Goal: Task Accomplishment & Management: Complete application form

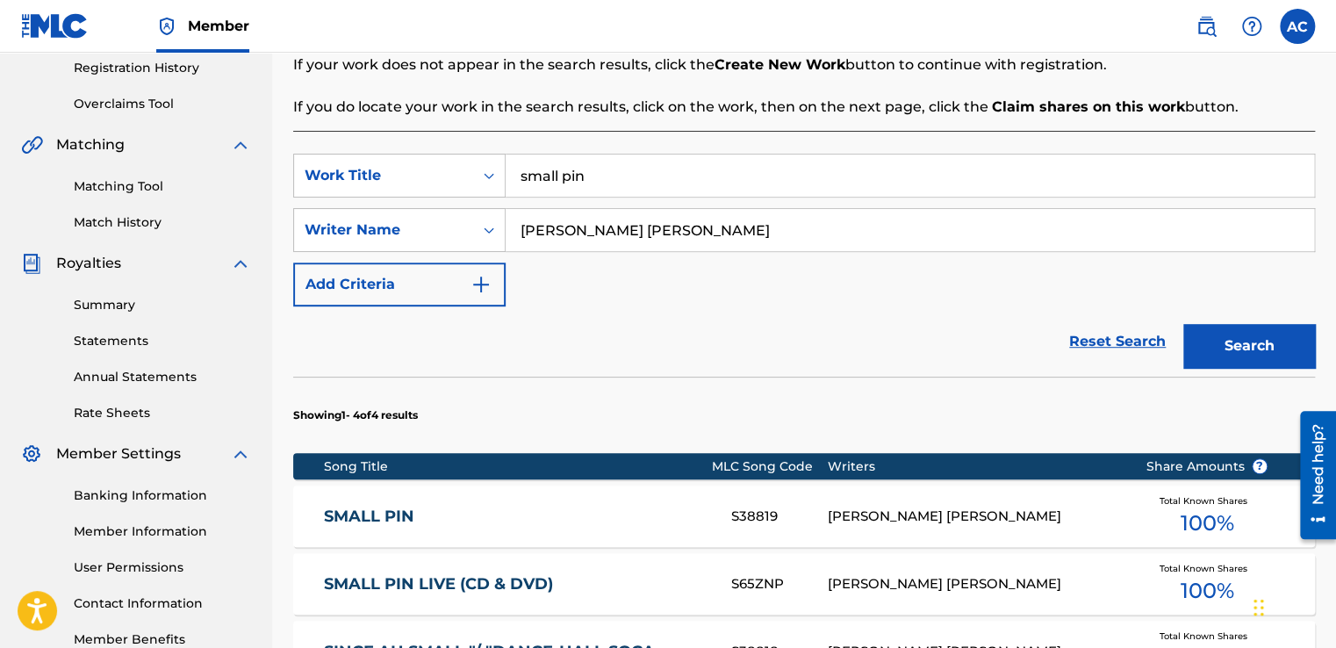
click at [597, 183] on input "small pin" at bounding box center [910, 175] width 808 height 42
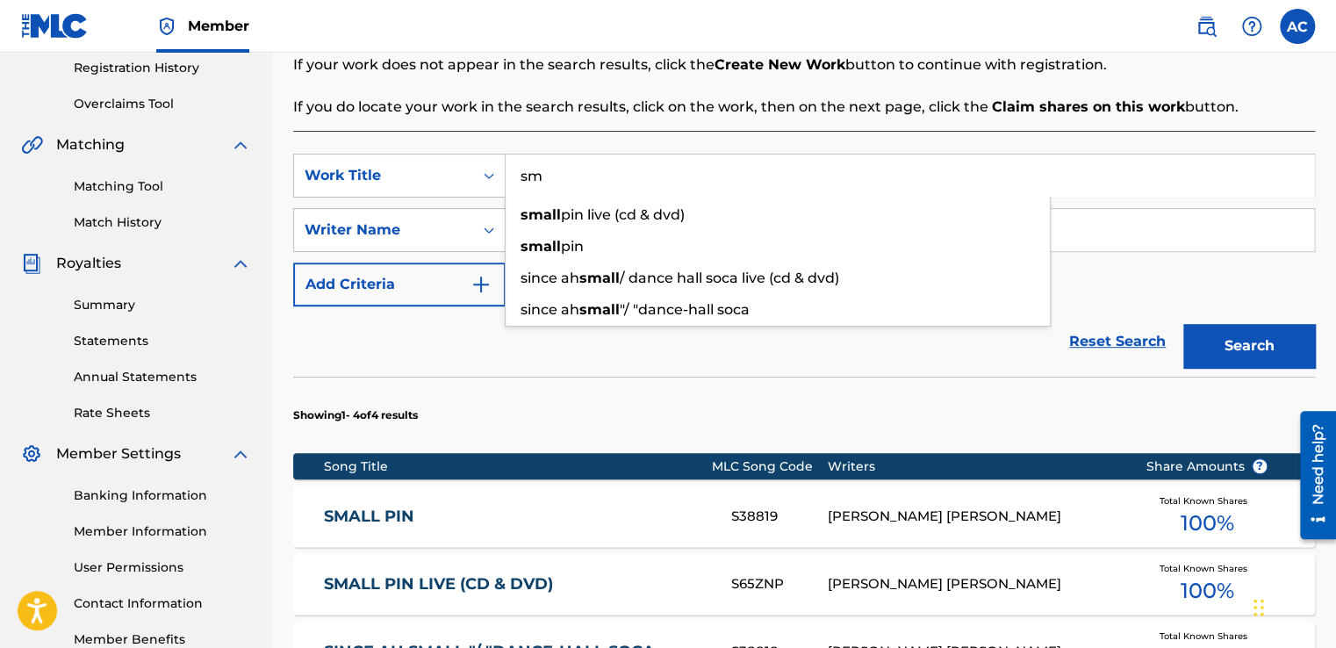
type input "s"
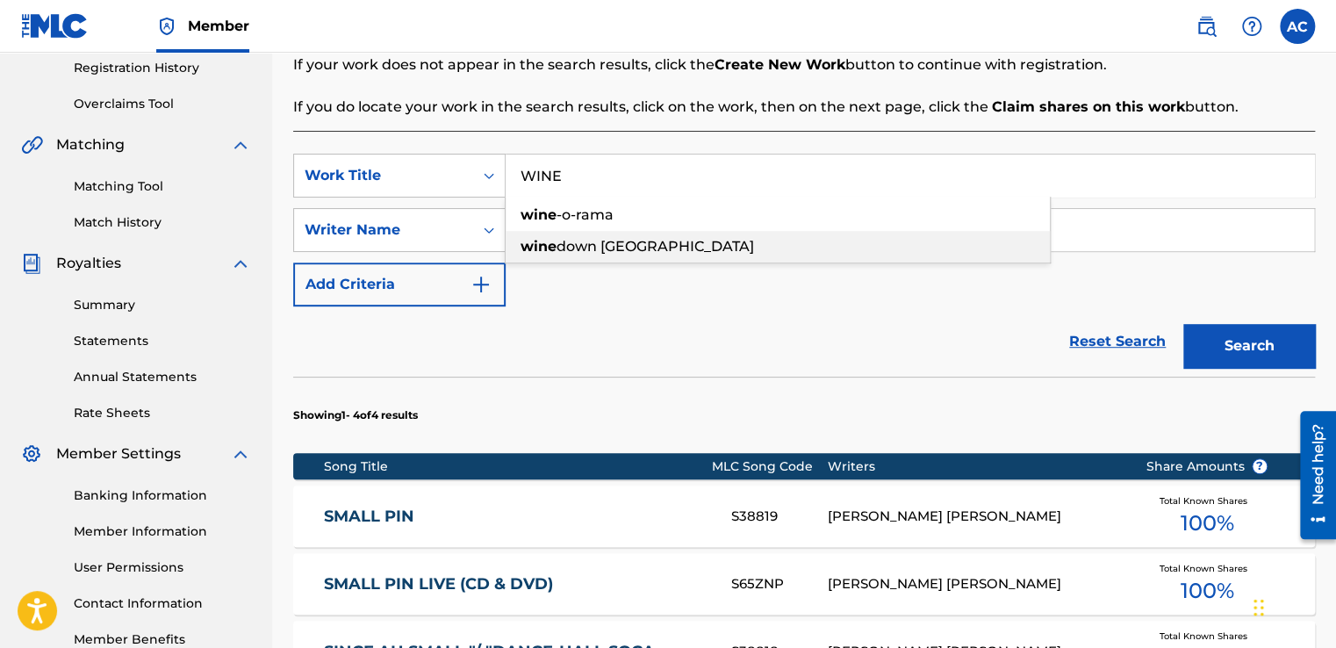
click at [614, 244] on span "down [GEOGRAPHIC_DATA]" at bounding box center [656, 246] width 198 height 17
type input "wine down [GEOGRAPHIC_DATA]"
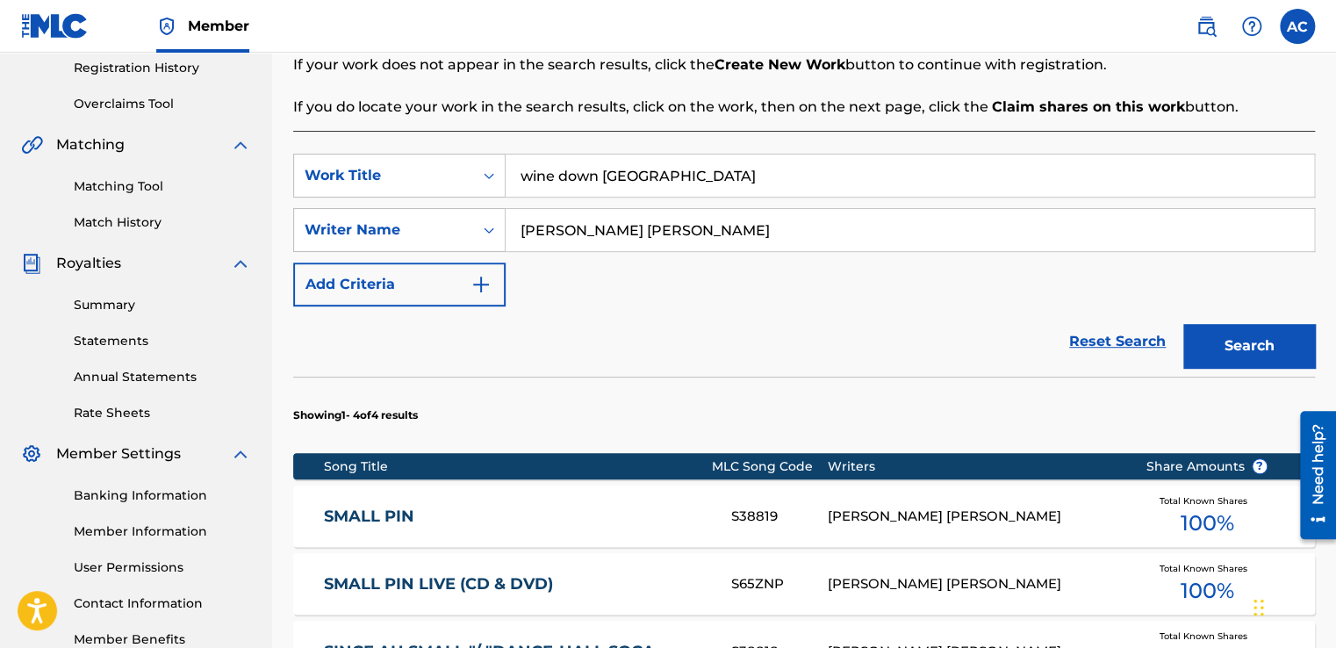
click at [1254, 326] on button "Search" at bounding box center [1249, 346] width 132 height 44
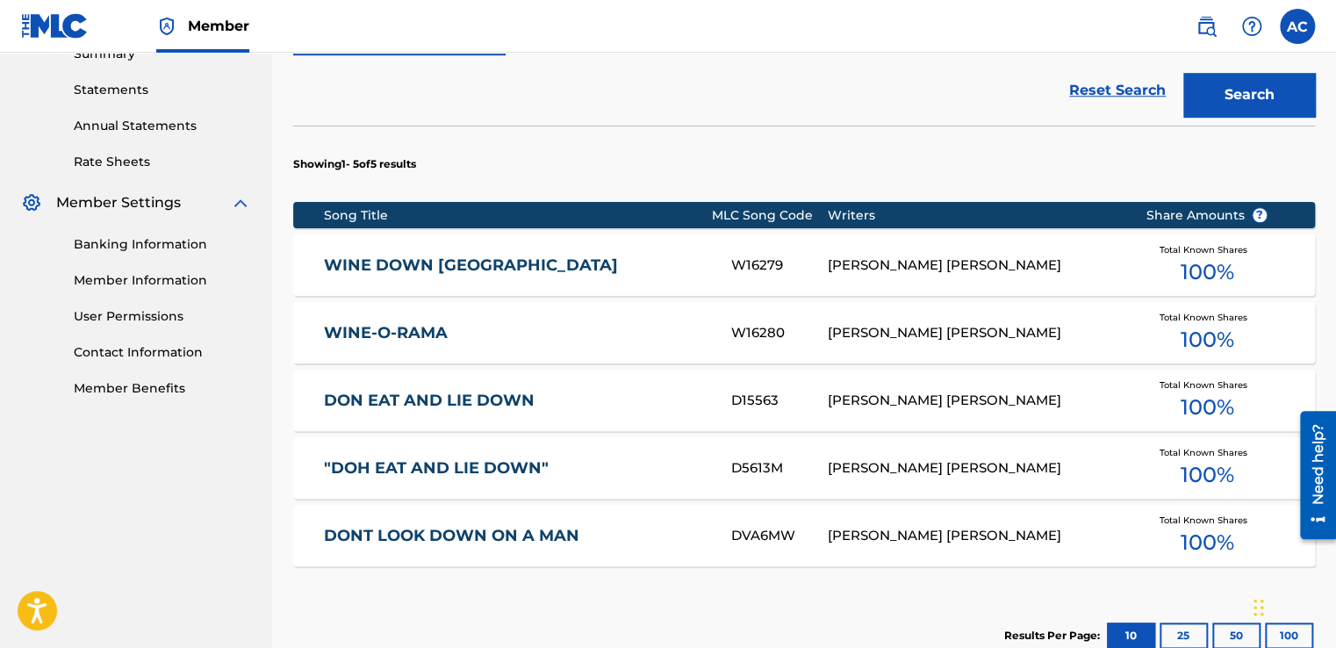
scroll to position [615, 0]
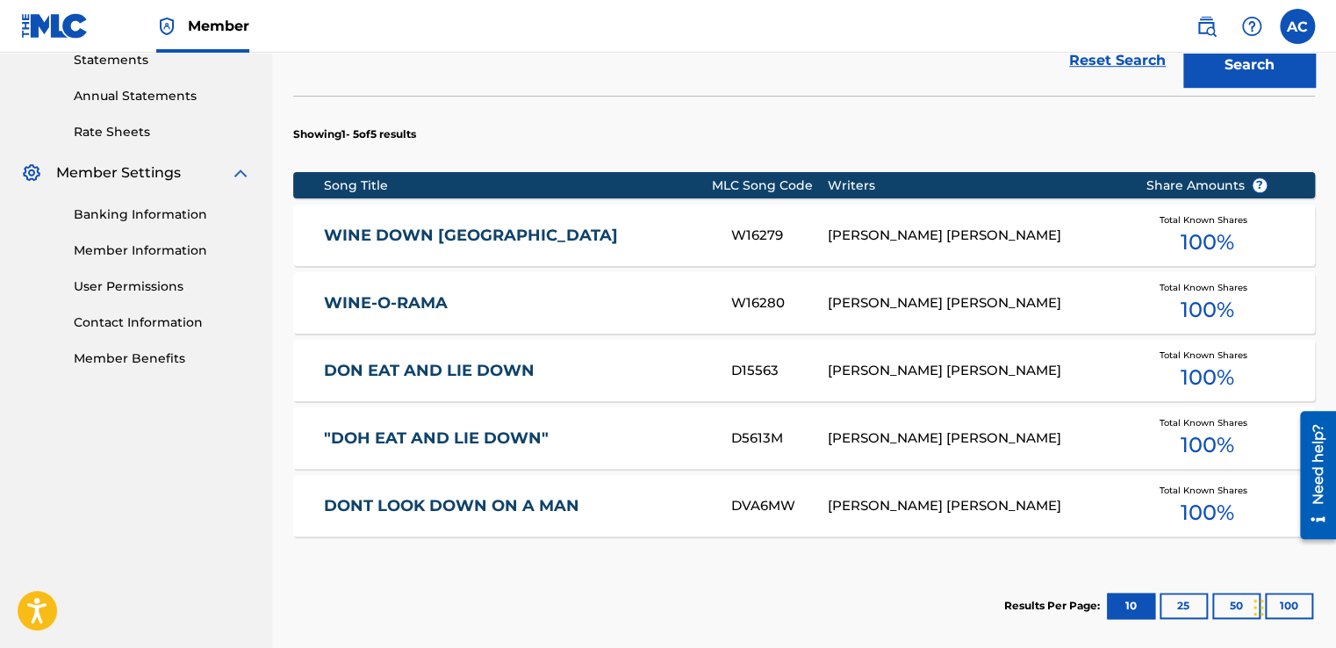
click at [1254, 326] on div "Total Known Shares 100 %" at bounding box center [1207, 304] width 176 height 54
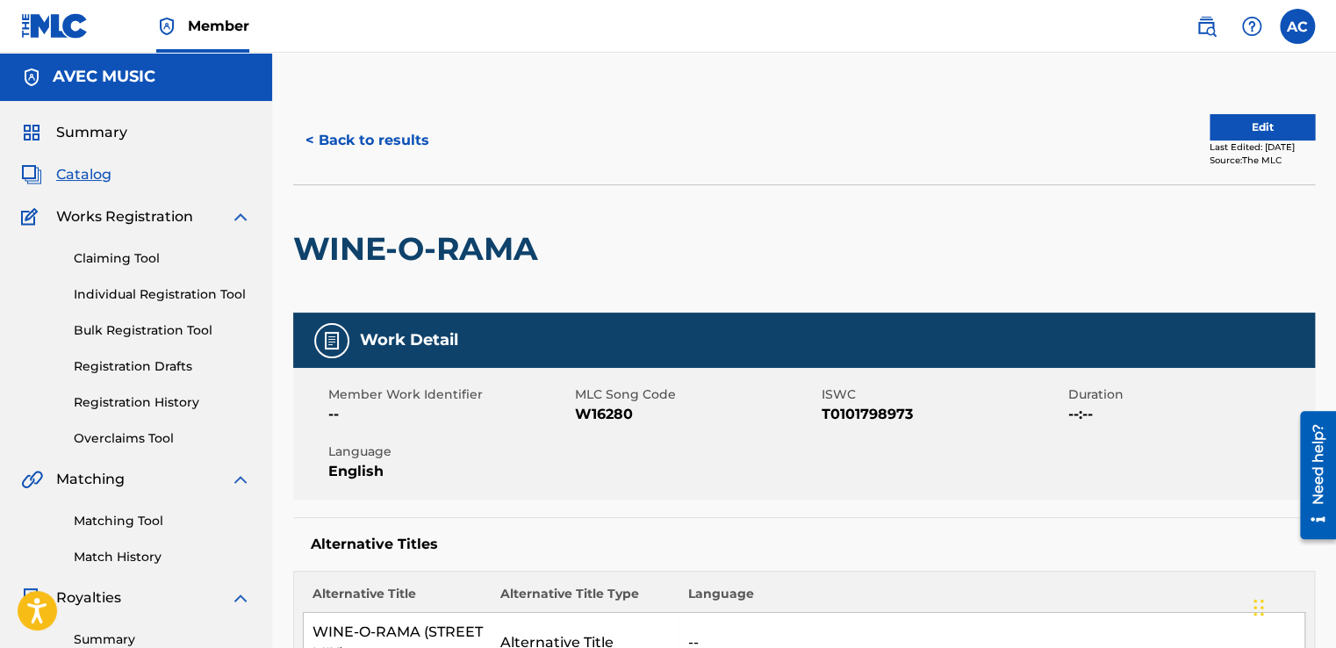
click at [1254, 326] on div "Work Detail" at bounding box center [804, 340] width 1022 height 55
click at [122, 402] on link "Registration History" at bounding box center [162, 402] width 177 height 18
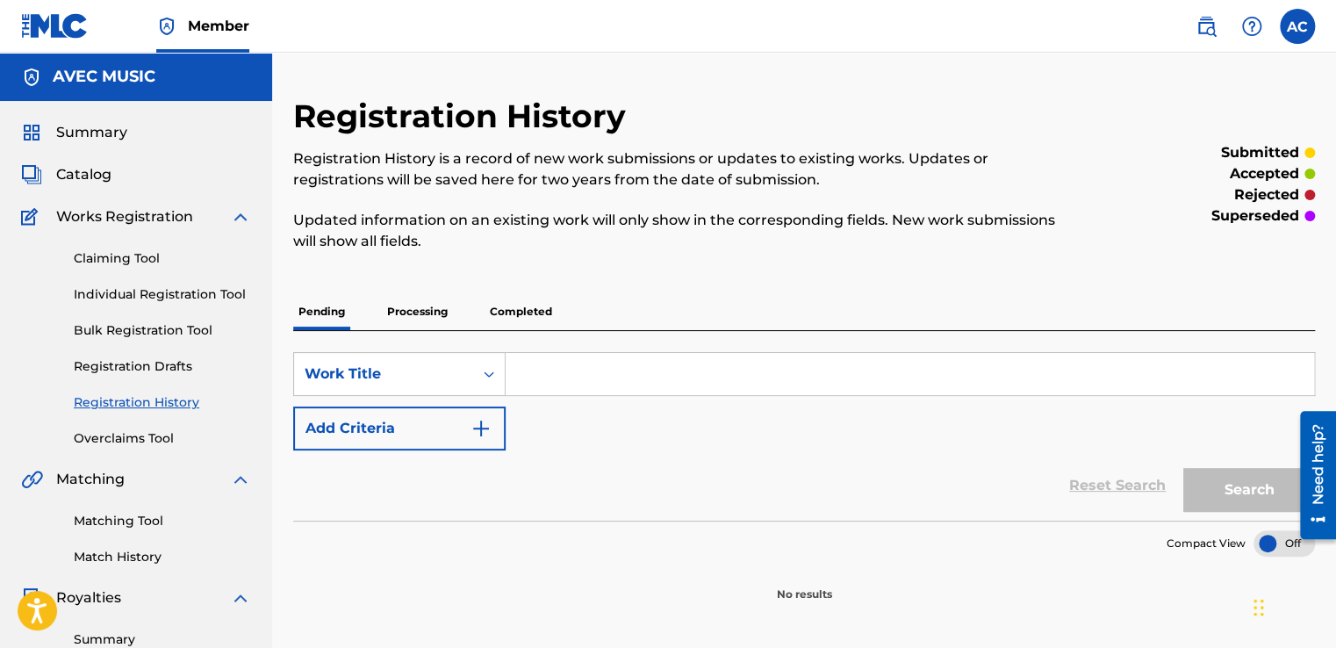
click at [128, 370] on link "Registration Drafts" at bounding box center [162, 366] width 177 height 18
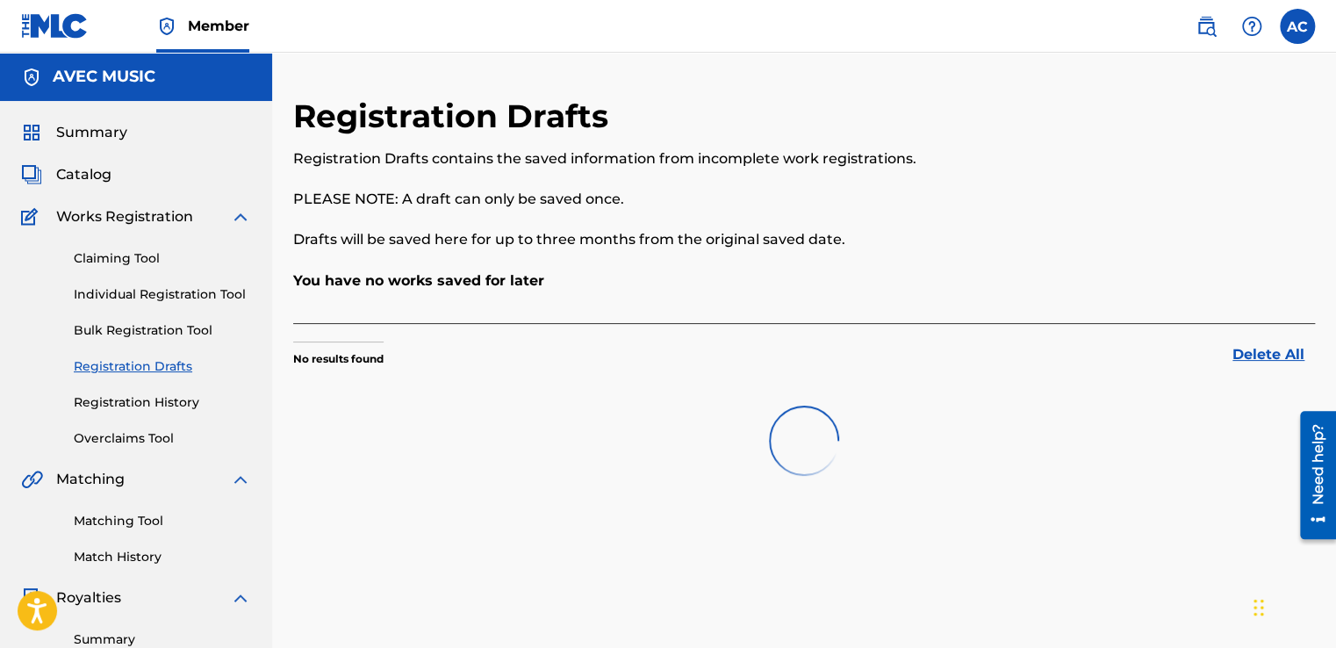
click at [128, 370] on link "Registration Drafts" at bounding box center [162, 366] width 177 height 18
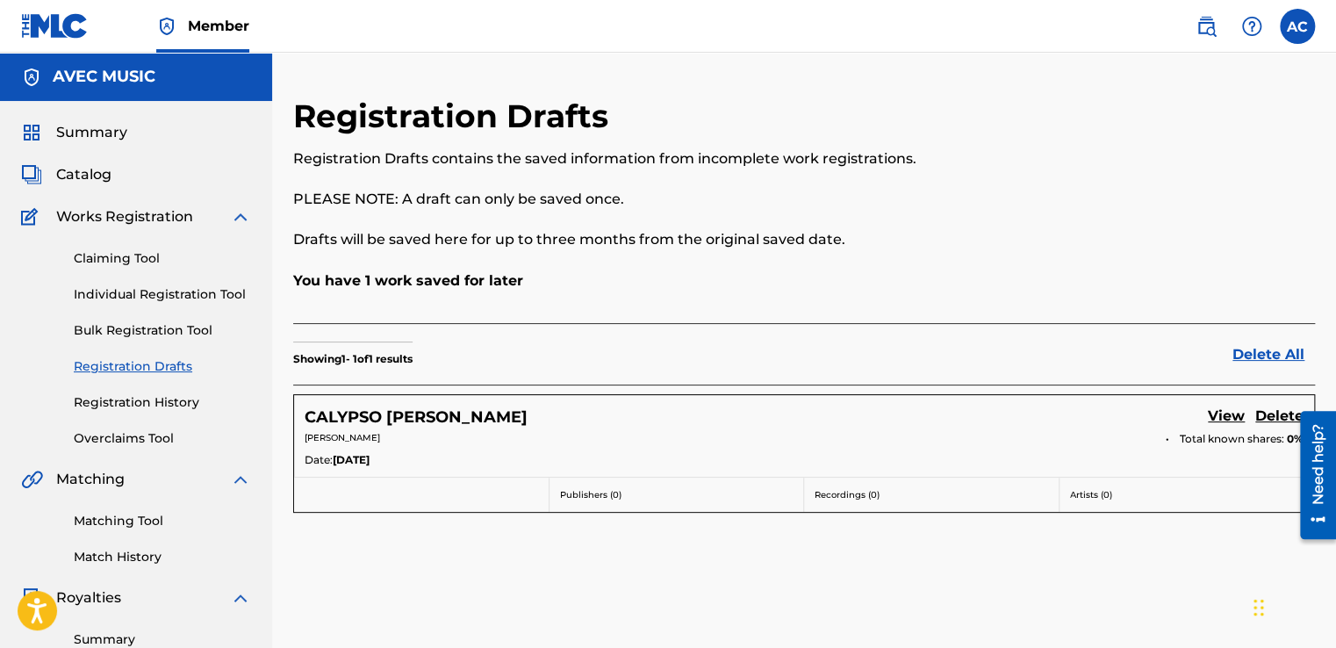
click at [128, 370] on link "Registration Drafts" at bounding box center [162, 366] width 177 height 18
drag, startPoint x: 126, startPoint y: 248, endPoint x: 119, endPoint y: 296, distance: 48.1
click at [119, 296] on div "Claiming Tool Individual Registration Tool Bulk Registration Tool Registration …" at bounding box center [136, 337] width 230 height 220
click at [119, 296] on link "Individual Registration Tool" at bounding box center [162, 294] width 177 height 18
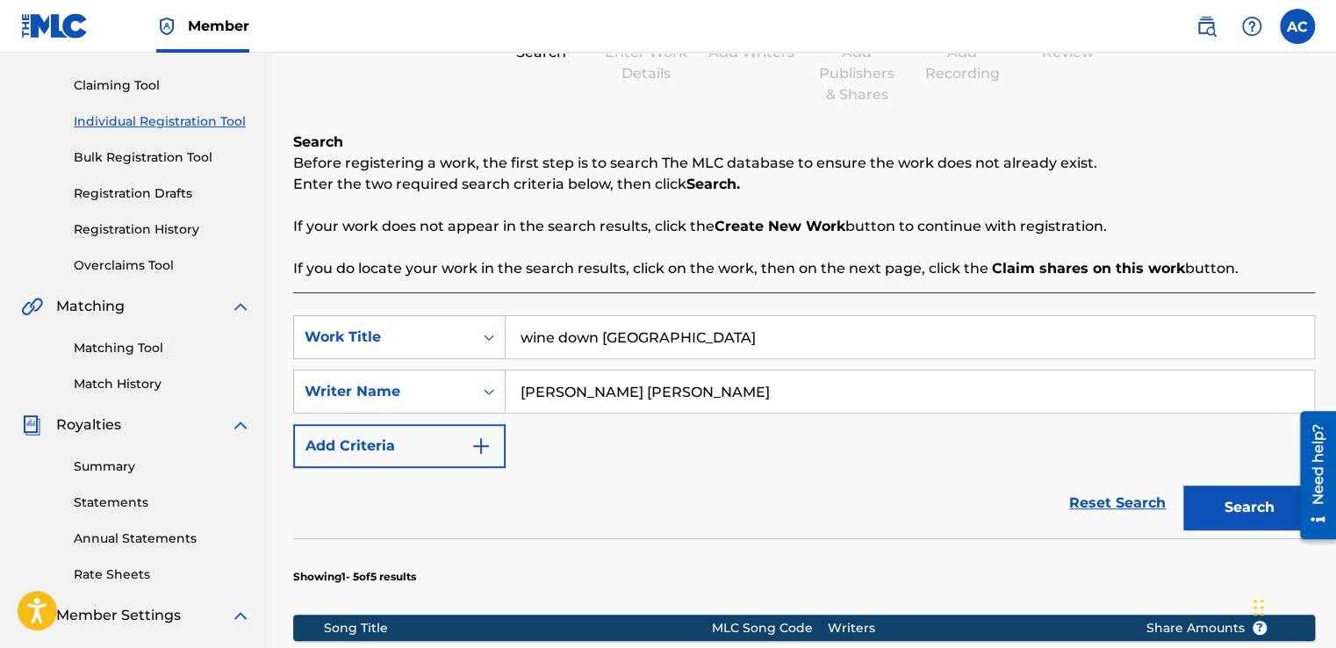
scroll to position [176, 0]
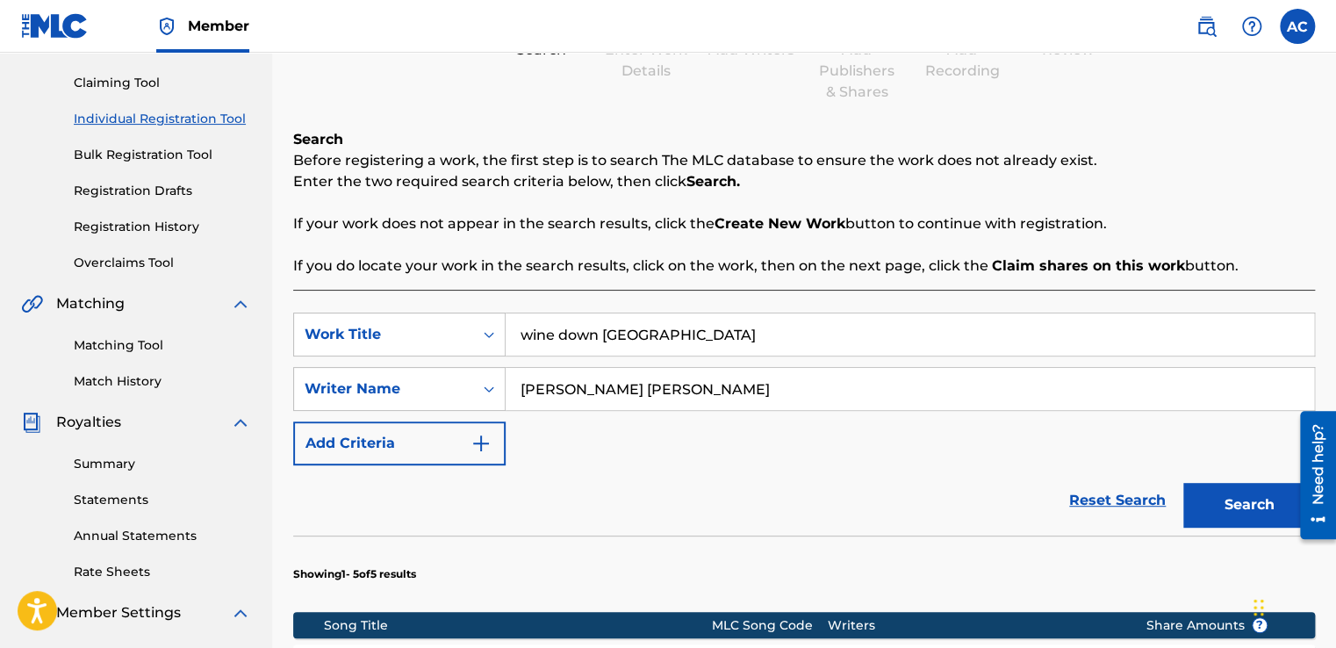
click at [1227, 498] on button "Search" at bounding box center [1249, 505] width 132 height 44
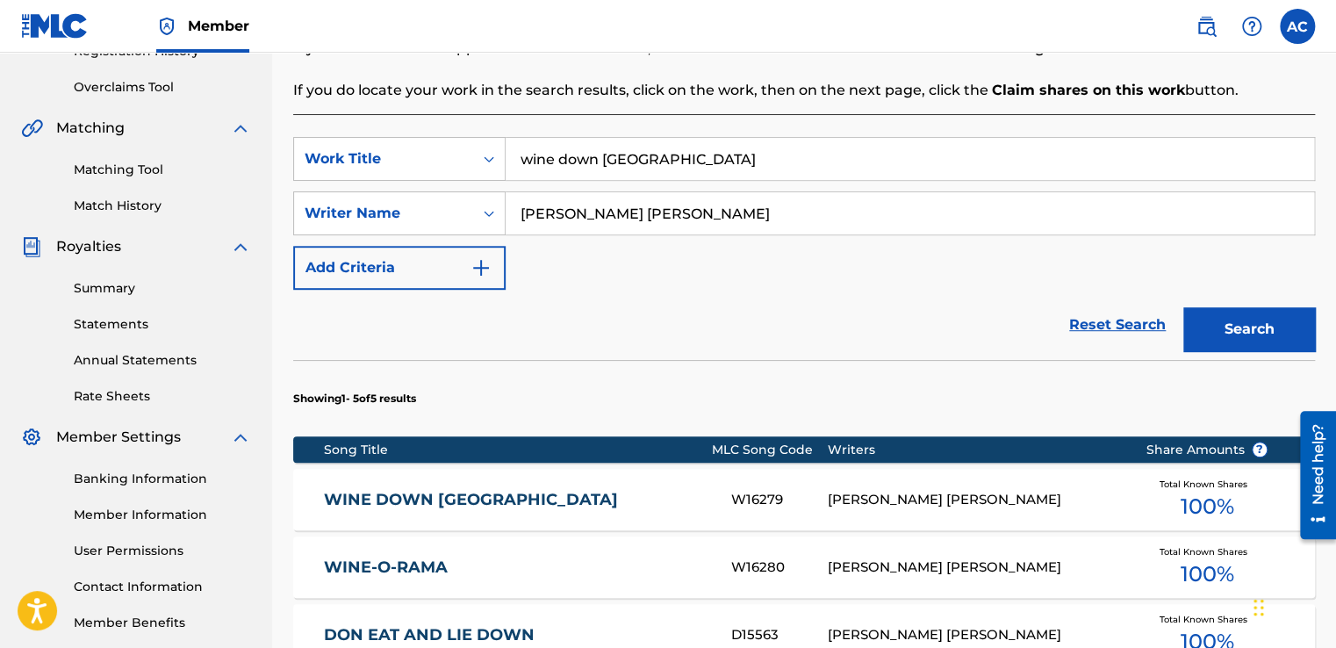
scroll to position [316, 0]
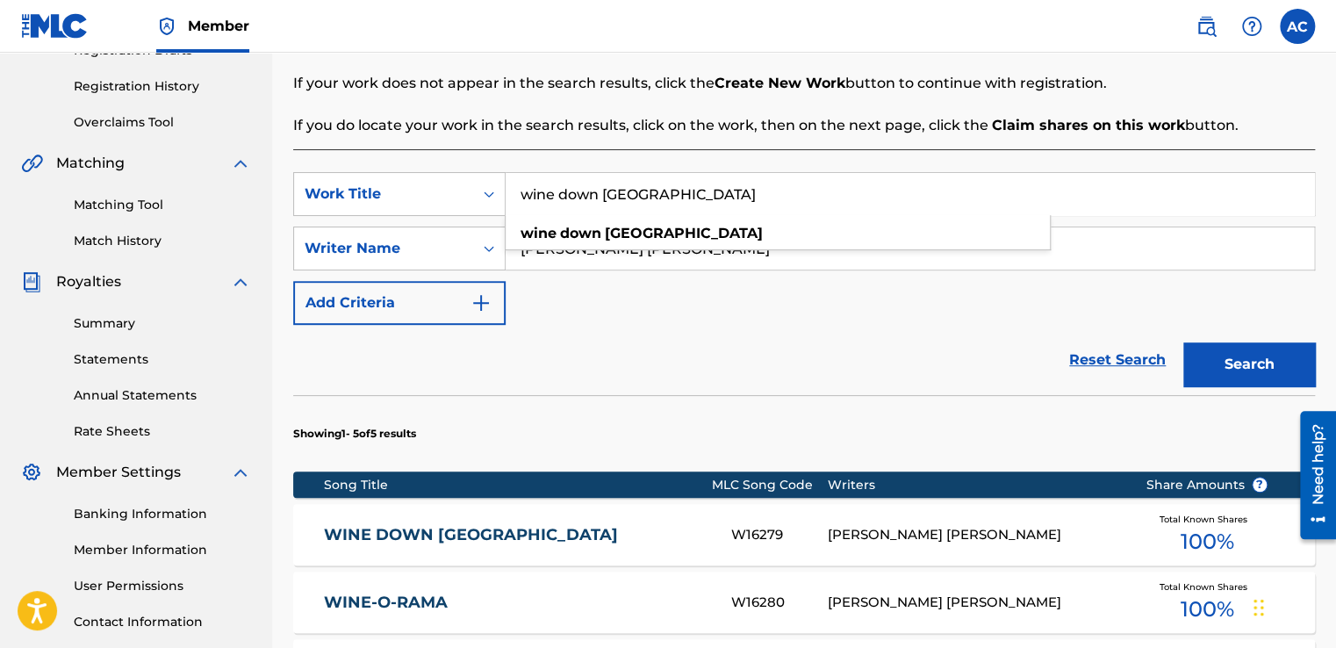
click at [684, 191] on input "wine down [GEOGRAPHIC_DATA]" at bounding box center [910, 194] width 808 height 42
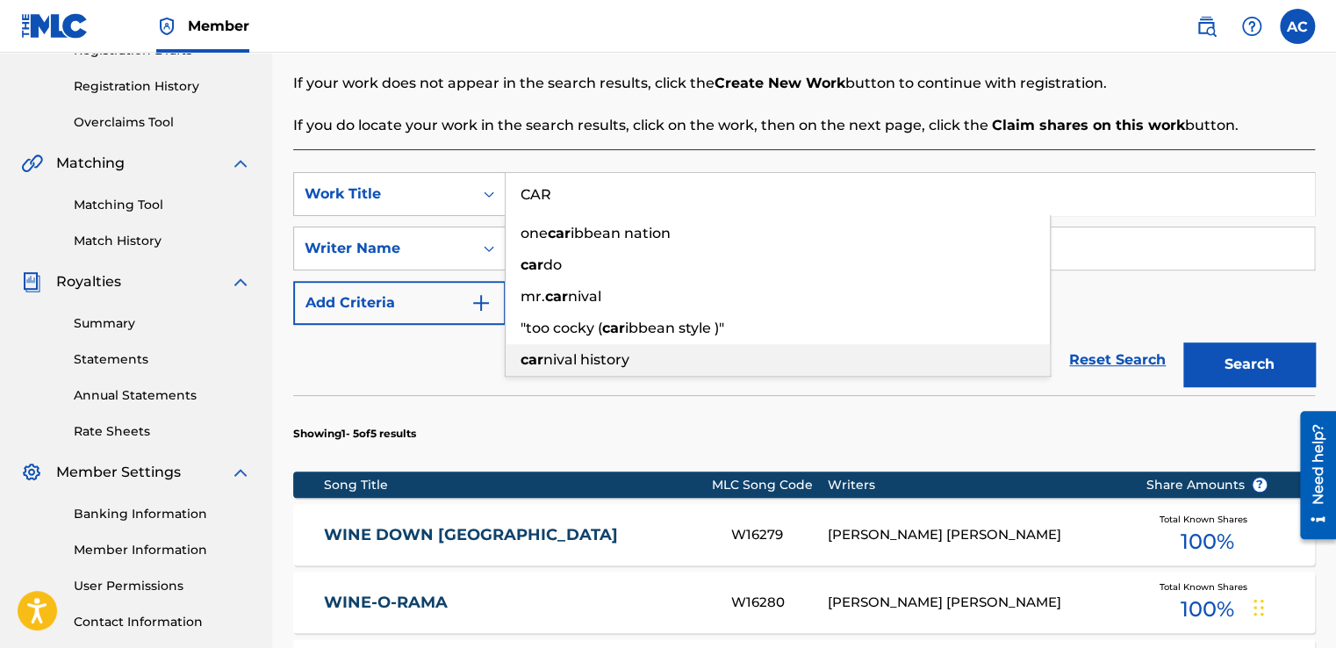
click at [588, 356] on span "nival history" at bounding box center [586, 359] width 86 height 17
type input "[DATE] history"
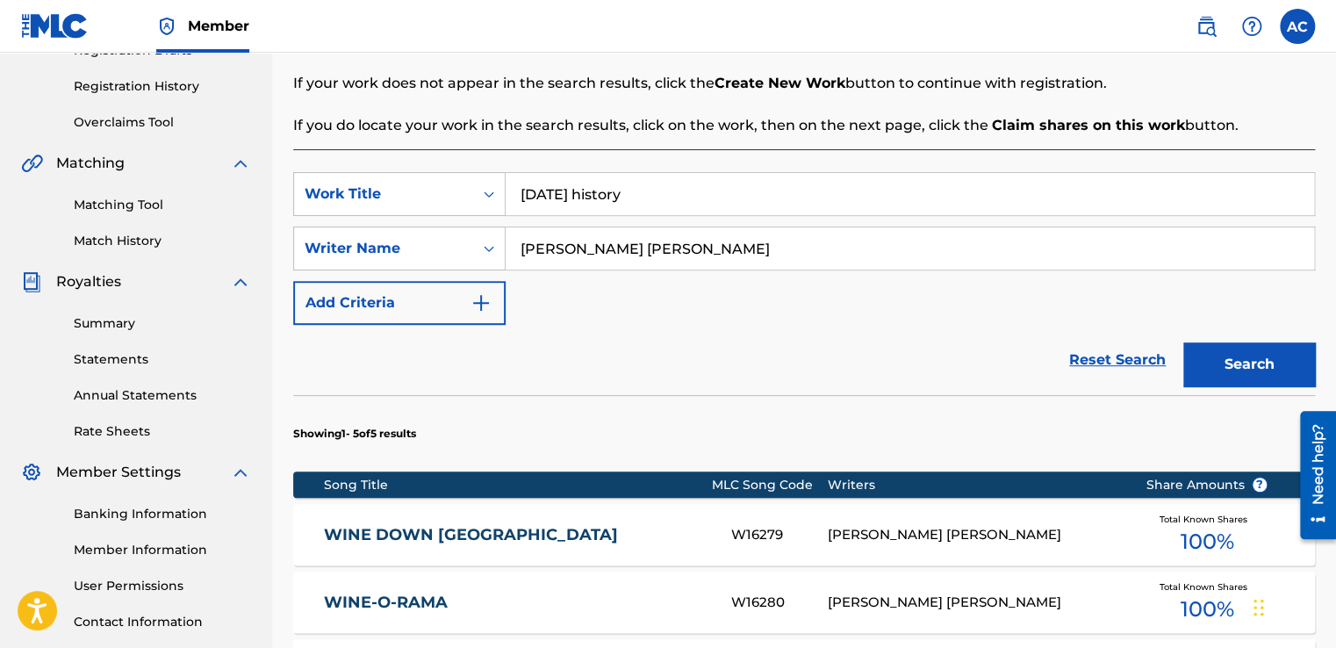
click at [1254, 369] on button "Search" at bounding box center [1249, 364] width 132 height 44
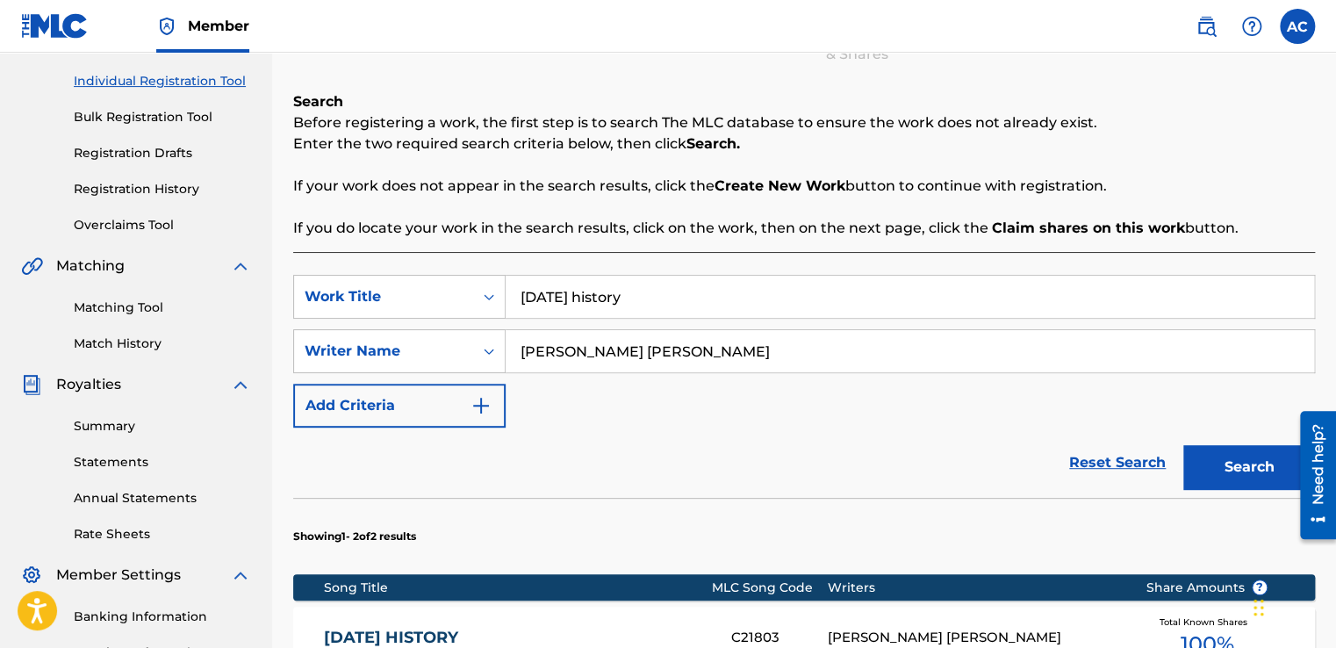
scroll to position [178, 0]
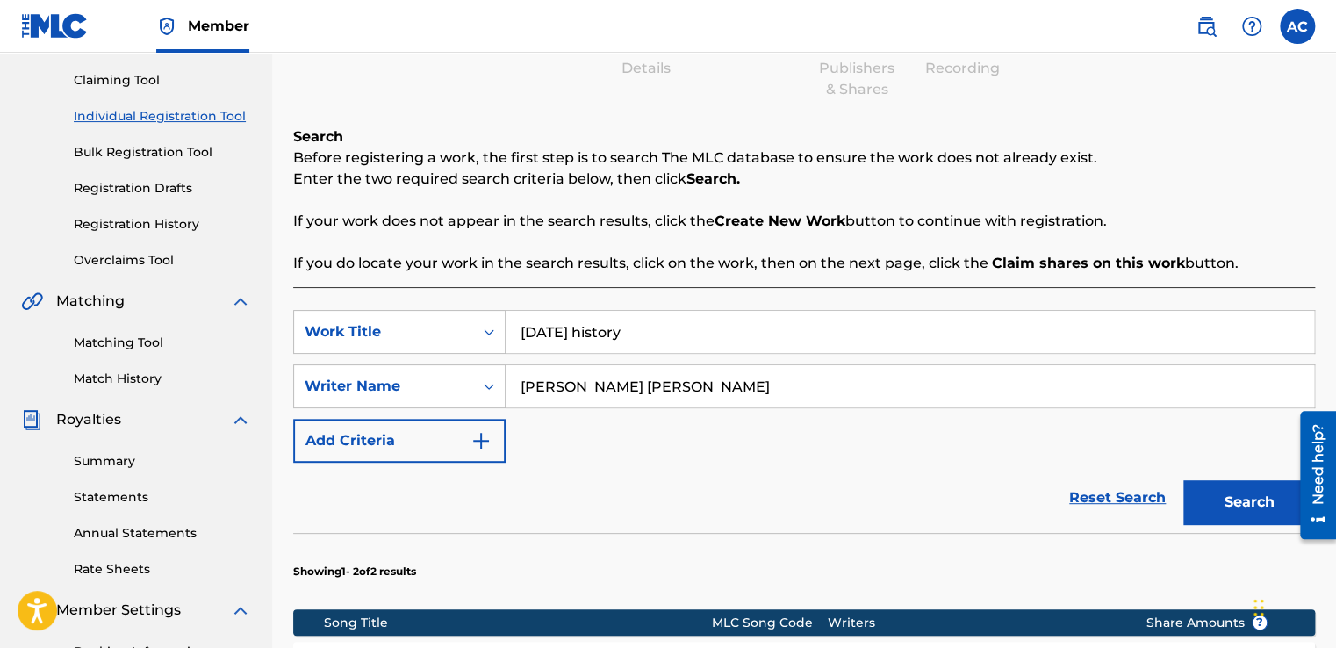
click at [611, 339] on input "[DATE] history" at bounding box center [910, 332] width 808 height 42
type input "HULA-SOUL"
click at [1215, 500] on button "Search" at bounding box center [1249, 502] width 132 height 44
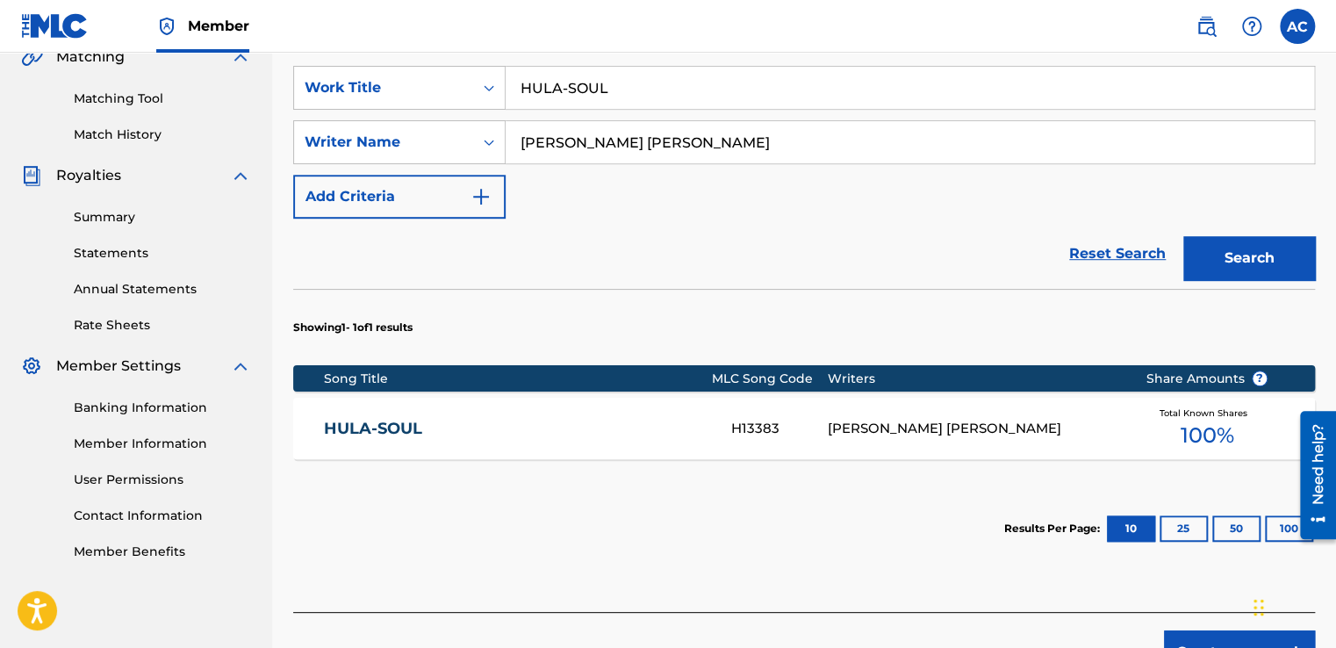
scroll to position [424, 0]
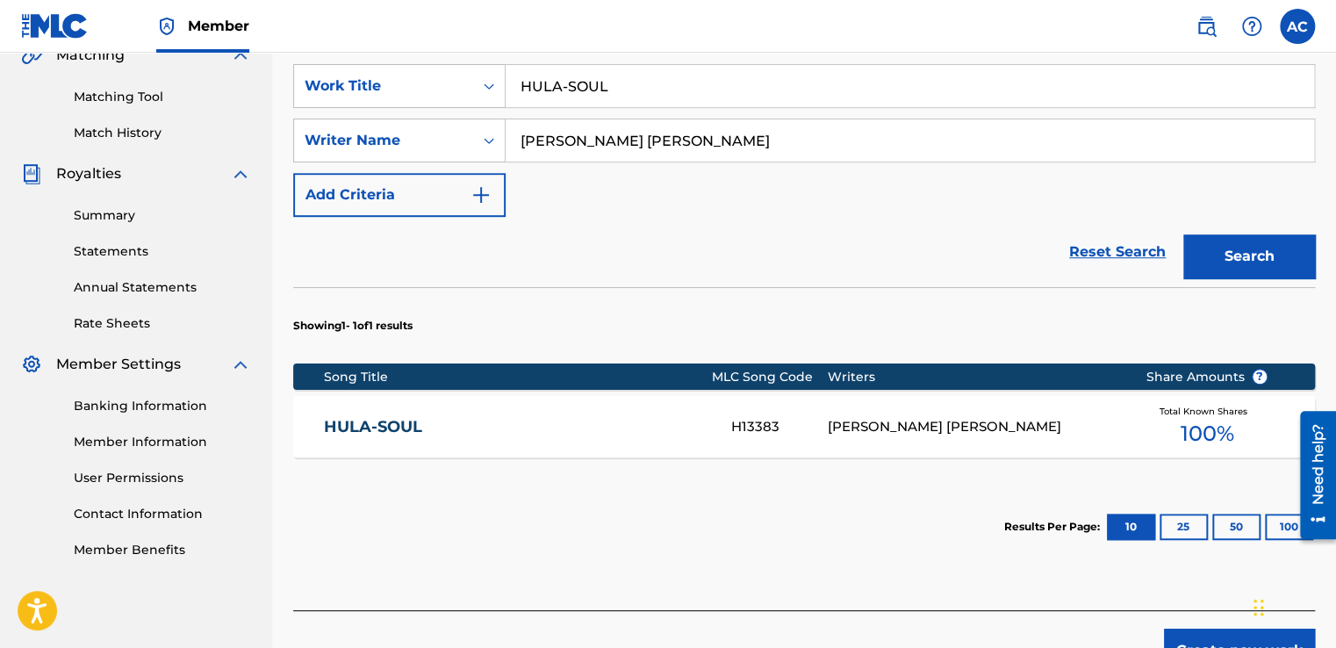
click at [922, 161] on input "[PERSON_NAME] [PERSON_NAME]" at bounding box center [910, 140] width 808 height 42
type input "[PERSON_NAME] [PERSON_NAME]"
click at [1218, 246] on button "Search" at bounding box center [1249, 256] width 132 height 44
click at [605, 86] on input "HULA-SOUL" at bounding box center [910, 86] width 808 height 42
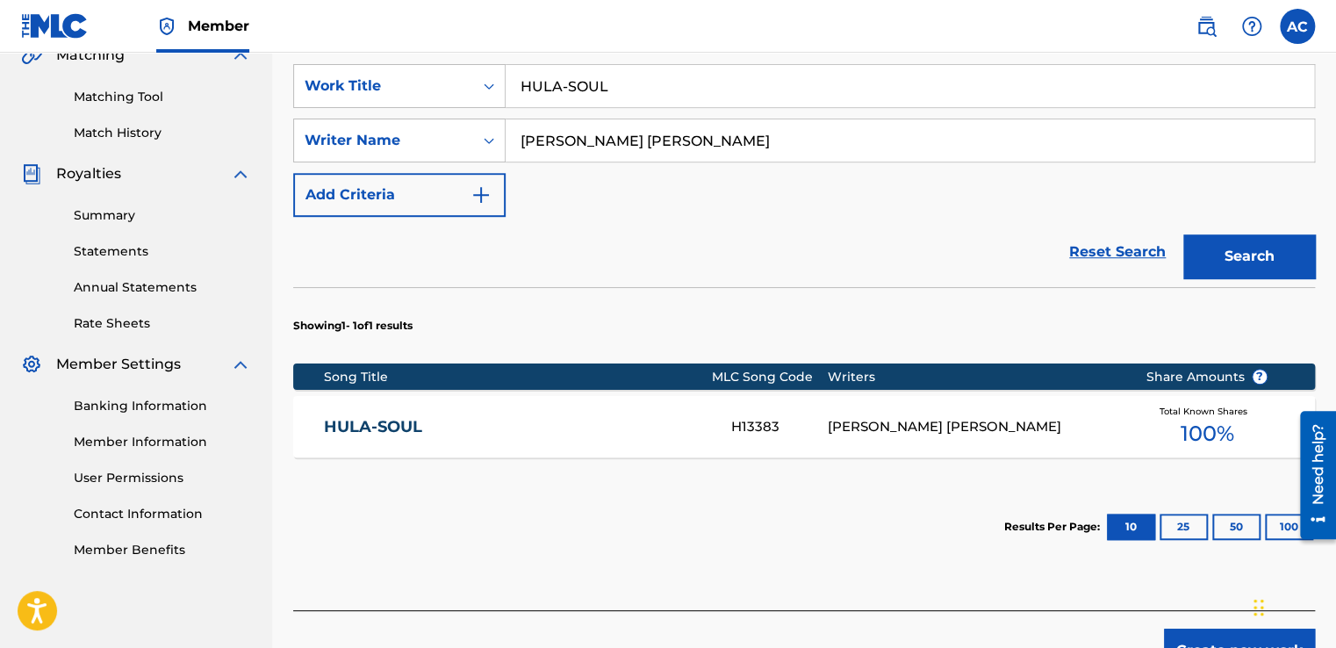
click at [605, 86] on input "HULA-SOUL" at bounding box center [910, 86] width 808 height 42
type input "KAK UP"
click at [393, 267] on div "Reset Search Search" at bounding box center [804, 252] width 1022 height 70
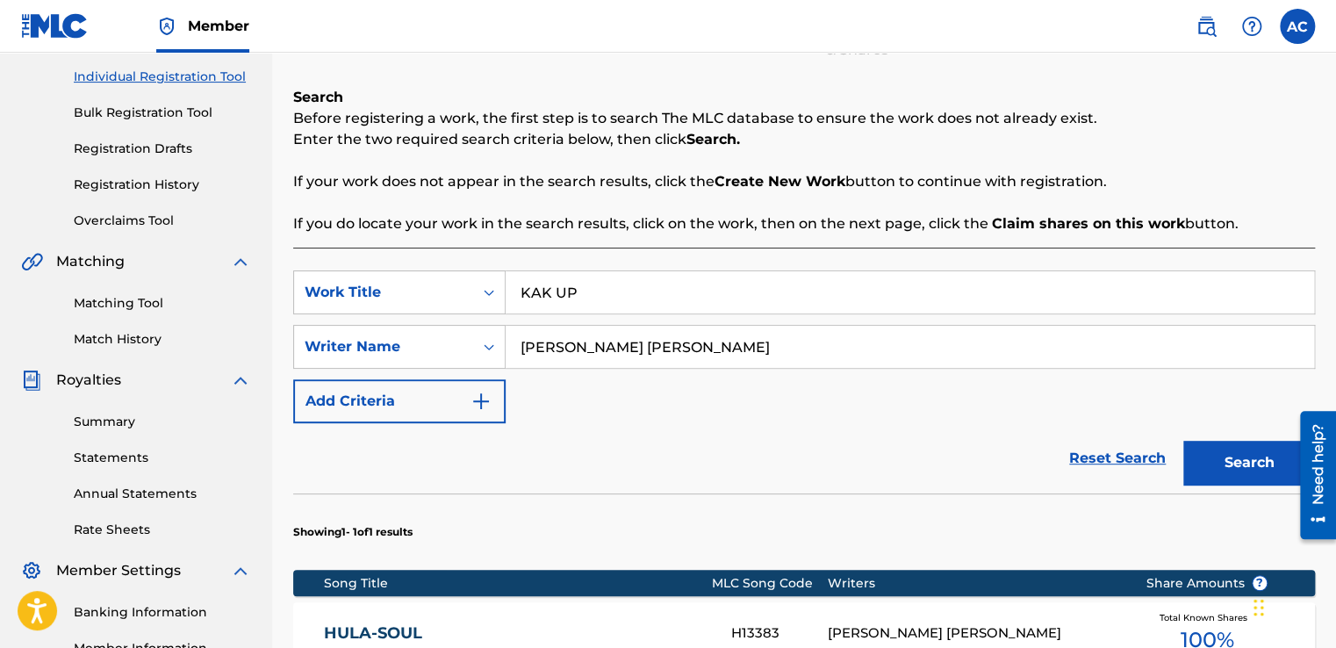
scroll to position [183, 0]
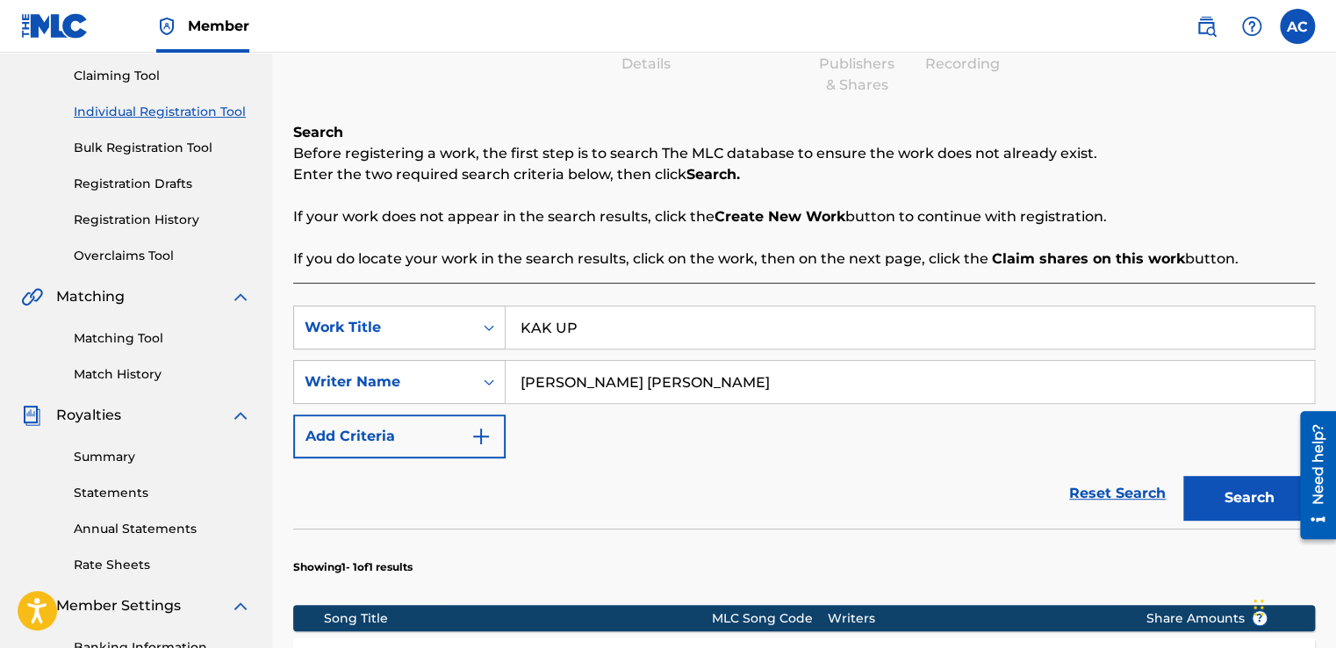
click at [1224, 498] on button "Search" at bounding box center [1249, 498] width 132 height 44
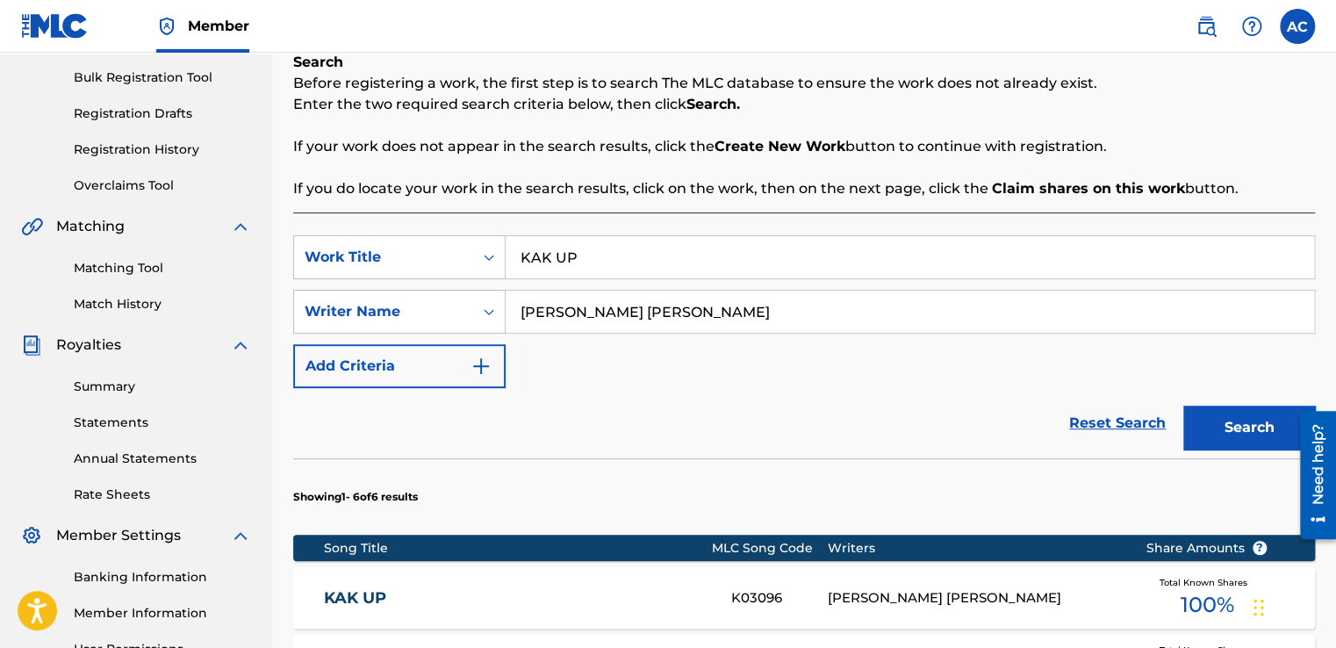
scroll to position [218, 0]
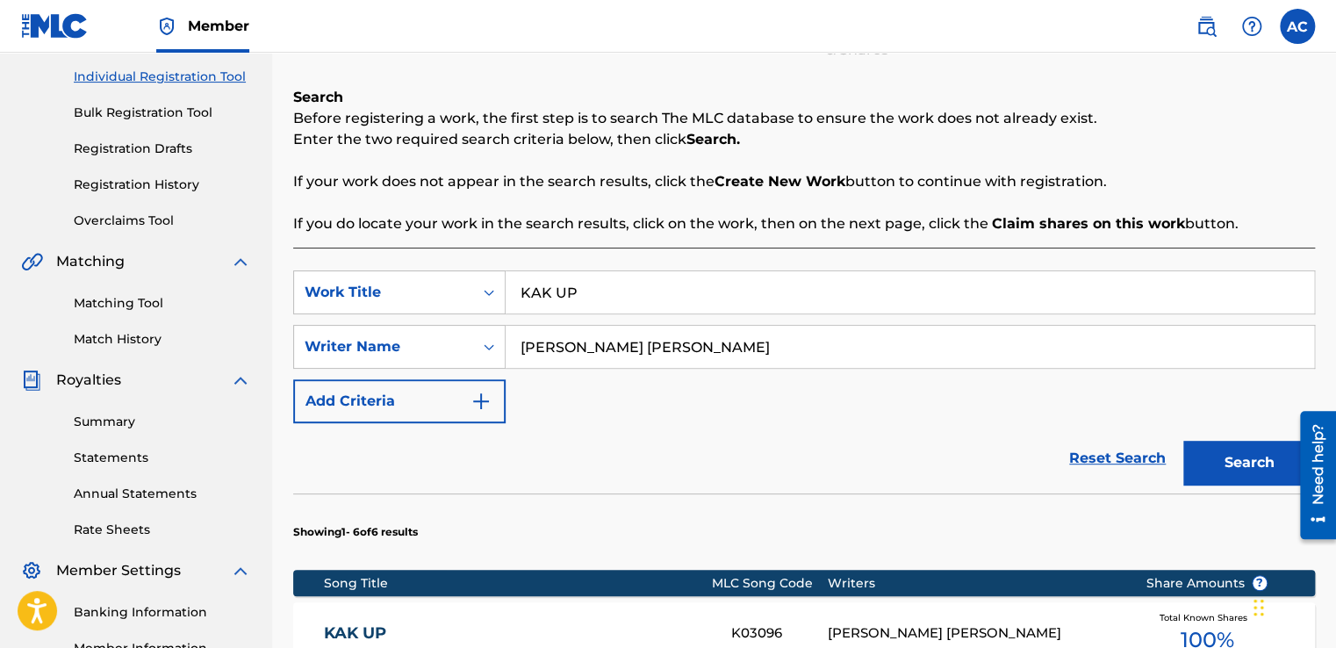
click at [1071, 500] on section "Showing 1 - 6 of 6 results" at bounding box center [804, 527] width 1022 height 68
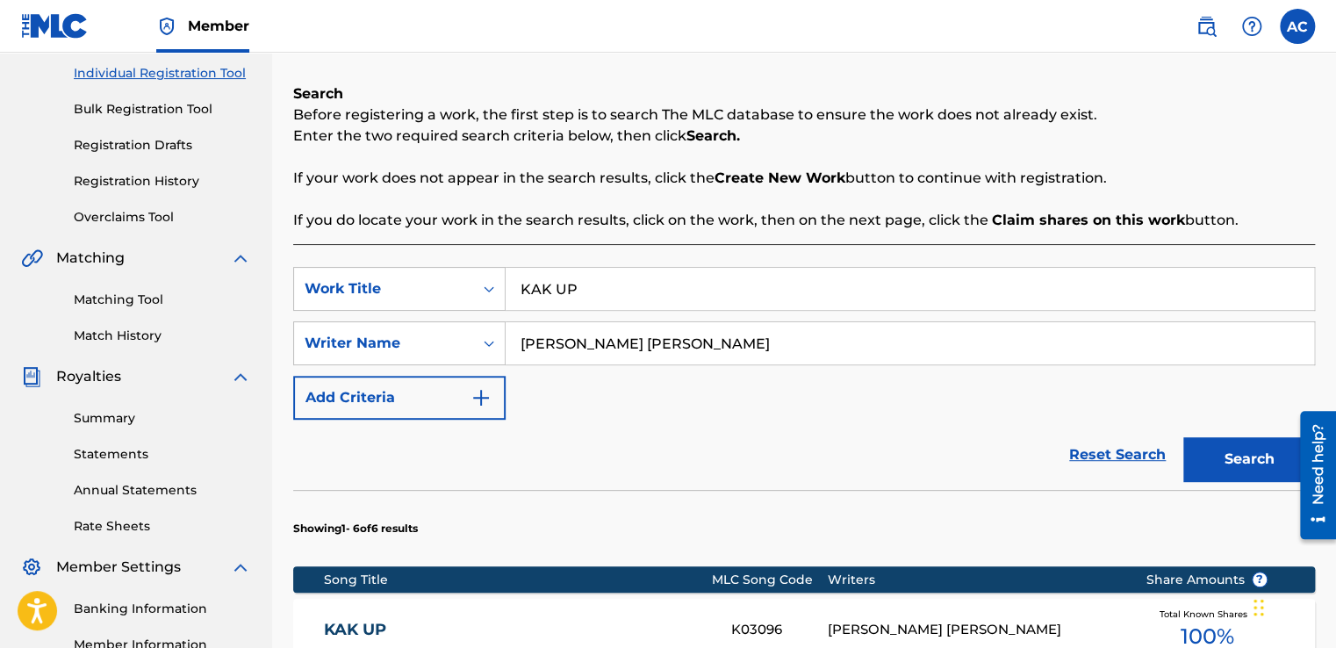
click at [573, 290] on input "KAK UP" at bounding box center [910, 289] width 808 height 42
click at [576, 288] on input "KAK UP" at bounding box center [910, 289] width 808 height 42
click at [582, 286] on input "KAK UP" at bounding box center [910, 289] width 808 height 42
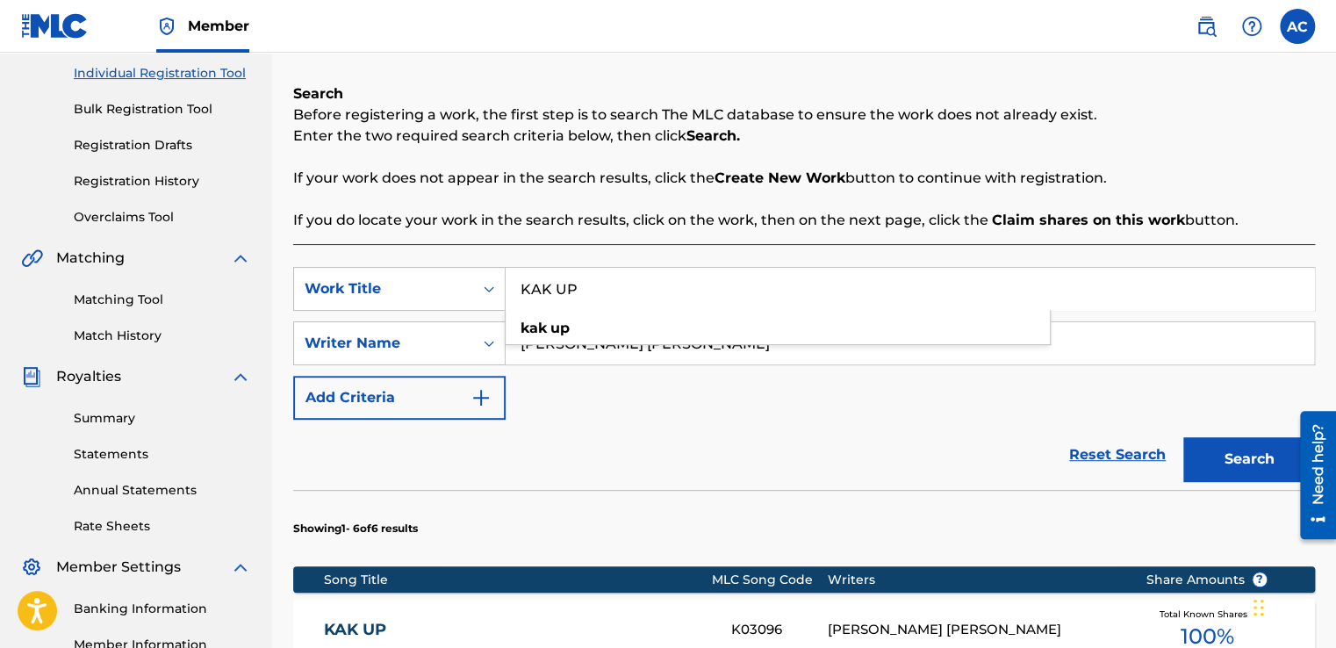
click at [582, 286] on input "KAK UP" at bounding box center [910, 289] width 808 height 42
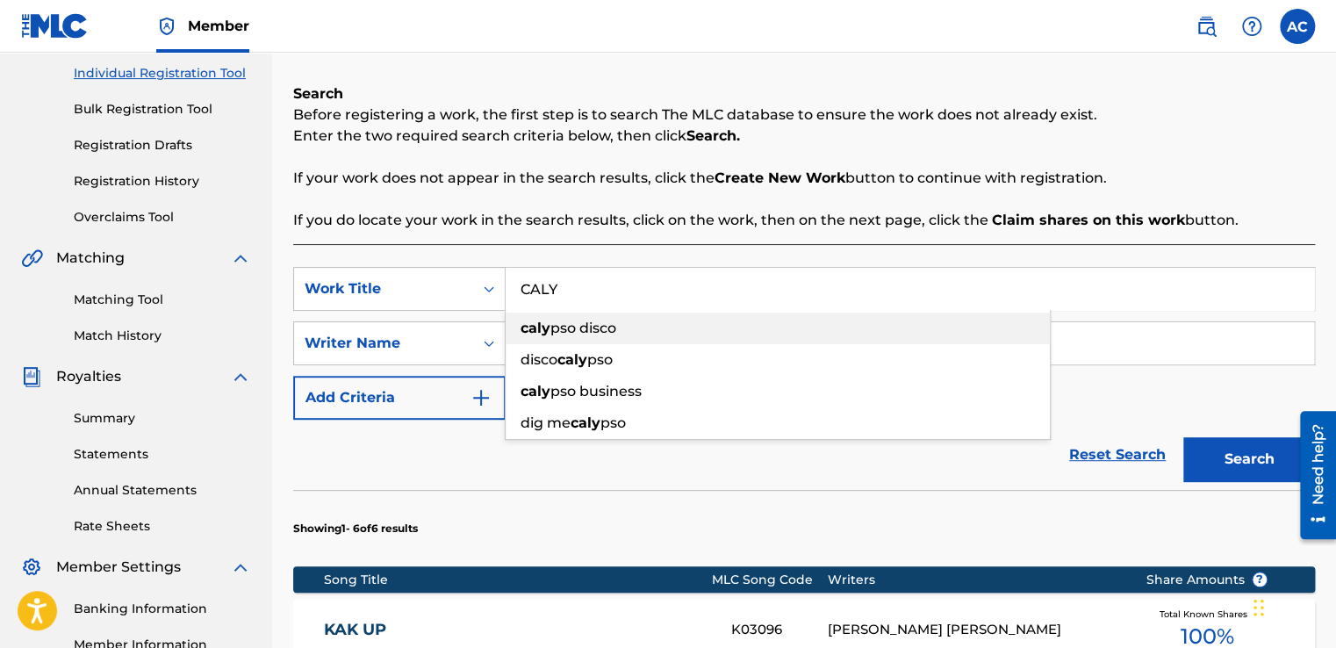
click at [564, 325] on span "pso disco" at bounding box center [583, 328] width 66 height 17
type input "calypso disco"
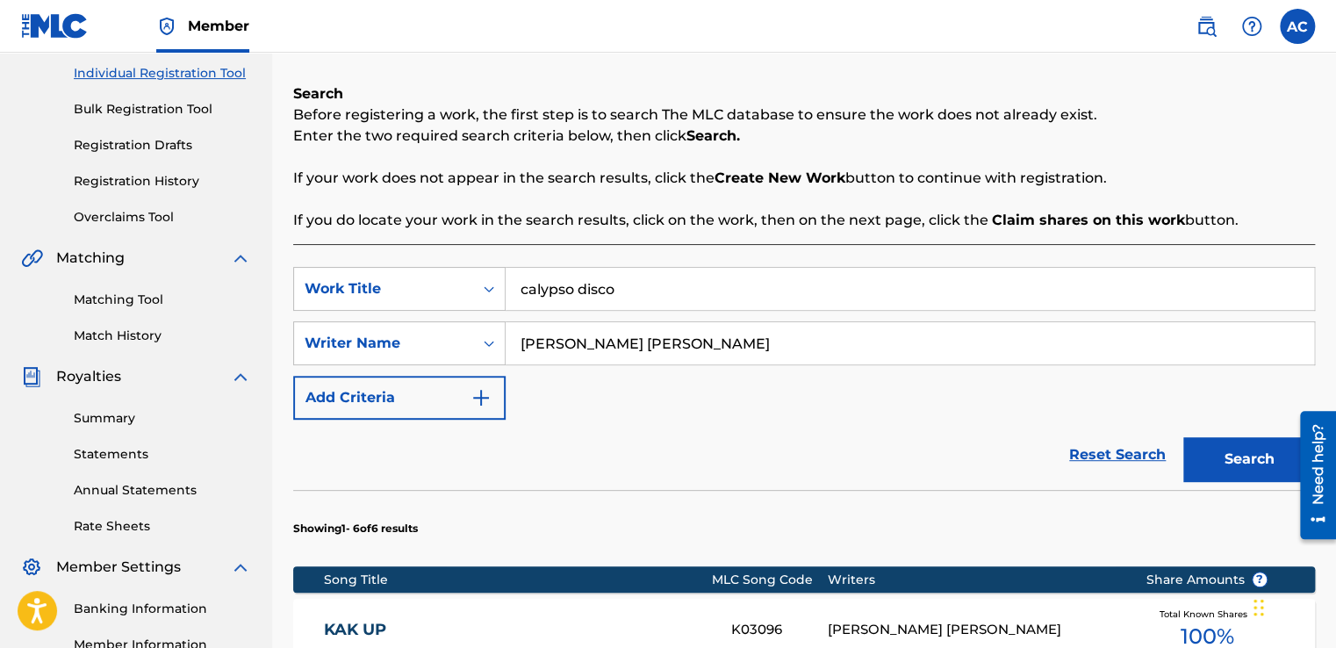
click at [1232, 452] on button "Search" at bounding box center [1249, 459] width 132 height 44
click at [568, 300] on input "calypso disco" at bounding box center [910, 289] width 808 height 42
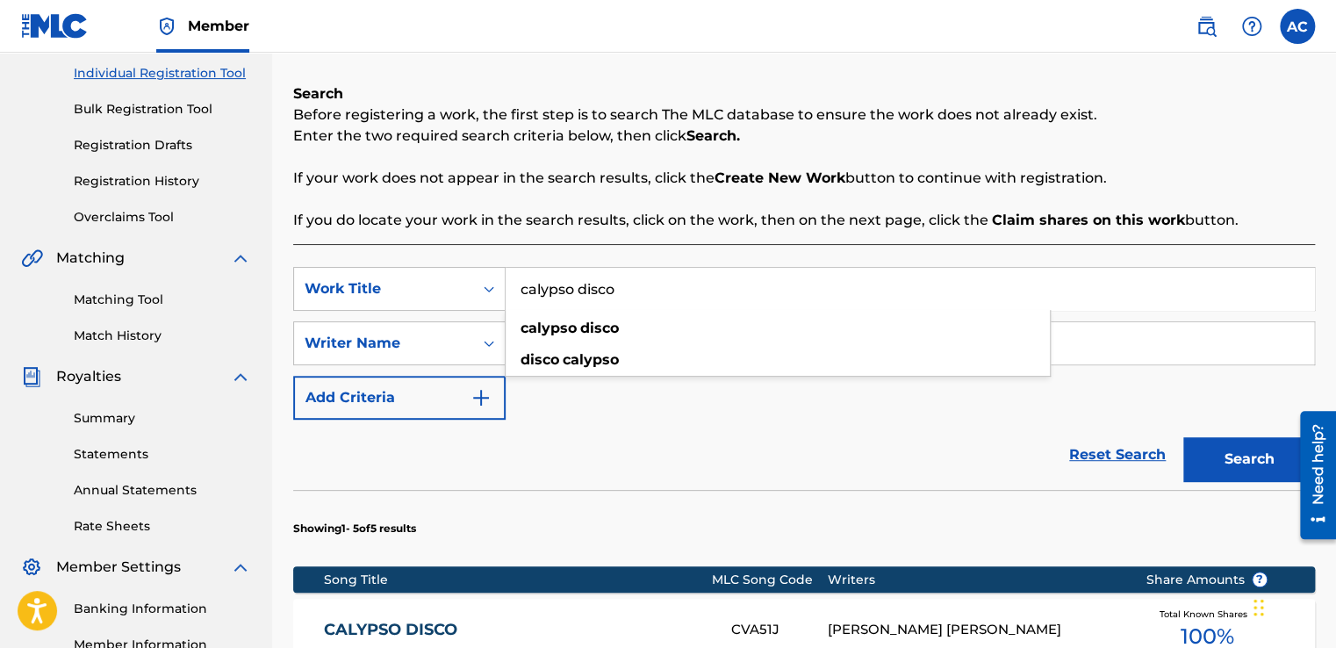
click at [568, 300] on input "calypso disco" at bounding box center [910, 289] width 808 height 42
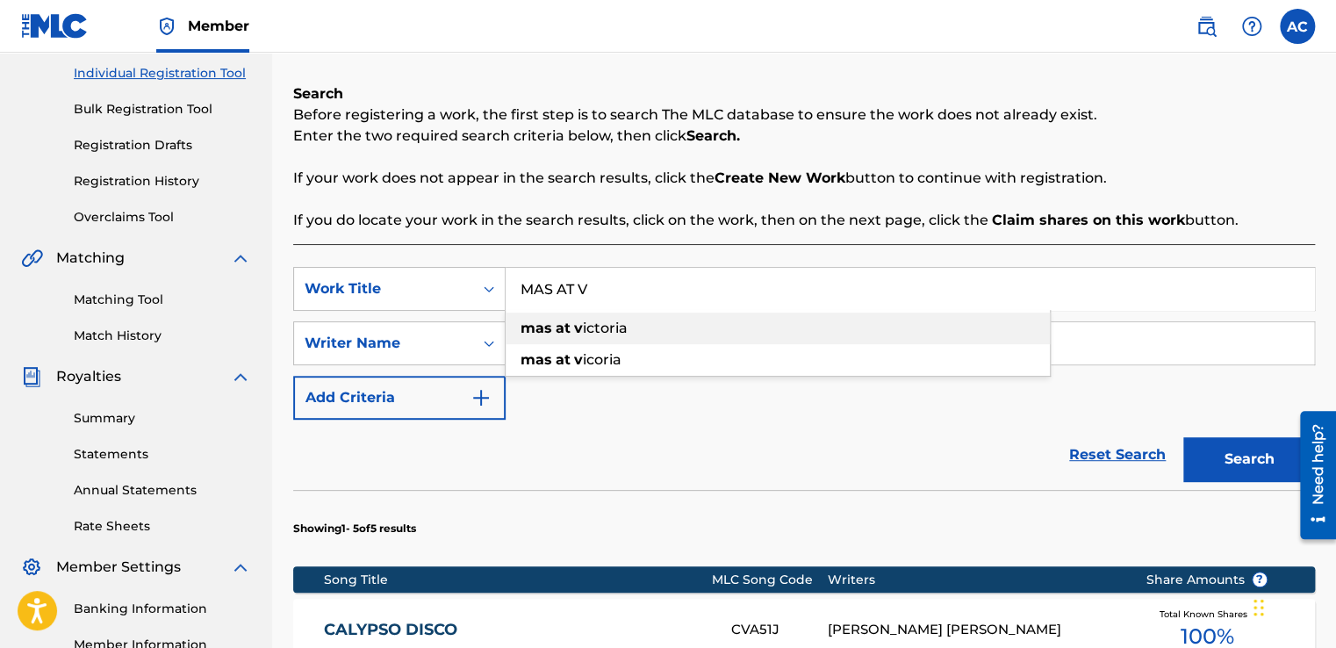
click at [572, 326] on span "Search Form" at bounding box center [573, 328] width 4 height 17
click at [619, 325] on strong "victoria" at bounding box center [601, 328] width 55 height 17
type input "mas at [GEOGRAPHIC_DATA]"
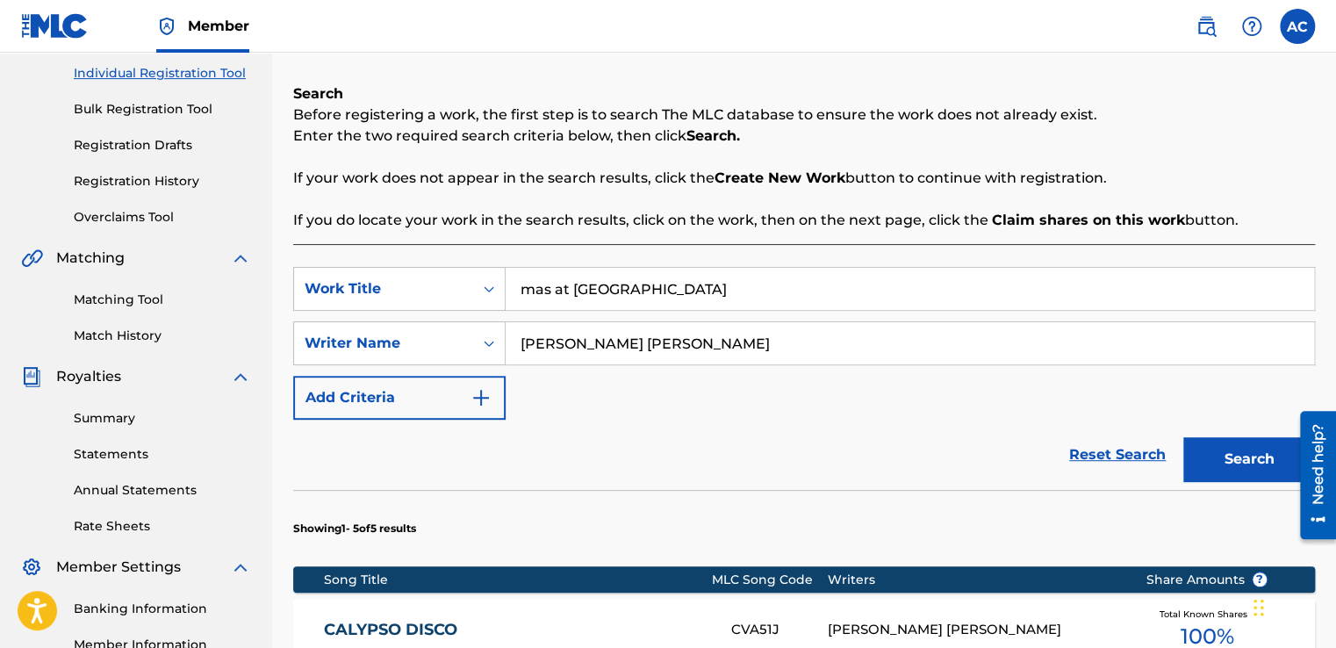
click at [1251, 447] on button "Search" at bounding box center [1249, 459] width 132 height 44
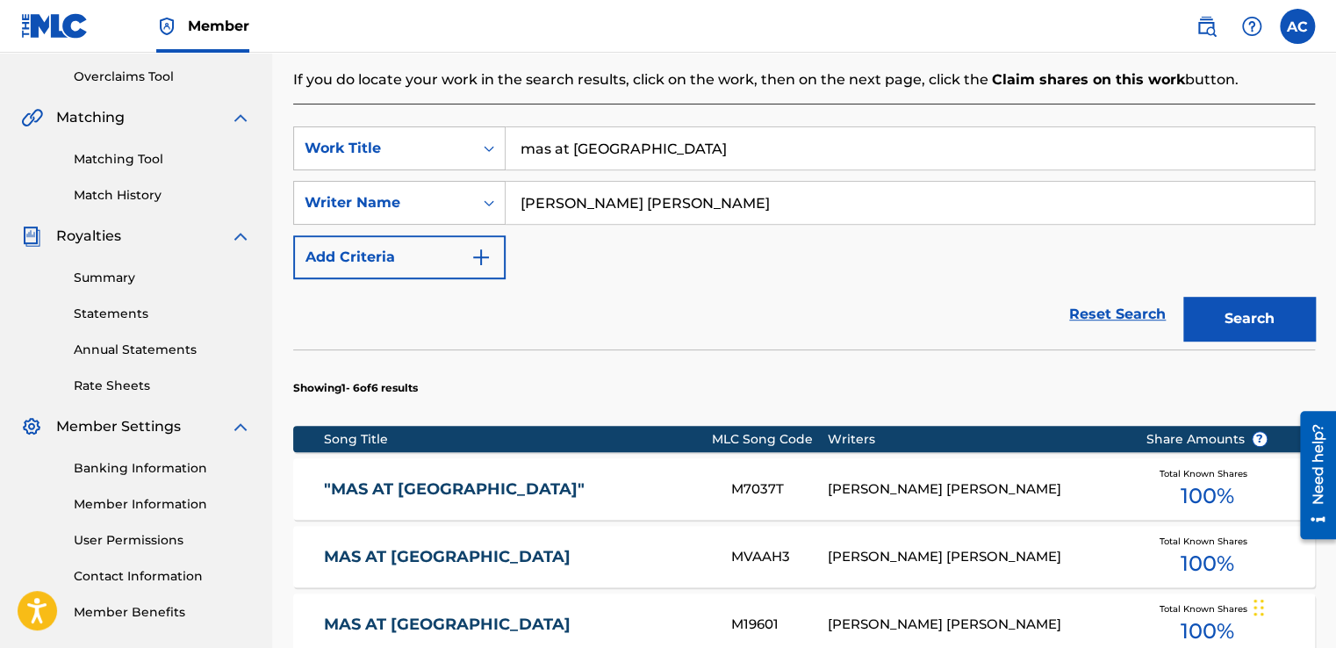
scroll to position [397, 0]
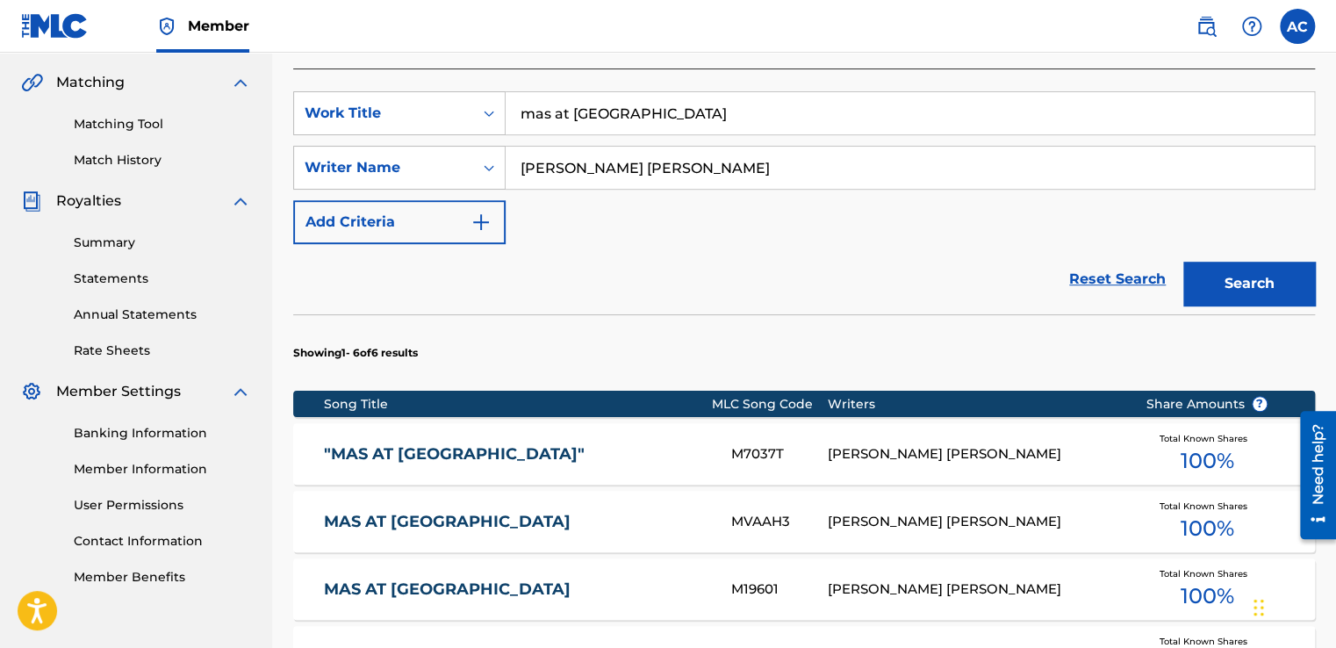
click at [999, 471] on div ""MAS AT [GEOGRAPHIC_DATA]" M7037T [PERSON_NAME] [PERSON_NAME] Total Known Share…" at bounding box center [804, 453] width 1022 height 61
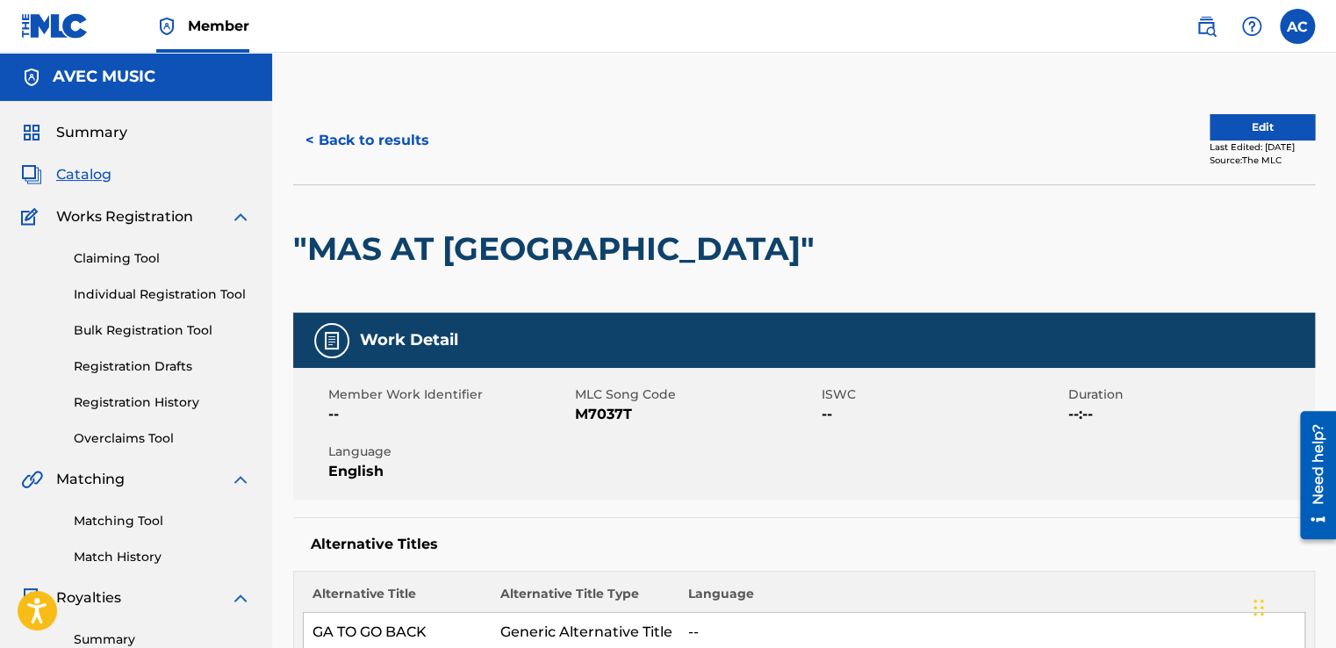
click at [836, 172] on div "< Back to results Edit Last Edited: [DATE] Source: The MLC" at bounding box center [804, 141] width 1022 height 88
click at [363, 149] on button "< Back to results" at bounding box center [367, 141] width 148 height 44
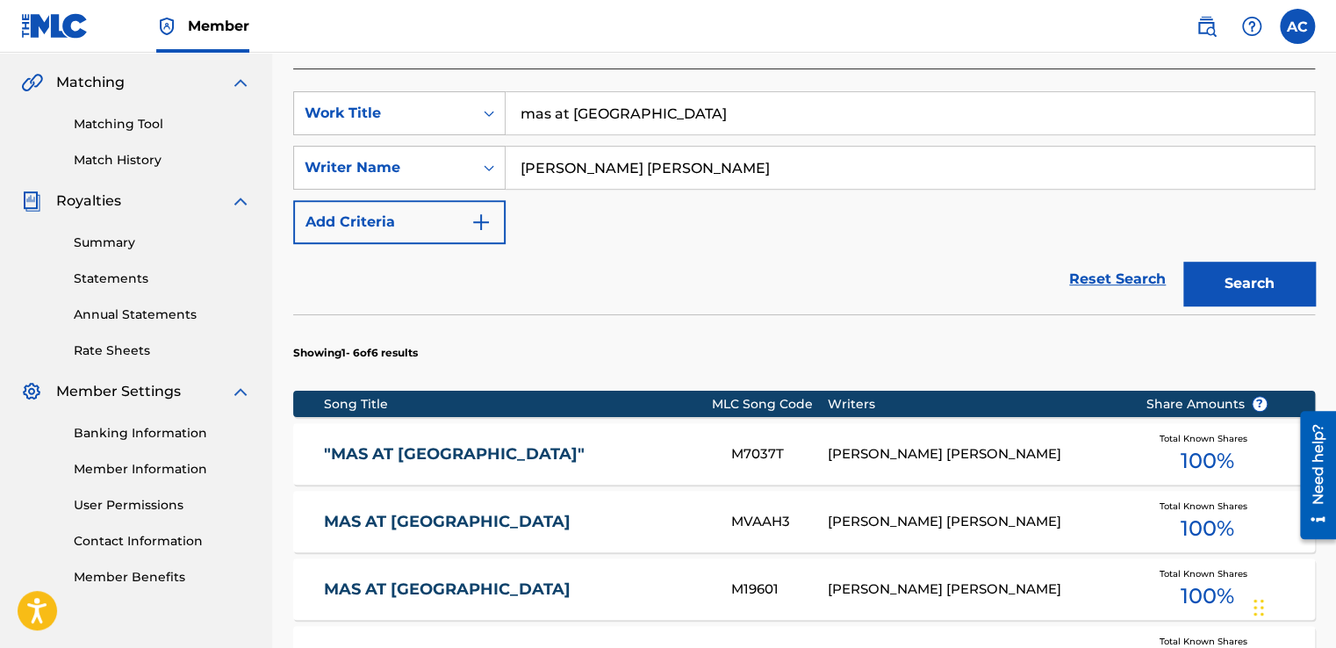
click at [365, 579] on link "MAS AT [GEOGRAPHIC_DATA]" at bounding box center [516, 589] width 384 height 20
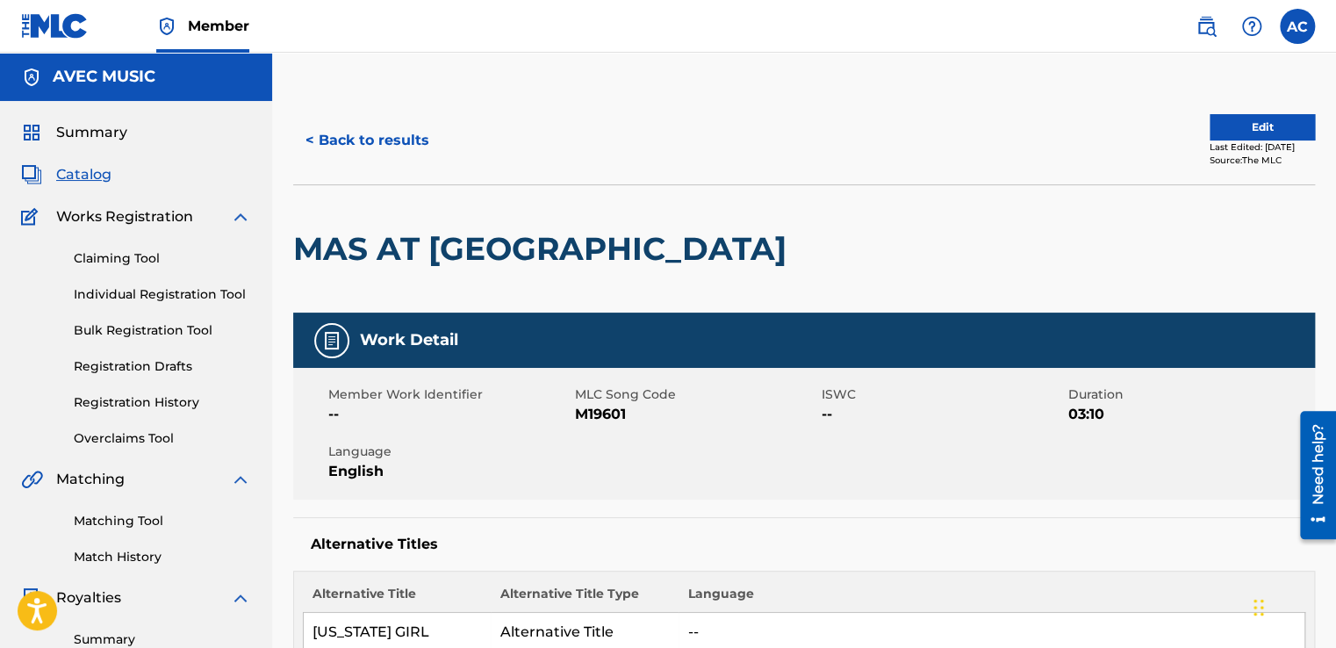
click at [144, 286] on link "Individual Registration Tool" at bounding box center [162, 294] width 177 height 18
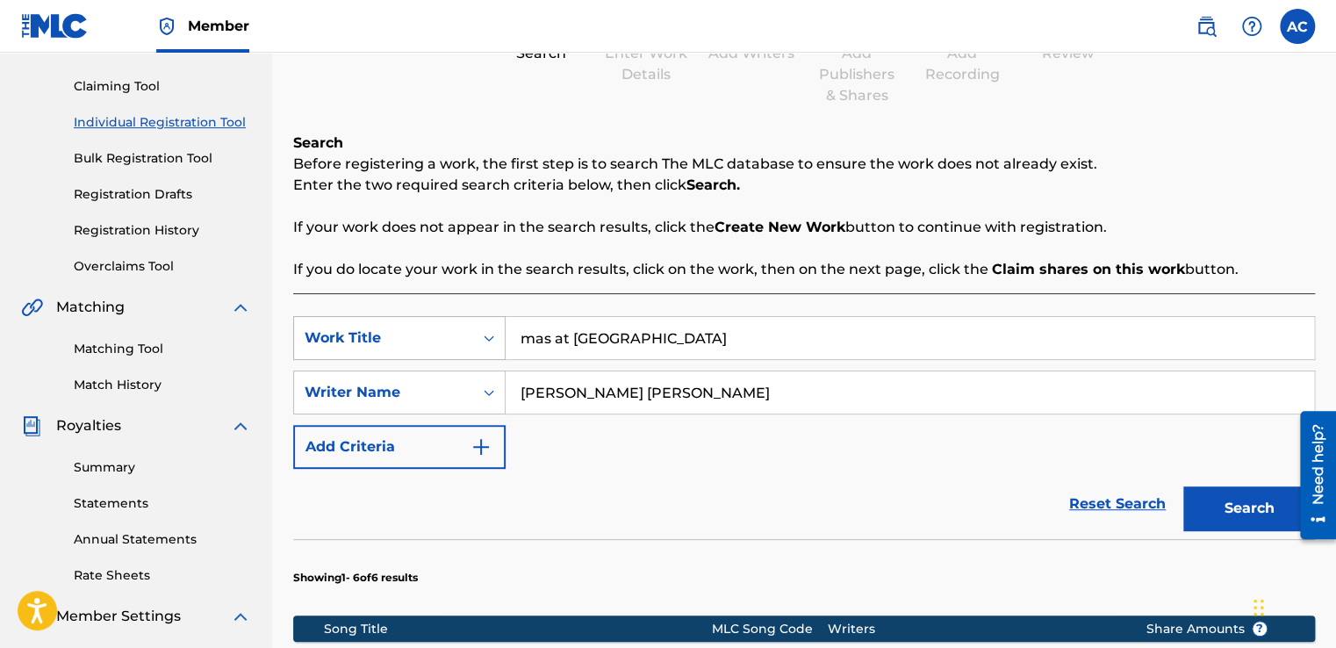
scroll to position [176, 0]
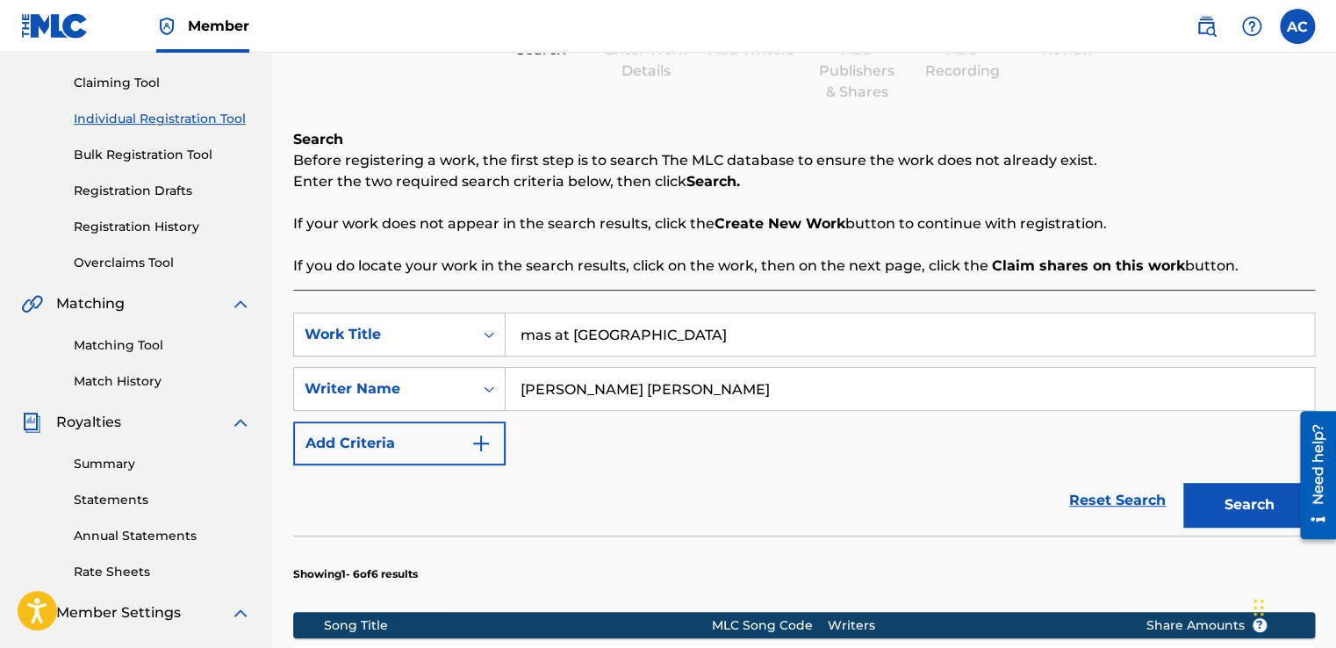
click at [219, 500] on link "Statements" at bounding box center [162, 500] width 177 height 18
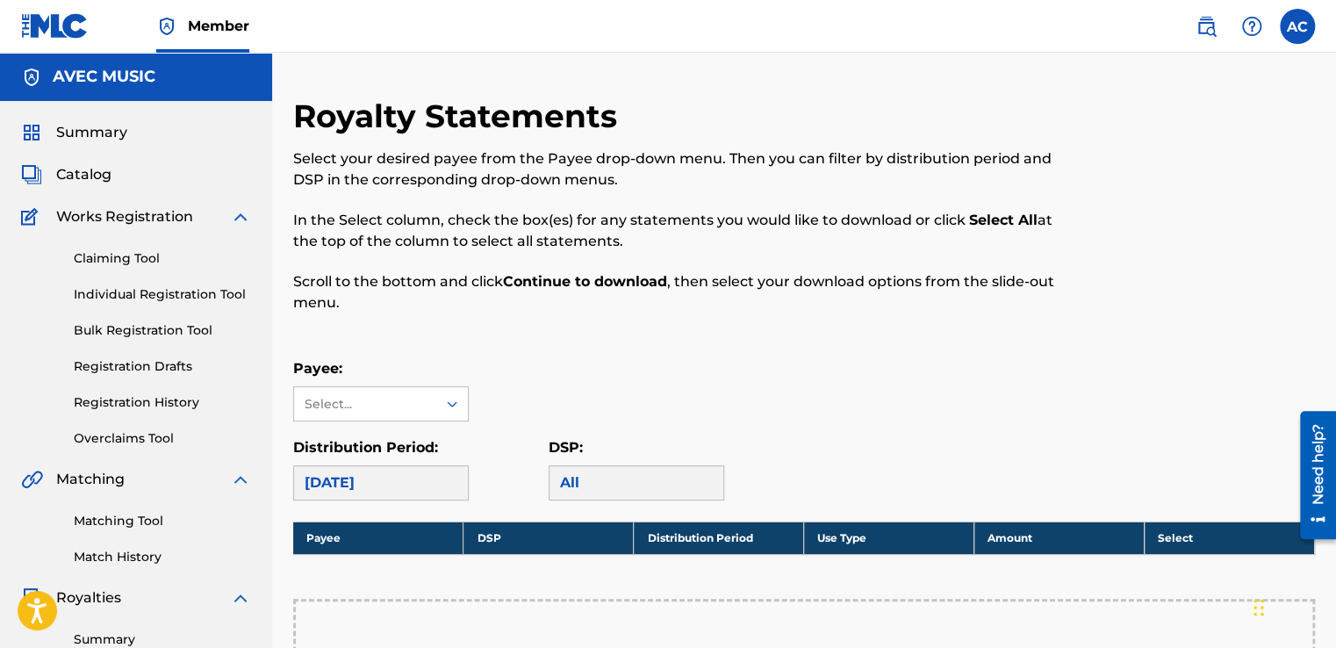
click at [194, 515] on link "Matching Tool" at bounding box center [162, 521] width 177 height 18
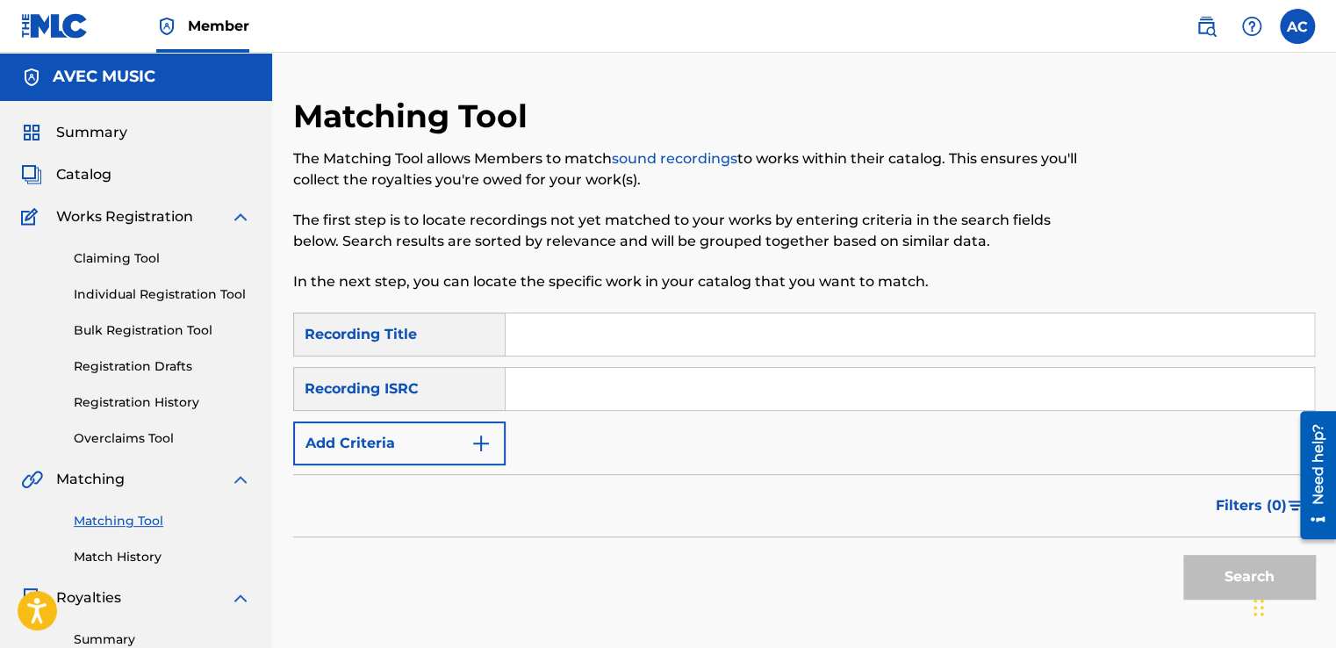
click at [144, 299] on link "Individual Registration Tool" at bounding box center [162, 294] width 177 height 18
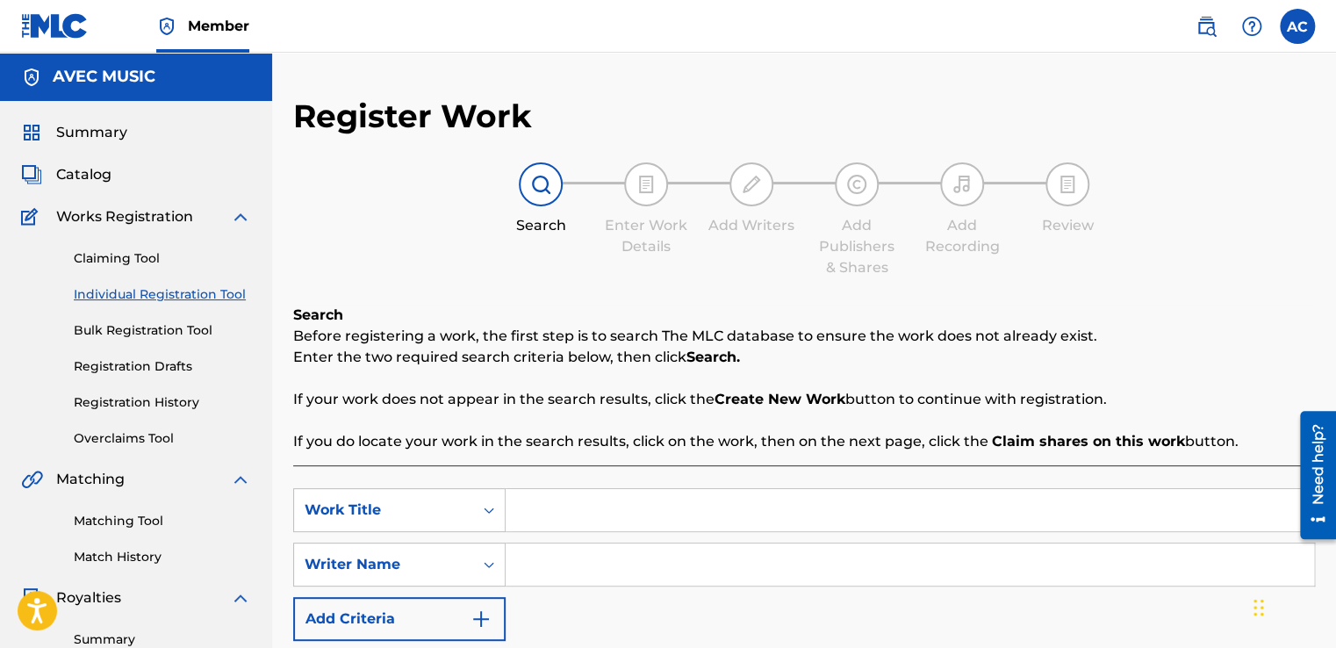
drag, startPoint x: 551, startPoint y: 525, endPoint x: 557, endPoint y: 507, distance: 18.6
click at [557, 507] on input "Search Form" at bounding box center [910, 510] width 808 height 42
click at [544, 553] on strong "milos" at bounding box center [541, 549] width 40 height 17
type input "[PERSON_NAME]"
click at [521, 565] on input "Search Form" at bounding box center [910, 564] width 808 height 42
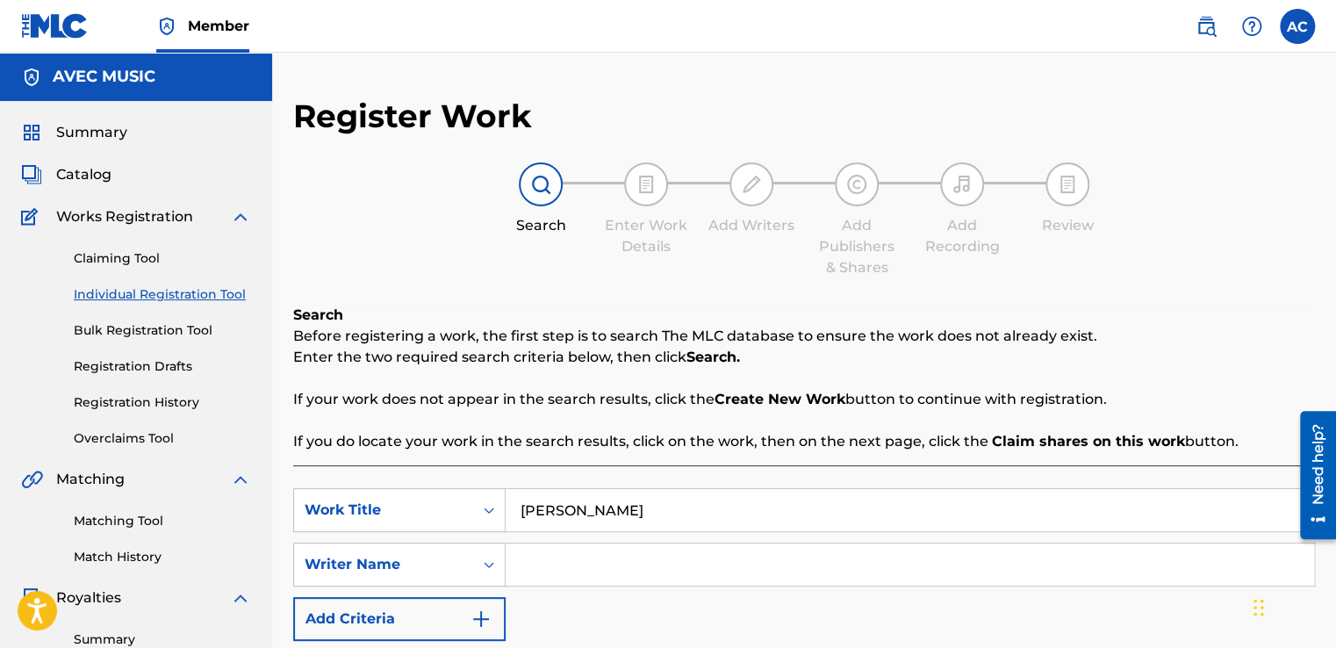
click at [521, 565] on input "Search Form" at bounding box center [910, 564] width 808 height 42
type input "[PERSON_NAME] [PERSON_NAME]"
click at [588, 613] on div "SearchWithCriteriad1f3ed06-9af8-4ff3-a0fa-9370cdbfdd46 Work Title [PERSON_NAME]…" at bounding box center [804, 564] width 1022 height 153
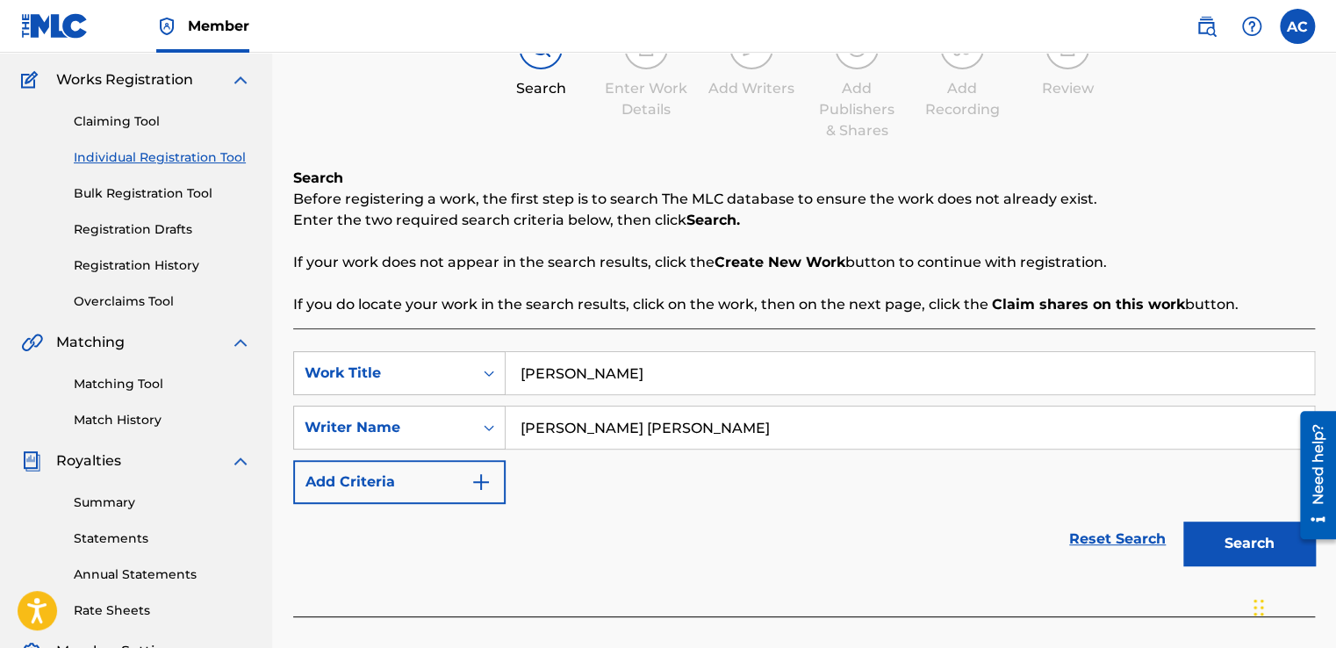
scroll to position [140, 0]
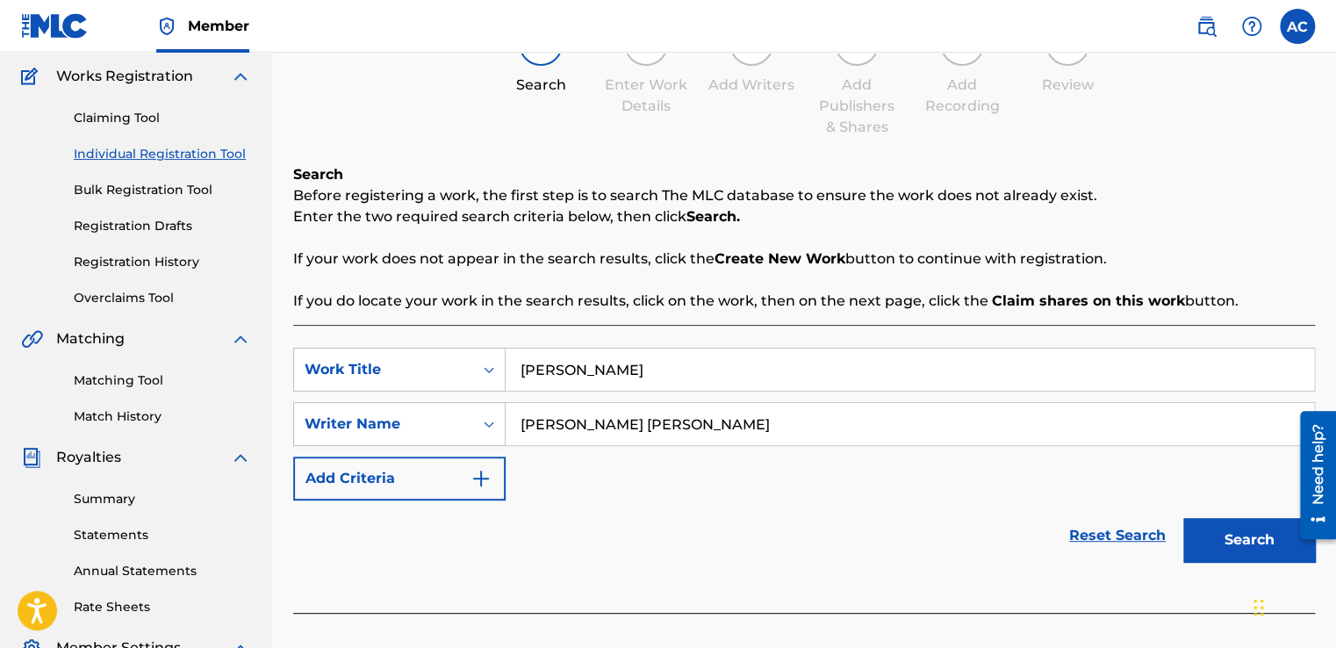
click at [1256, 542] on button "Search" at bounding box center [1249, 540] width 132 height 44
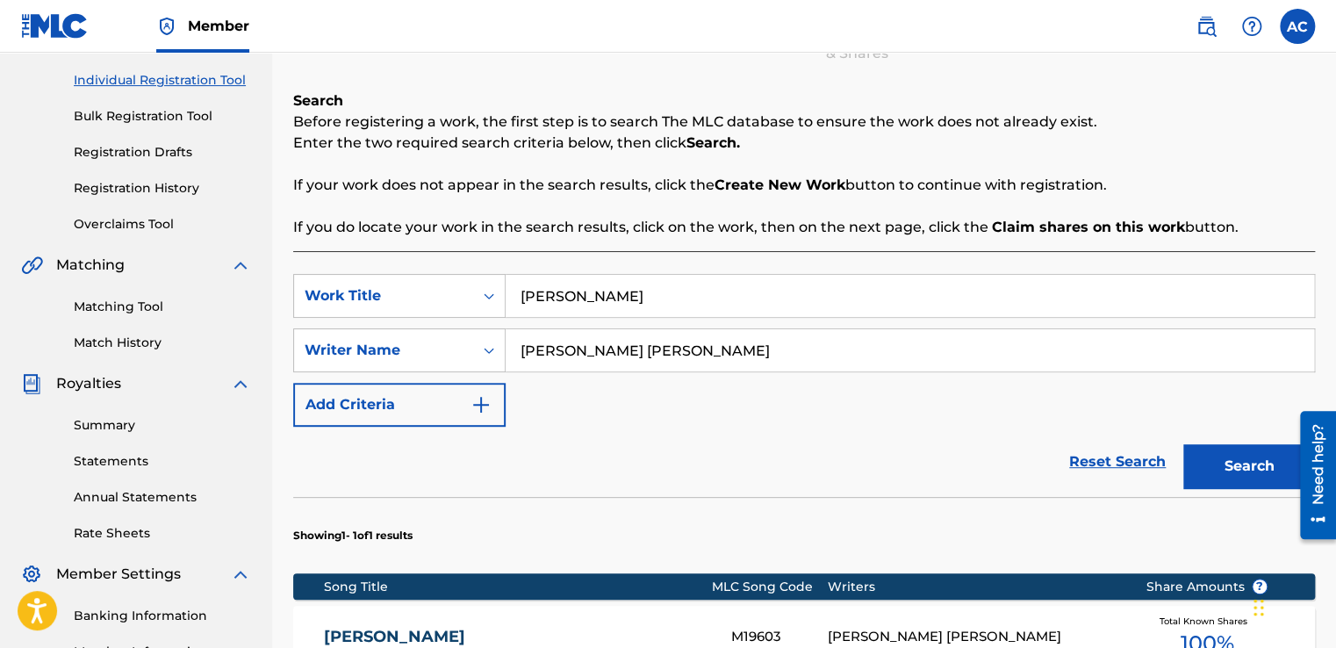
scroll to position [211, 0]
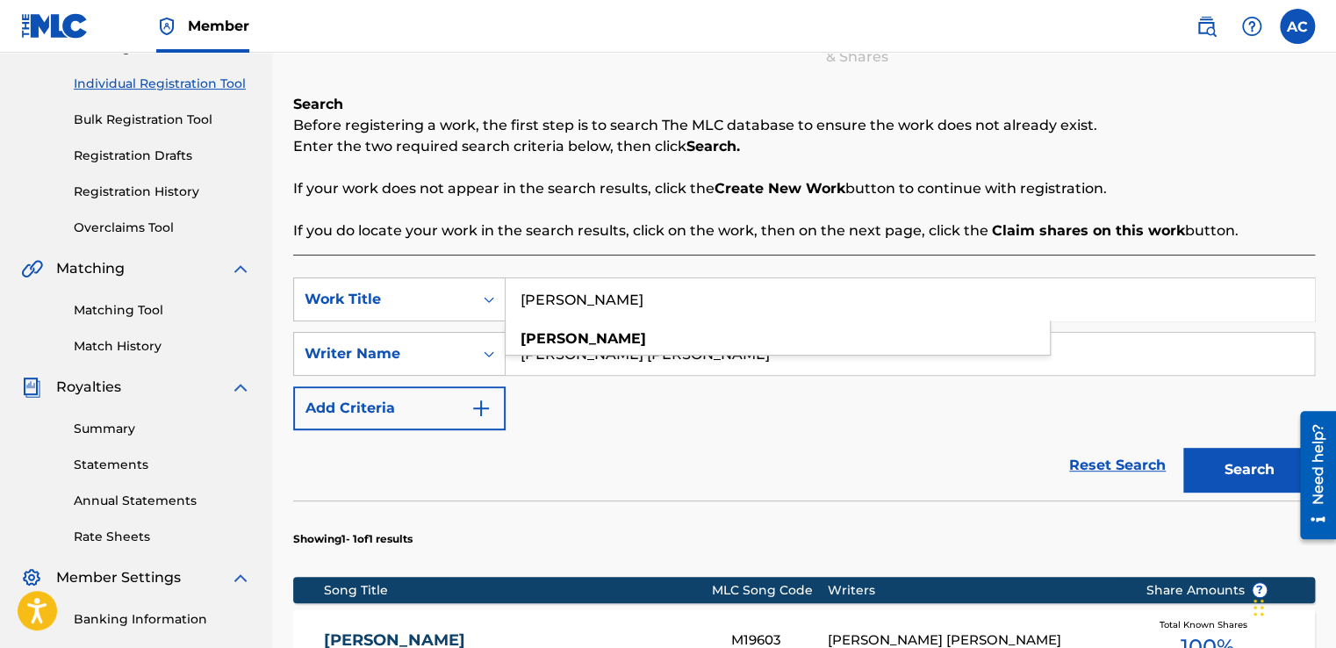
click at [593, 297] on input "[PERSON_NAME]" at bounding box center [910, 299] width 808 height 42
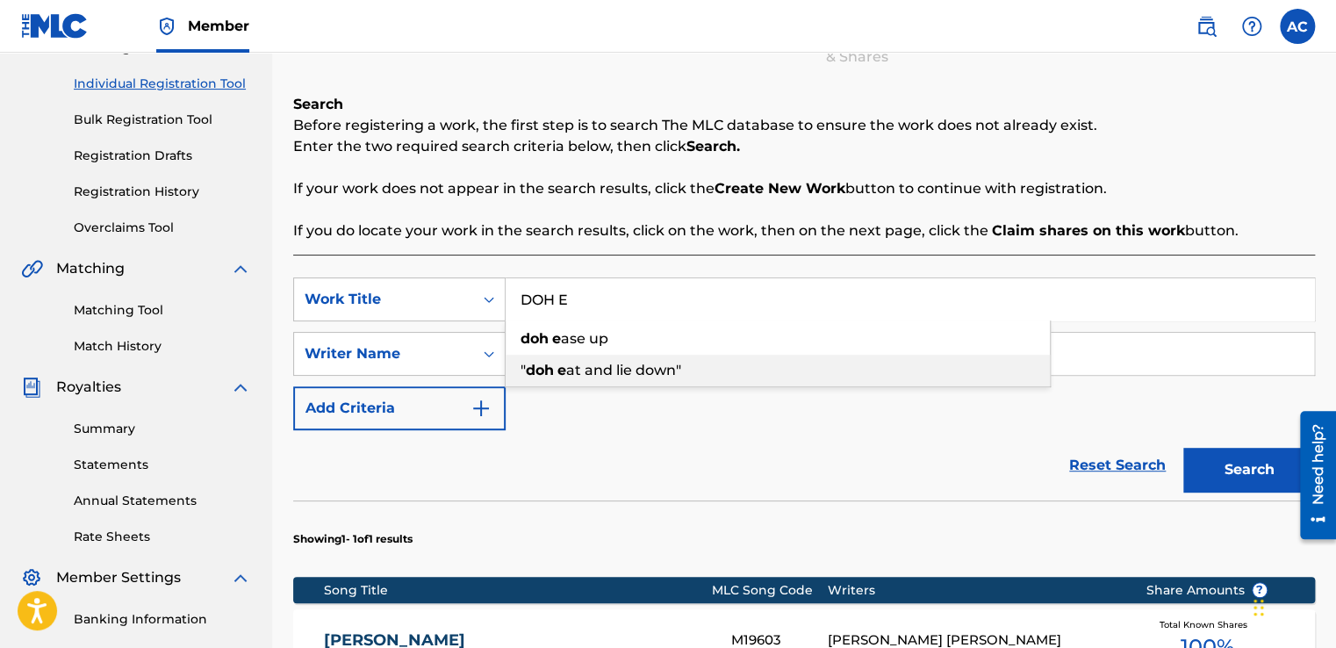
click at [596, 371] on span "at and lie down"" at bounding box center [623, 370] width 115 height 17
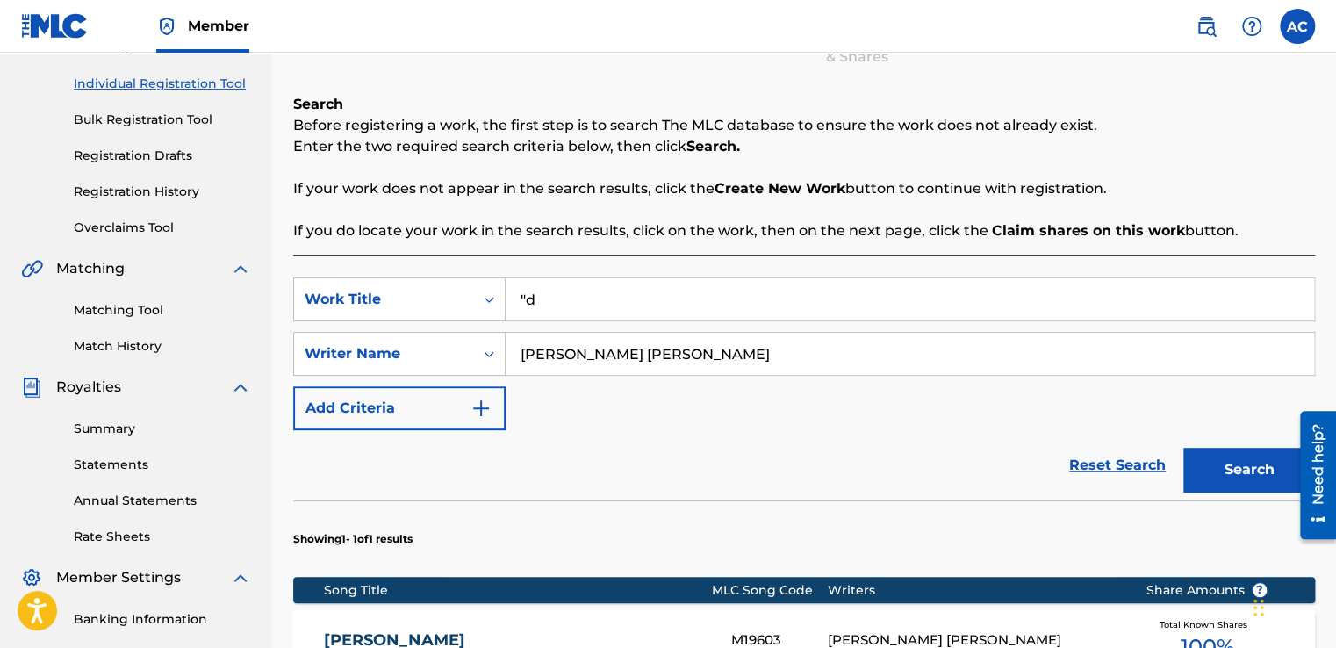
type input """
type input "DOH EAT AND LIE DOWN"
click at [853, 401] on div "SearchWithCriteriad1f3ed06-9af8-4ff3-a0fa-9370cdbfdd46 Work Title DOH EAT AND L…" at bounding box center [804, 353] width 1022 height 153
click at [1159, 550] on section "Showing 1 - 1 of 1 results" at bounding box center [804, 534] width 1022 height 68
click at [1228, 550] on section "Showing 1 - 1 of 1 results" at bounding box center [804, 534] width 1022 height 68
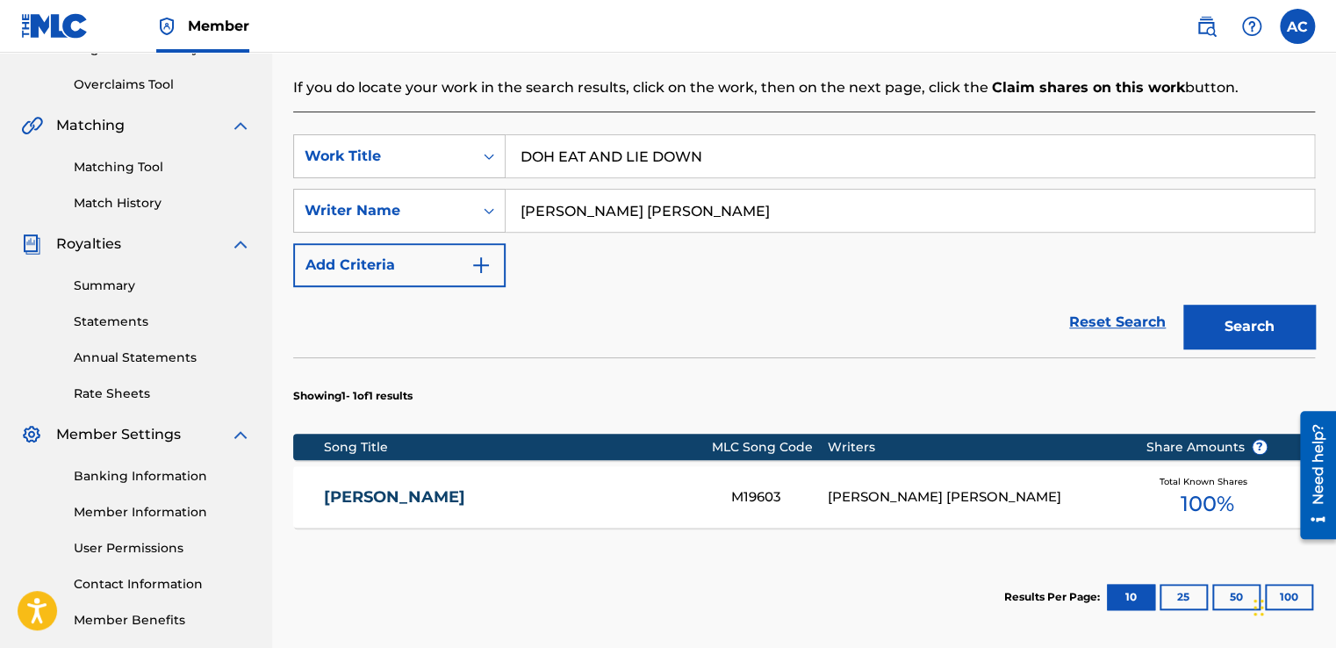
scroll to position [355, 0]
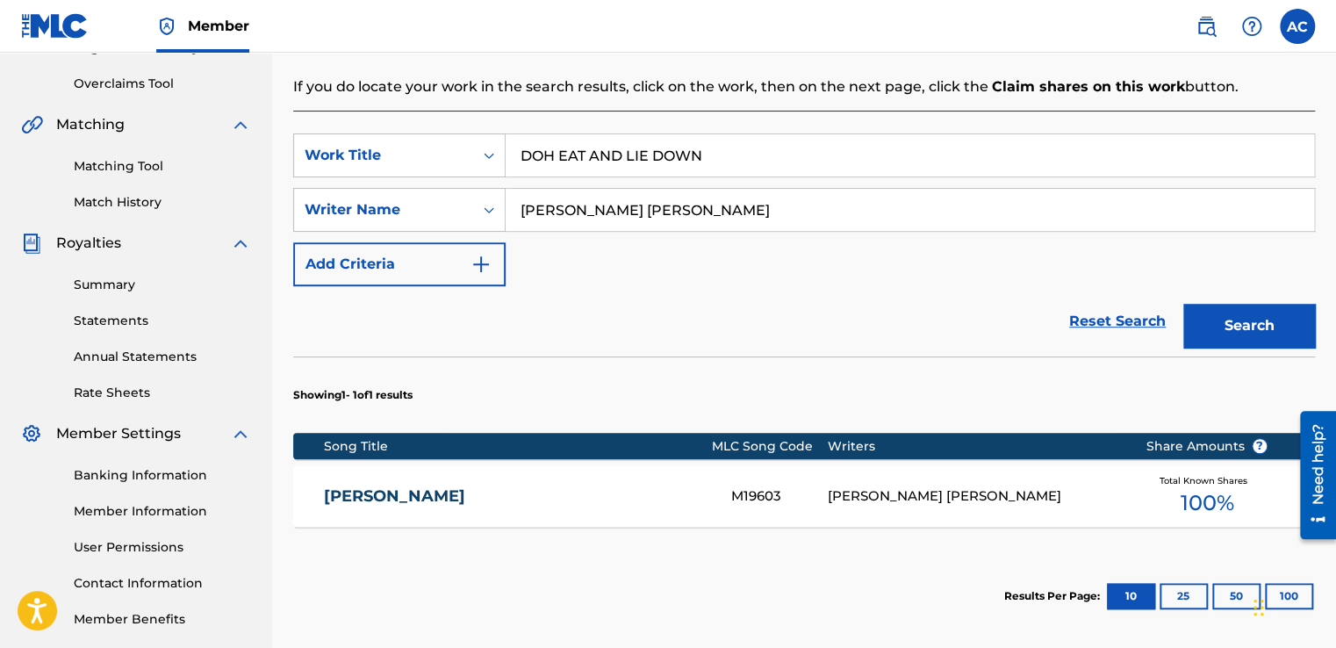
click at [1236, 314] on button "Search" at bounding box center [1249, 326] width 132 height 44
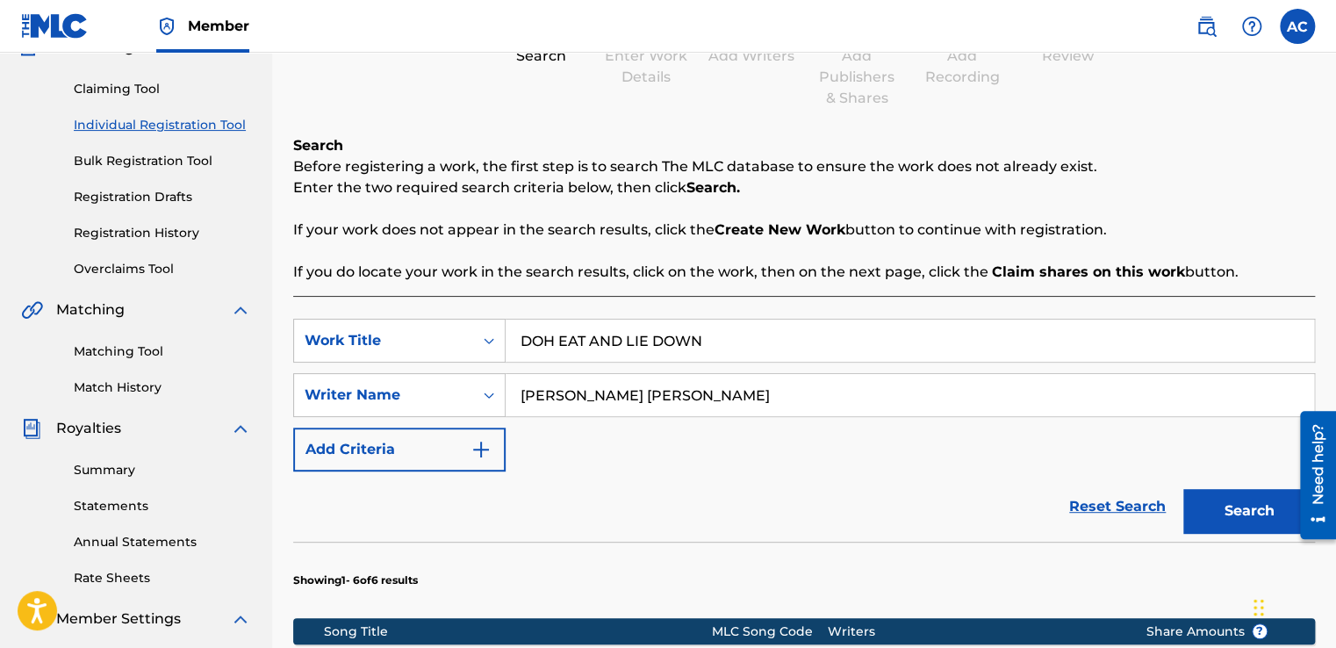
scroll to position [168, 0]
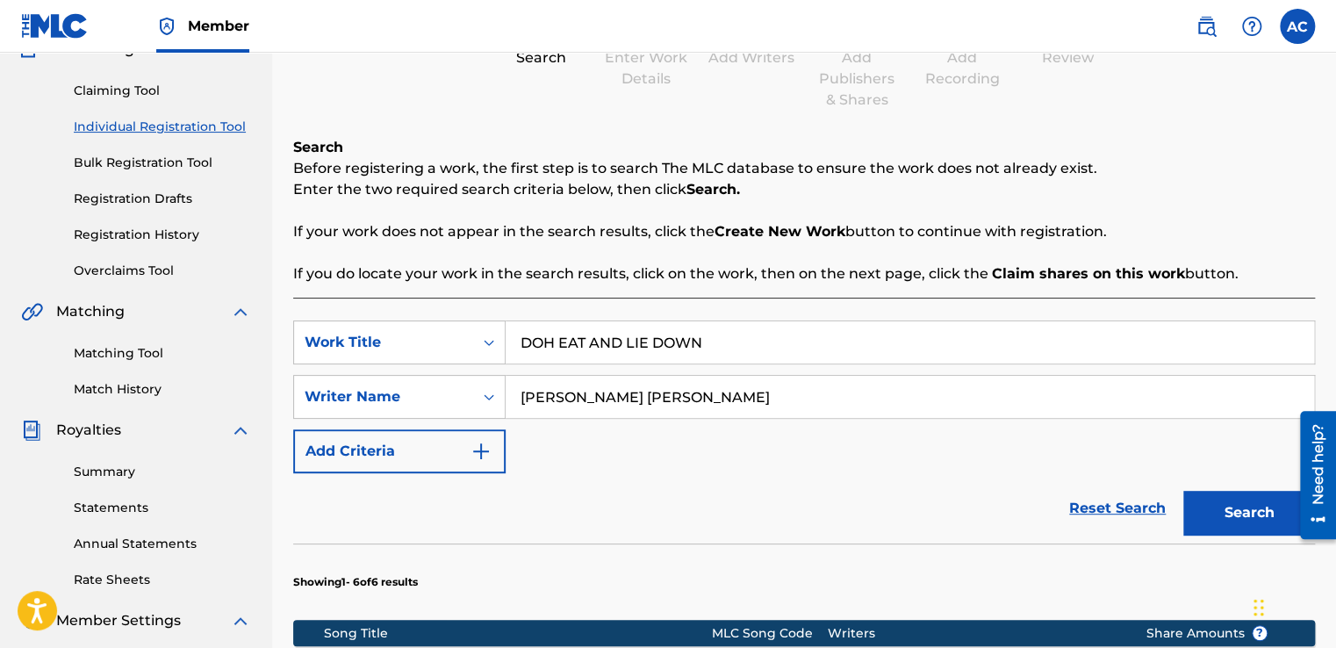
click at [702, 348] on input "DOH EAT AND LIE DOWN" at bounding box center [910, 342] width 808 height 42
type input "POM POM"
drag, startPoint x: 573, startPoint y: 340, endPoint x: 614, endPoint y: 310, distance: 50.9
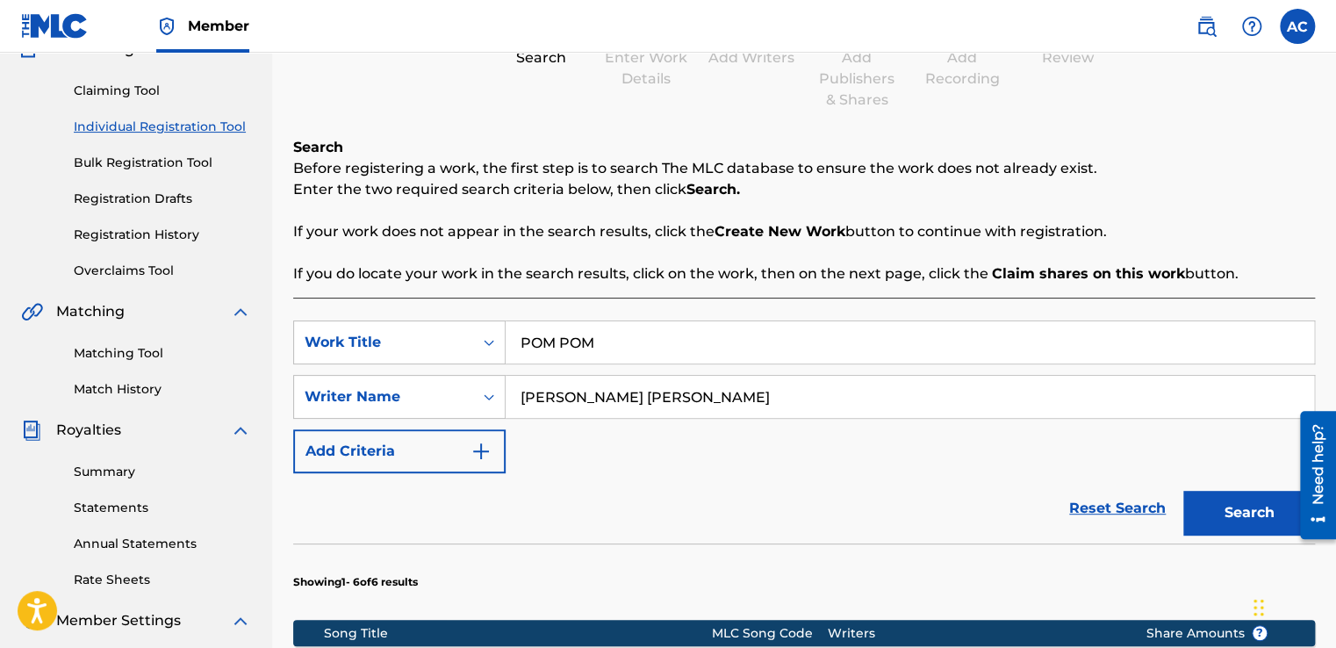
click at [1239, 507] on button "Search" at bounding box center [1249, 513] width 132 height 44
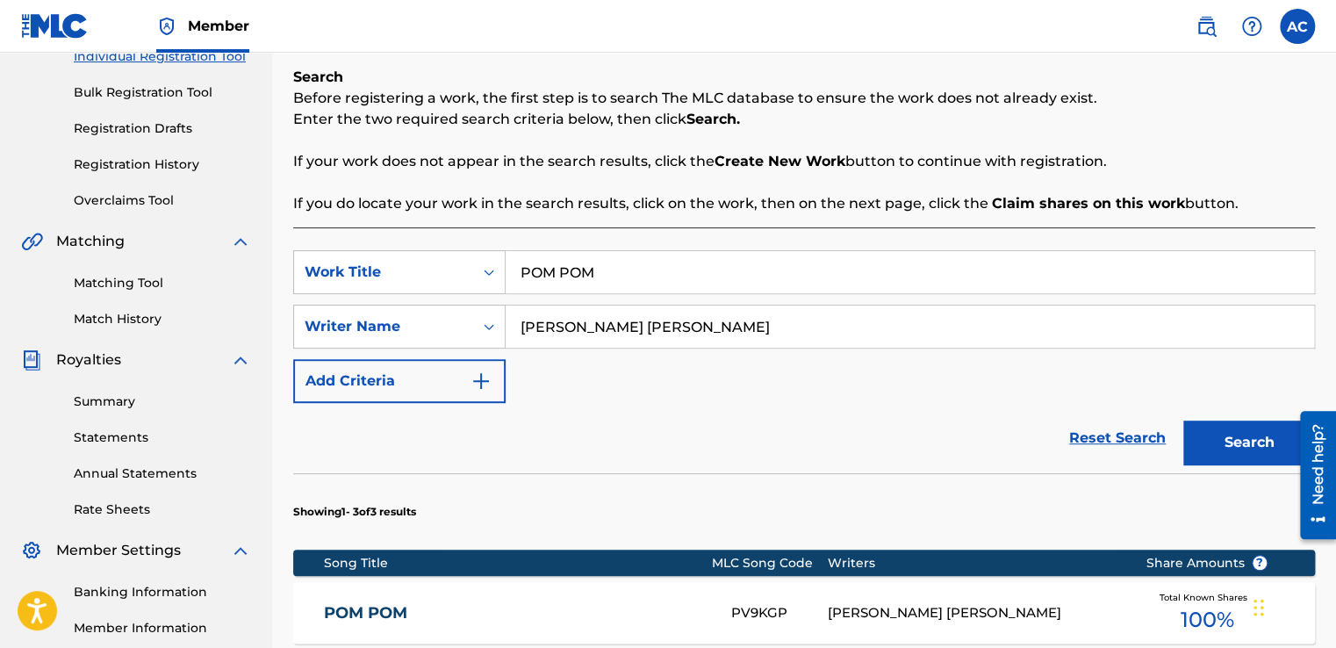
scroll to position [203, 0]
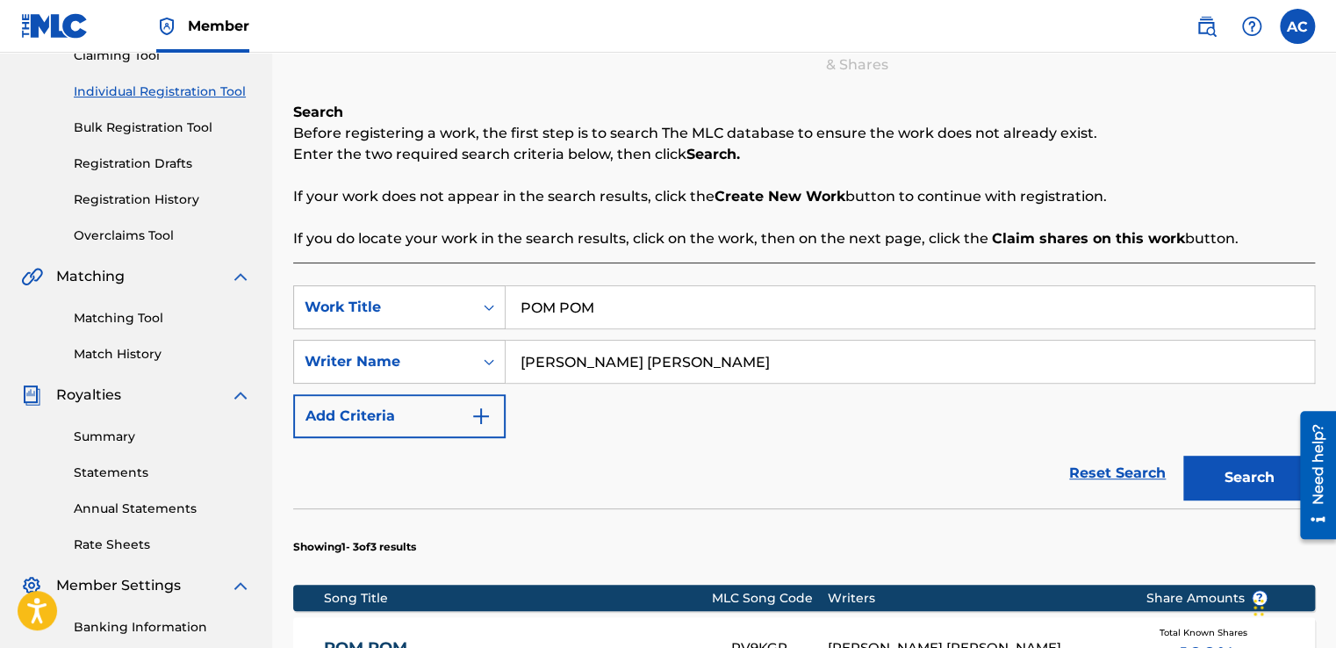
drag, startPoint x: 836, startPoint y: 163, endPoint x: 776, endPoint y: 221, distance: 83.2
click at [776, 221] on div "Search Before registering a work, the first step is to search The MLC database …" at bounding box center [804, 175] width 1022 height 147
click at [600, 304] on input "POM POM" at bounding box center [910, 307] width 808 height 42
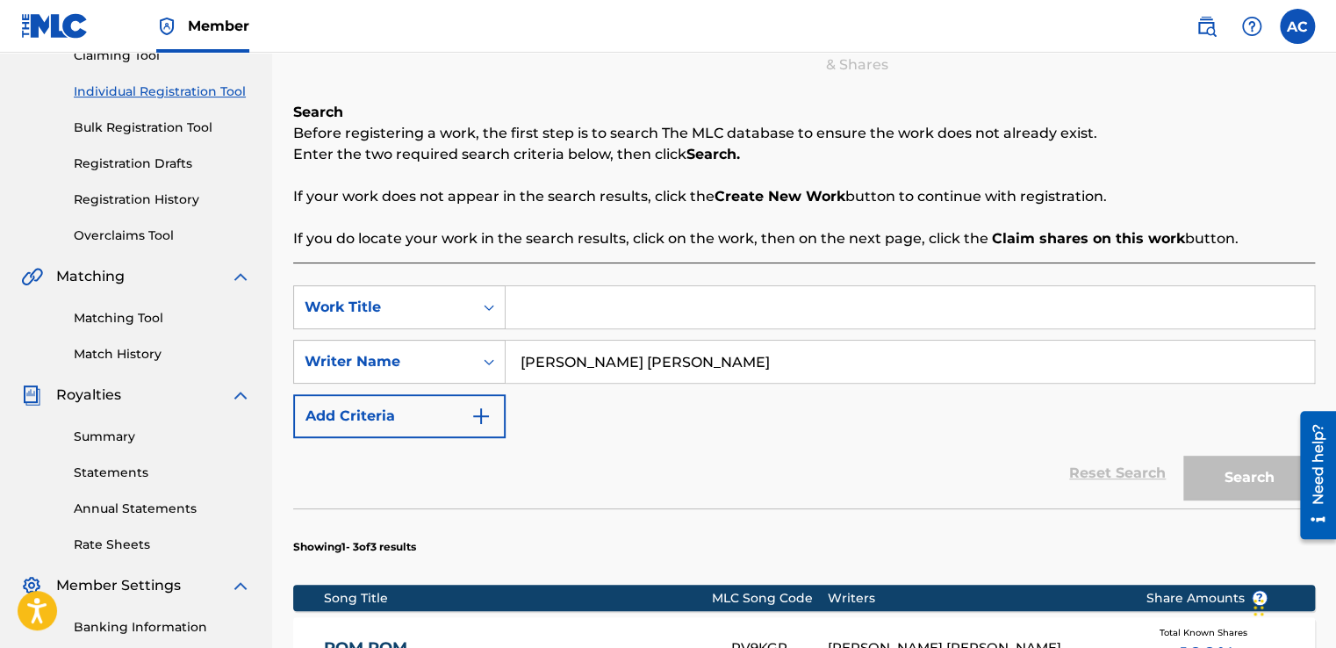
click at [600, 304] on input "Search Form" at bounding box center [910, 307] width 808 height 42
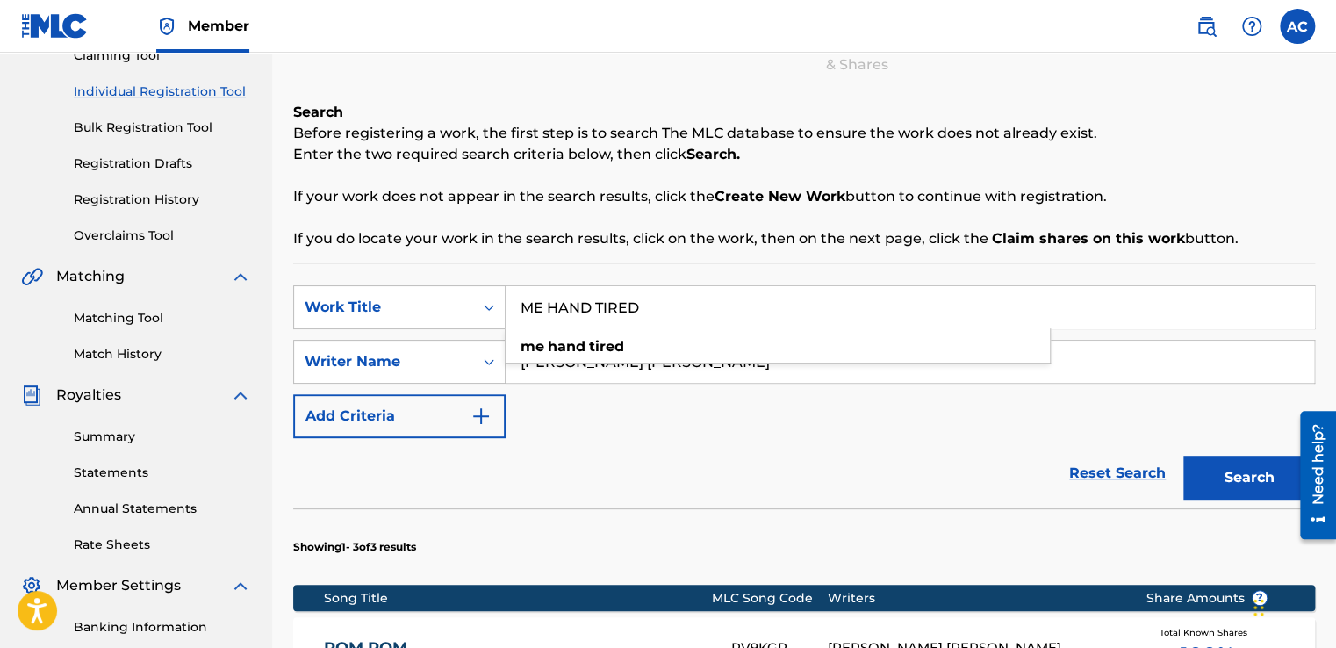
type input "ME HAND TIRED"
click at [807, 420] on div "SearchWithCriteriad1f3ed06-9af8-4ff3-a0fa-9370cdbfdd46 Work Title ME HAND TIRED…" at bounding box center [804, 361] width 1022 height 153
click at [1238, 479] on button "Search" at bounding box center [1249, 478] width 132 height 44
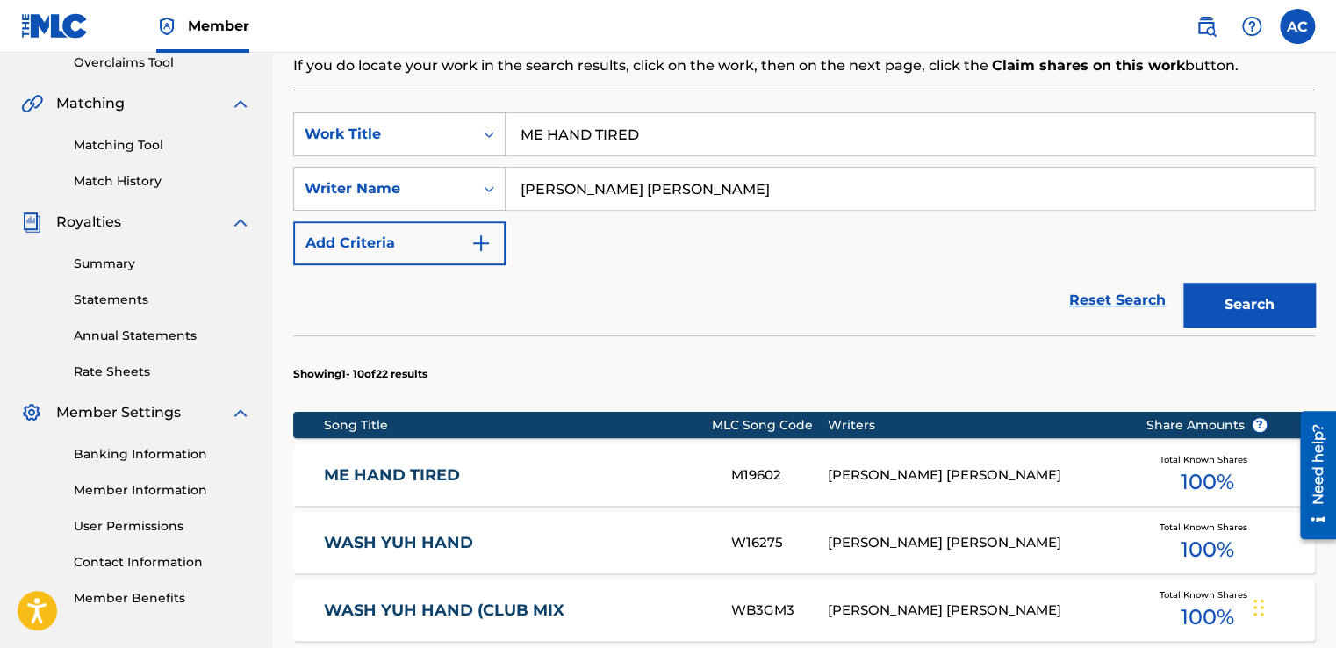
scroll to position [378, 0]
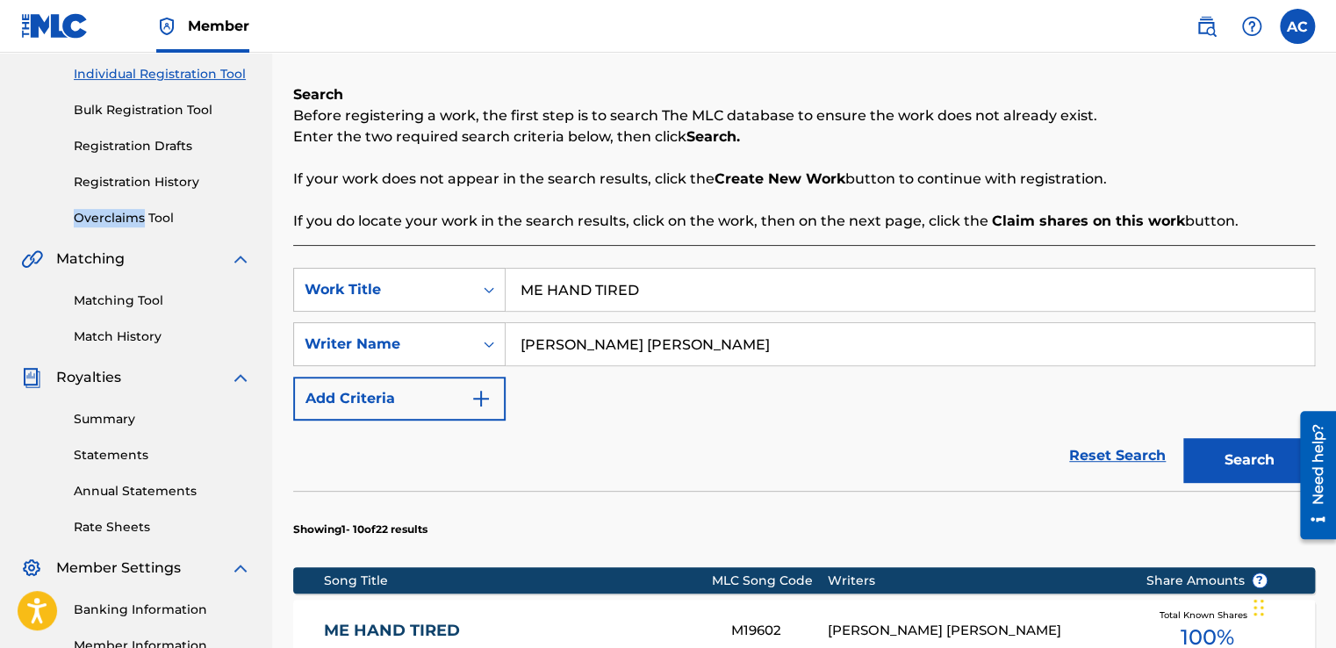
scroll to position [219, 0]
click at [377, 621] on link "ME HAND TIRED" at bounding box center [516, 631] width 384 height 20
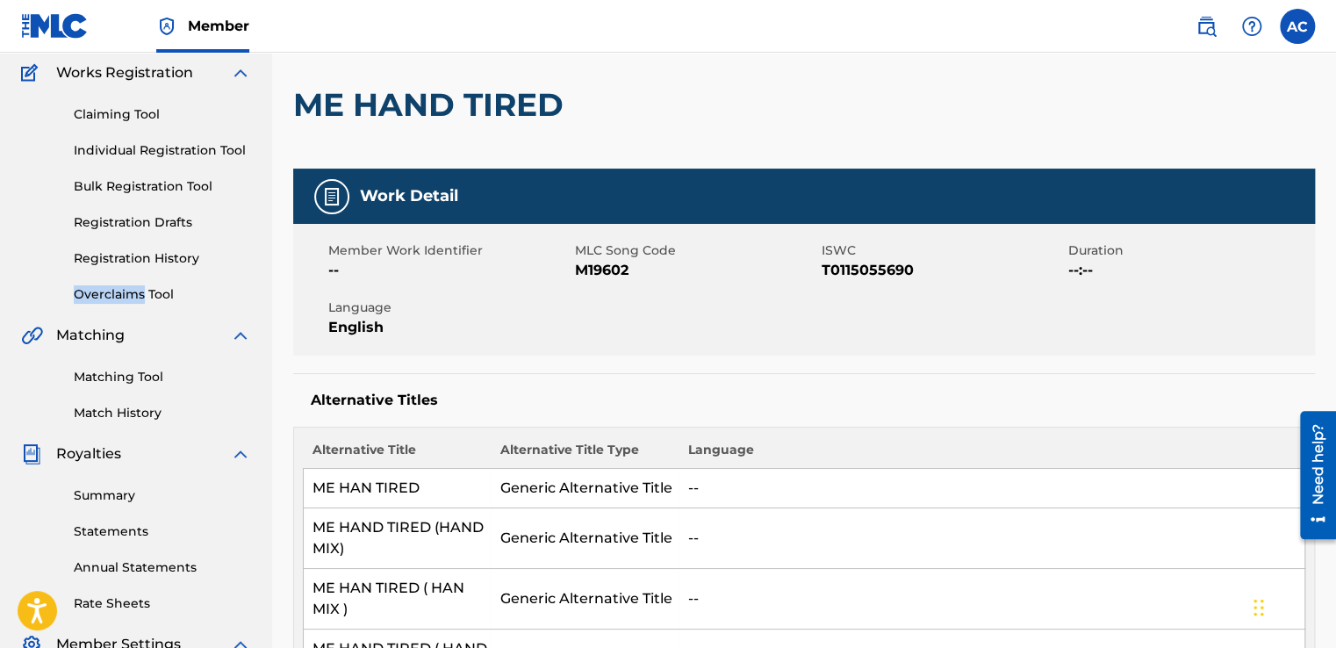
scroll to position [140, 0]
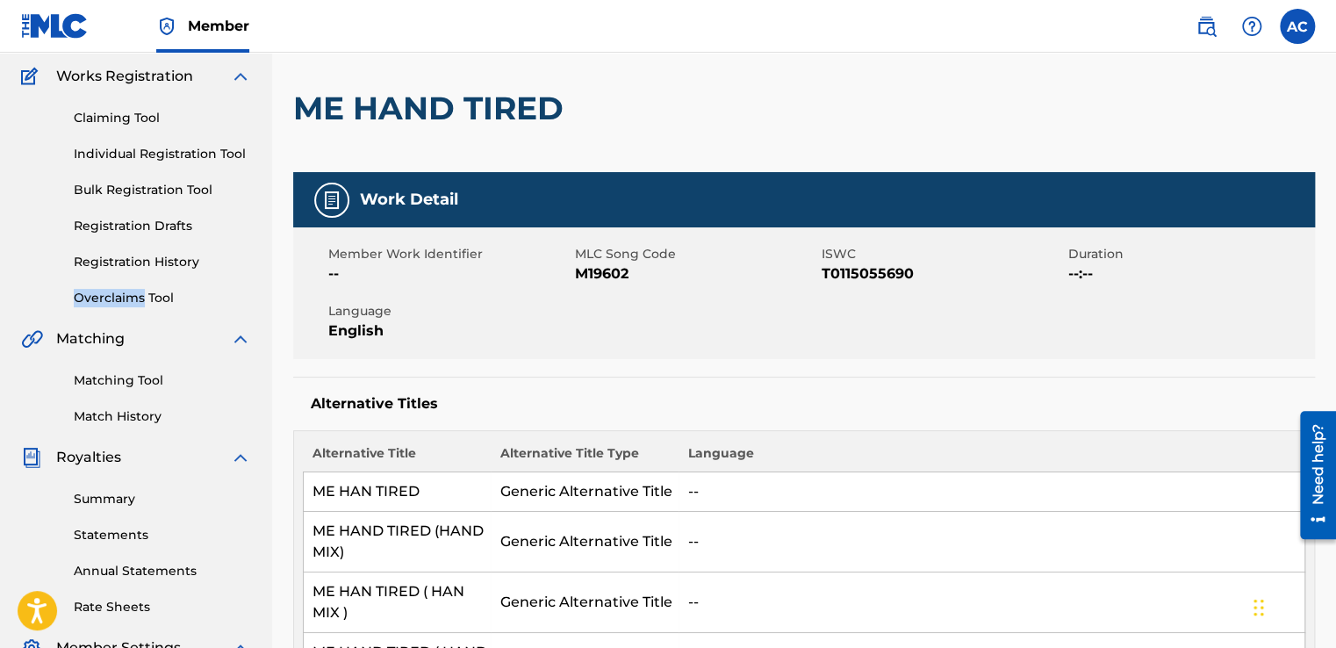
click at [144, 152] on link "Individual Registration Tool" at bounding box center [162, 154] width 177 height 18
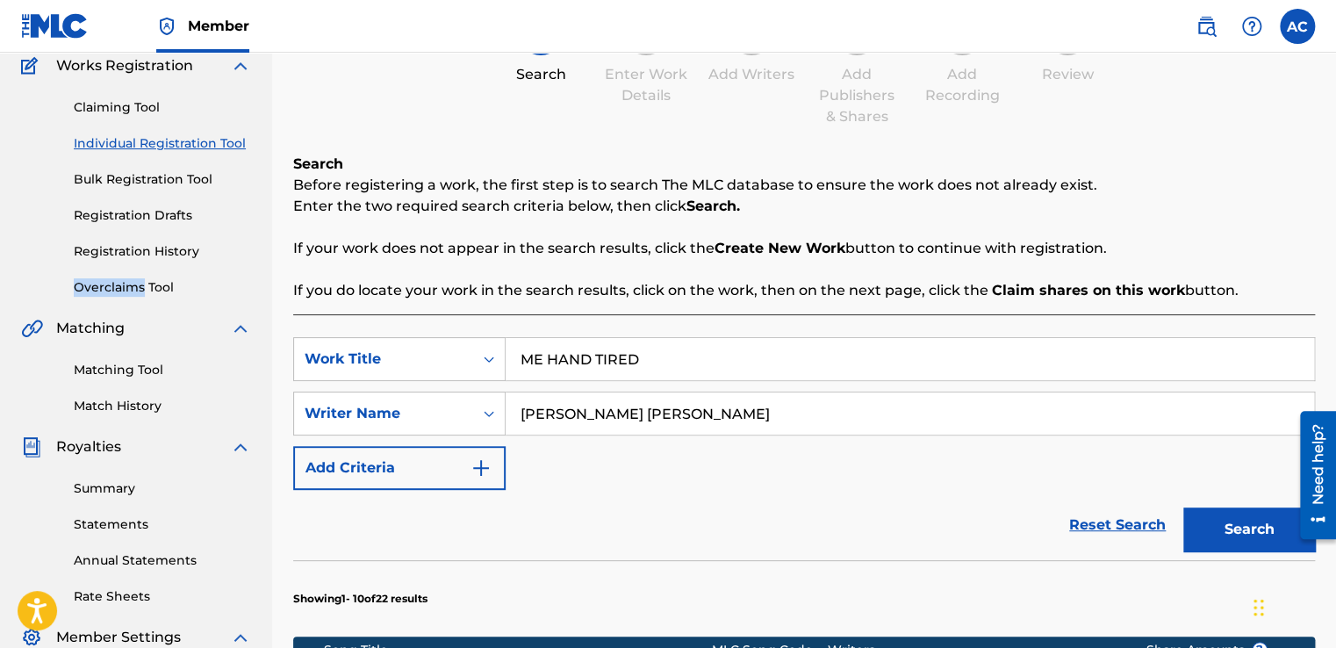
scroll to position [176, 0]
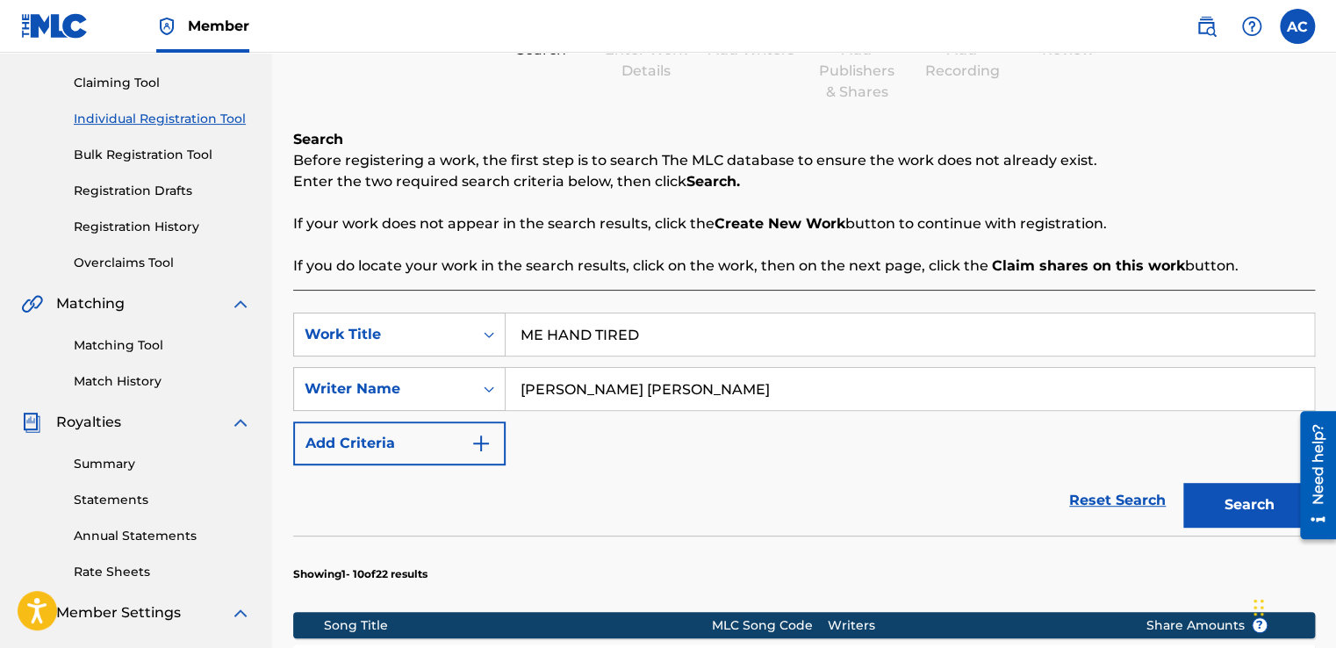
click at [555, 334] on input "ME HAND TIRED" at bounding box center [910, 334] width 808 height 42
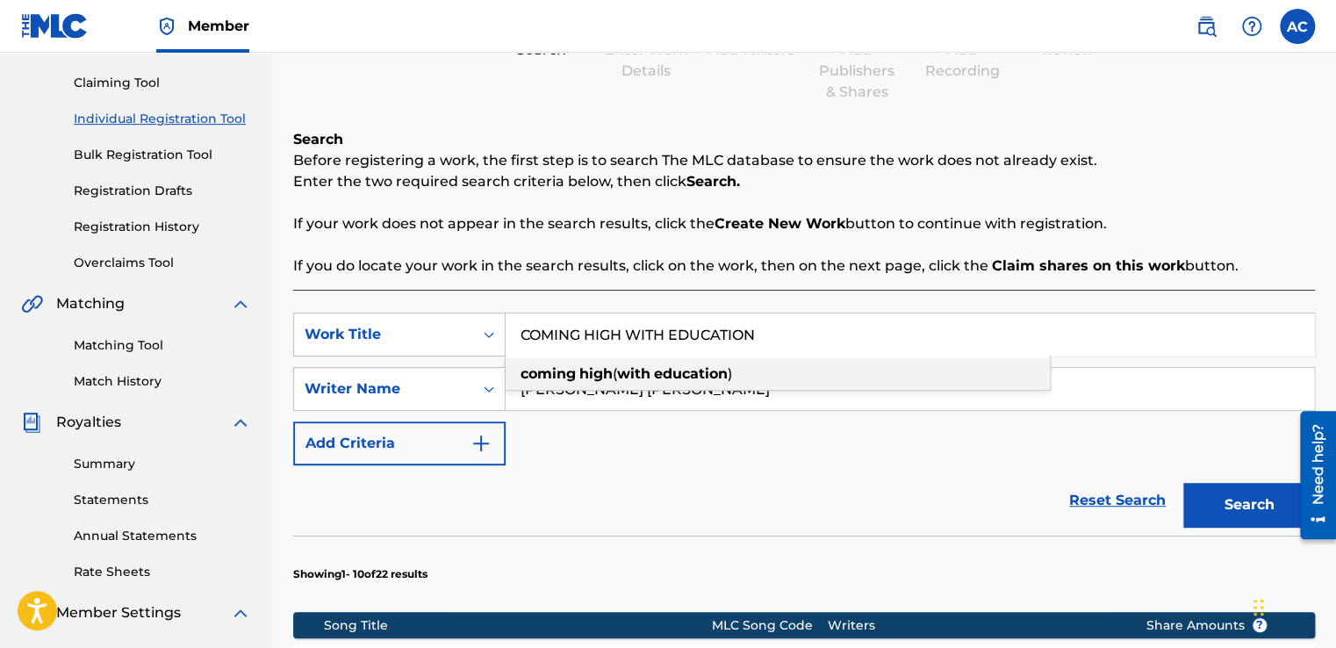
click at [634, 363] on div "coming high ( with education )" at bounding box center [778, 374] width 544 height 32
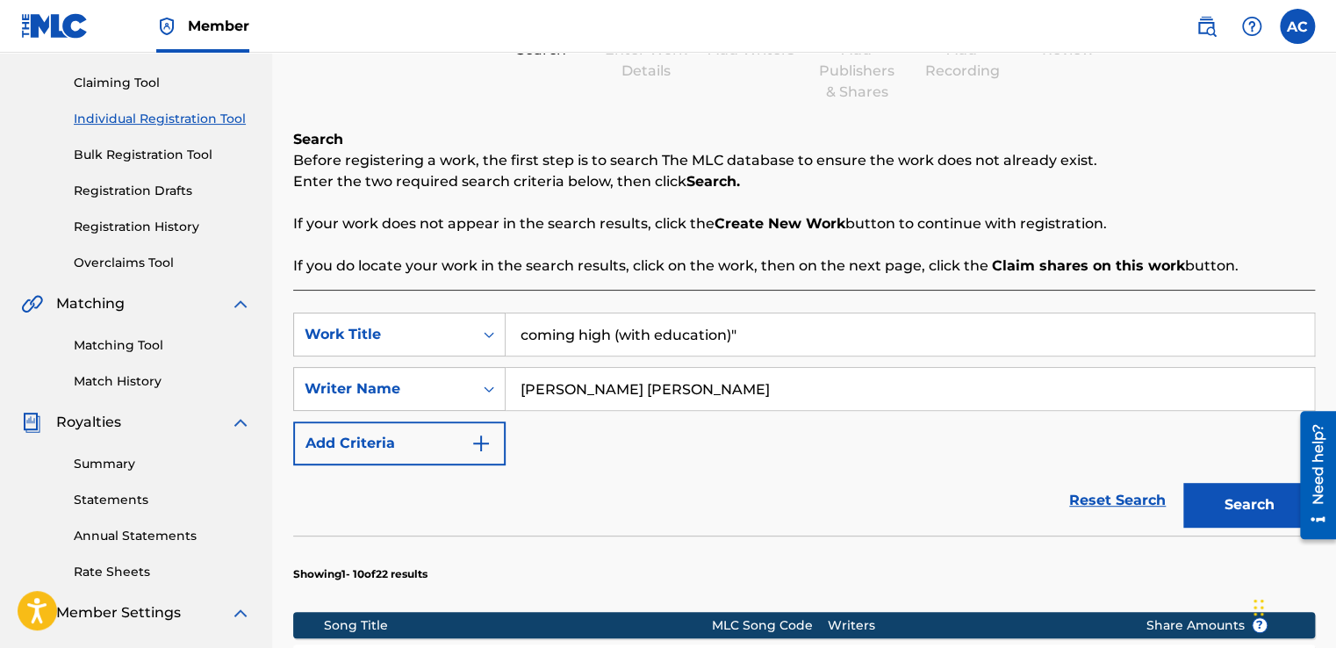
click at [519, 332] on input "coming high (with education)"" at bounding box center [910, 334] width 808 height 42
type input ""coming high (with education)""
click at [565, 368] on input "[PERSON_NAME] [PERSON_NAME]" at bounding box center [910, 389] width 808 height 42
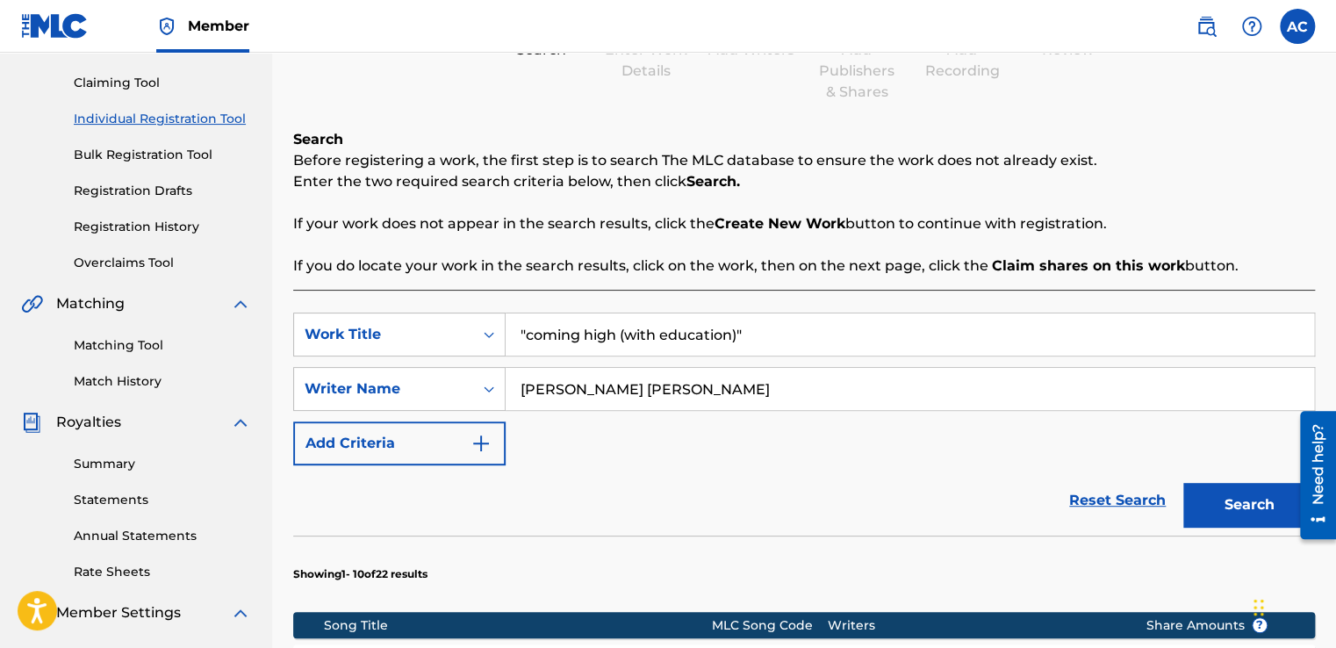
click at [588, 465] on div "Reset Search Search" at bounding box center [804, 500] width 1022 height 70
click at [1230, 511] on button "Search" at bounding box center [1249, 505] width 132 height 44
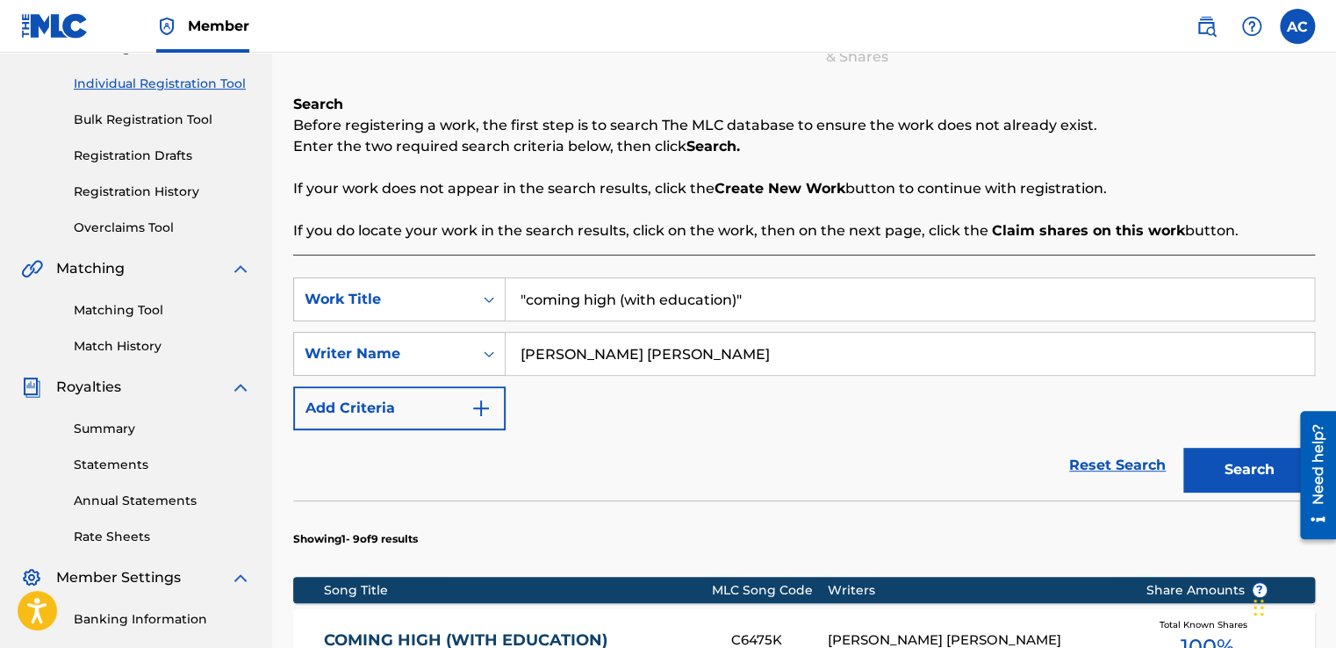
scroll to position [246, 0]
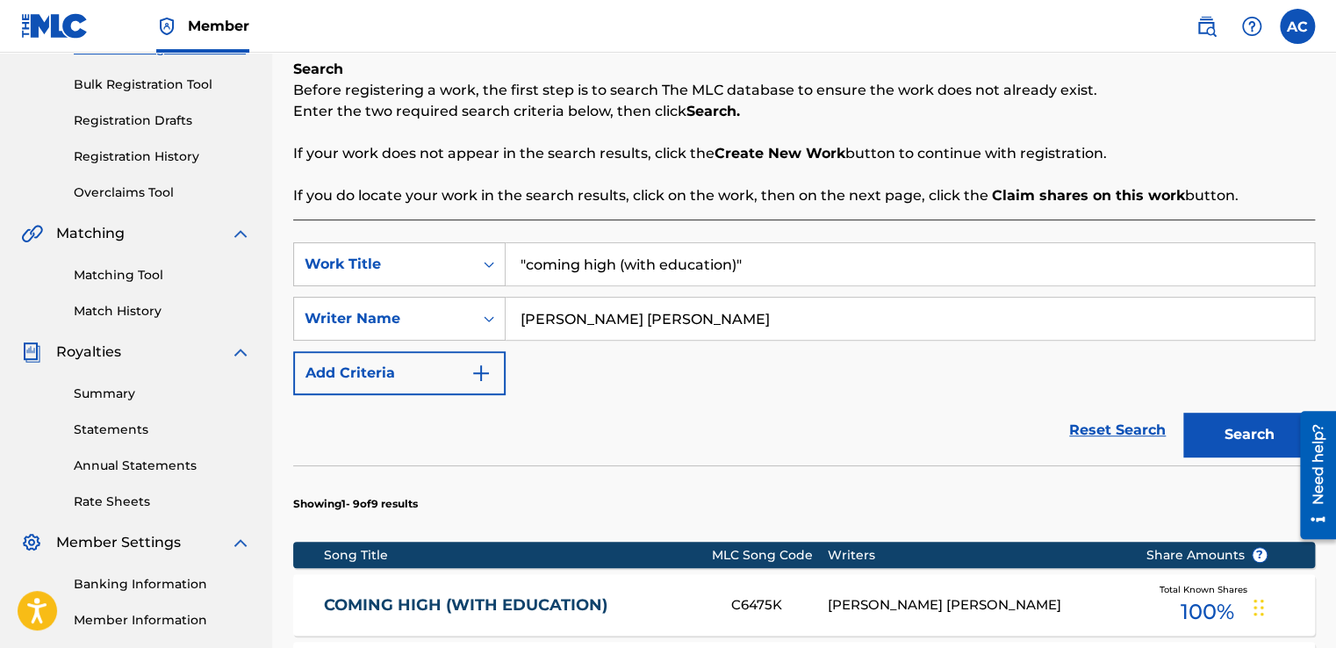
click at [415, 388] on button "Add Criteria" at bounding box center [399, 373] width 212 height 44
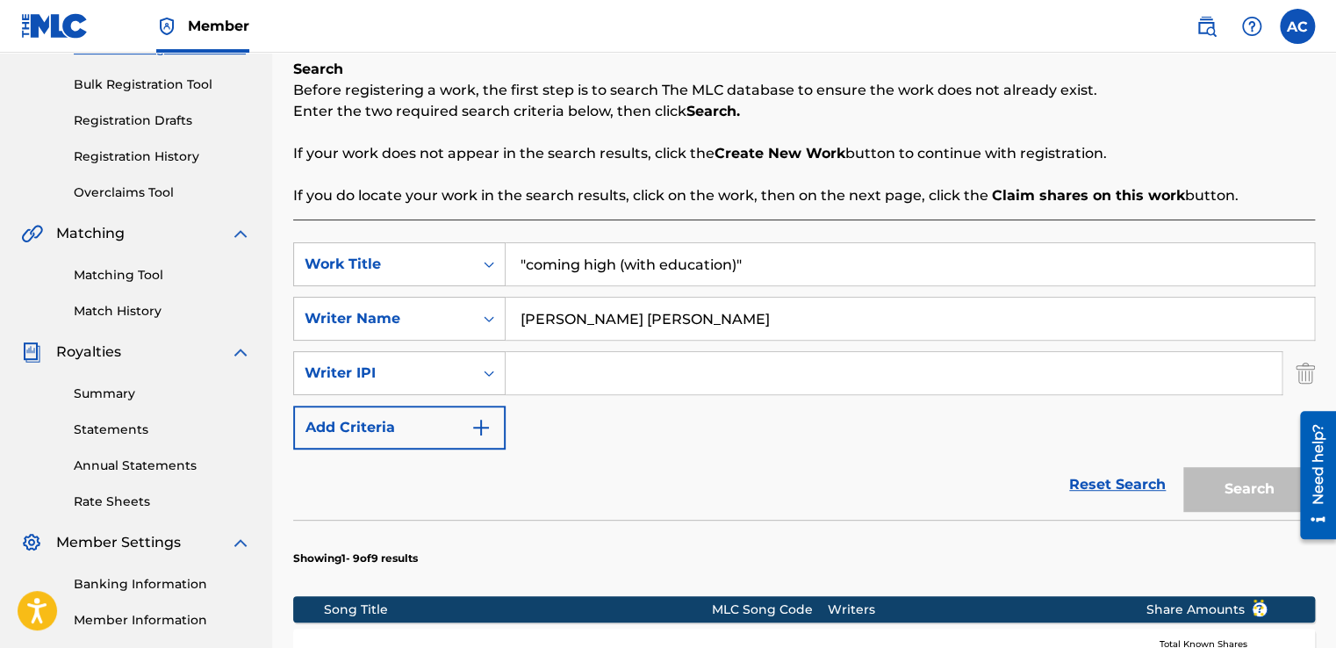
click at [645, 266] on input ""coming high (with education)"" at bounding box center [910, 264] width 808 height 42
click at [535, 438] on div "SearchWithCriteriad1f3ed06-9af8-4ff3-a0fa-9370cdbfdd46 Work Title SearchWithCri…" at bounding box center [804, 345] width 1022 height 207
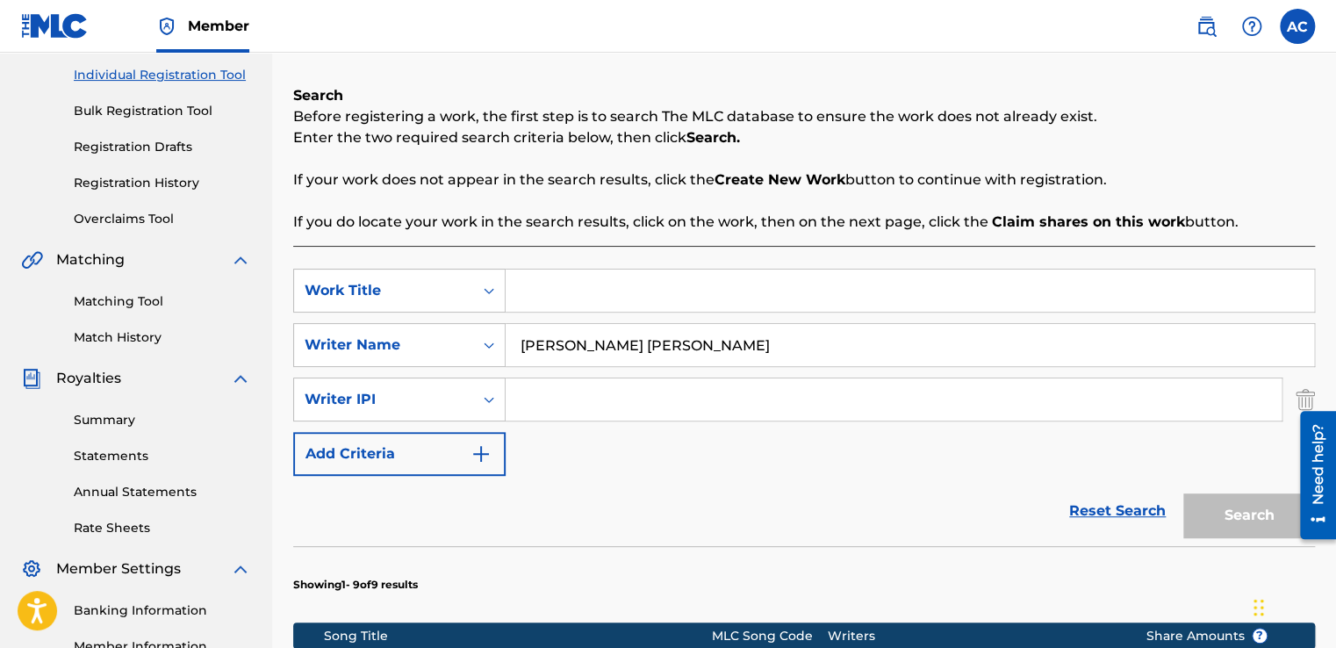
scroll to position [215, 0]
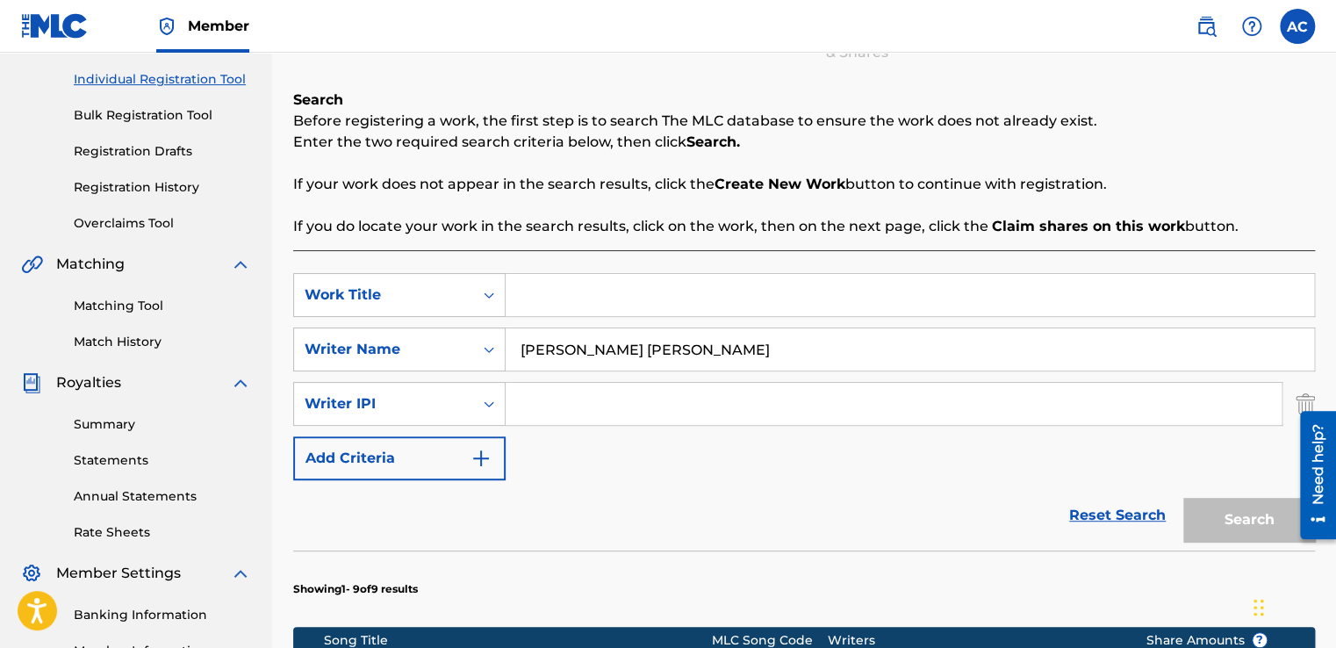
click at [520, 291] on input "Search Form" at bounding box center [910, 295] width 808 height 42
type input "ROCK ME"
click at [629, 290] on input "ROCK ME" at bounding box center [910, 295] width 808 height 42
click at [625, 497] on div "Reset Search Search" at bounding box center [804, 515] width 1022 height 70
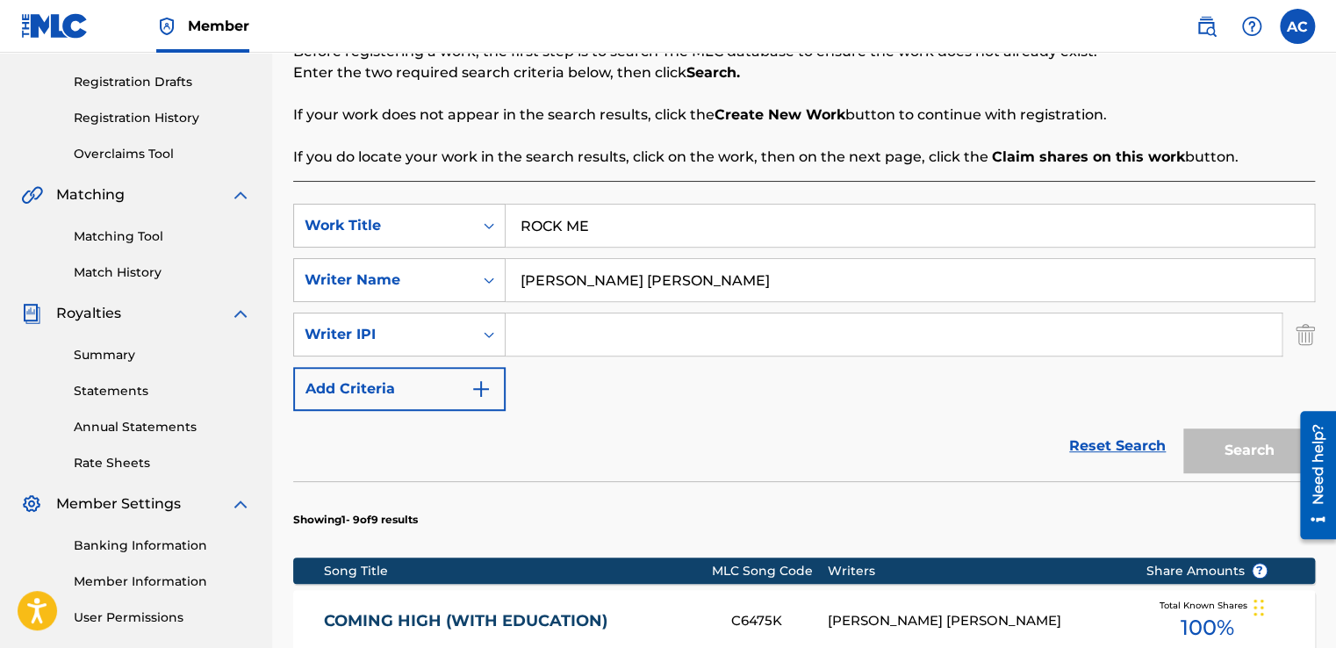
scroll to position [285, 0]
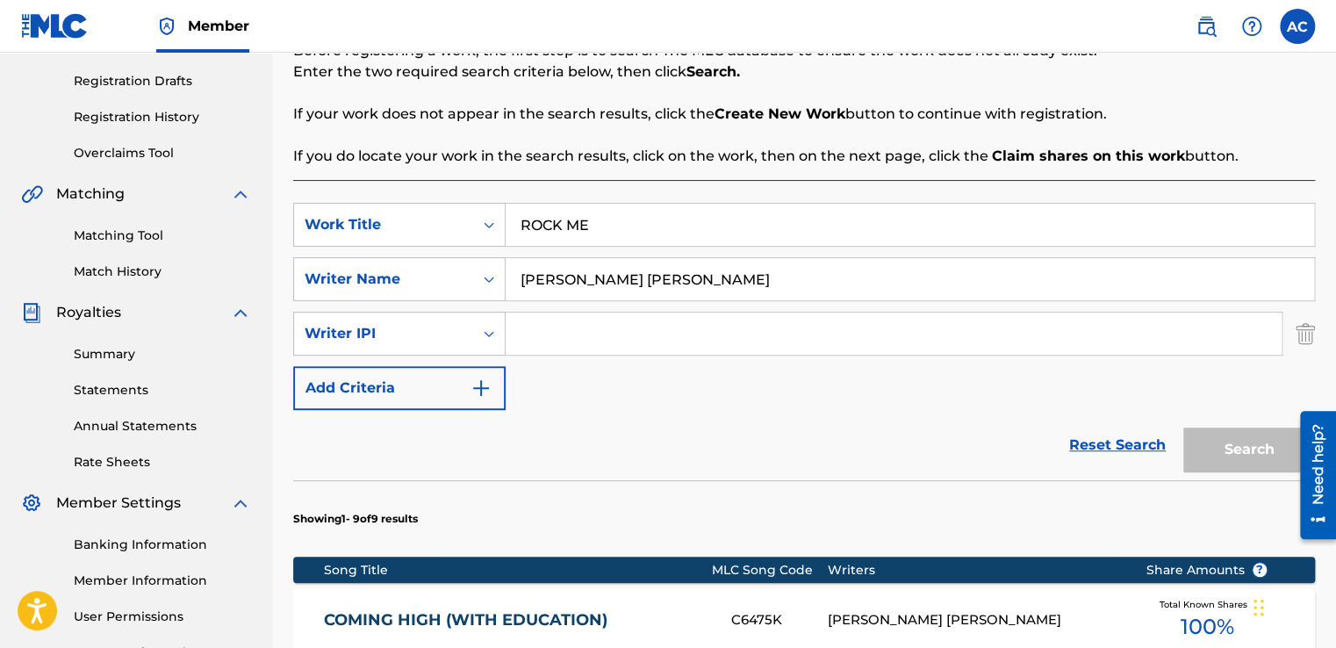
click at [729, 414] on div "Reset Search Search" at bounding box center [804, 445] width 1022 height 70
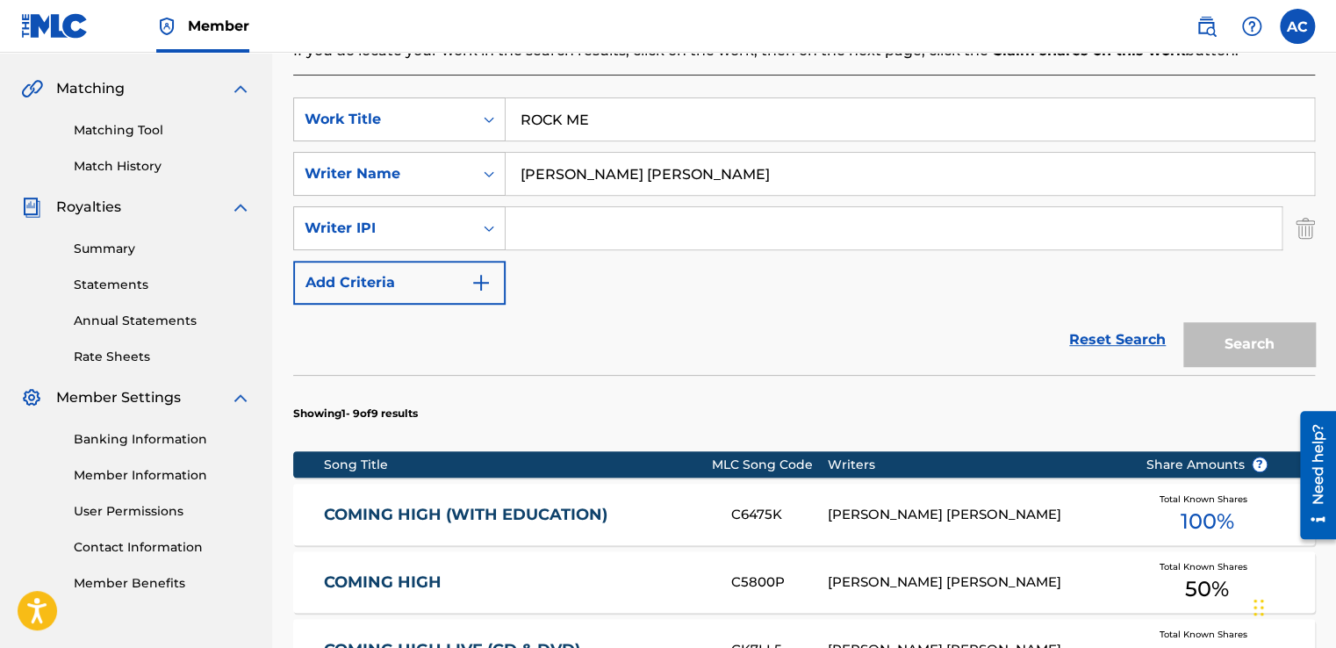
scroll to position [426, 0]
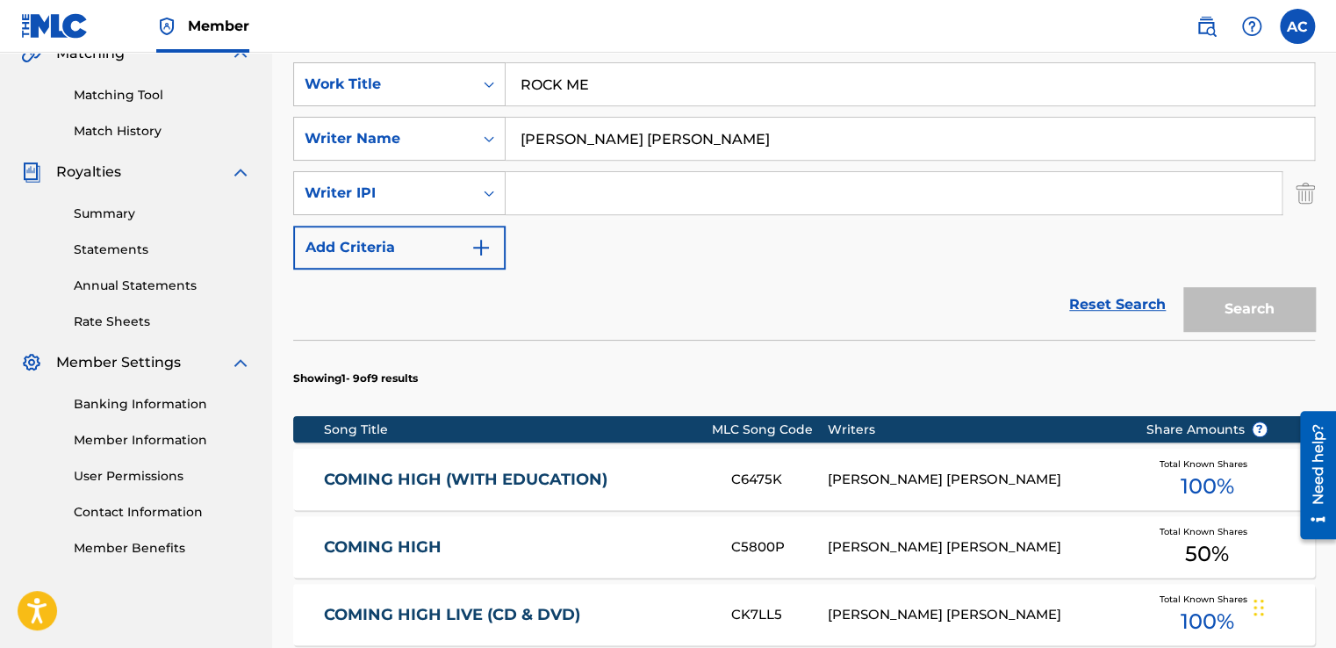
click at [1243, 307] on div "Search" at bounding box center [1245, 304] width 140 height 70
click at [583, 81] on input "ROCK ME" at bounding box center [910, 84] width 808 height 42
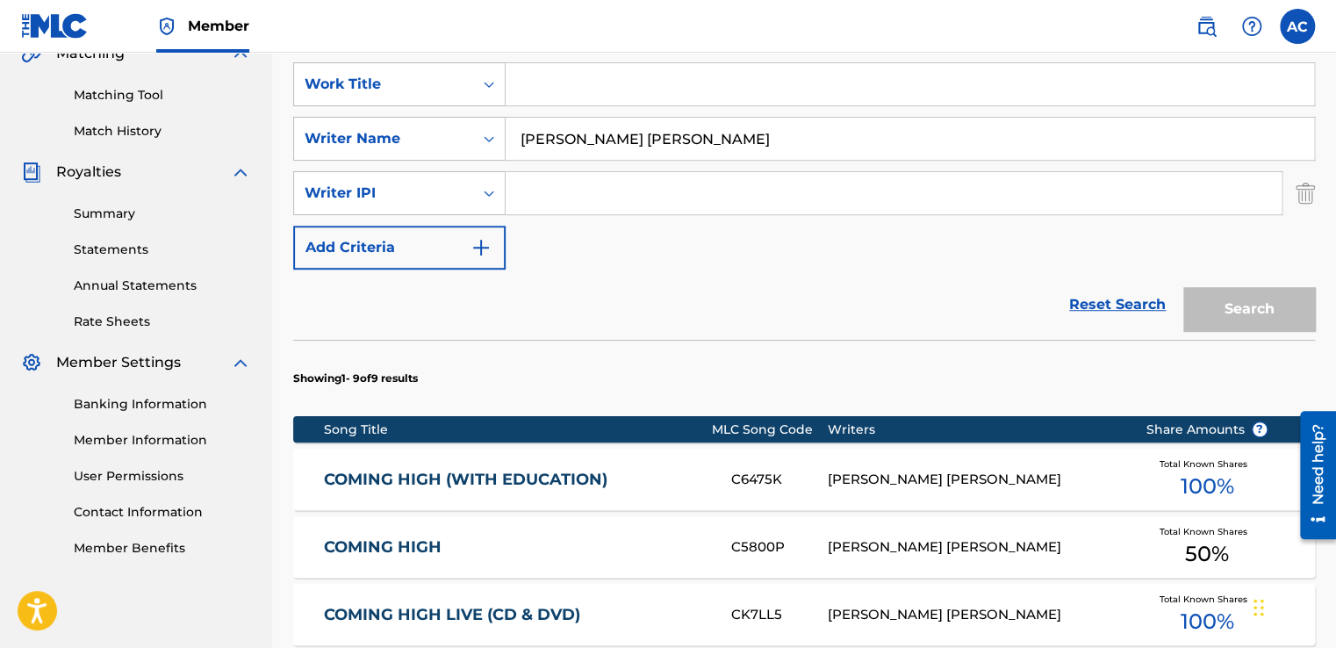
click at [694, 239] on div "SearchWithCriteriad1f3ed06-9af8-4ff3-a0fa-9370cdbfdd46 Work Title SearchWithCri…" at bounding box center [804, 165] width 1022 height 207
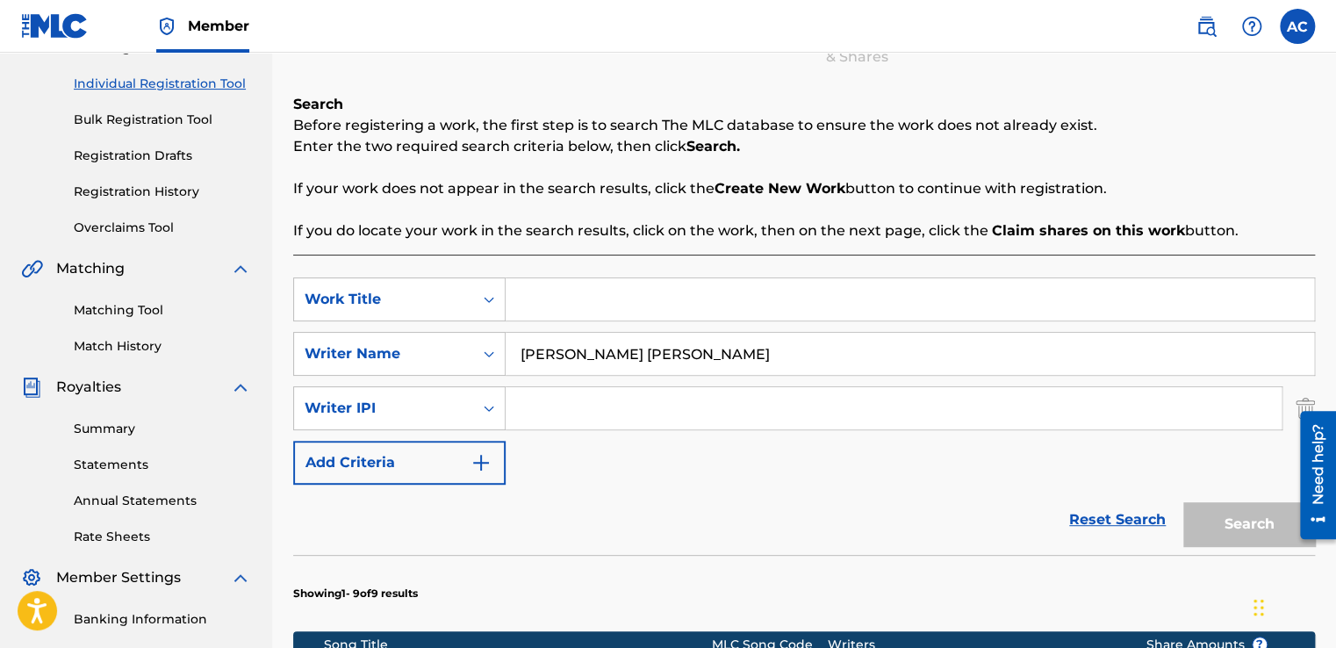
scroll to position [250, 0]
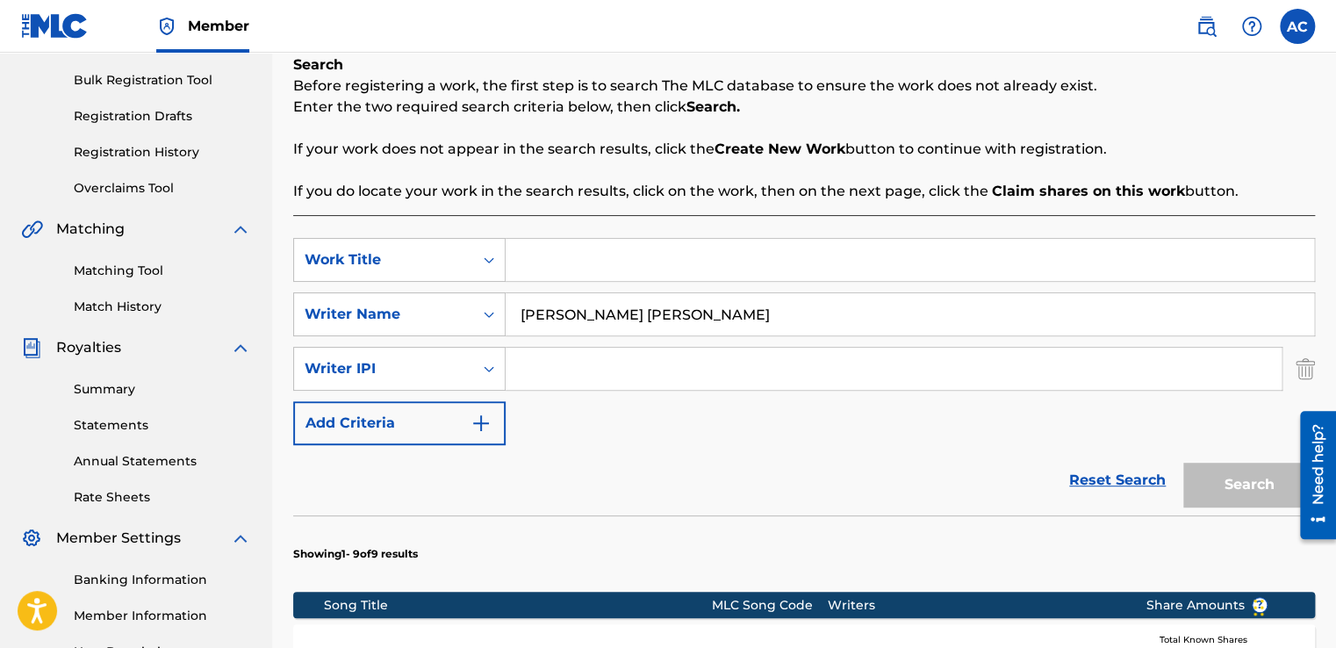
click at [1306, 365] on img "Search Form" at bounding box center [1305, 369] width 19 height 44
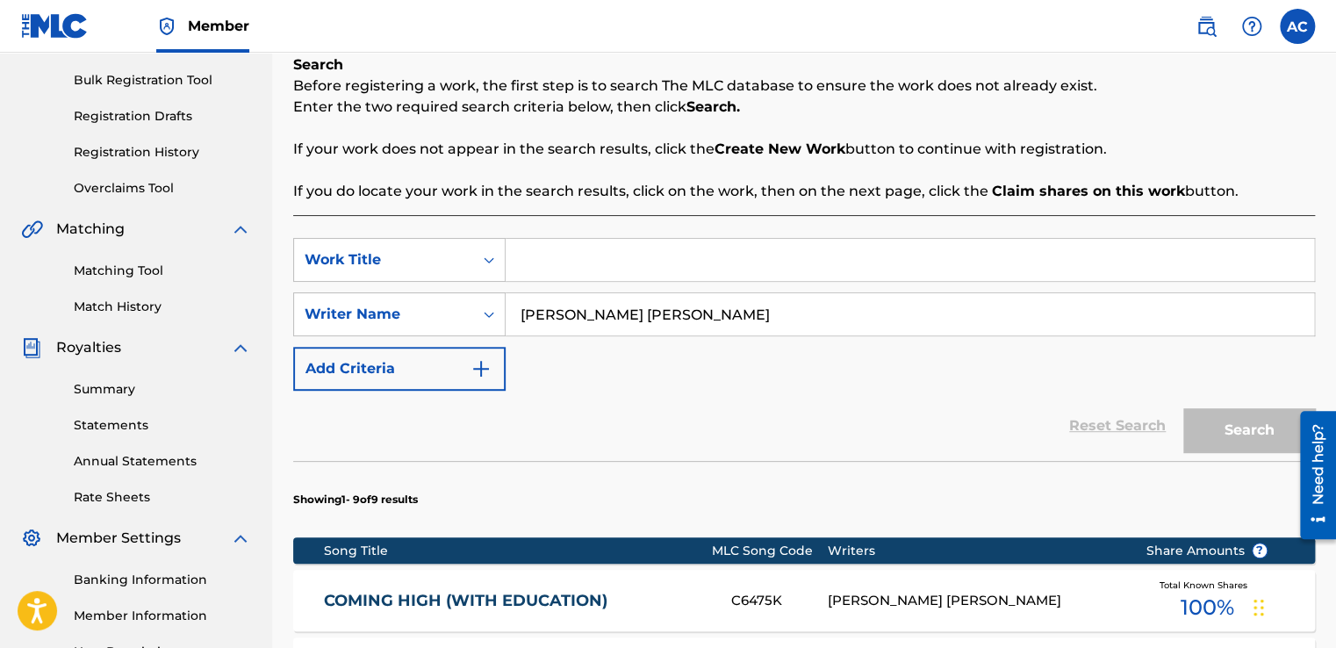
click at [537, 261] on input "Search Form" at bounding box center [910, 260] width 808 height 42
paste input "ROCK ME"
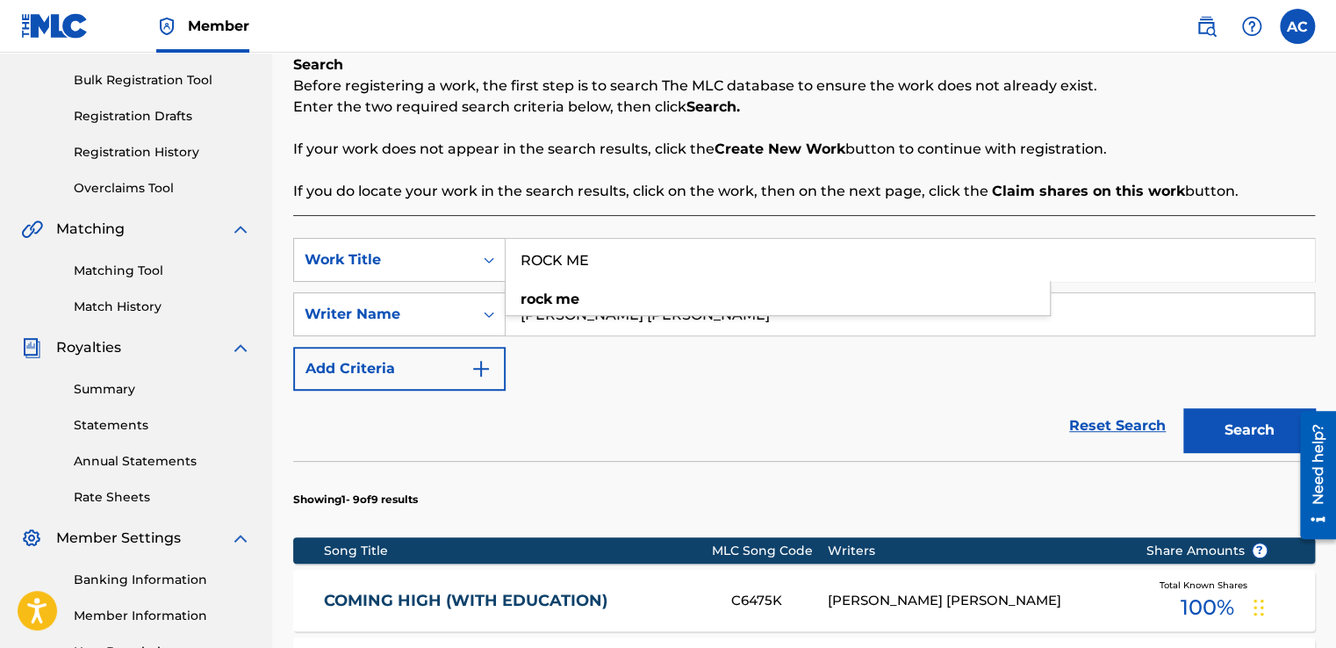
type input "ROCK ME"
click at [790, 365] on div "SearchWithCriteriad1f3ed06-9af8-4ff3-a0fa-9370cdbfdd46 Work Title ROCK ME Searc…" at bounding box center [804, 314] width 1022 height 153
click at [1225, 435] on button "Search" at bounding box center [1249, 430] width 132 height 44
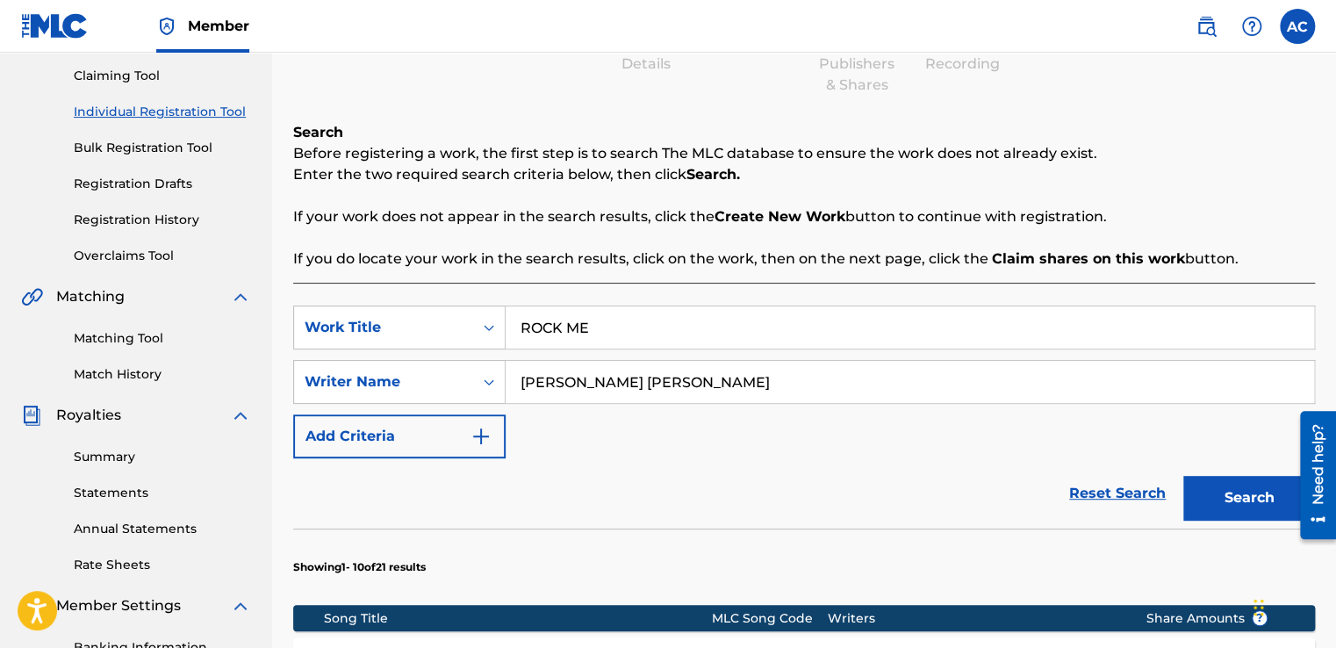
scroll to position [180, 0]
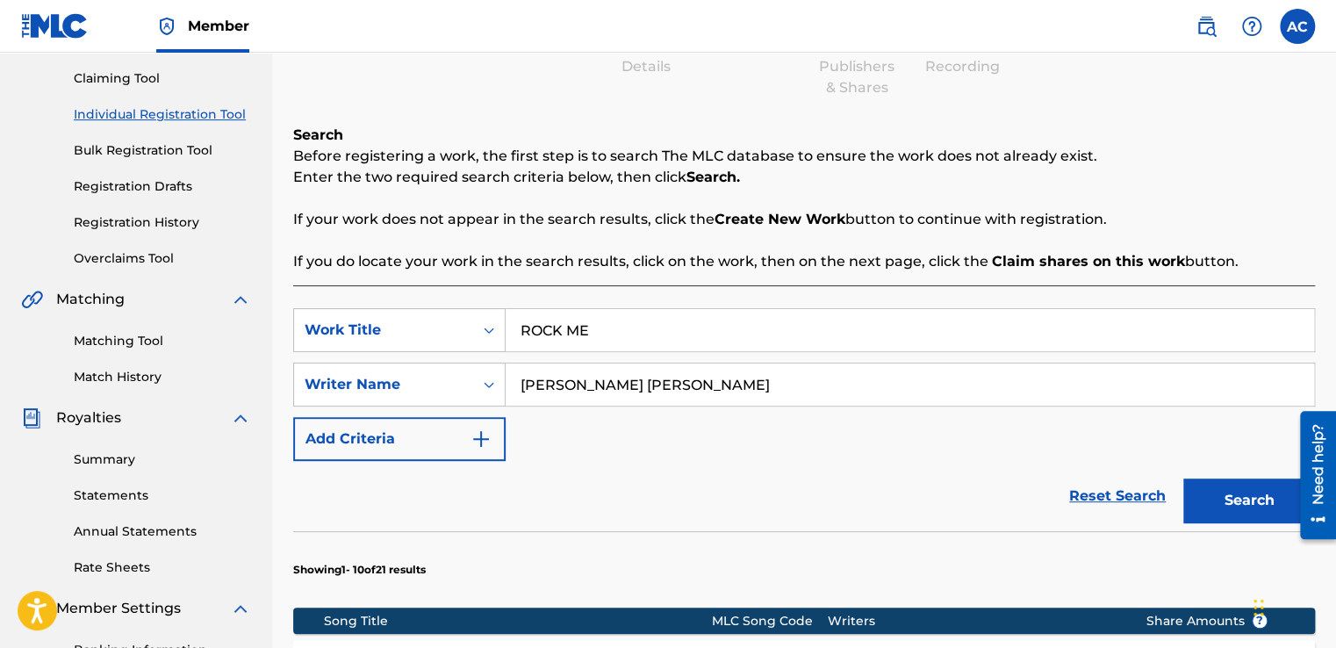
click at [677, 225] on p "If your work does not appear in the search results, click the Create New Work b…" at bounding box center [804, 219] width 1022 height 21
click at [635, 330] on input "ROCK ME" at bounding box center [910, 330] width 808 height 42
click at [623, 348] on input "ROCK ME" at bounding box center [910, 330] width 808 height 42
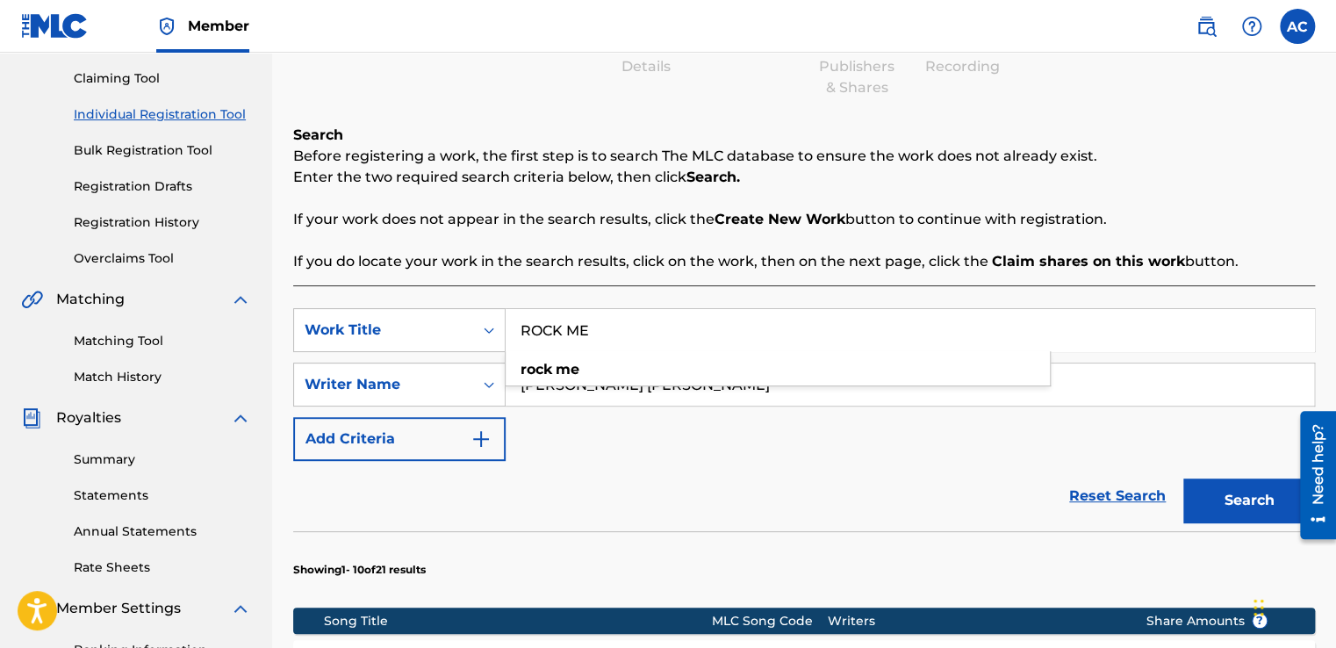
click at [623, 348] on input "ROCK ME" at bounding box center [910, 330] width 808 height 42
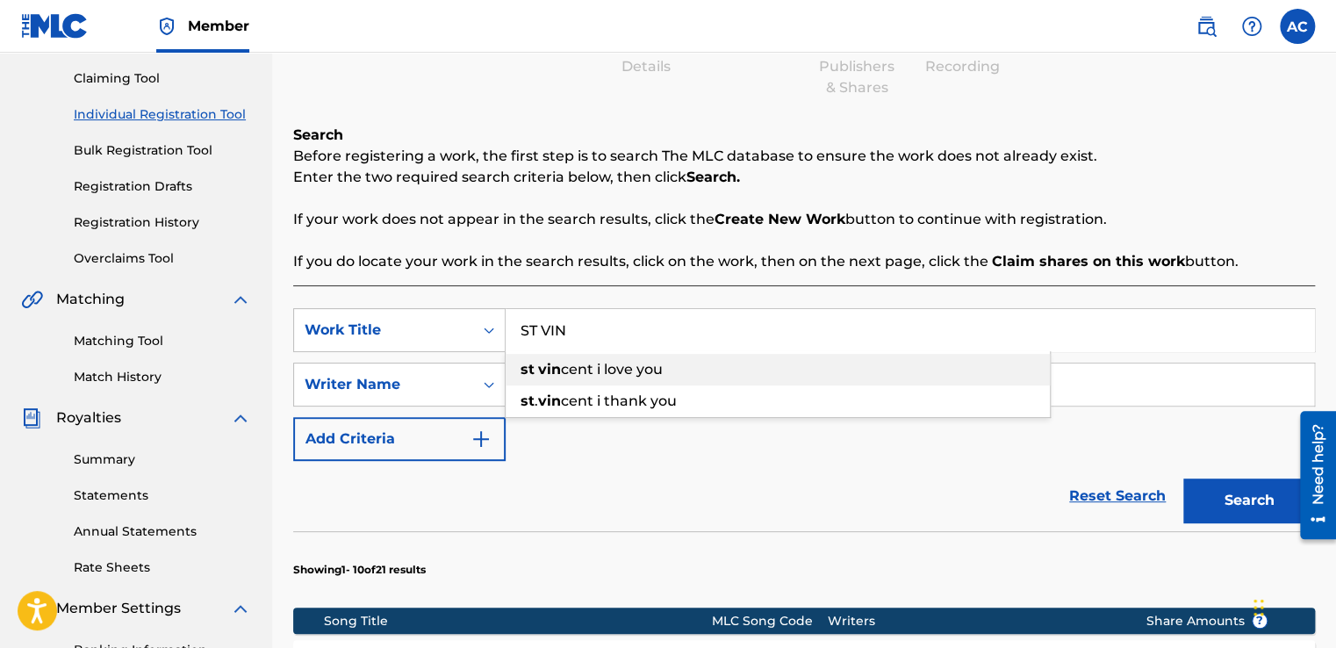
click at [600, 367] on span "cent i love you" at bounding box center [612, 369] width 102 height 17
type input "st [PERSON_NAME] i love you"
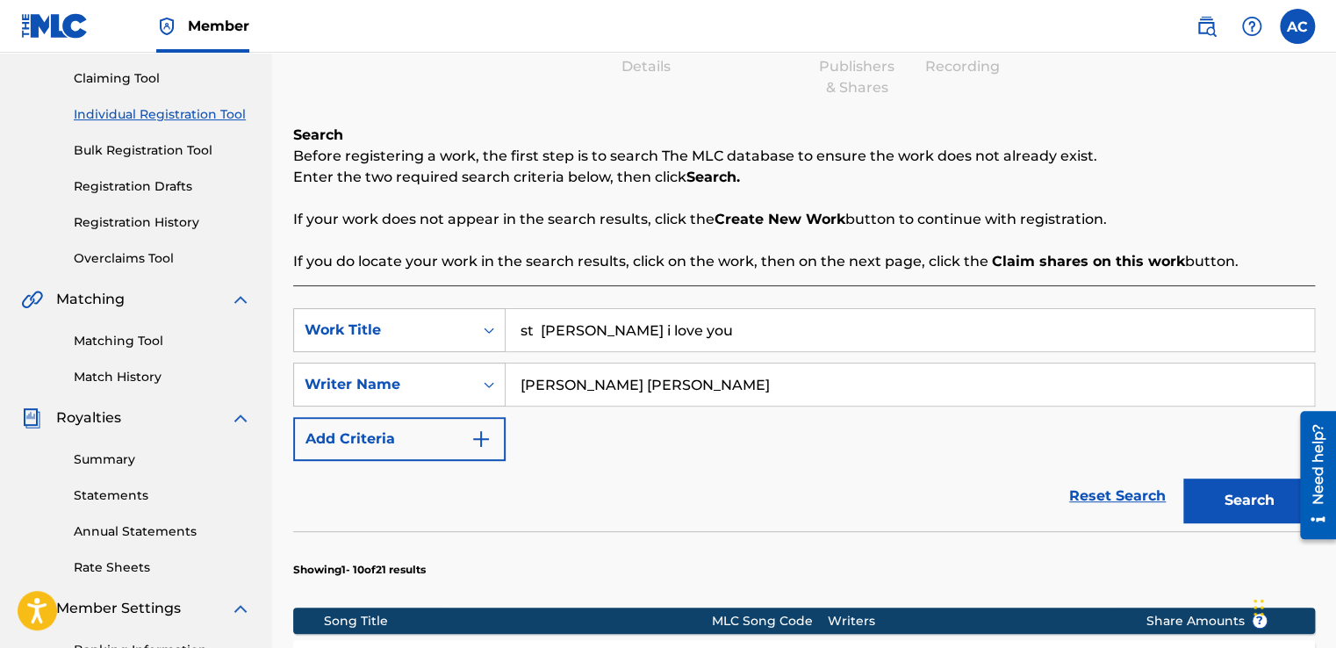
click at [693, 424] on div "SearchWithCriteriad1f3ed06-9af8-4ff3-a0fa-9370cdbfdd46 Work Title st [PERSON_NA…" at bounding box center [804, 384] width 1022 height 153
click at [1229, 493] on button "Search" at bounding box center [1249, 500] width 132 height 44
click at [1237, 494] on button "Search" at bounding box center [1249, 500] width 132 height 44
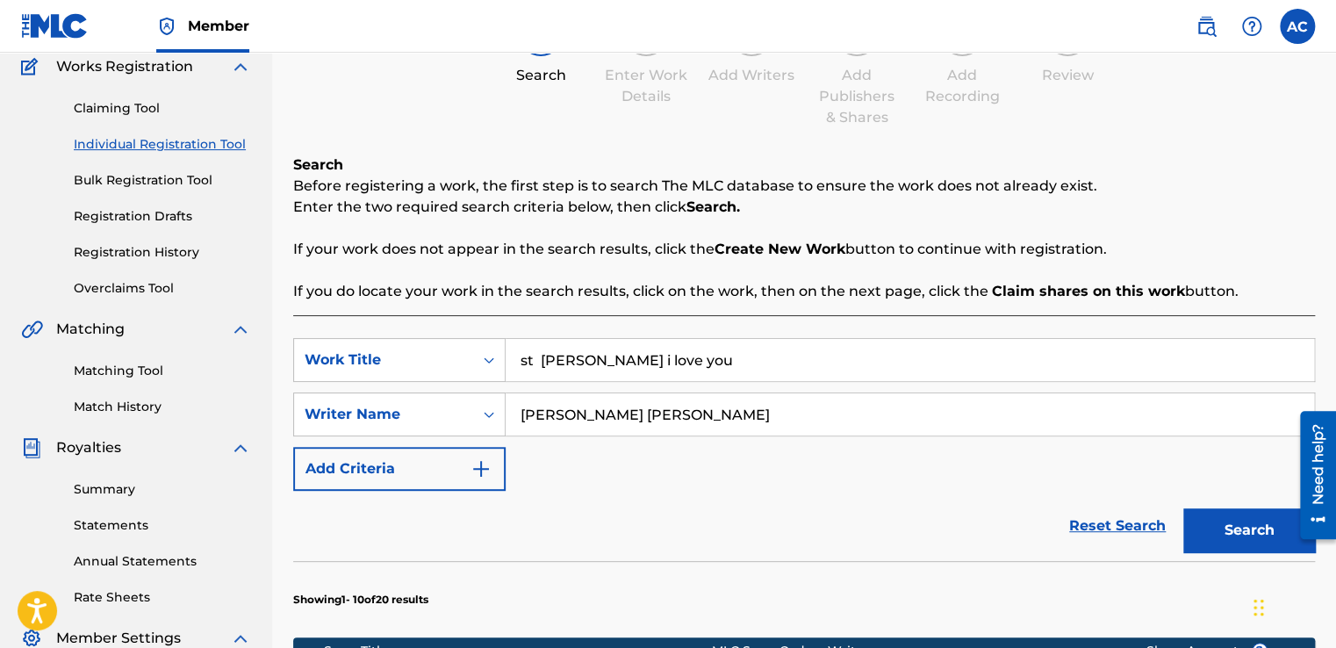
scroll to position [145, 0]
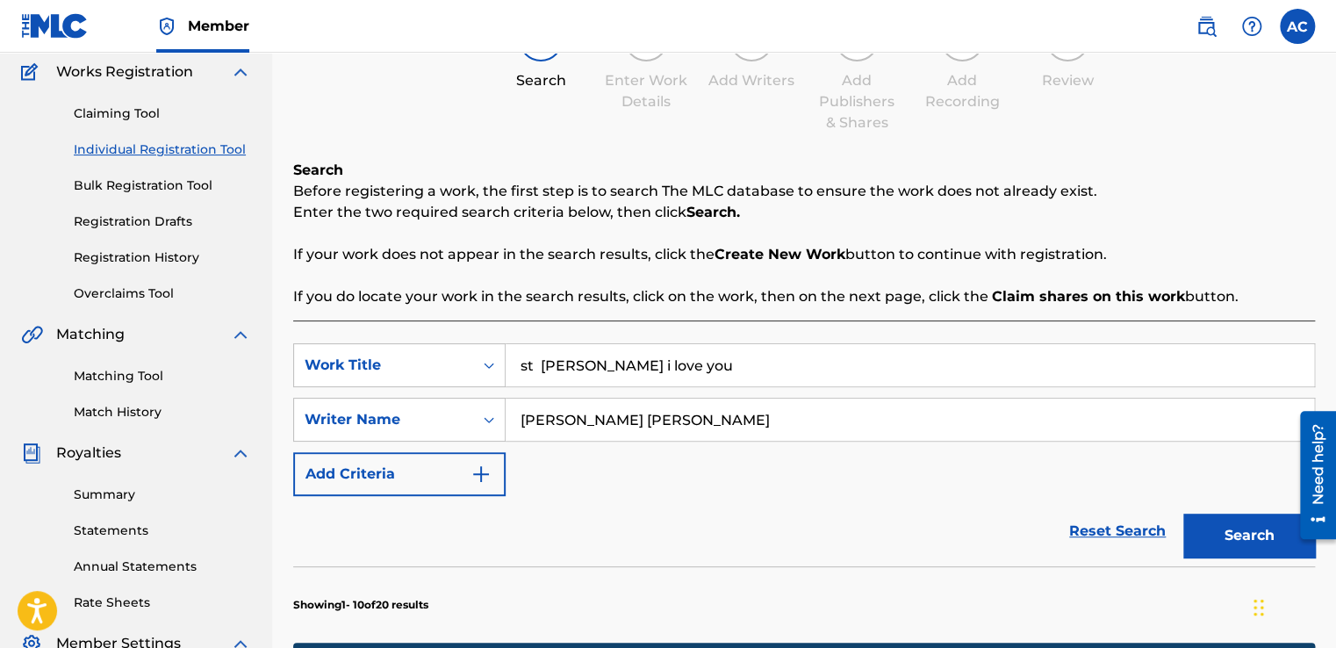
click at [636, 364] on input "st [PERSON_NAME] i love you" at bounding box center [910, 365] width 808 height 42
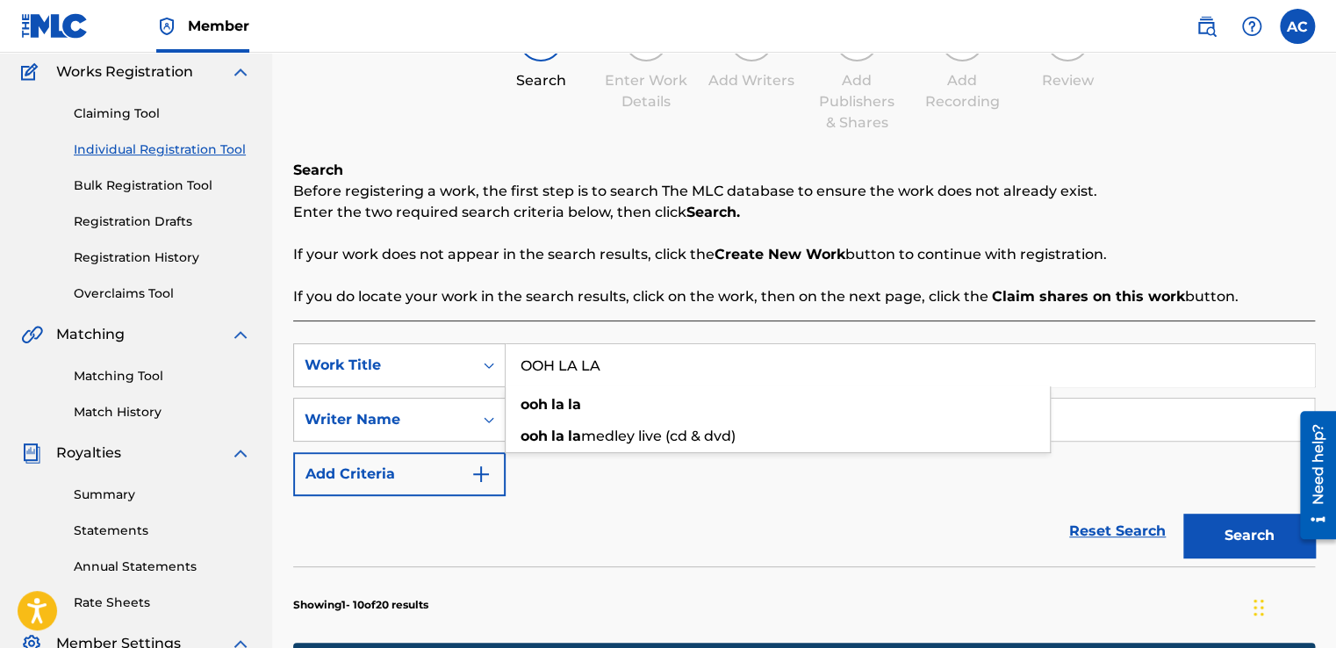
type input "OOH LA LA"
click at [1236, 528] on button "Search" at bounding box center [1249, 536] width 132 height 44
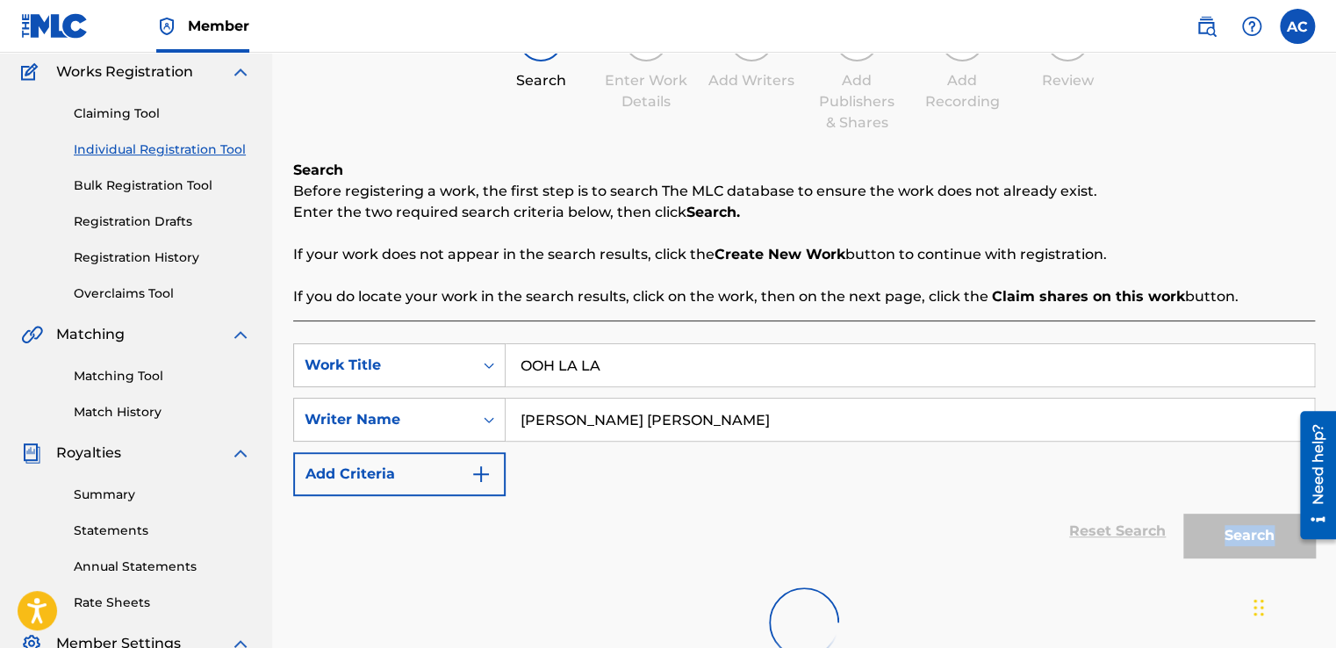
click at [1236, 528] on div "Search" at bounding box center [1245, 531] width 140 height 70
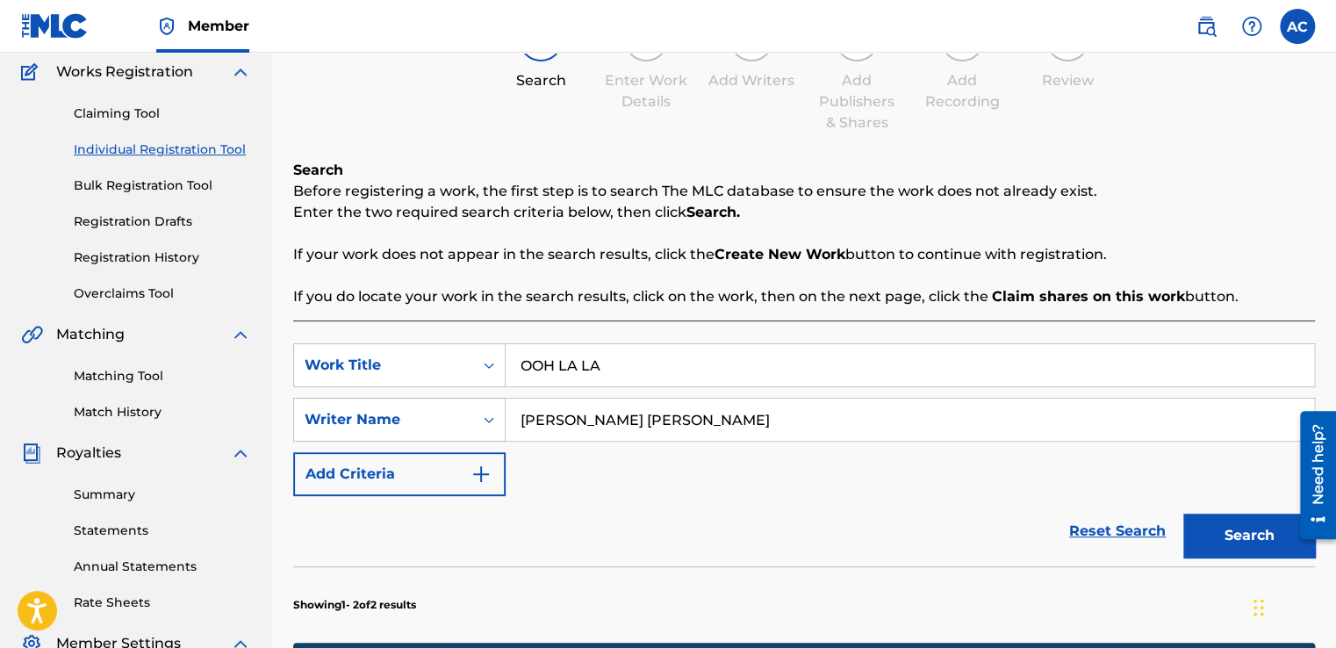
click at [566, 558] on div "Reset Search Search" at bounding box center [804, 531] width 1022 height 70
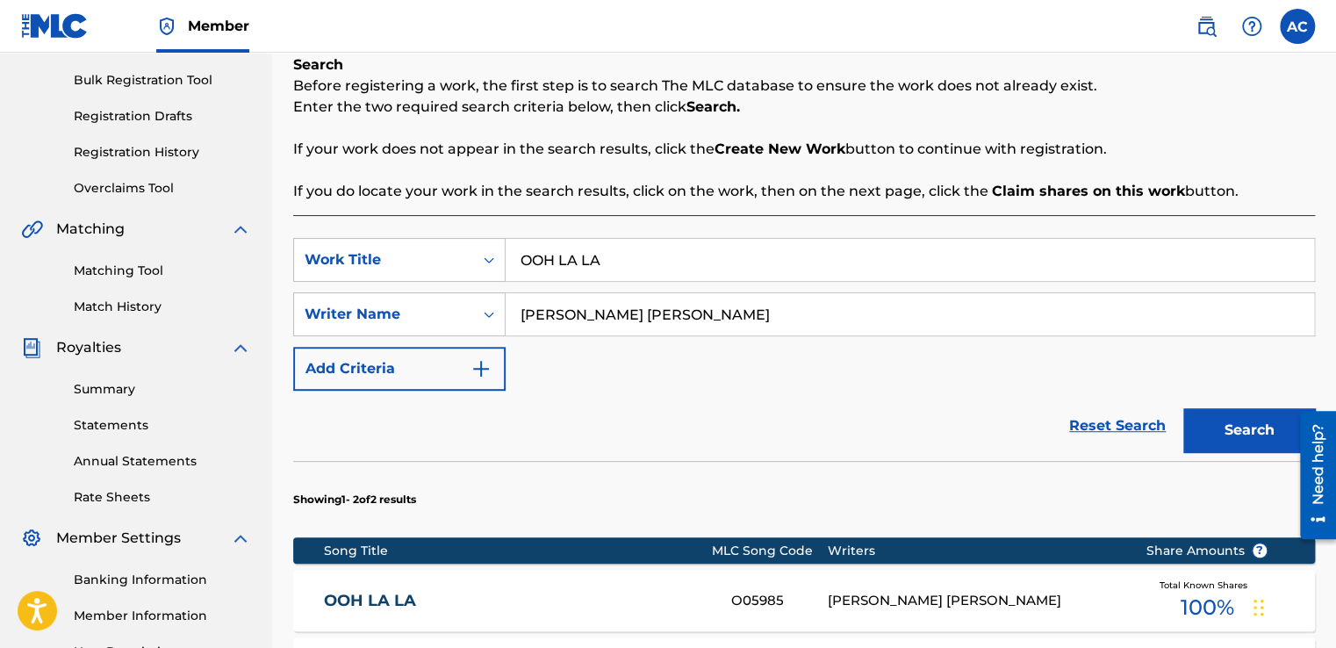
scroll to position [285, 0]
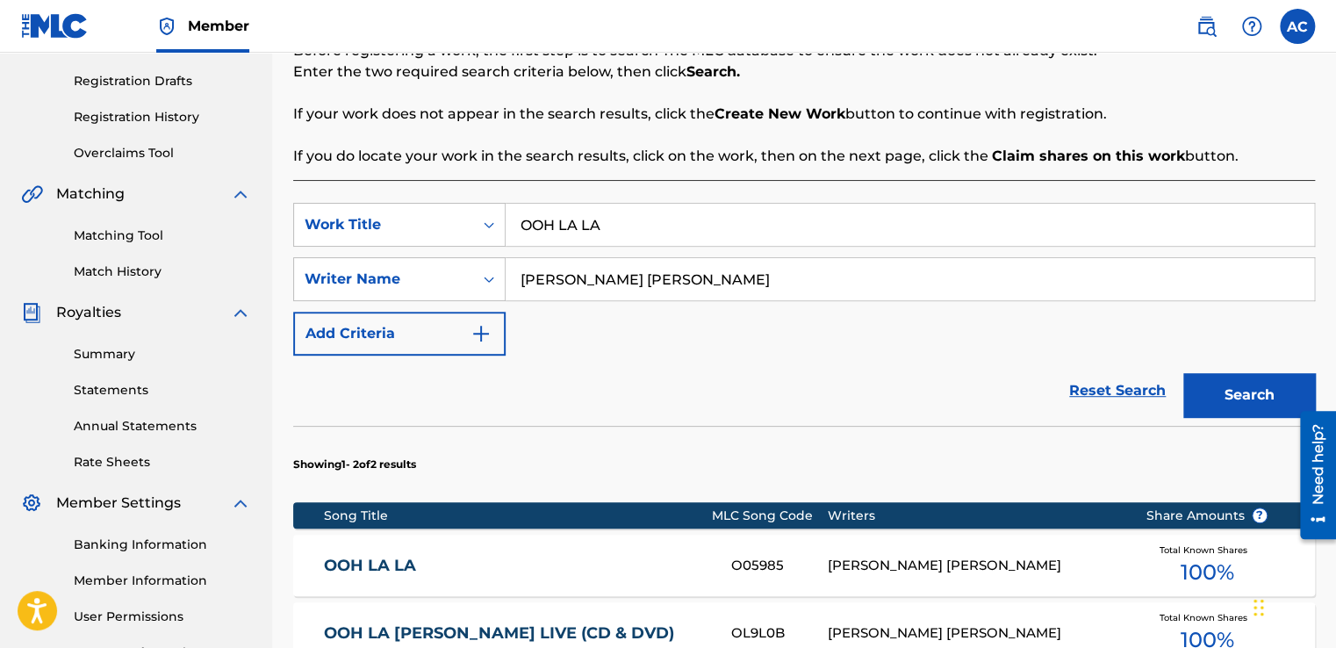
click at [604, 221] on input "OOH LA LA" at bounding box center [910, 225] width 808 height 42
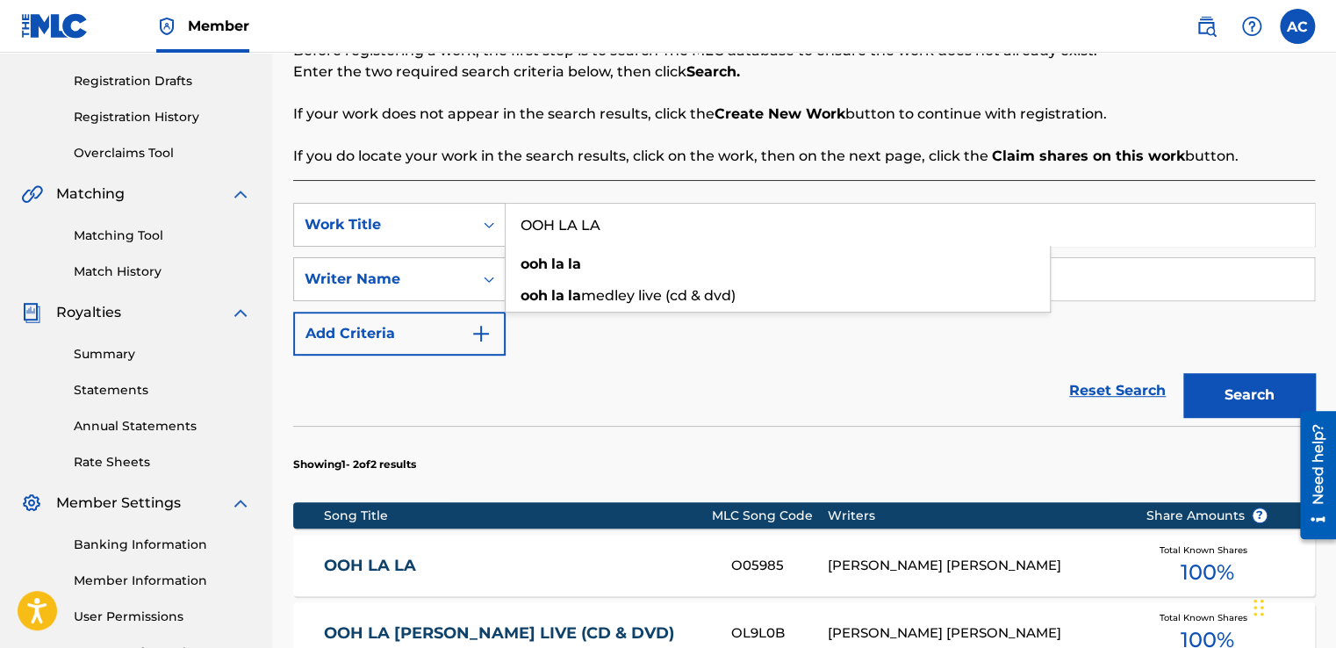
click at [604, 221] on input "OOH LA LA" at bounding box center [910, 225] width 808 height 42
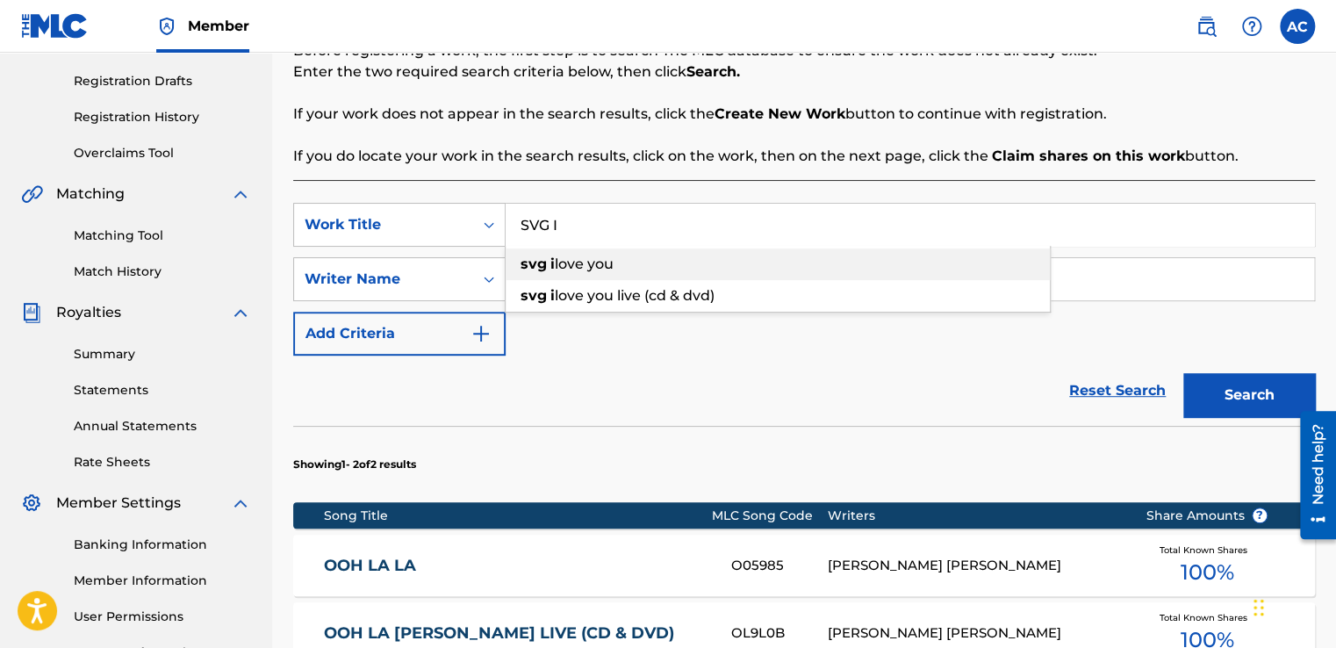
click at [594, 260] on span "love you" at bounding box center [584, 263] width 59 height 17
type input "svg i love you"
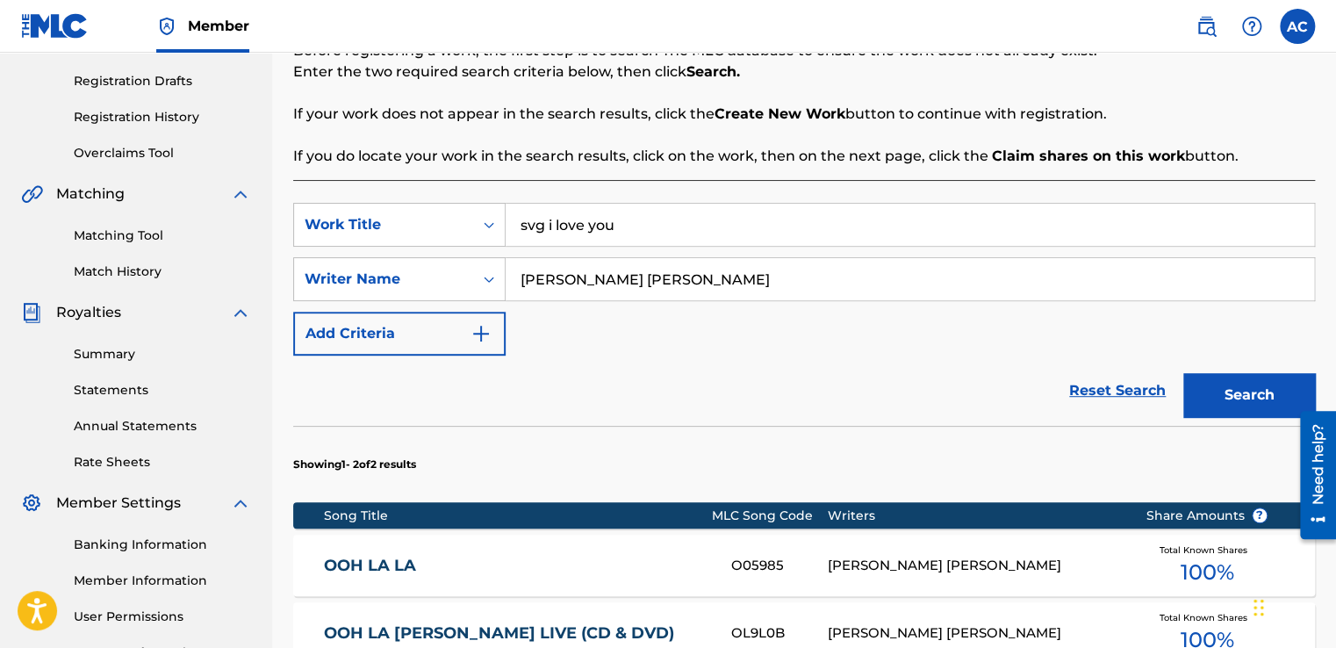
click at [1229, 384] on button "Search" at bounding box center [1249, 395] width 132 height 44
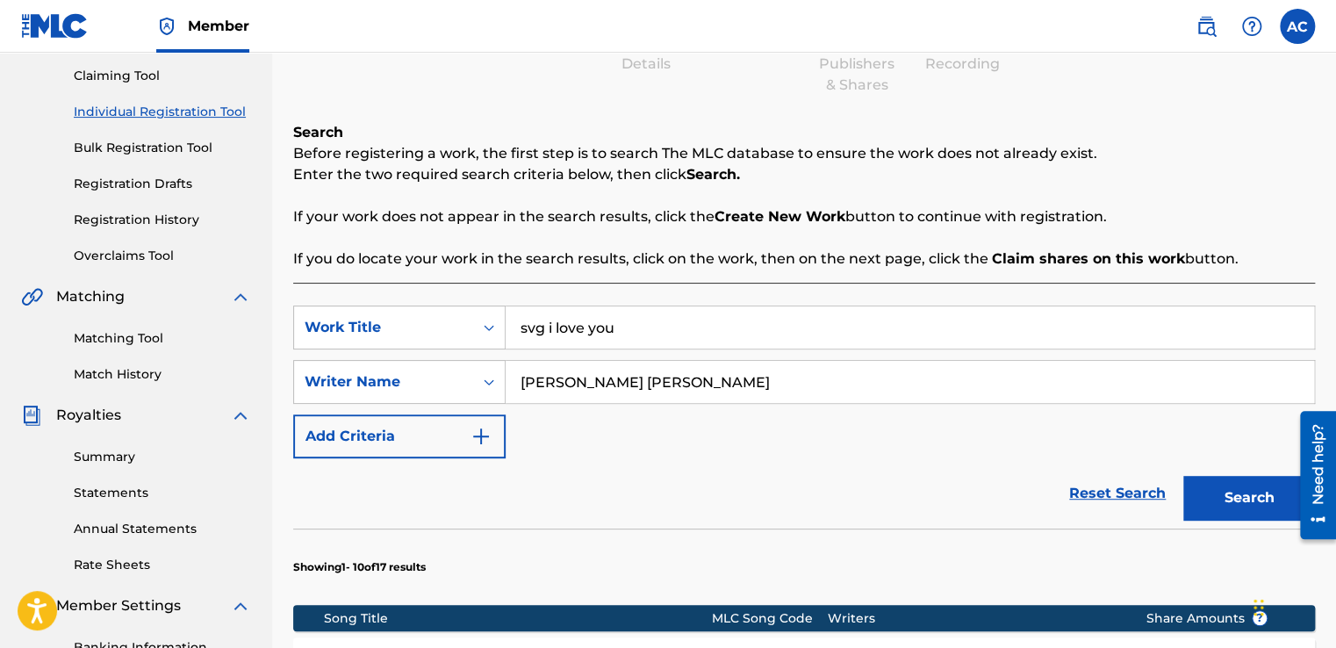
scroll to position [180, 0]
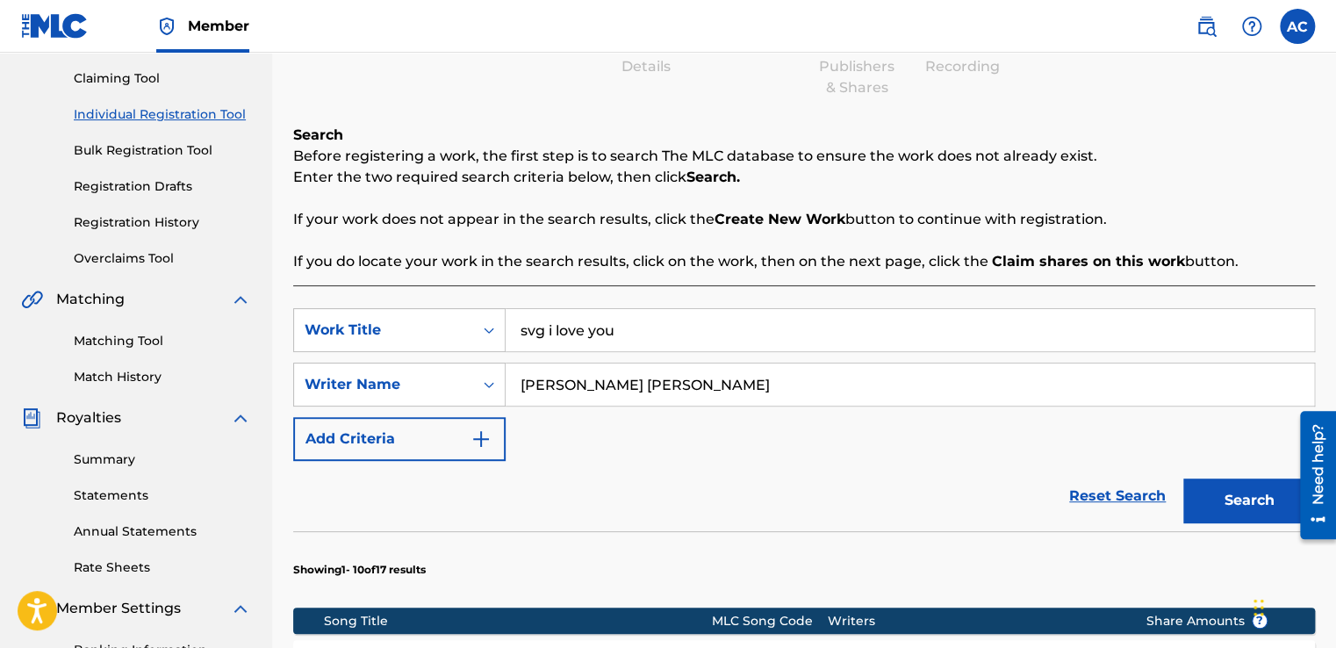
click at [618, 332] on input "svg i love you" at bounding box center [910, 330] width 808 height 42
click at [567, 373] on span "it up" at bounding box center [568, 369] width 32 height 17
type input "give it up"
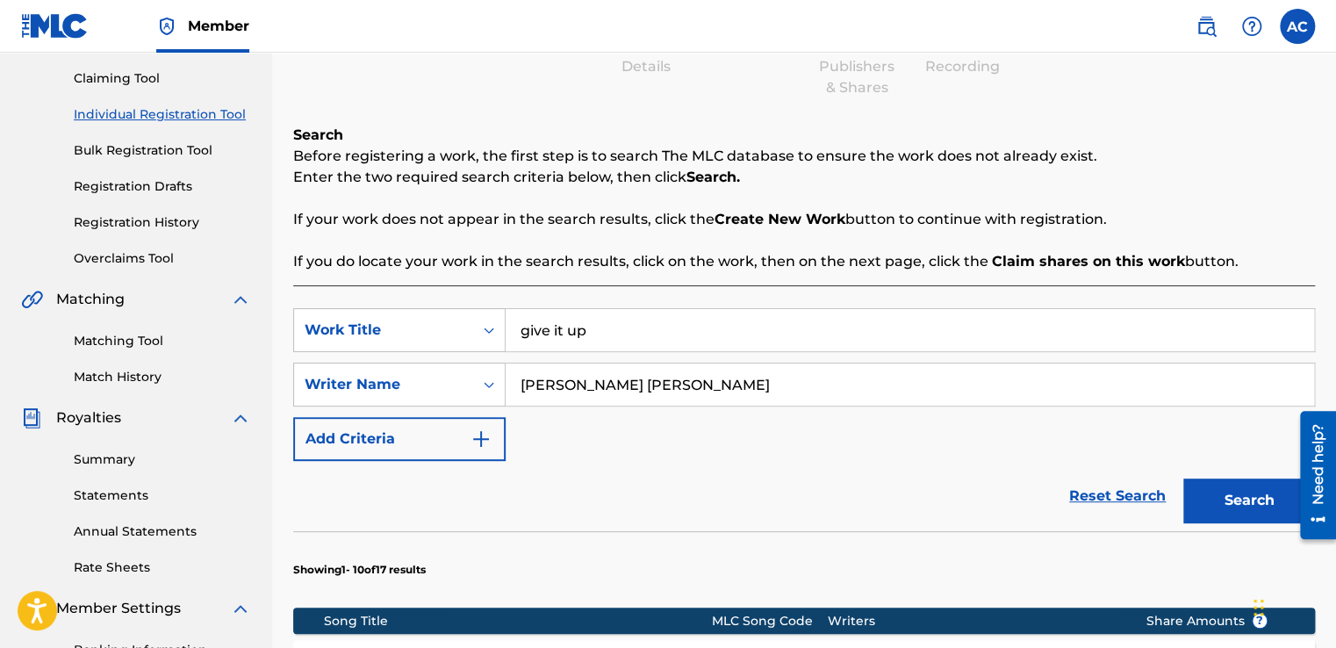
click at [987, 528] on div "Reset Search Search" at bounding box center [804, 496] width 1022 height 70
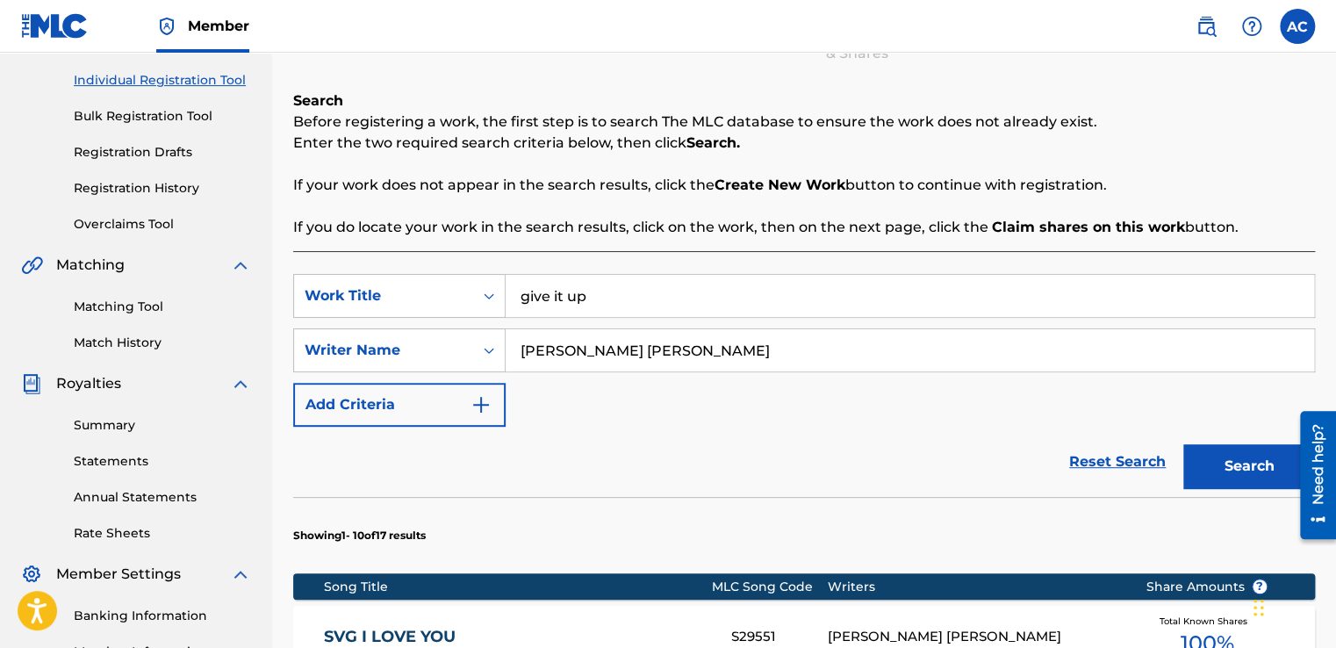
scroll to position [215, 0]
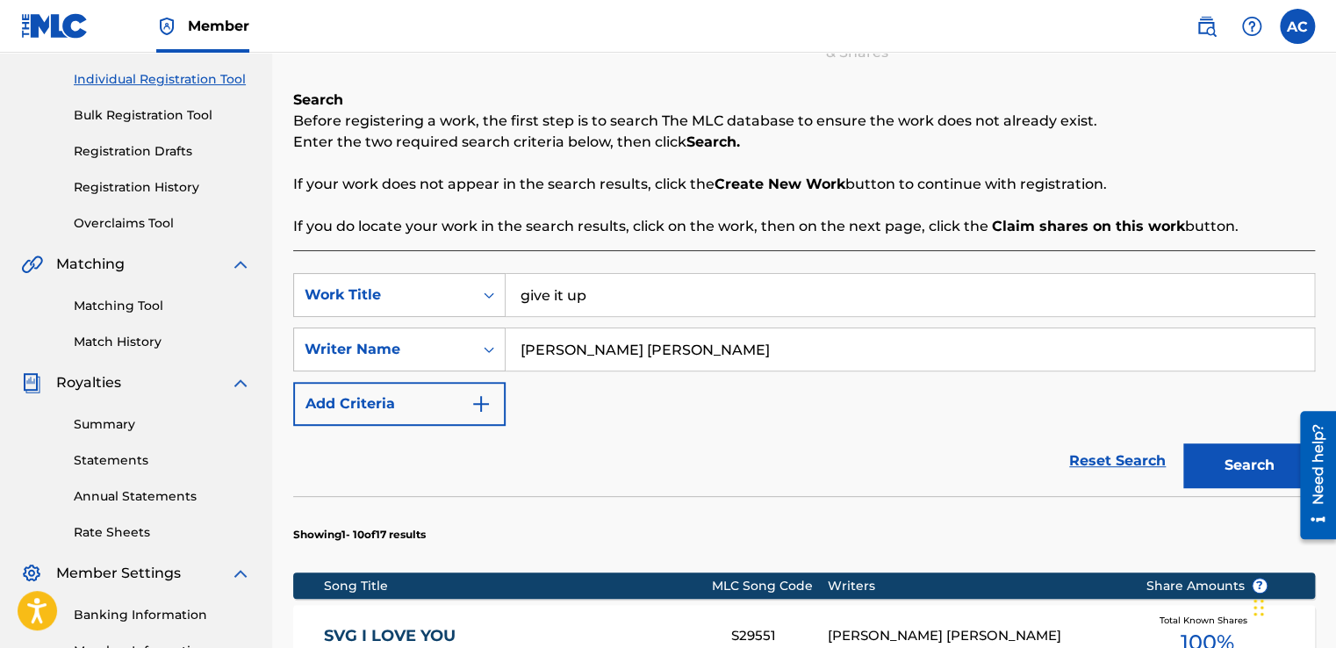
click at [1244, 461] on button "Search" at bounding box center [1249, 465] width 132 height 44
click at [558, 291] on input "give it up" at bounding box center [910, 295] width 808 height 42
click at [586, 290] on input "give it up" at bounding box center [910, 295] width 808 height 42
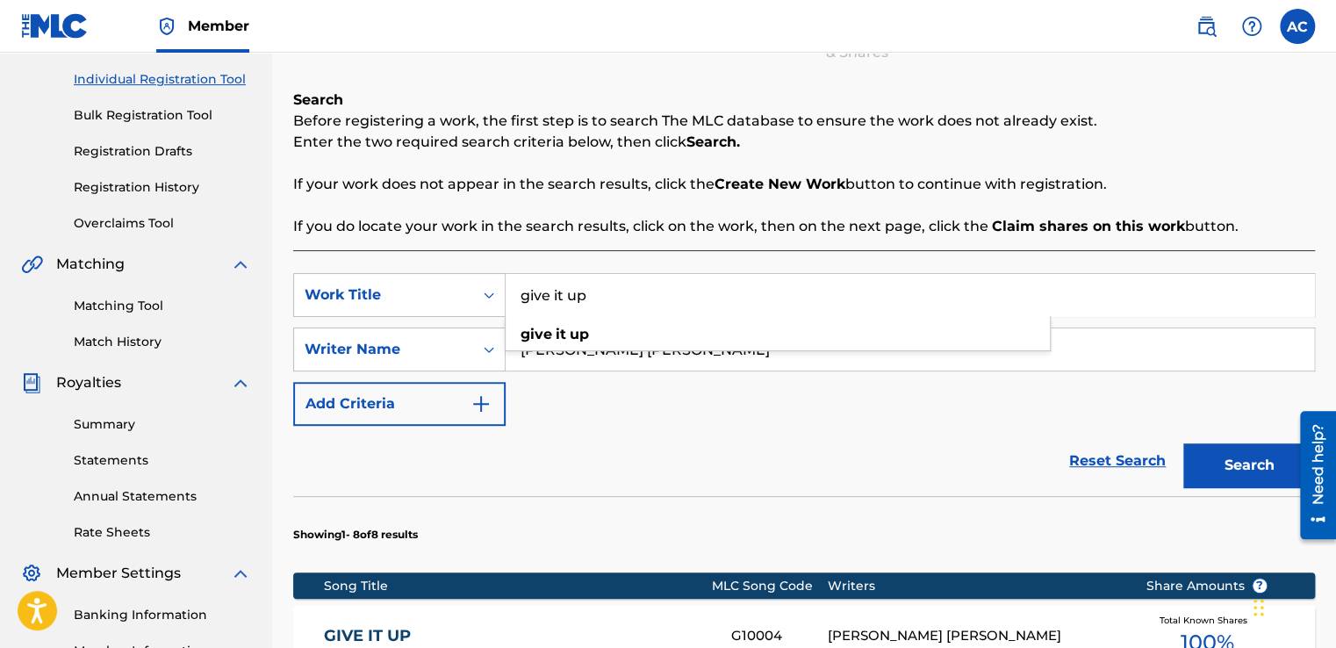
click at [586, 290] on input "give it up" at bounding box center [910, 295] width 808 height 42
type input "ALL OVER YOU TURN"
click at [1232, 465] on button "Search" at bounding box center [1249, 465] width 132 height 44
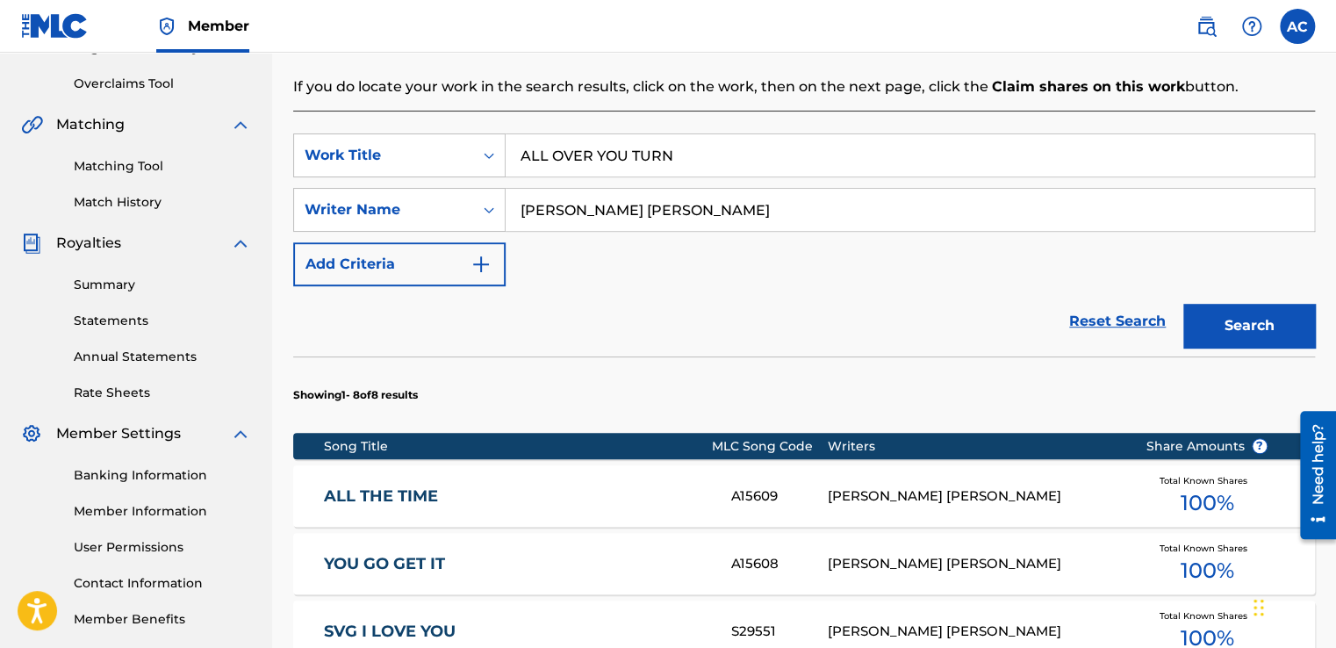
scroll to position [356, 0]
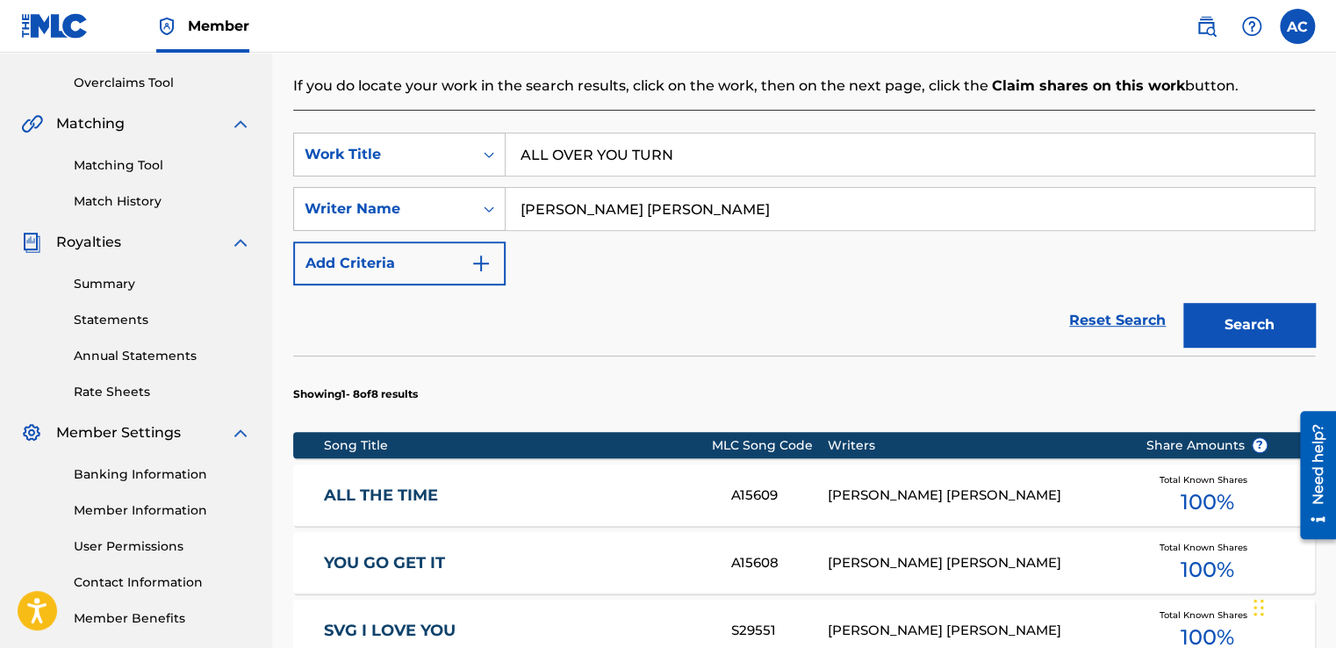
click at [1255, 322] on button "Search" at bounding box center [1249, 325] width 132 height 44
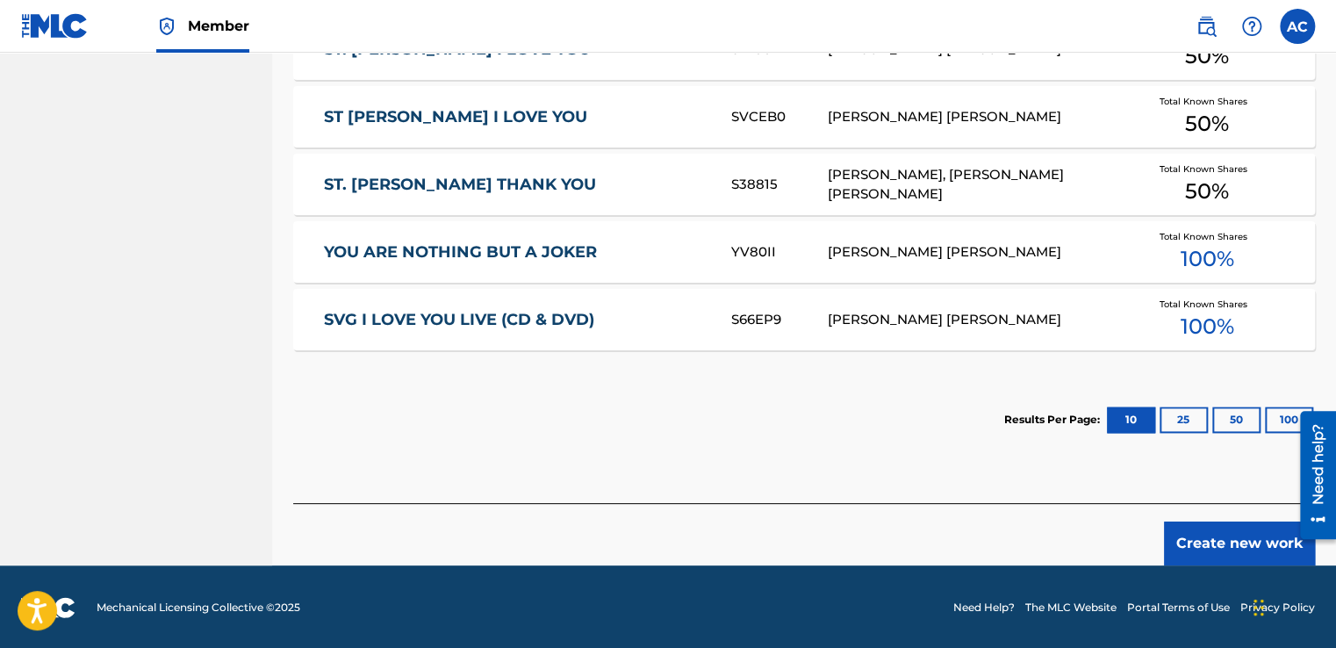
scroll to position [1004, 0]
click at [1221, 536] on button "Create new work" at bounding box center [1239, 543] width 151 height 44
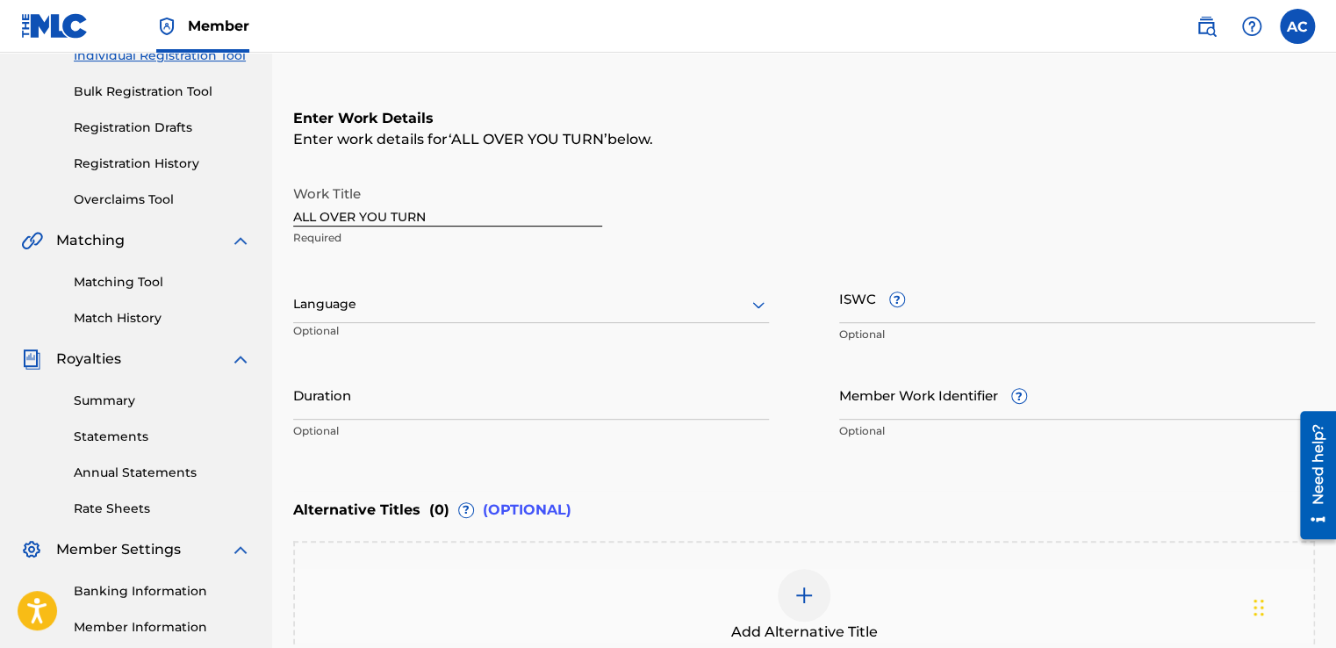
scroll to position [274, 0]
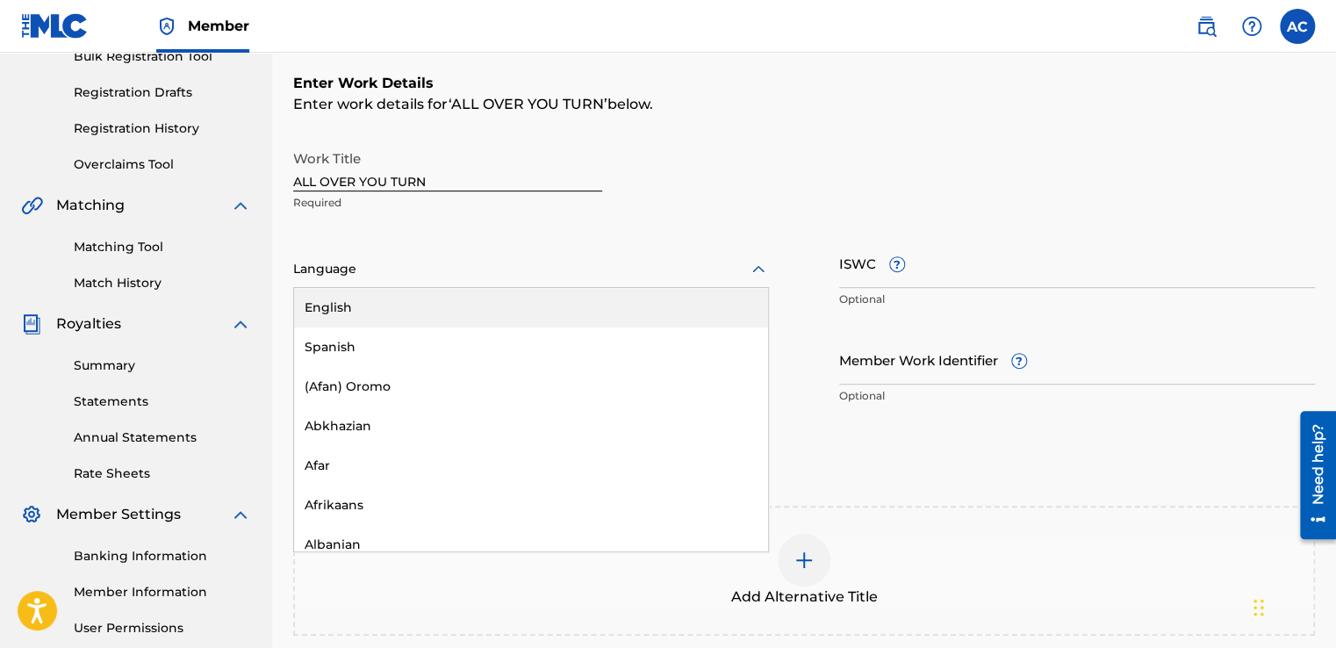
click at [309, 271] on div at bounding box center [531, 269] width 476 height 22
click at [318, 306] on div "English" at bounding box center [531, 308] width 474 height 40
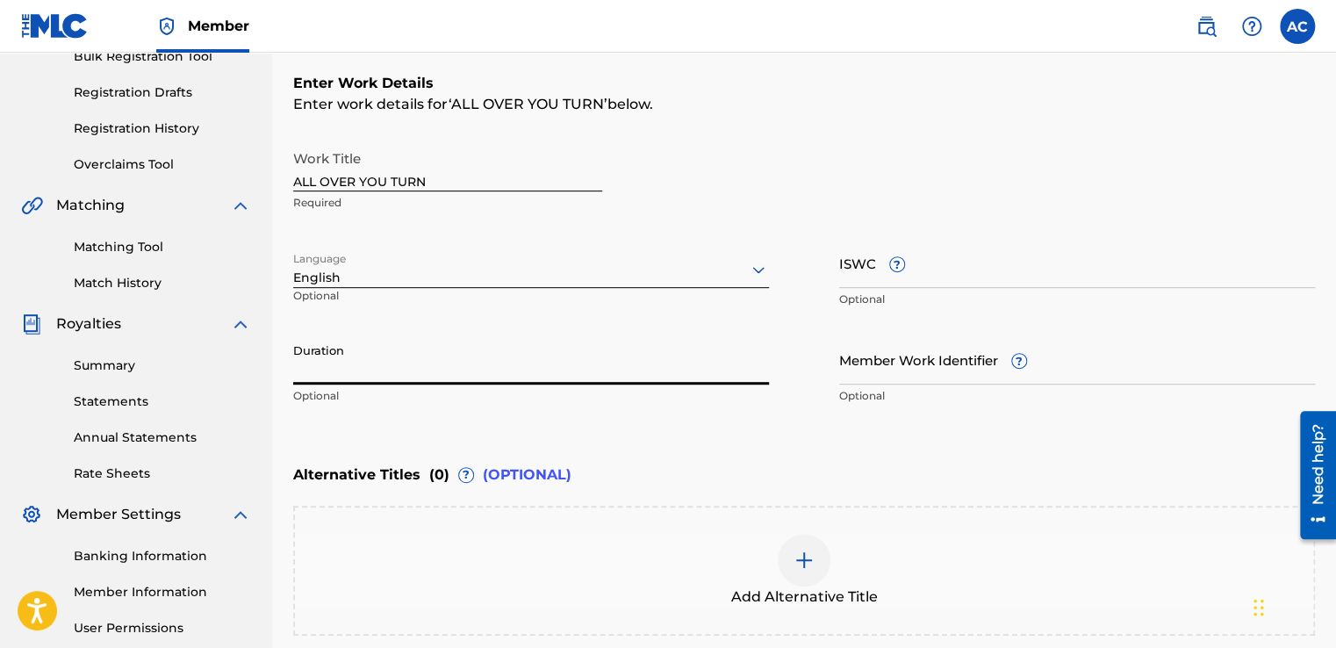
click at [316, 352] on input "Duration" at bounding box center [531, 359] width 476 height 50
type input "07:06"
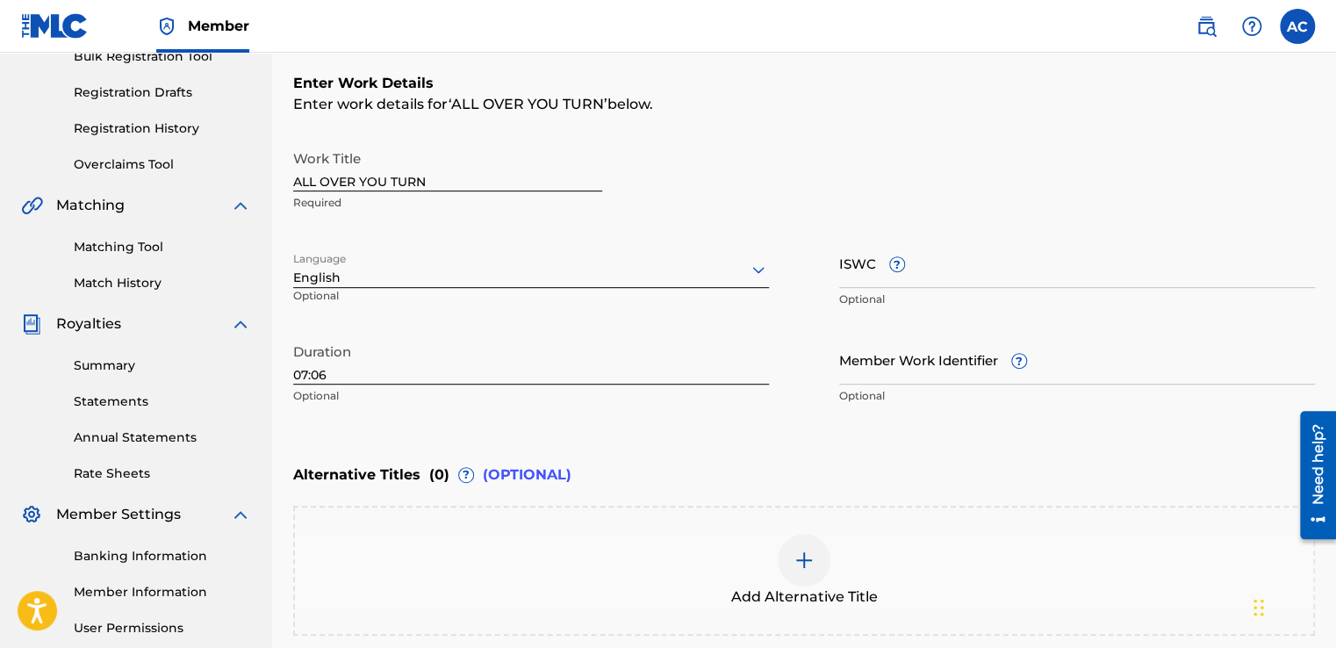
click at [530, 477] on span "(OPTIONAL)" at bounding box center [527, 474] width 89 height 21
click at [803, 557] on img at bounding box center [804, 560] width 21 height 21
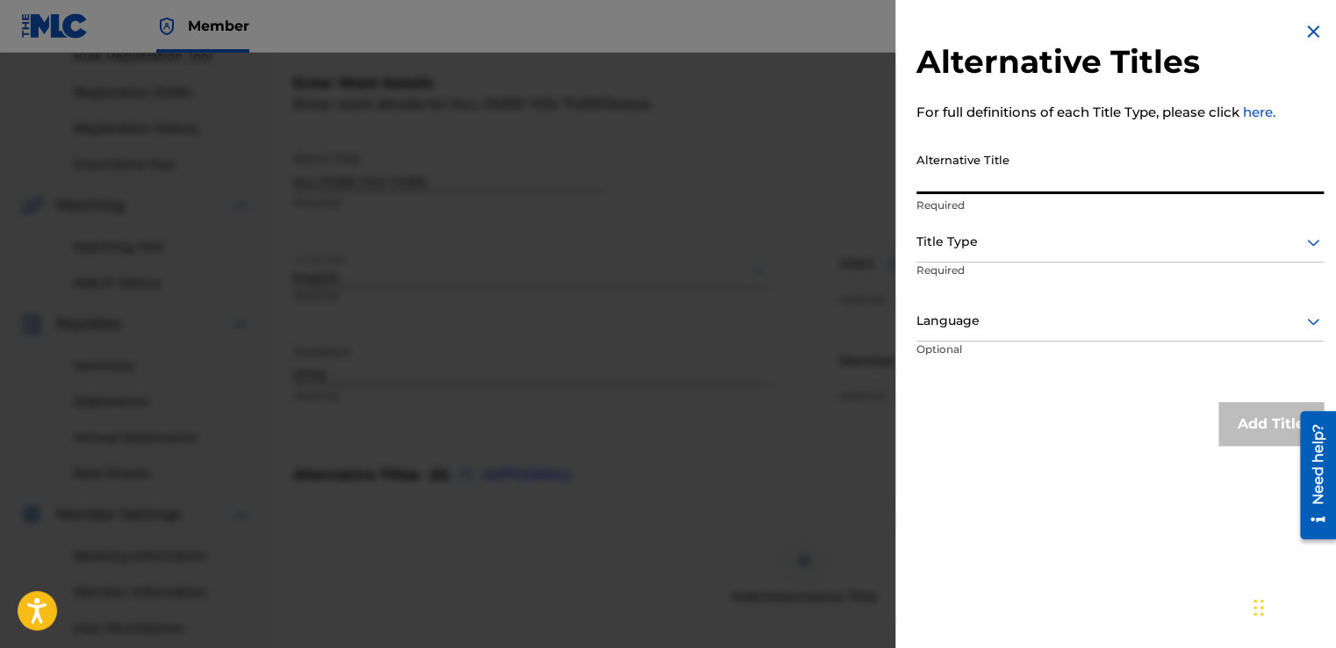
click at [944, 170] on input "Alternative Title" at bounding box center [1119, 169] width 407 height 50
type input "ALL OVER"
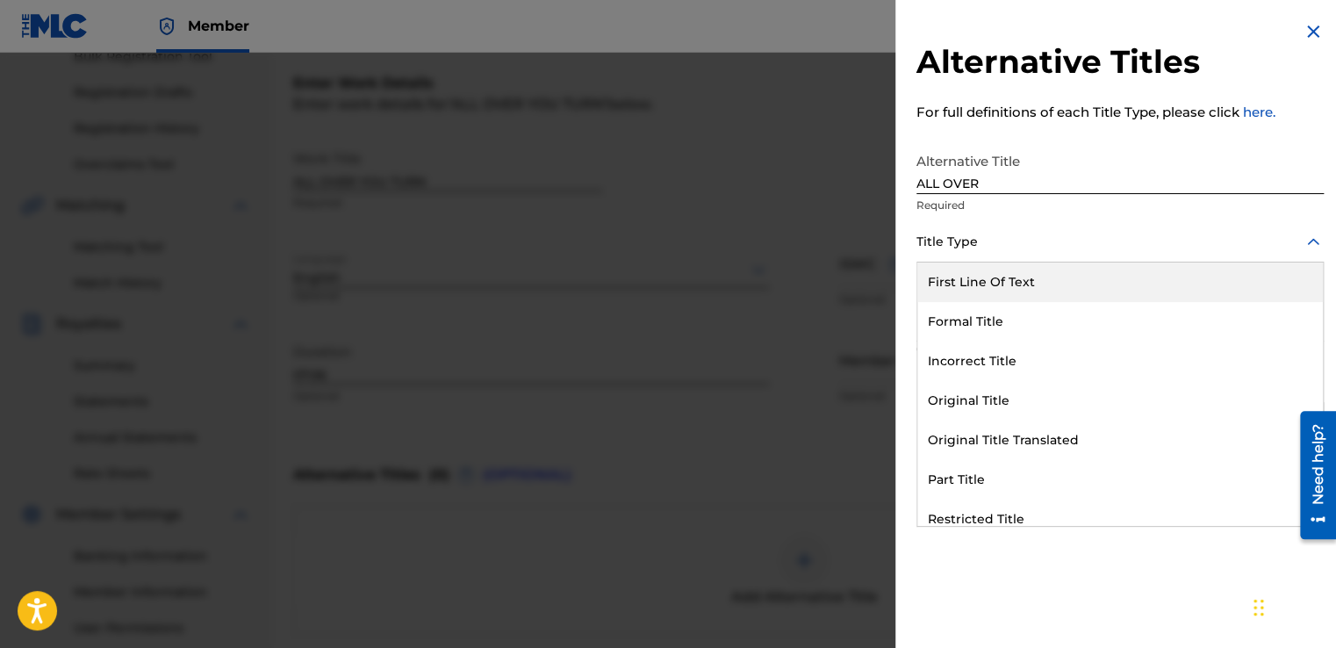
click at [942, 241] on div at bounding box center [1119, 242] width 407 height 22
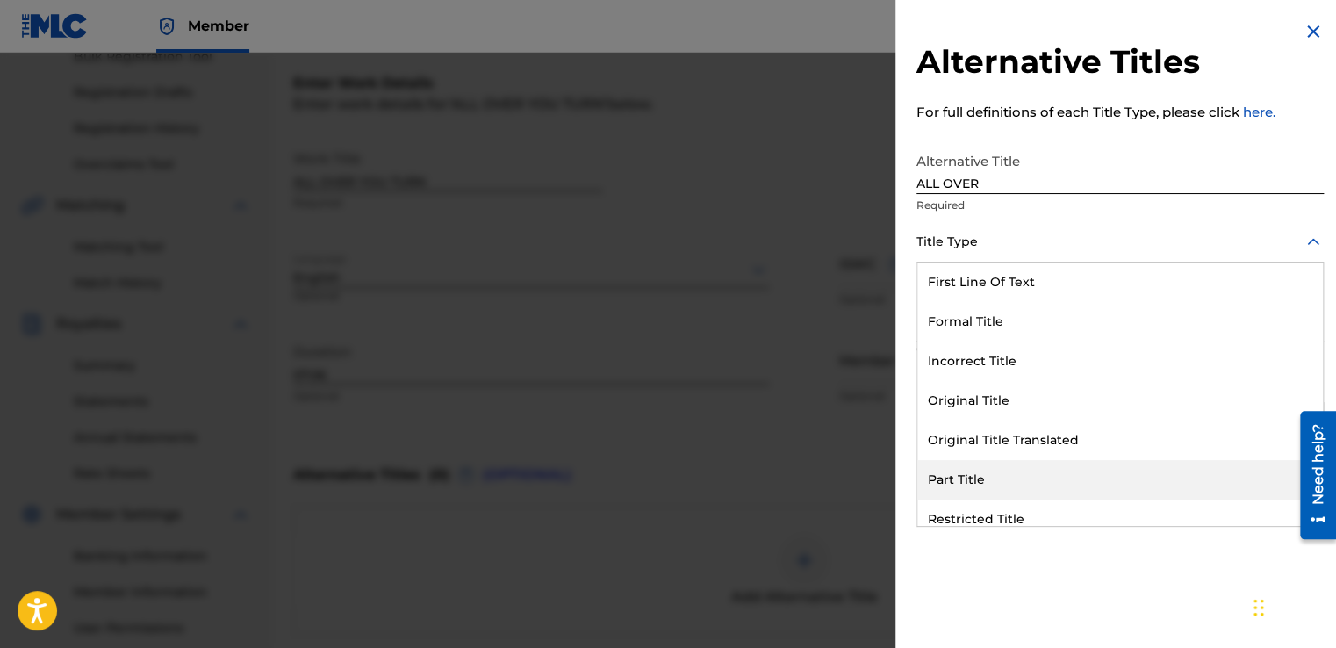
click at [951, 483] on div "Part Title" at bounding box center [1120, 480] width 406 height 40
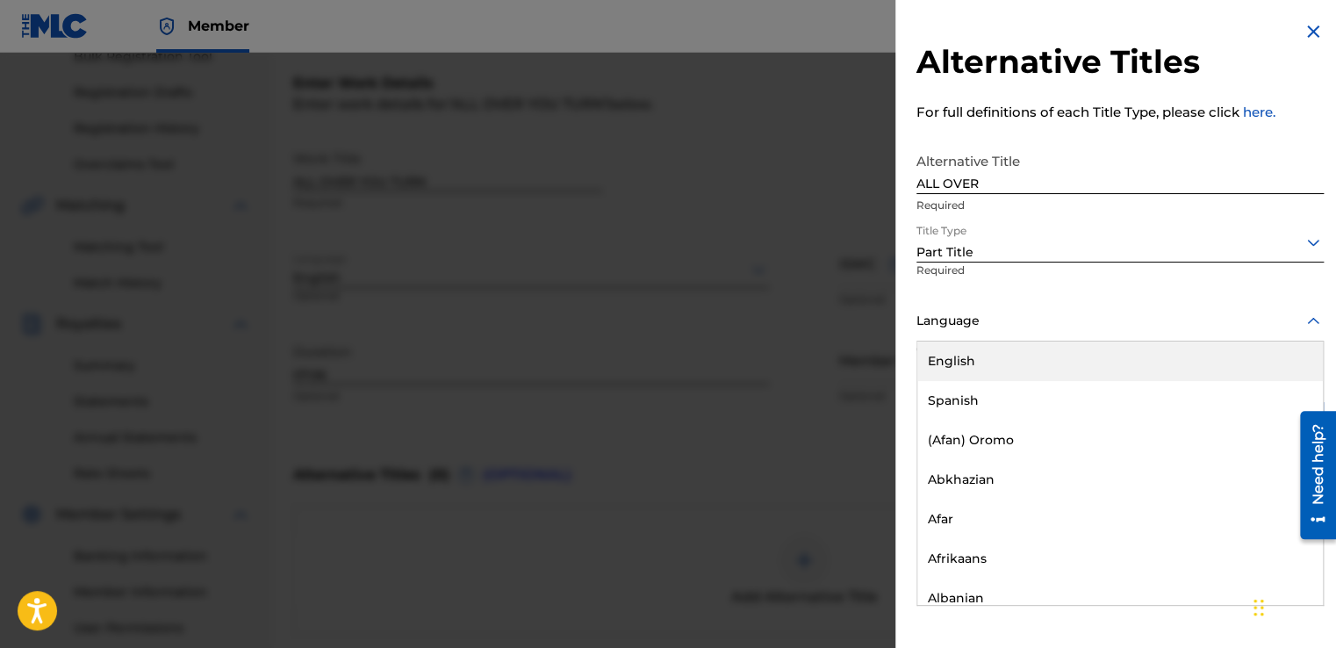
click at [933, 337] on div "Language" at bounding box center [1119, 322] width 407 height 40
click at [933, 356] on div "English" at bounding box center [1120, 361] width 406 height 40
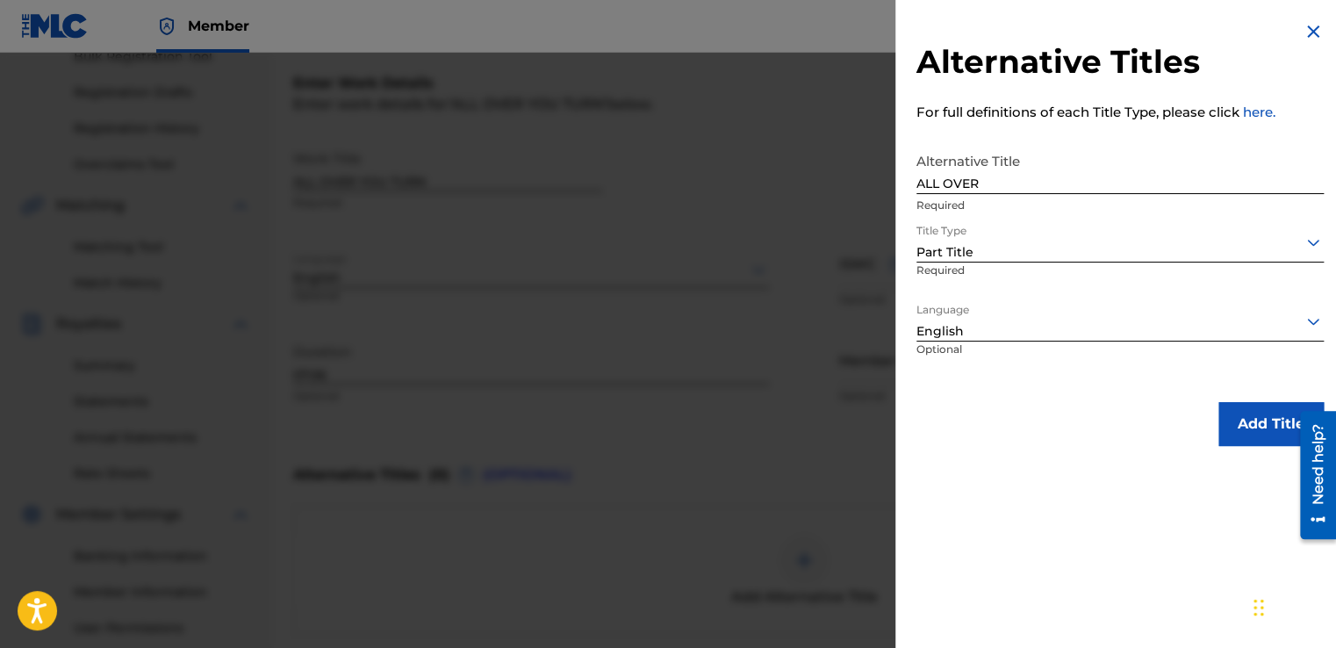
click at [1230, 420] on button "Add Title" at bounding box center [1270, 424] width 105 height 44
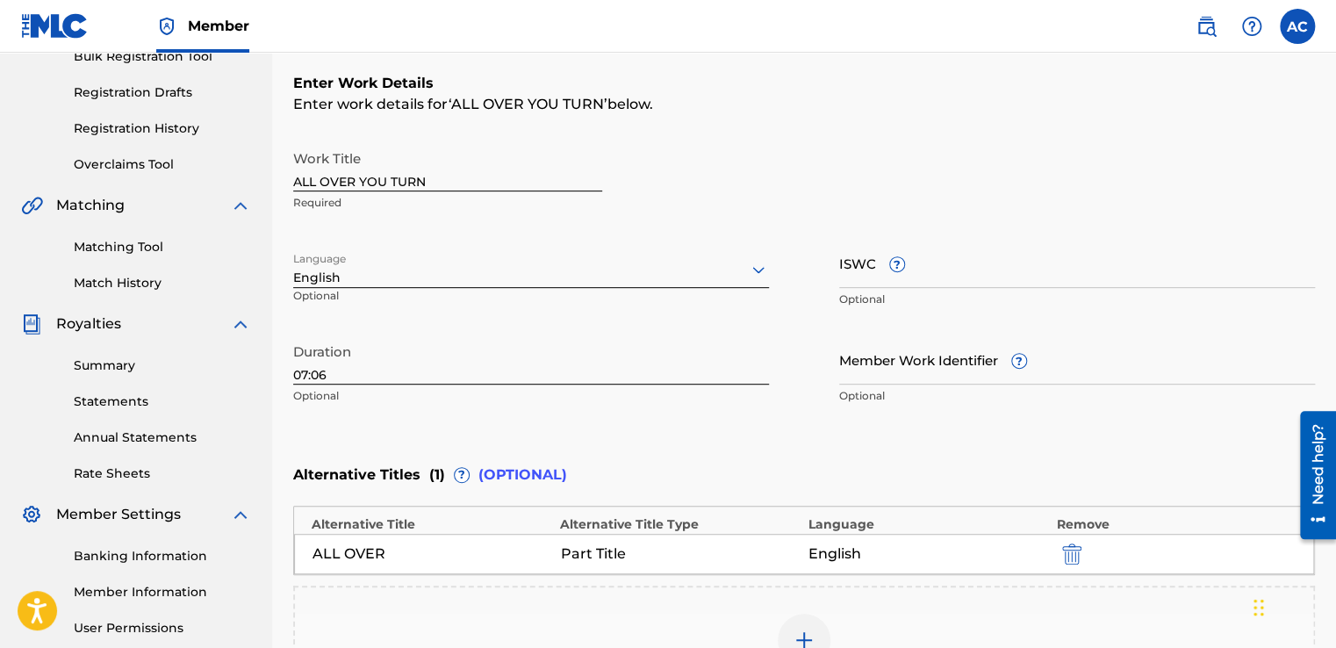
click at [801, 634] on img at bounding box center [804, 639] width 21 height 21
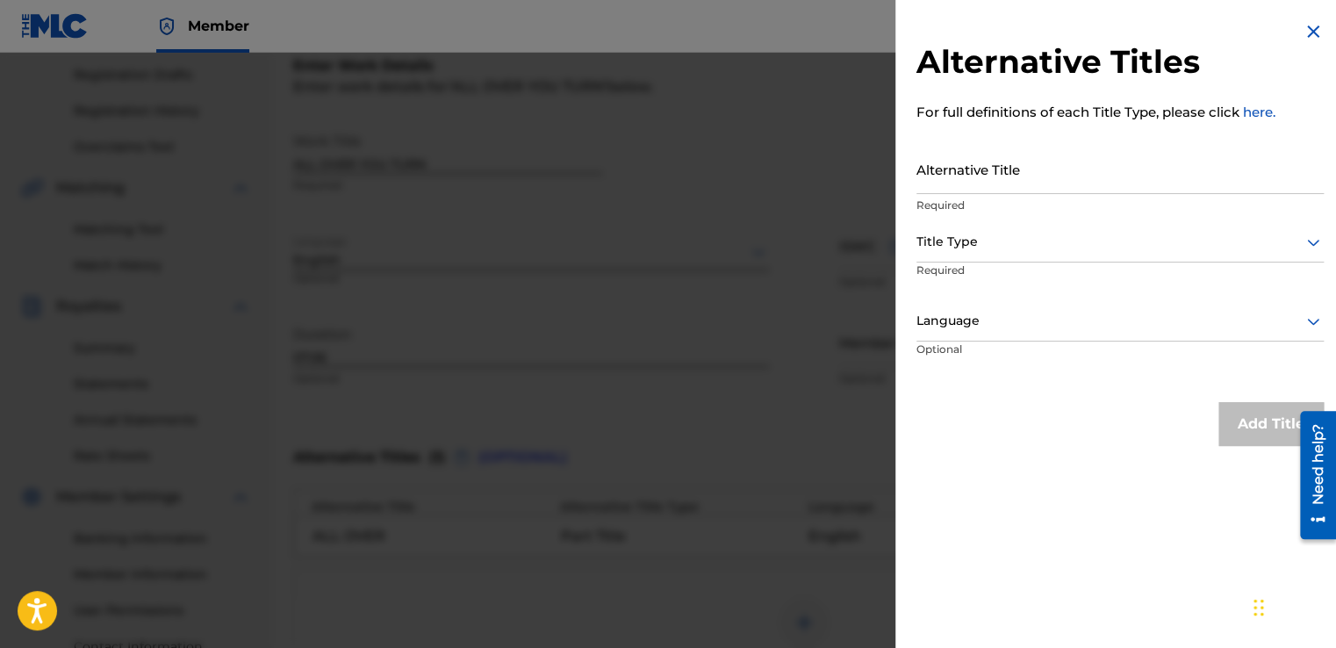
scroll to position [291, 0]
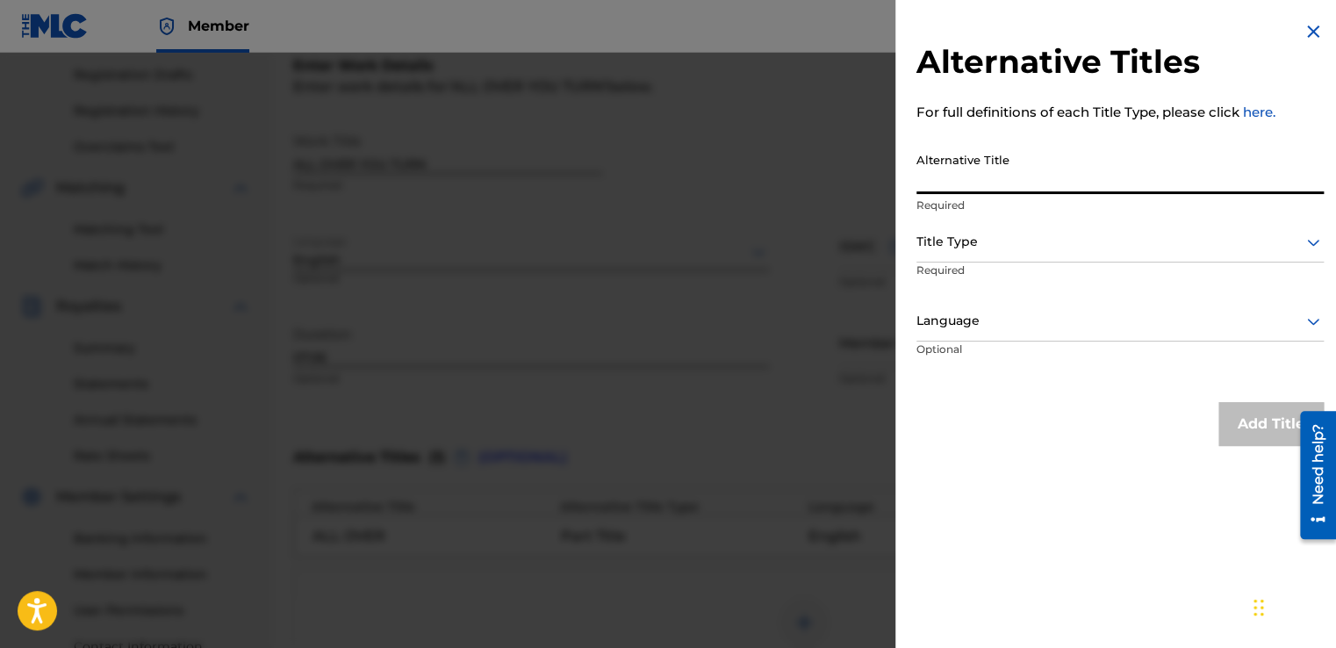
click at [924, 181] on input "Alternative Title" at bounding box center [1119, 169] width 407 height 50
type input "YOU GO GET IT"
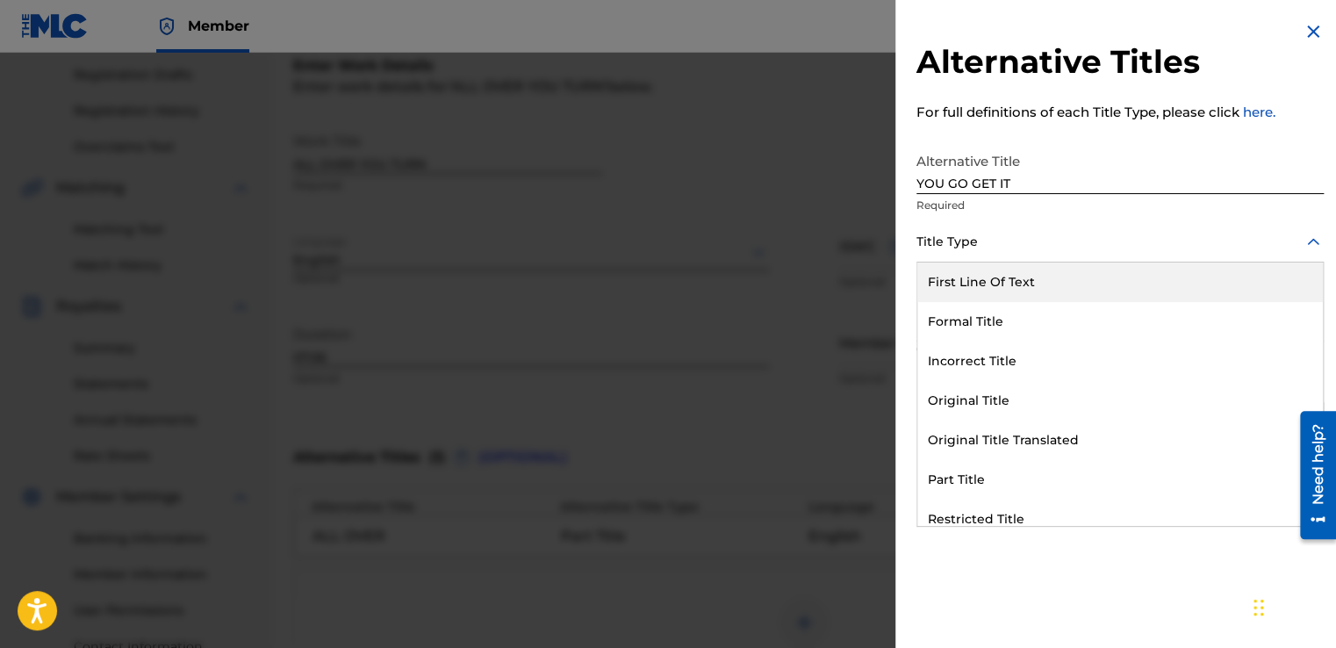
click at [923, 257] on div "Title Type" at bounding box center [1119, 243] width 407 height 40
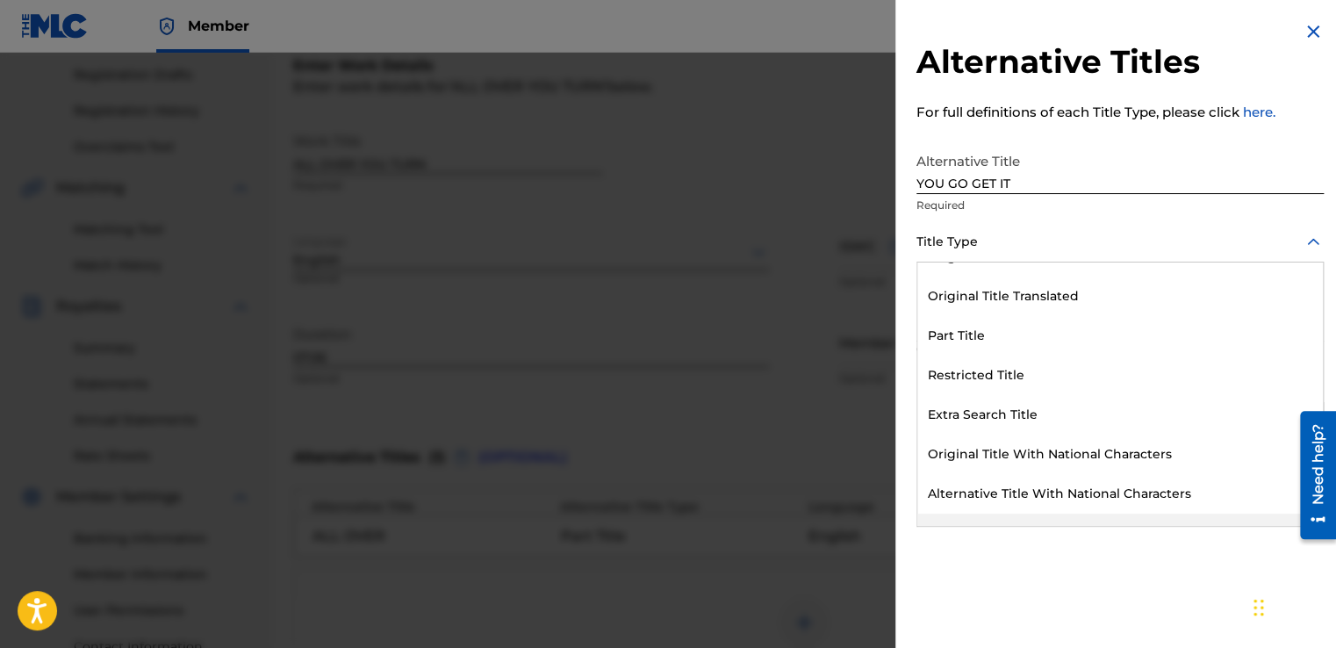
scroll to position [171, 0]
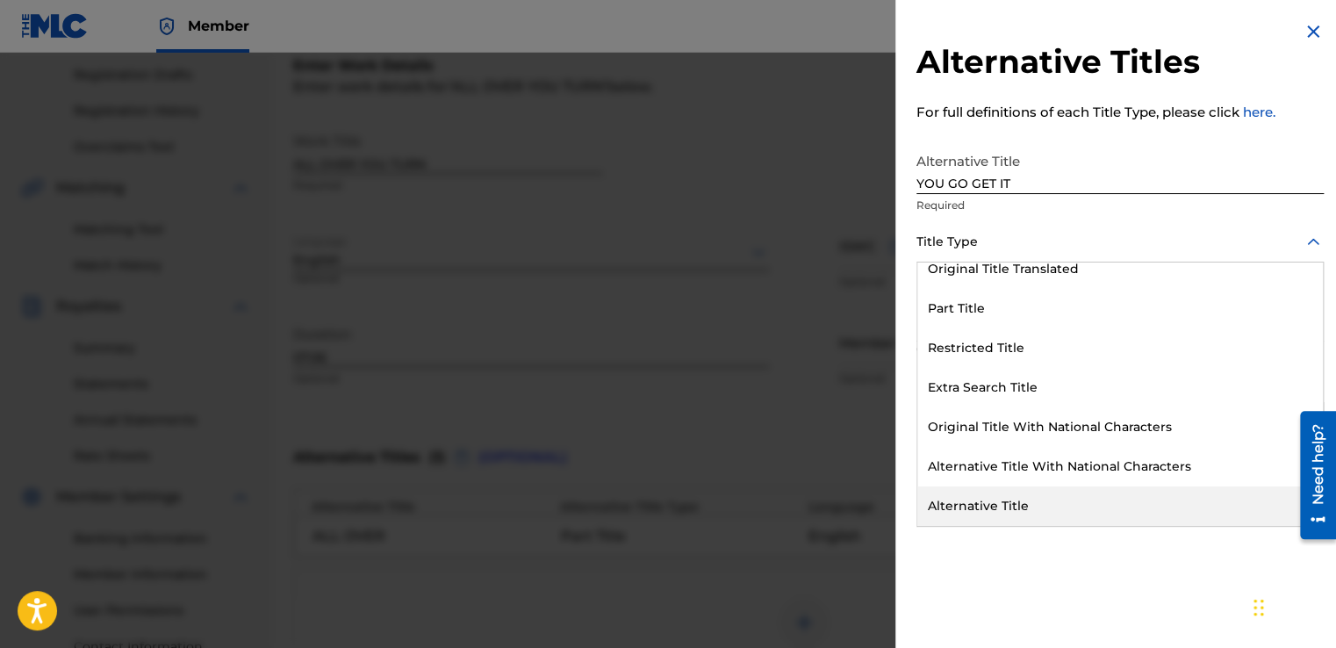
click at [954, 504] on div "Alternative Title" at bounding box center [1120, 506] width 406 height 40
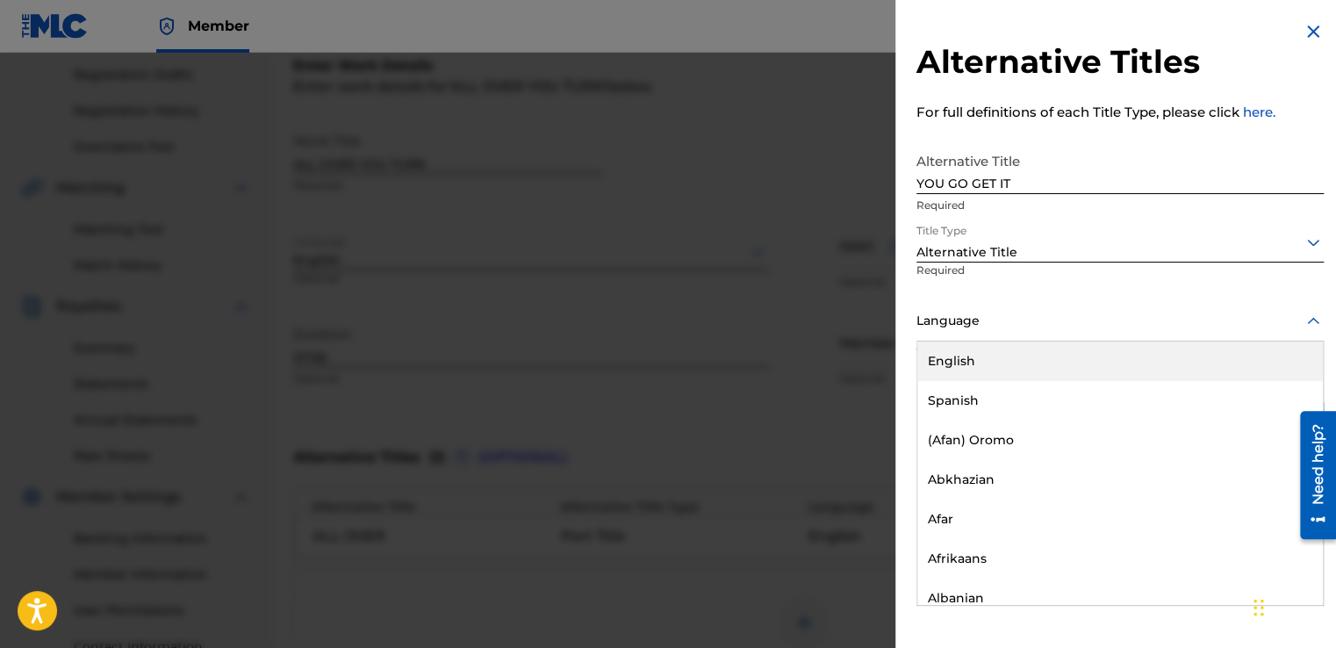
click at [925, 328] on div at bounding box center [1119, 321] width 407 height 22
click at [928, 360] on div "English" at bounding box center [1120, 361] width 406 height 40
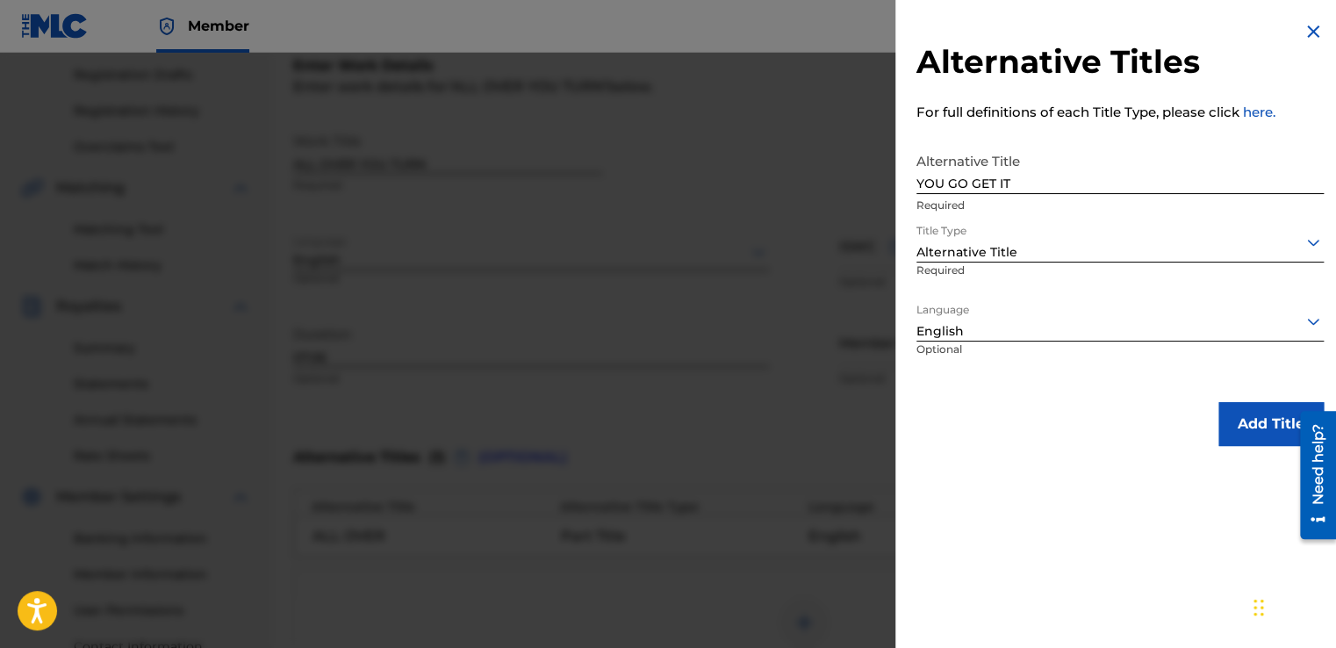
click at [1240, 422] on button "Add Title" at bounding box center [1270, 424] width 105 height 44
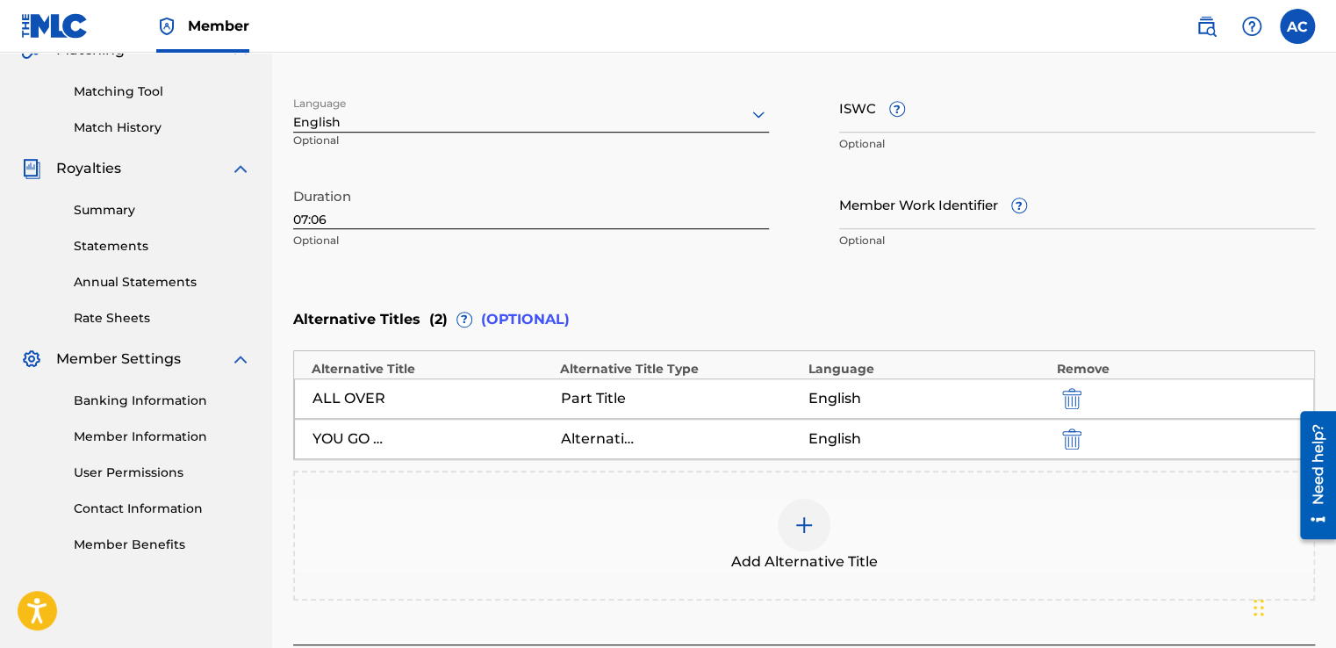
scroll to position [432, 0]
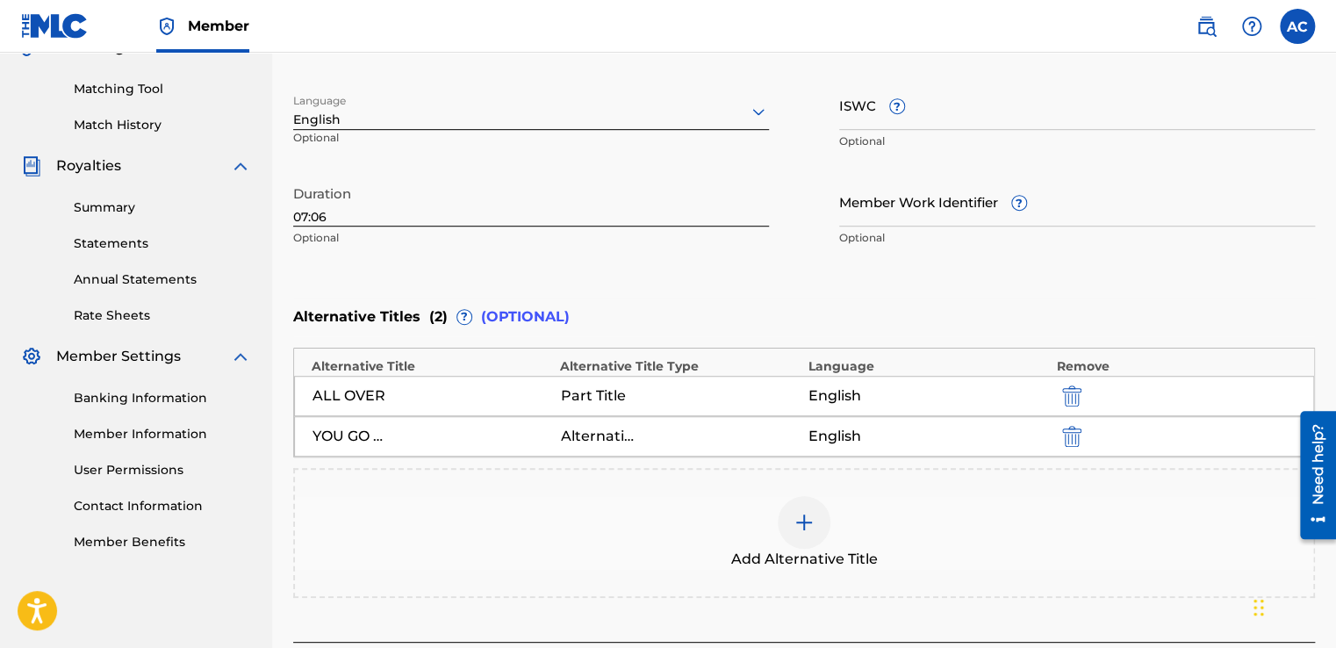
click at [798, 521] on img at bounding box center [804, 522] width 21 height 21
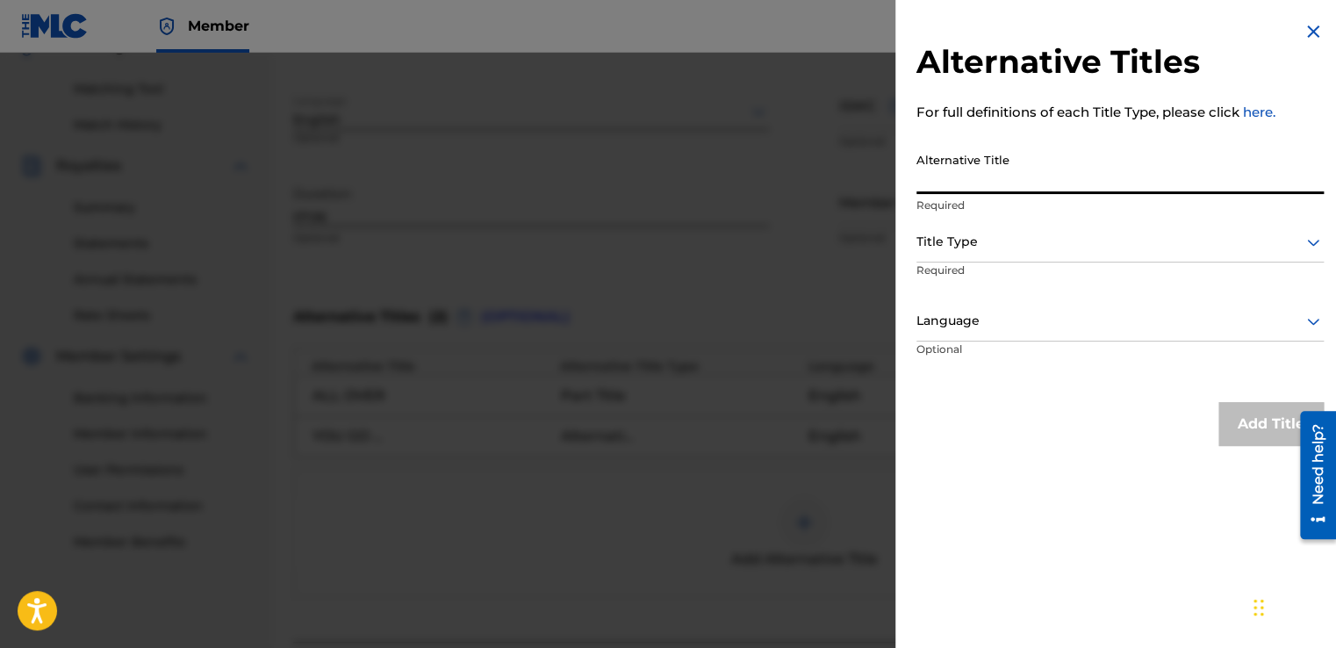
click at [948, 190] on input "Alternative Title" at bounding box center [1119, 169] width 407 height 50
type input "YOU COME IN THE BAND"
click at [935, 244] on div at bounding box center [1119, 242] width 407 height 22
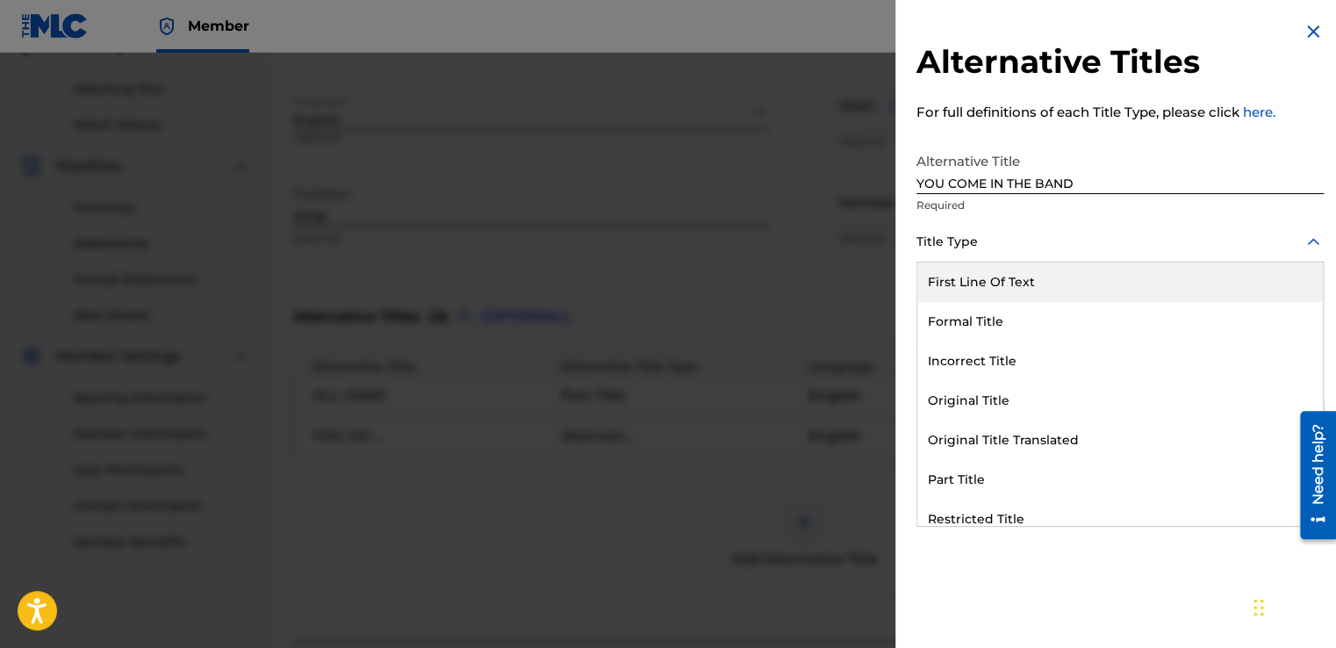
click at [962, 280] on div "First Line Of Text" at bounding box center [1120, 282] width 406 height 40
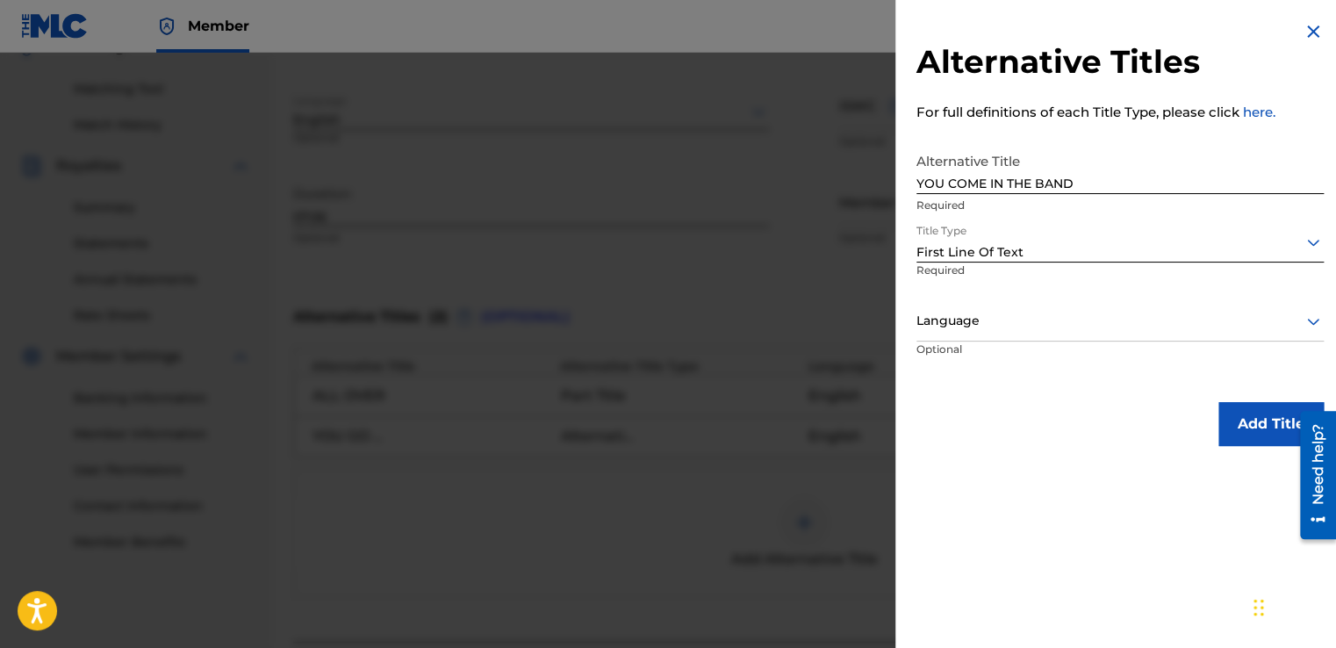
click at [943, 327] on div at bounding box center [1119, 321] width 407 height 22
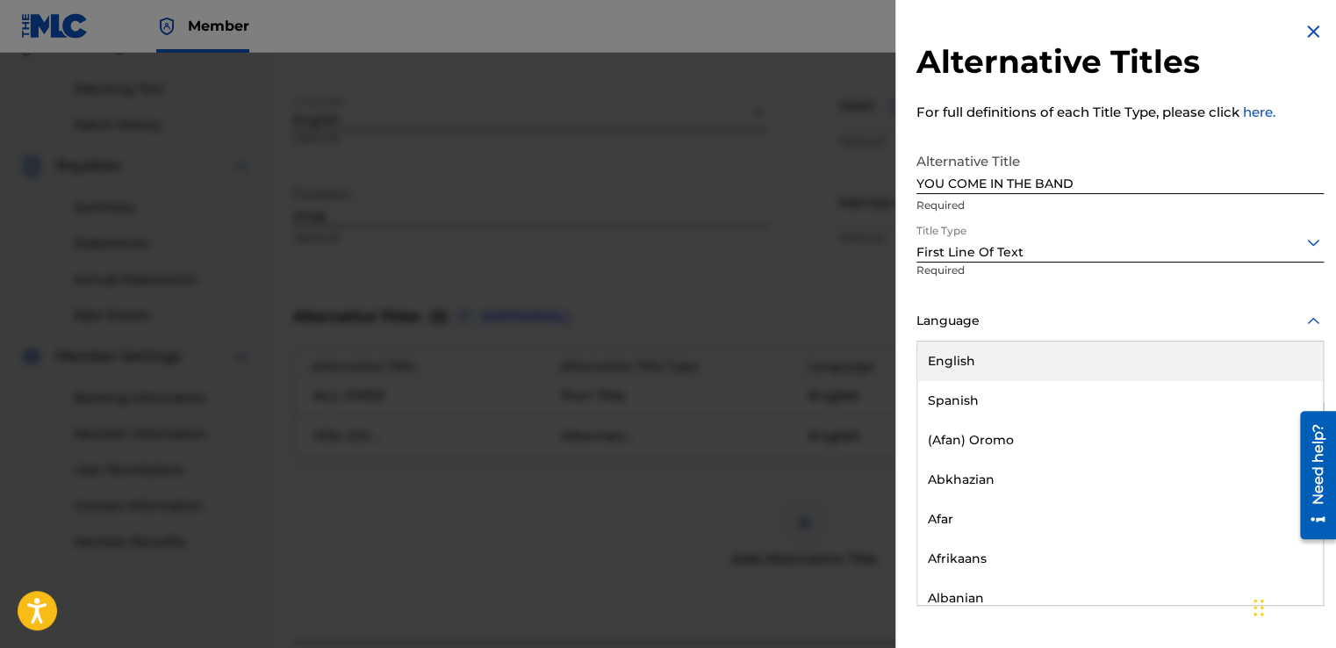
click at [935, 363] on div "English" at bounding box center [1120, 361] width 406 height 40
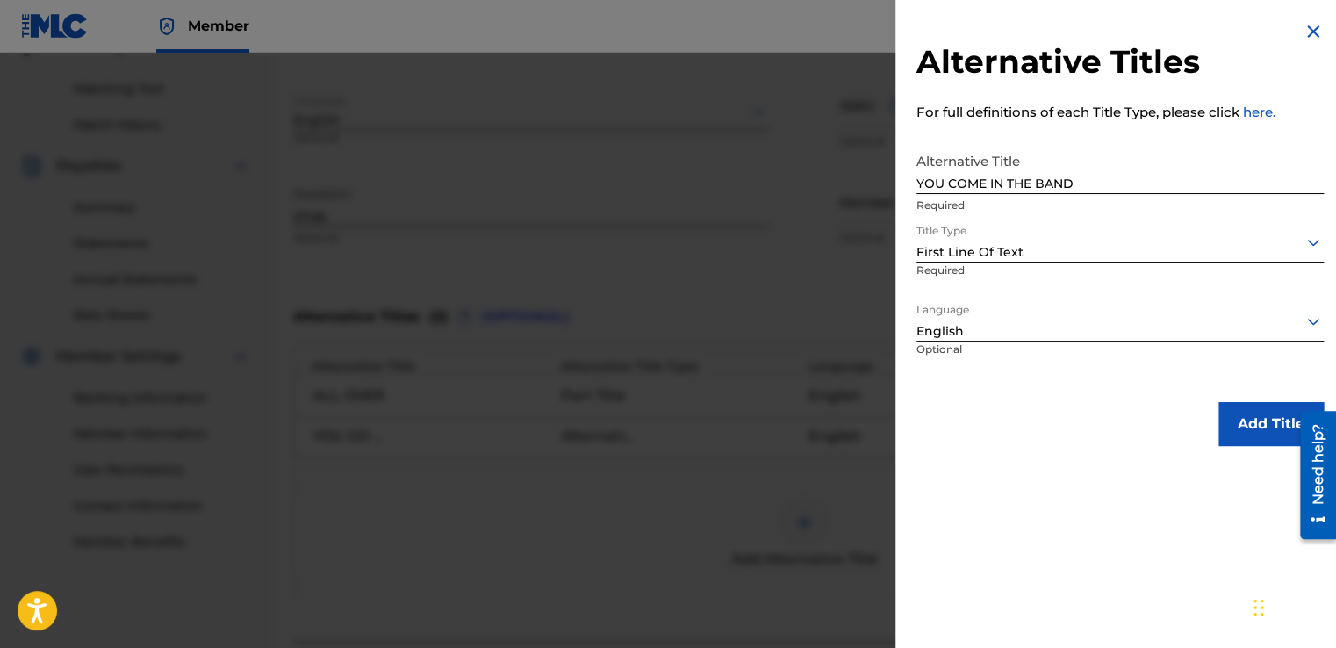
click at [1240, 414] on button "Add Title" at bounding box center [1270, 424] width 105 height 44
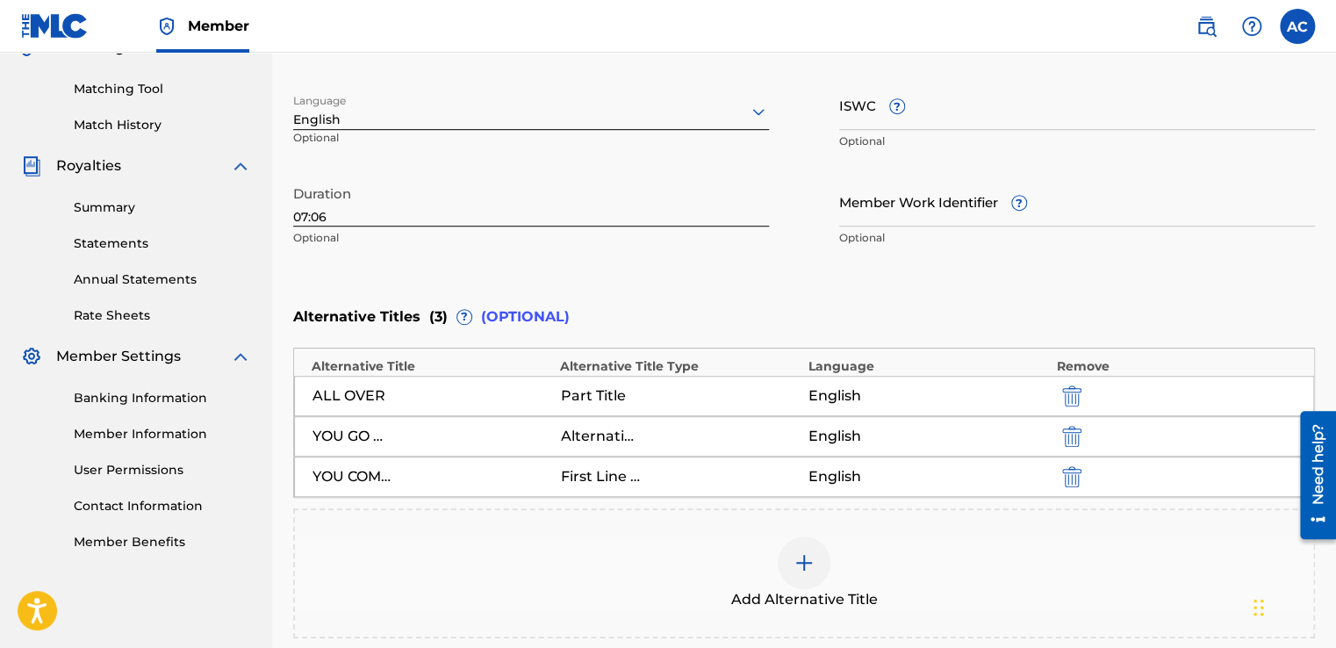
click at [801, 556] on img at bounding box center [804, 562] width 21 height 21
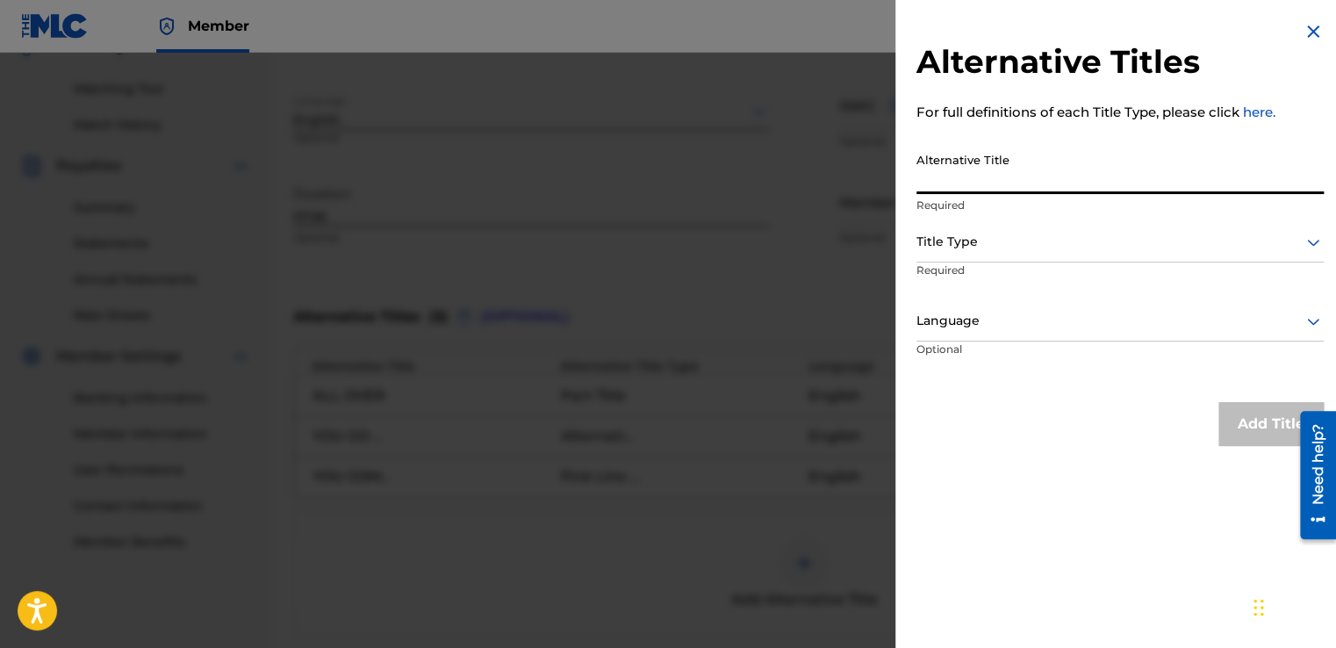
click at [930, 183] on input "Alternative Title" at bounding box center [1119, 169] width 407 height 50
type input "YOU COME IN THE BAND LIKE A MAD WOMAN"
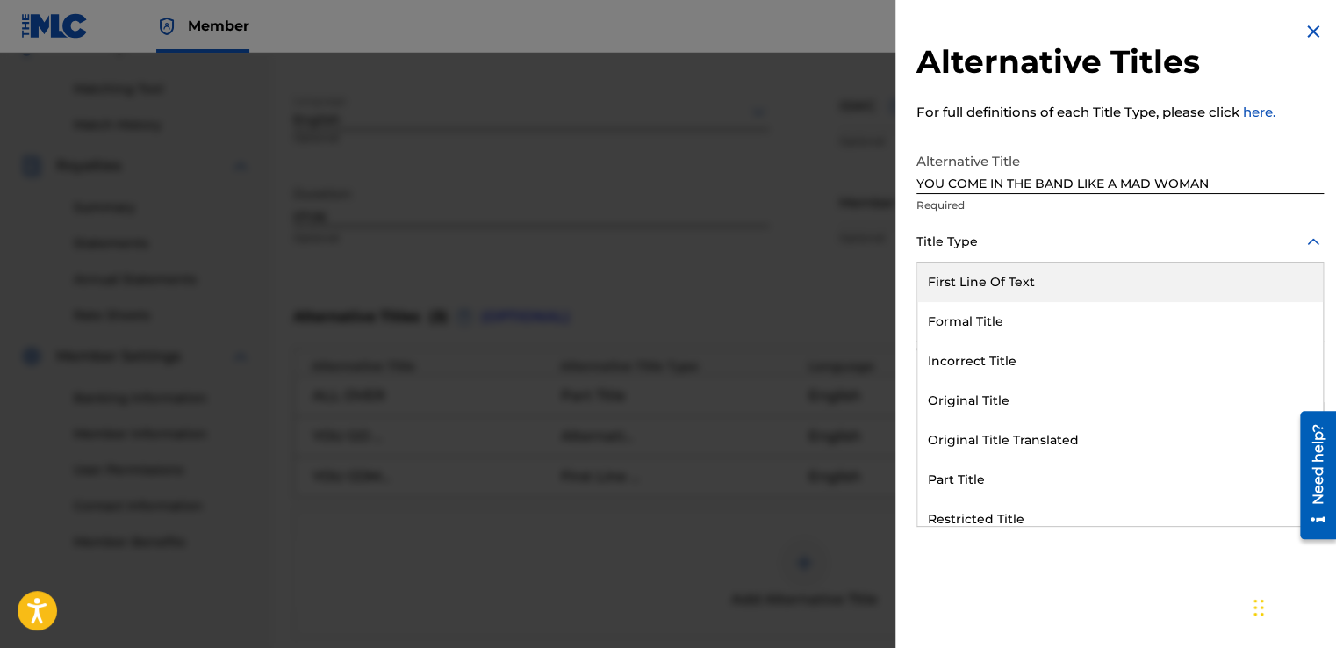
click at [957, 231] on div at bounding box center [1119, 242] width 407 height 22
click at [954, 284] on div "First Line Of Text" at bounding box center [1120, 282] width 406 height 40
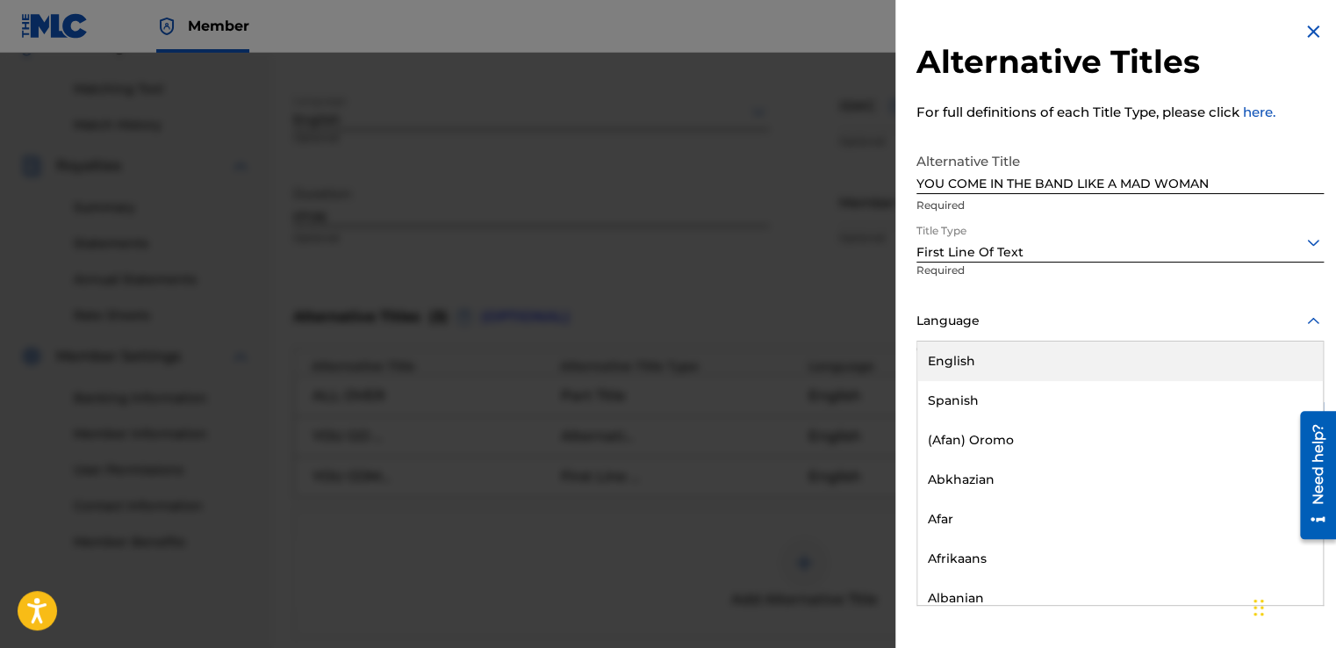
click at [938, 325] on div at bounding box center [1119, 321] width 407 height 22
click at [935, 358] on div "English" at bounding box center [1120, 361] width 406 height 40
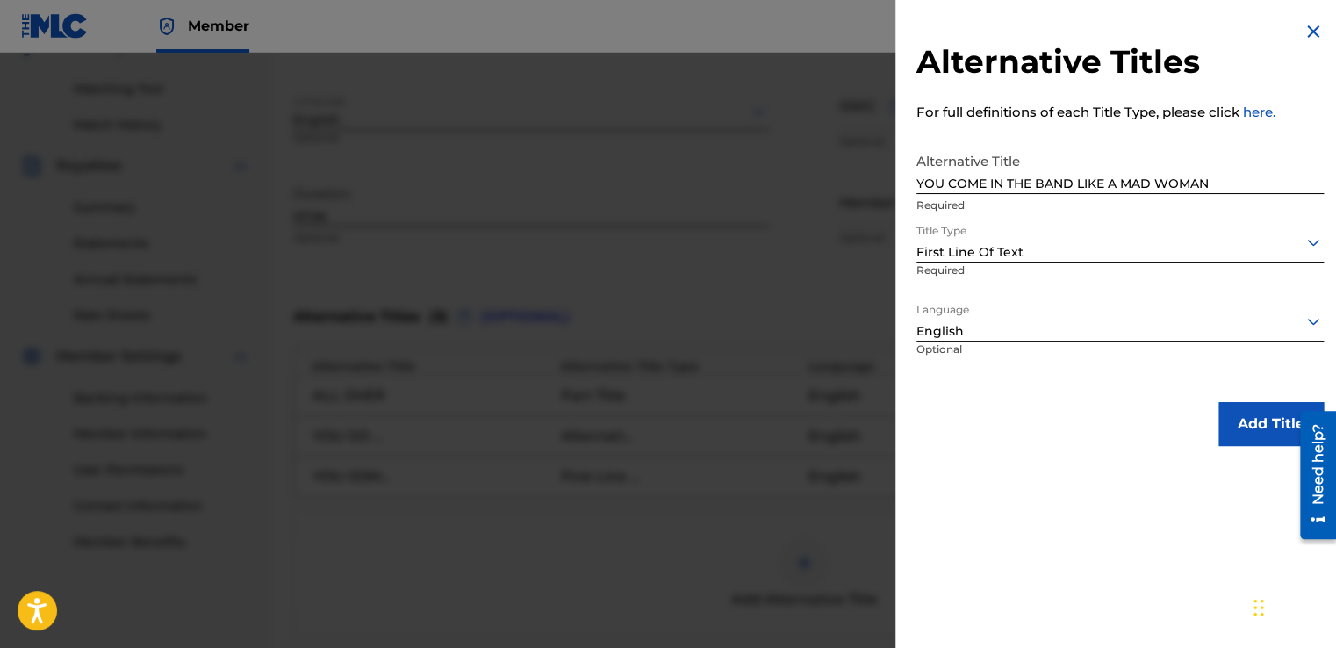
click at [1258, 423] on button "Add Title" at bounding box center [1270, 424] width 105 height 44
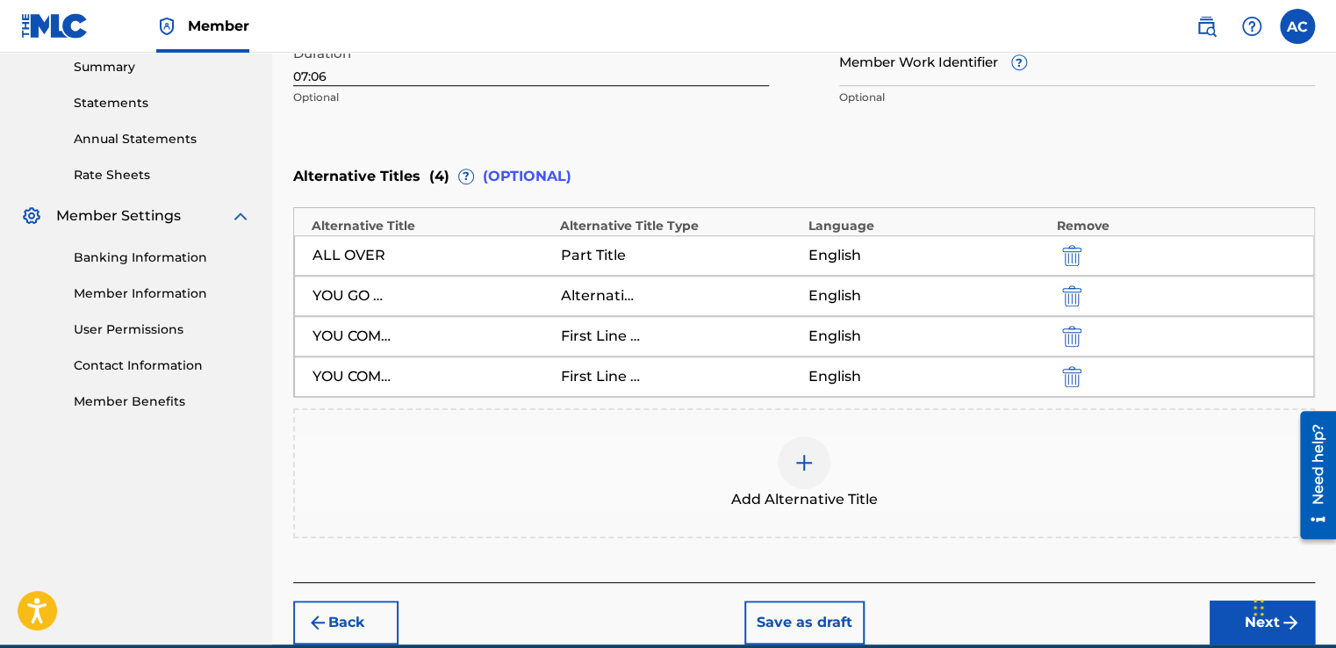
scroll to position [607, 0]
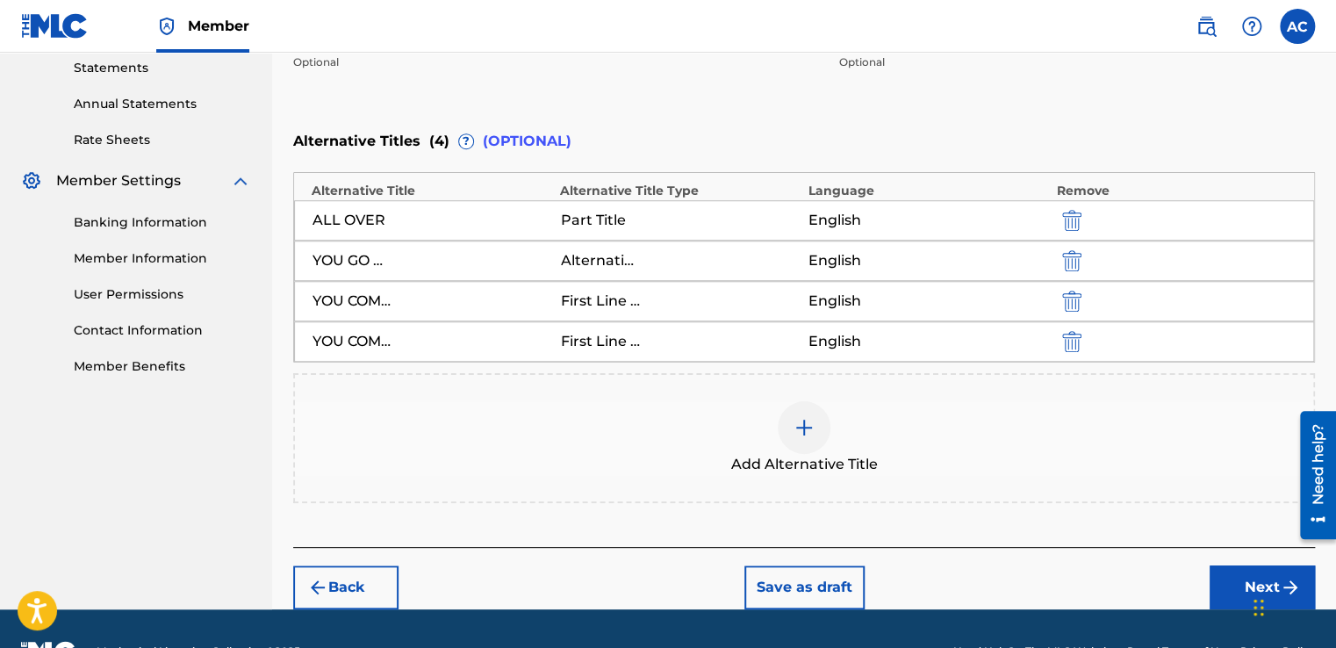
click at [1071, 297] on img "submit" at bounding box center [1071, 301] width 19 height 21
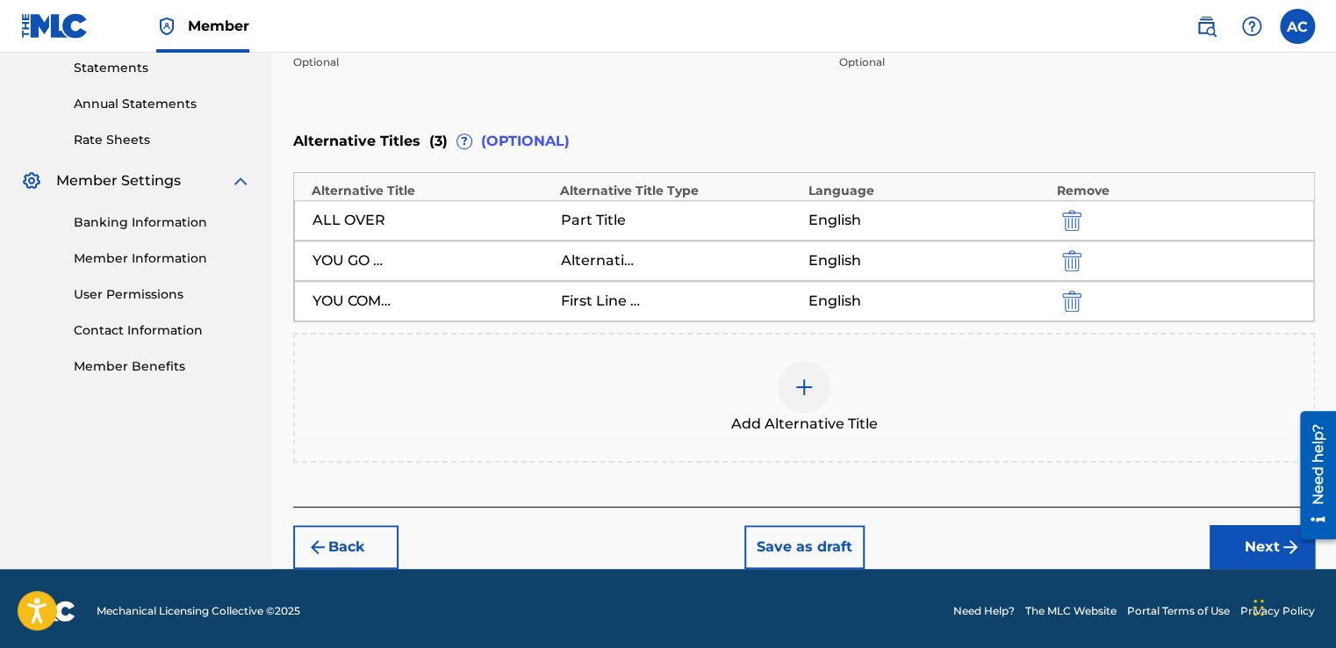
click at [846, 384] on div "Add Alternative Title" at bounding box center [804, 398] width 1018 height 74
click at [785, 389] on div at bounding box center [804, 387] width 53 height 53
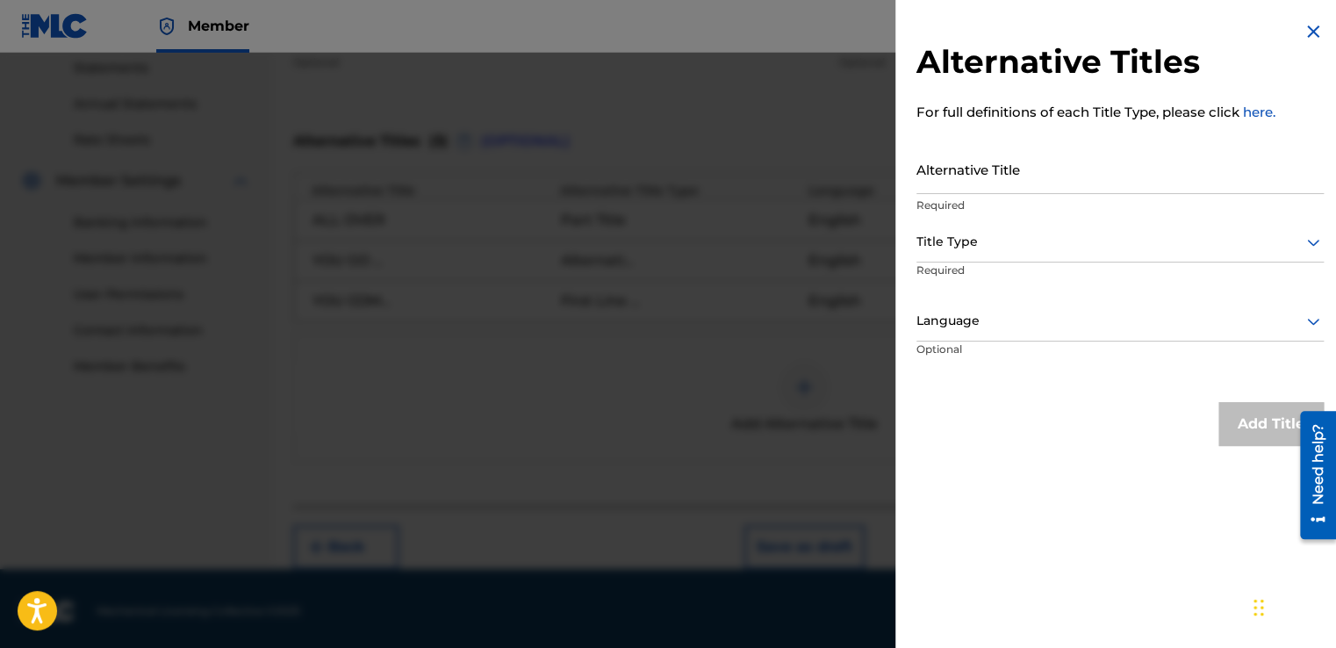
click at [792, 387] on div at bounding box center [668, 377] width 1336 height 648
click at [792, 387] on div at bounding box center [804, 387] width 53 height 53
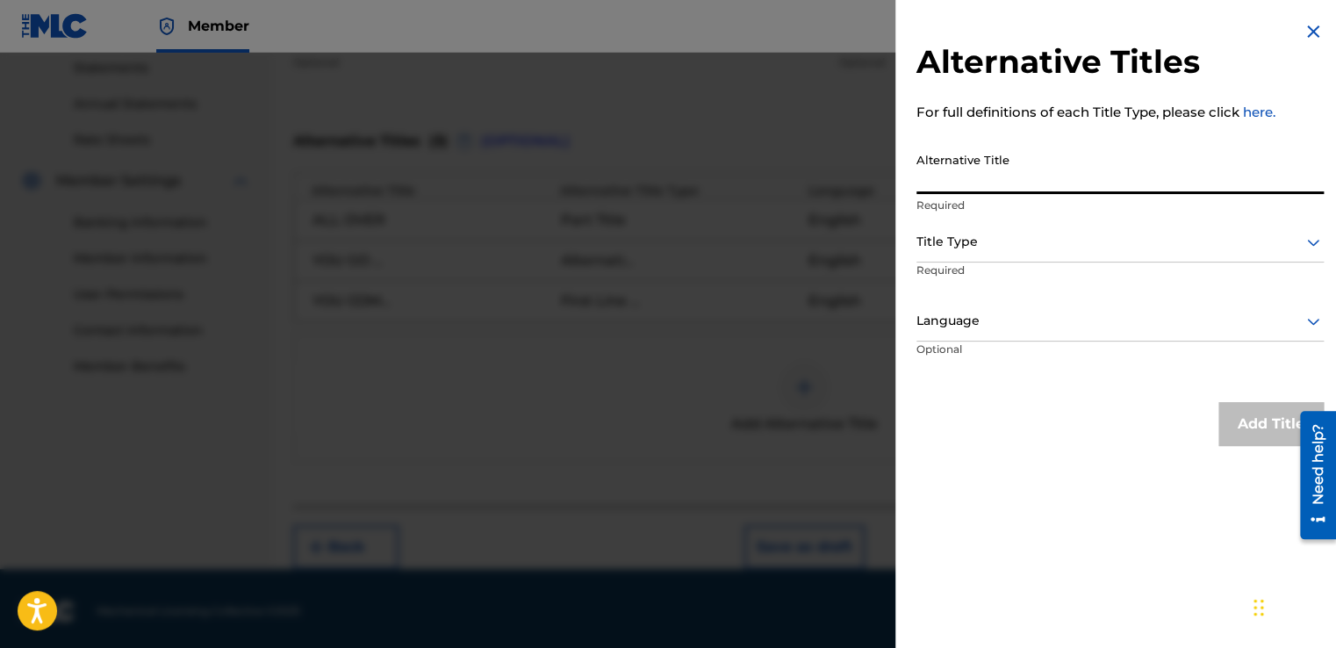
click at [941, 168] on input "Alternative Title" at bounding box center [1119, 169] width 407 height 50
click at [945, 133] on div "Alternative Titles For full definitions of each Title Type, please click here. …" at bounding box center [1119, 233] width 449 height 467
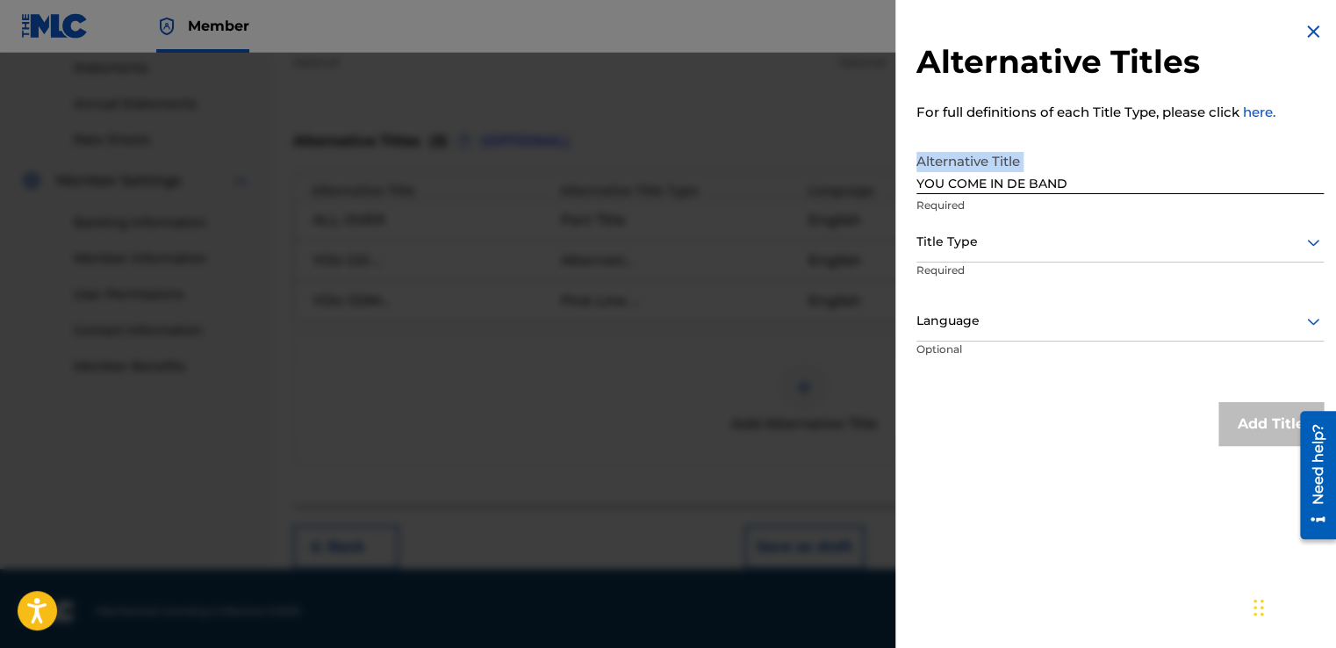
drag, startPoint x: 945, startPoint y: 133, endPoint x: 957, endPoint y: 156, distance: 26.7
click at [957, 156] on div "Alternative Titles For full definitions of each Title Type, please click here. …" at bounding box center [1119, 233] width 449 height 467
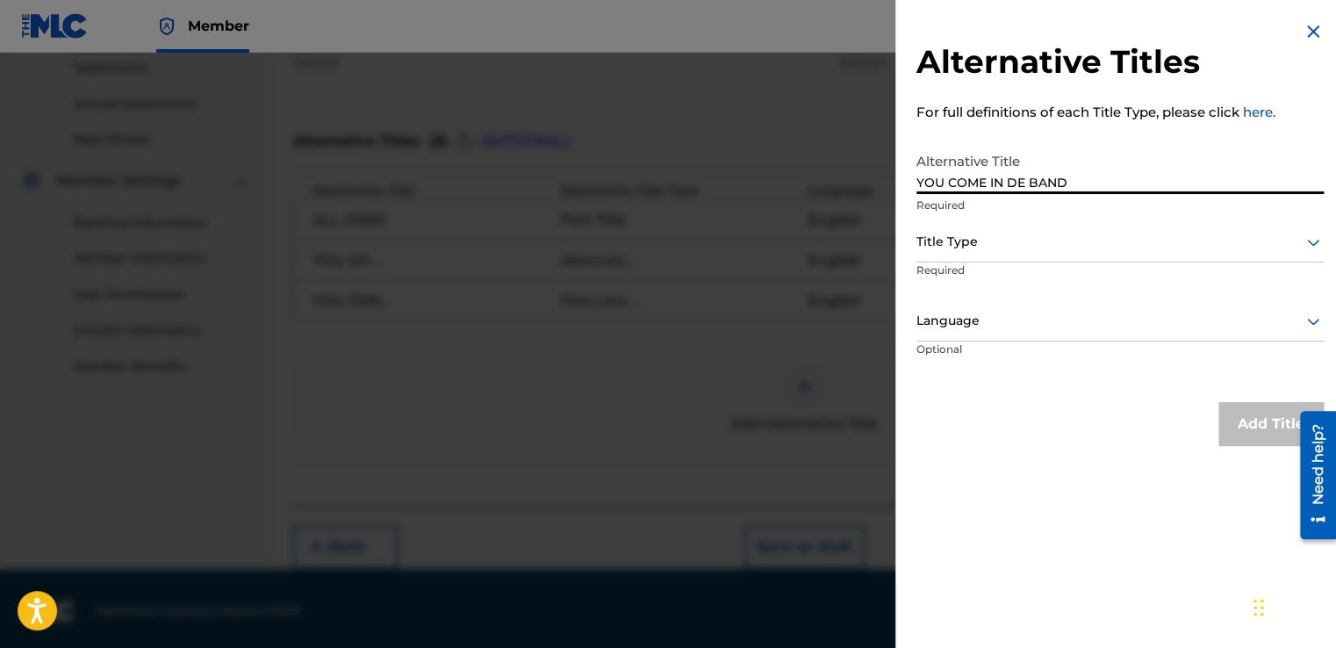
click at [1074, 177] on input "YOU COME IN DE BAND" at bounding box center [1119, 169] width 407 height 50
type input "YOU COME IN DE BAND LIKE AH MAD WOMAN"
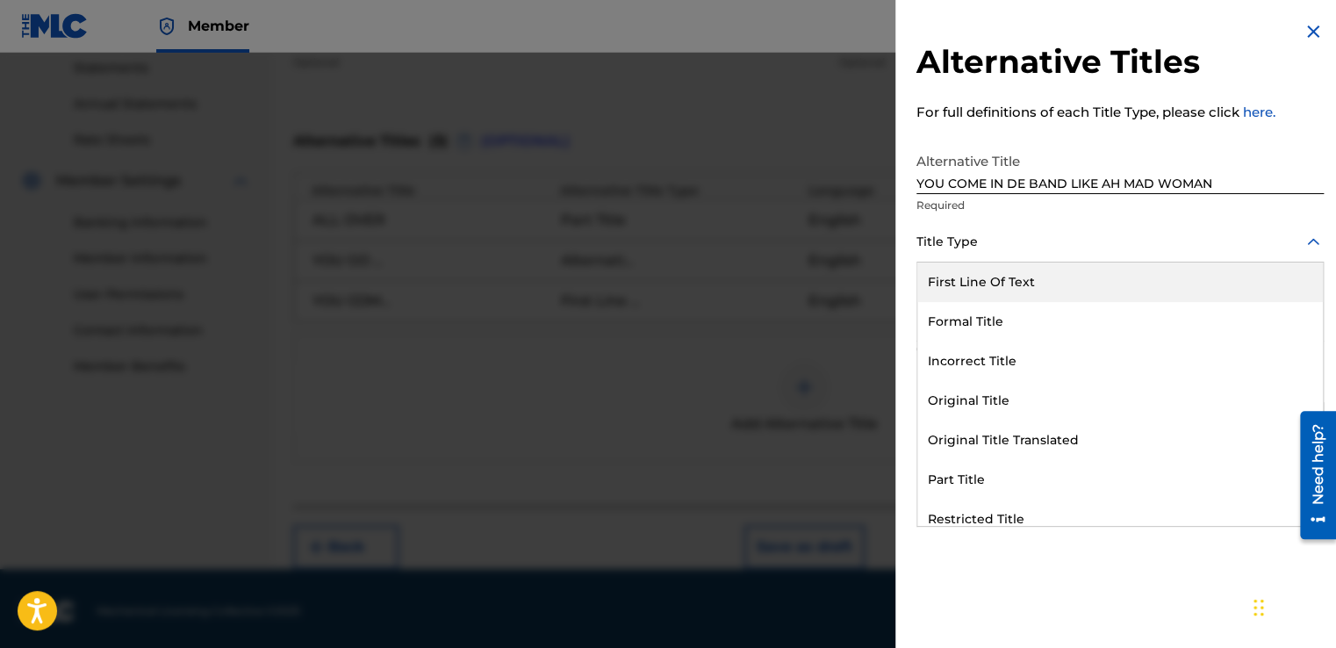
click at [948, 243] on div at bounding box center [1119, 242] width 407 height 22
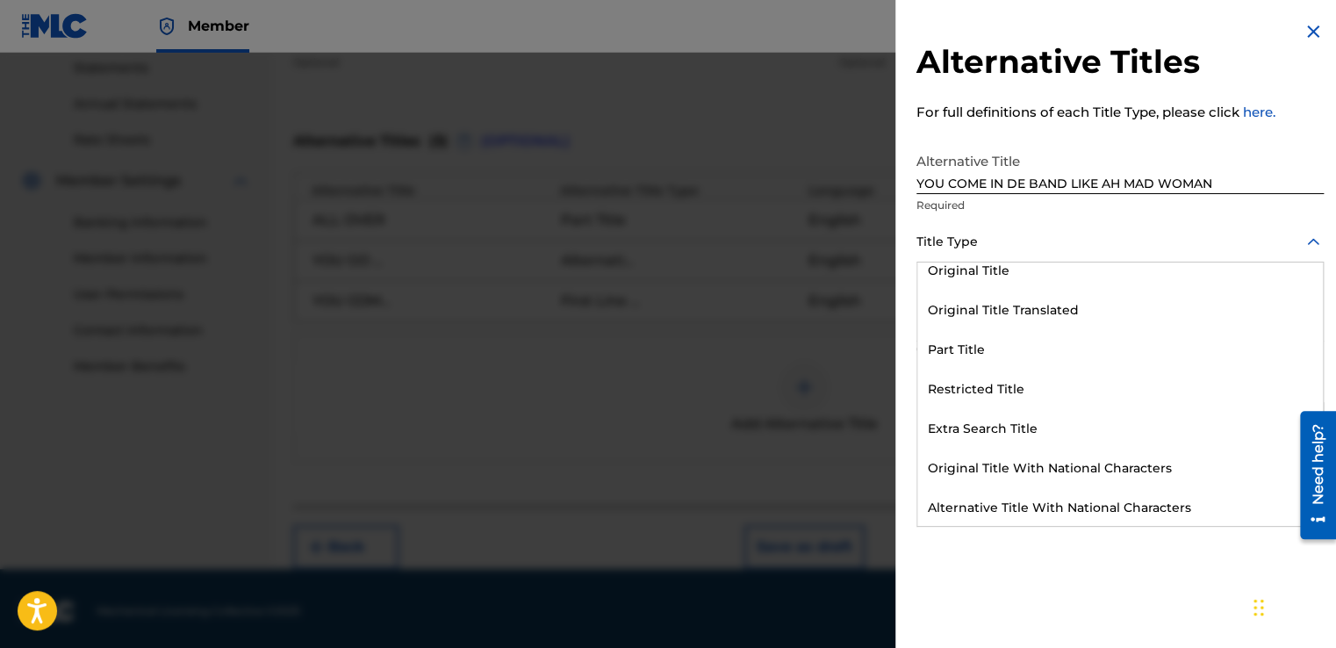
scroll to position [139, 0]
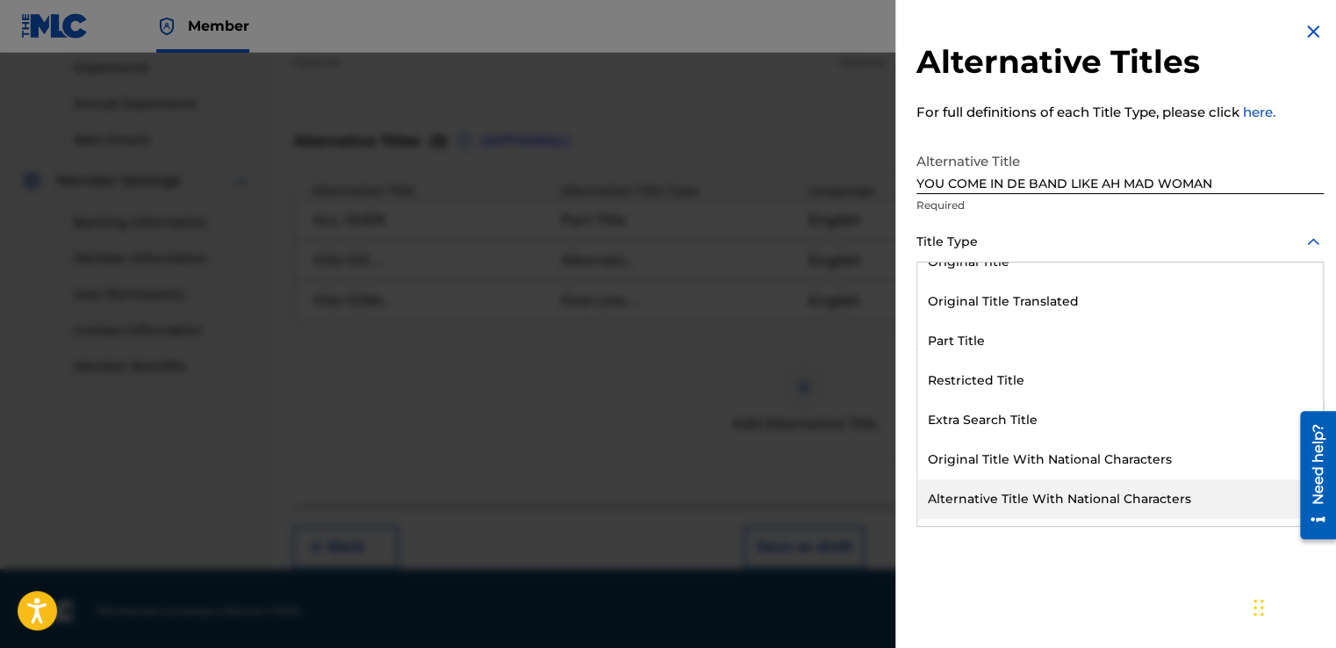
click at [1080, 501] on div "Alternative Title With National Characters" at bounding box center [1120, 499] width 406 height 40
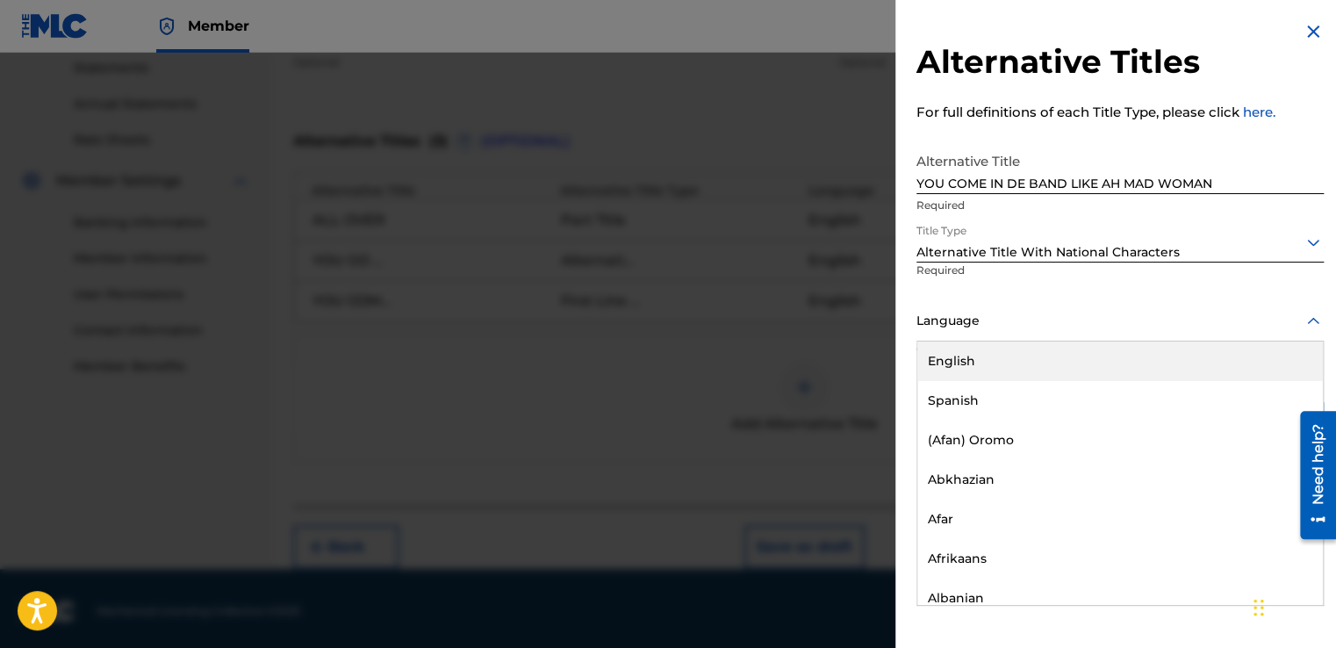
click at [938, 321] on div at bounding box center [1119, 321] width 407 height 22
click at [936, 357] on div "English" at bounding box center [1120, 361] width 406 height 40
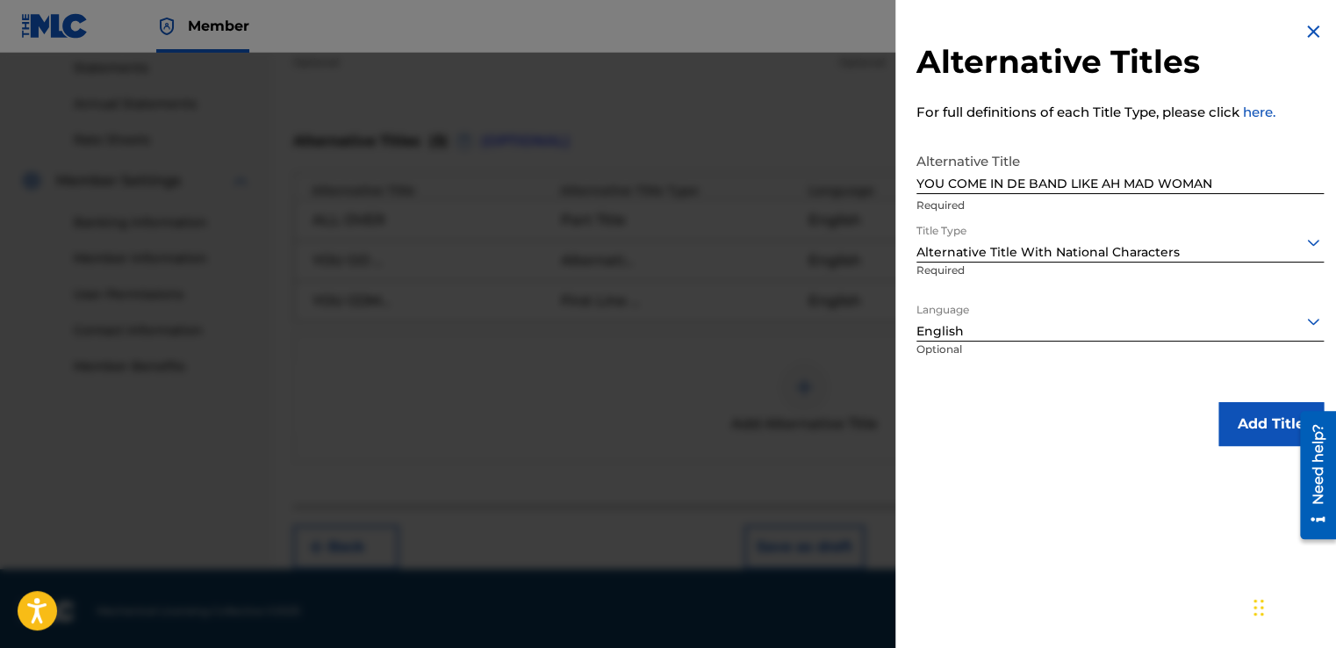
click at [1272, 420] on button "Add Title" at bounding box center [1270, 424] width 105 height 44
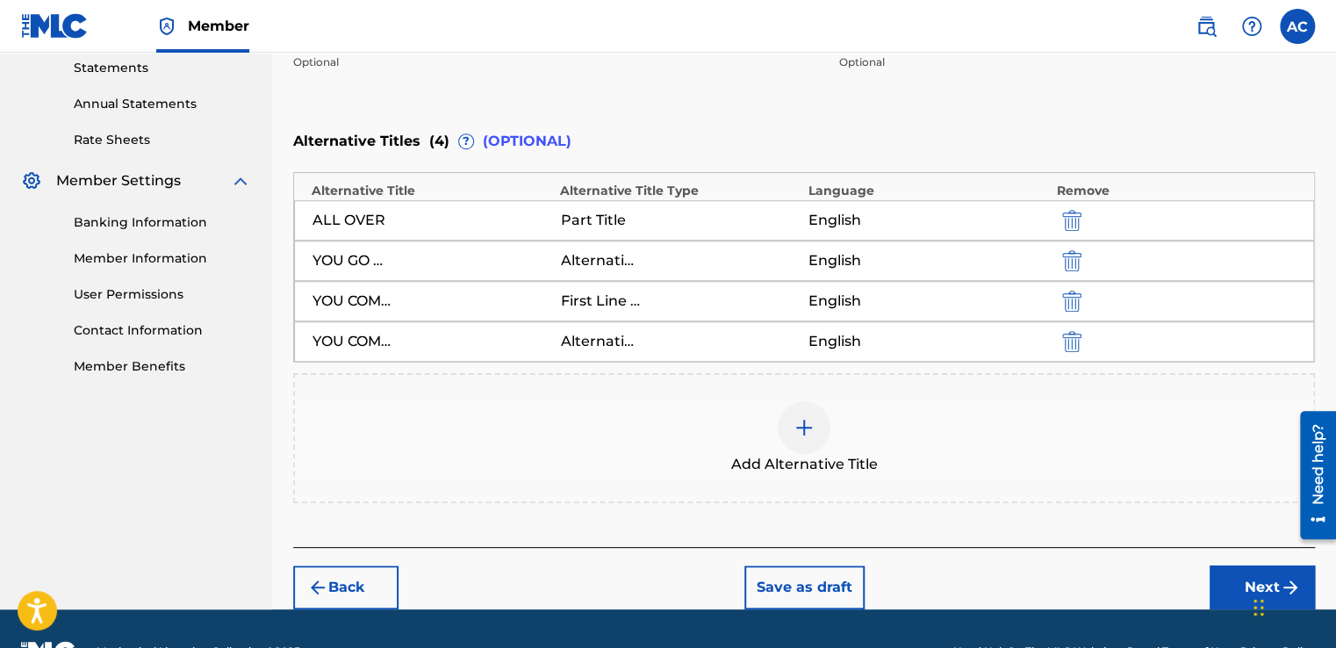
click at [801, 423] on img at bounding box center [804, 427] width 21 height 21
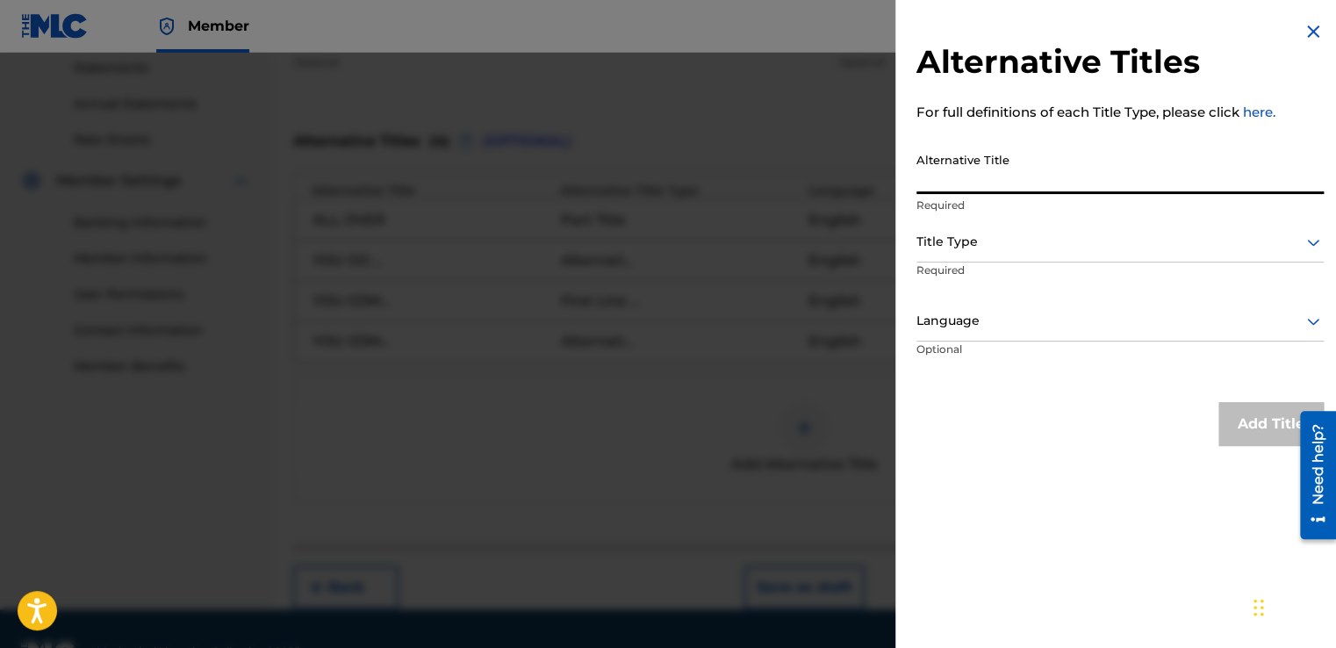
click at [924, 182] on input "Alternative Title" at bounding box center [1119, 169] width 407 height 50
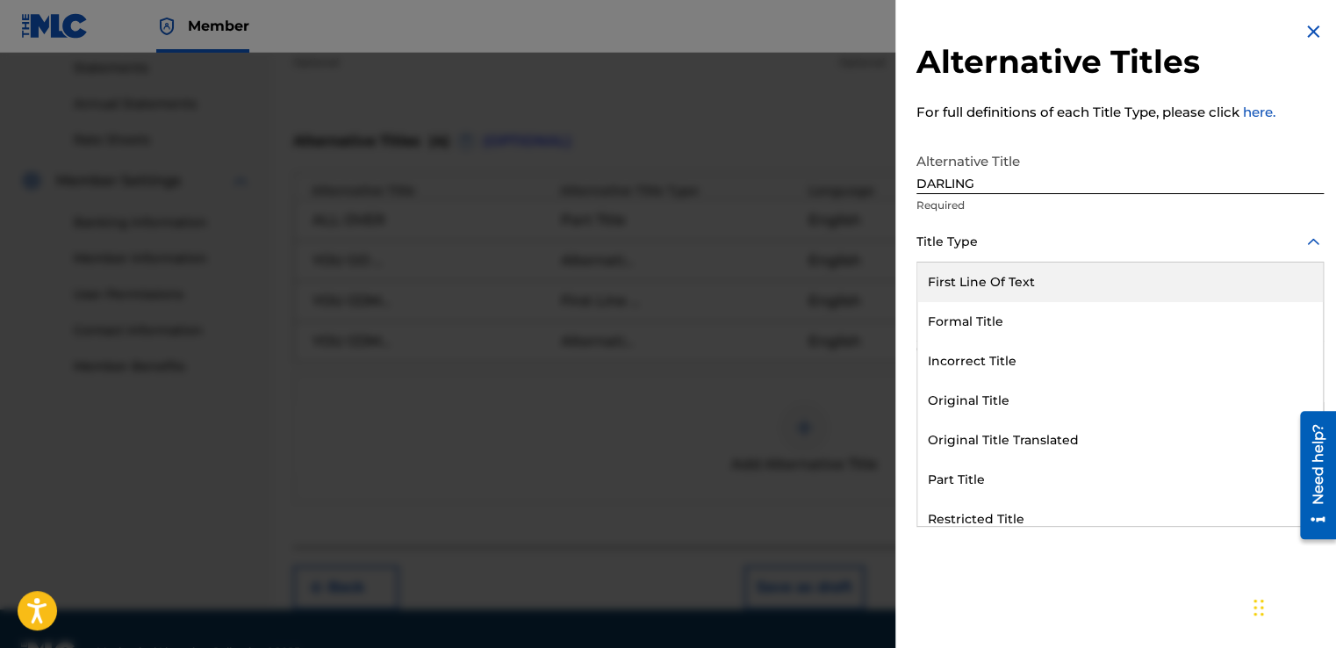
click at [922, 237] on div at bounding box center [1119, 242] width 407 height 22
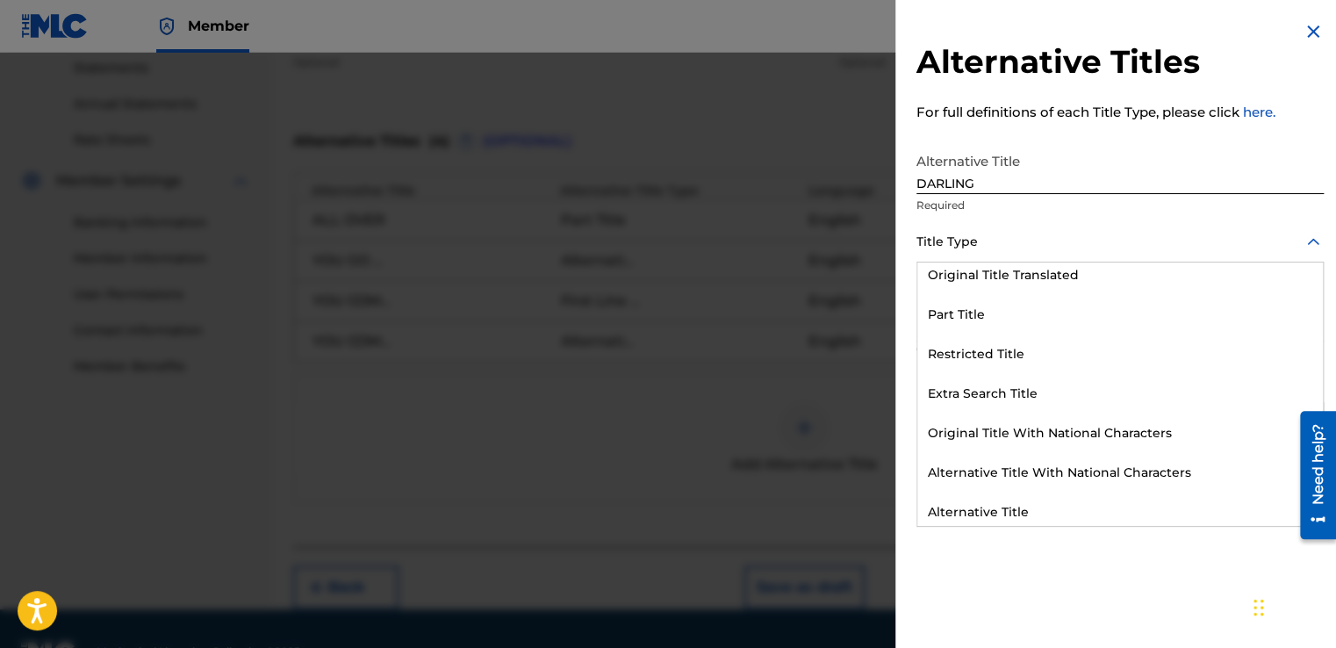
scroll to position [171, 0]
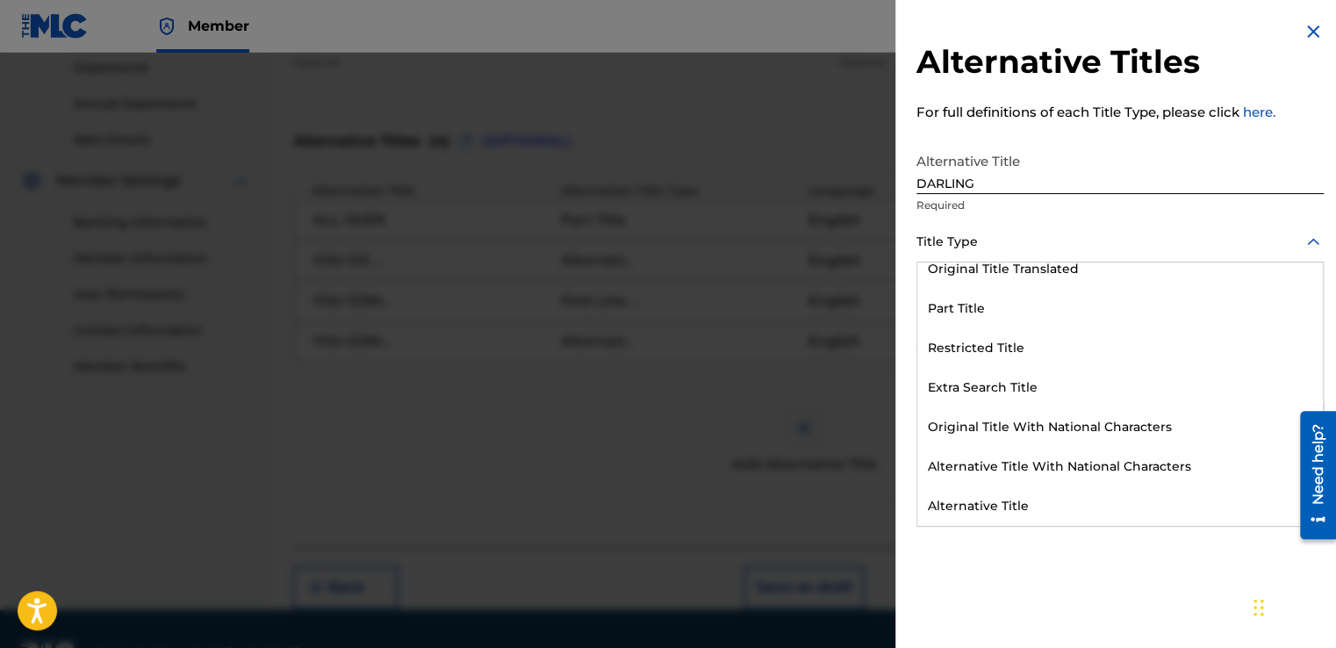
drag, startPoint x: 1309, startPoint y: 316, endPoint x: 32, endPoint y: 10, distance: 1313.5
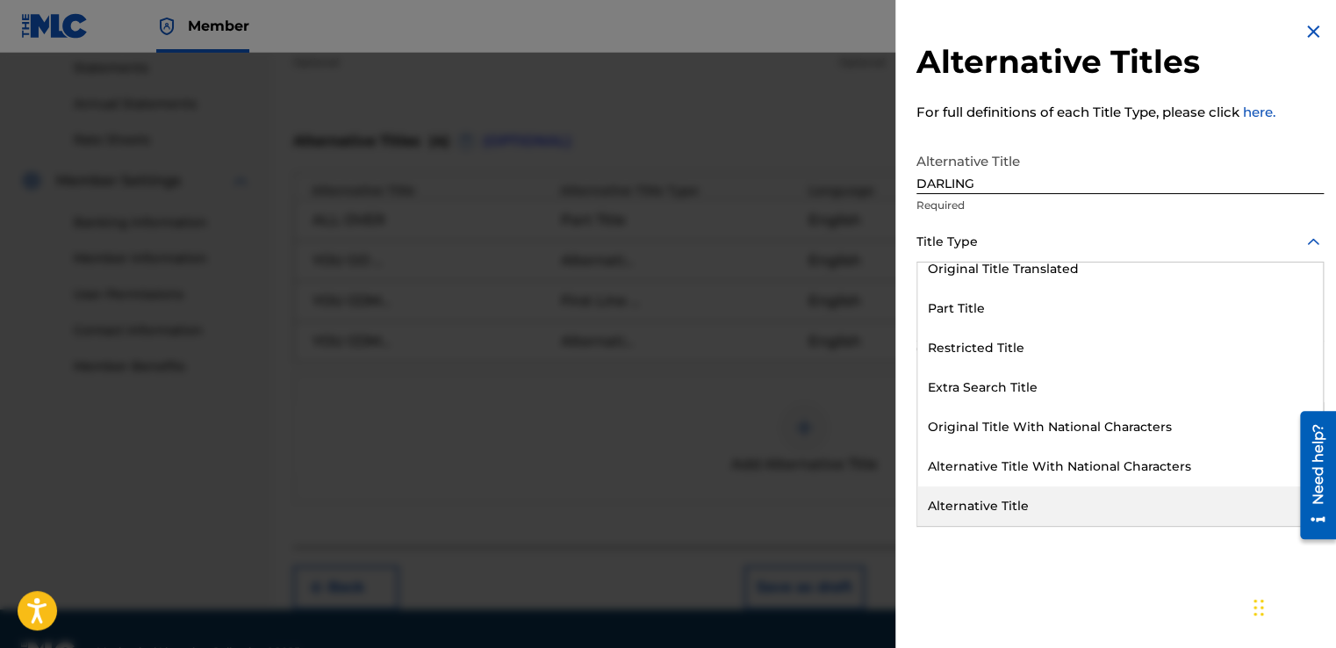
click at [966, 509] on div "Alternative Title" at bounding box center [1120, 506] width 406 height 40
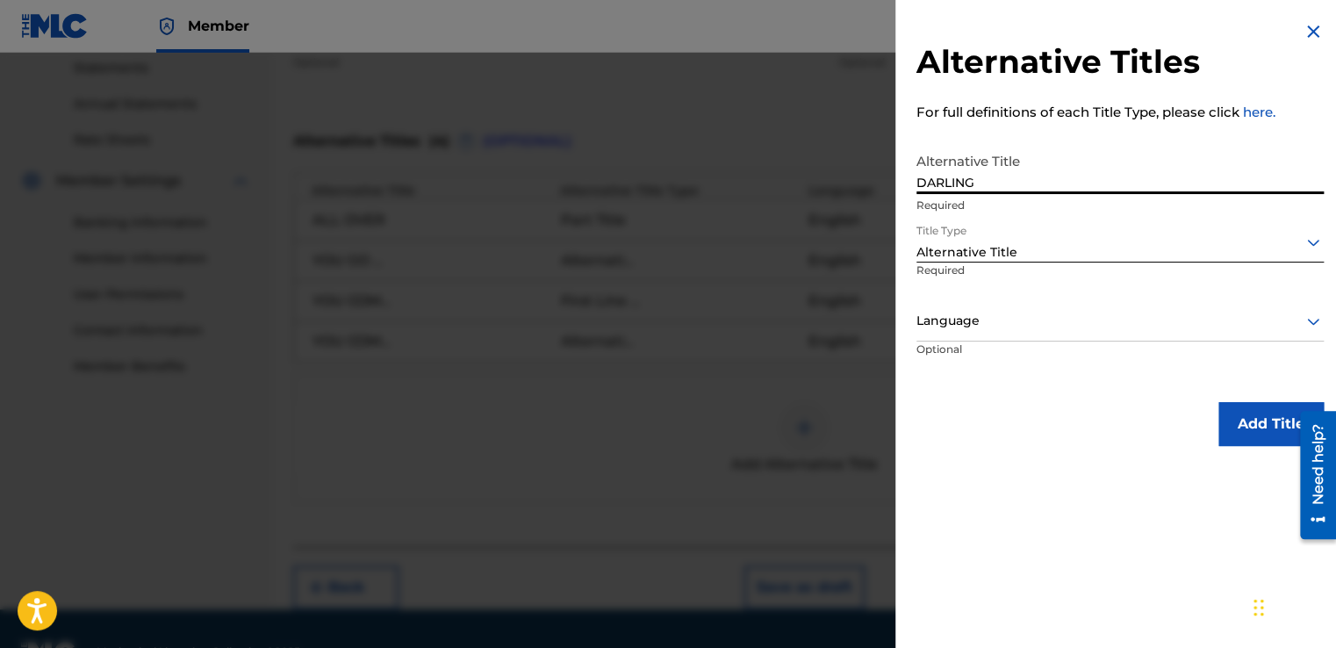
click at [987, 179] on input "DARLING" at bounding box center [1119, 169] width 407 height 50
drag, startPoint x: 987, startPoint y: 179, endPoint x: 964, endPoint y: 140, distance: 45.6
click at [964, 140] on div "Alternative Titles For full definitions of each Title Type, please click here. …" at bounding box center [1119, 233] width 449 height 467
type input "DARLING I, I GO ROCK YOU"
click at [1306, 241] on icon at bounding box center [1313, 242] width 21 height 21
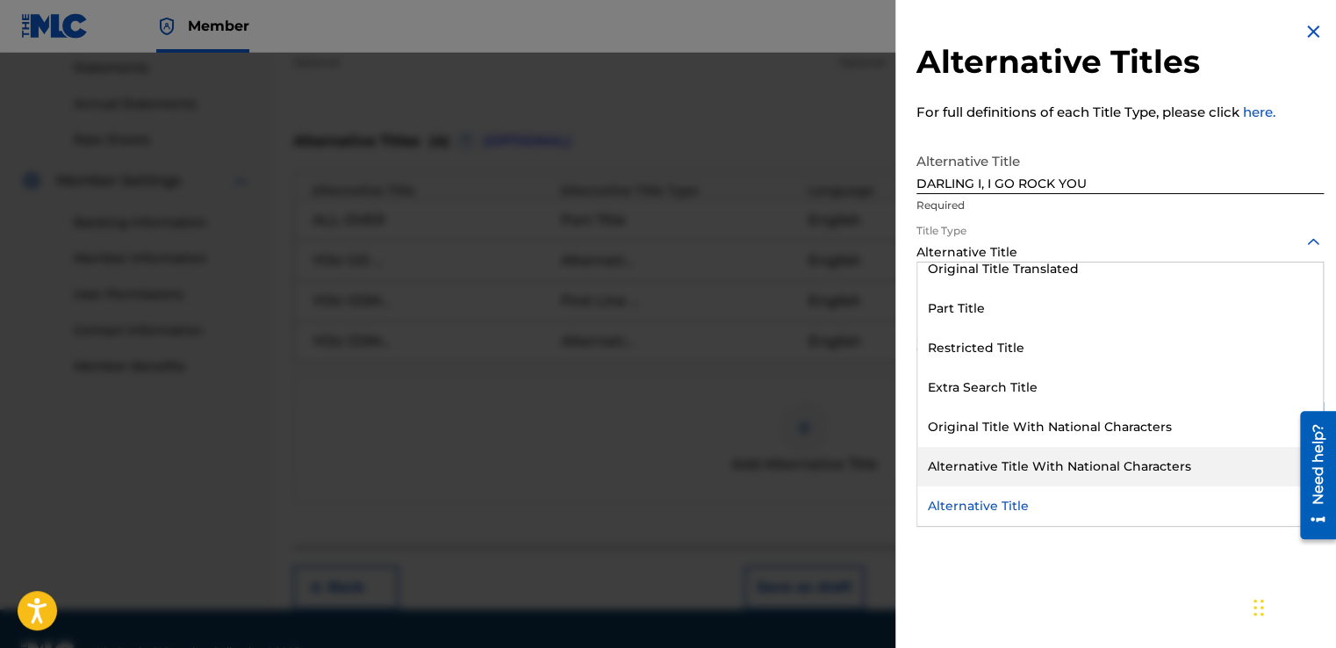
click at [1064, 468] on div "Alternative Title With National Characters" at bounding box center [1120, 467] width 406 height 40
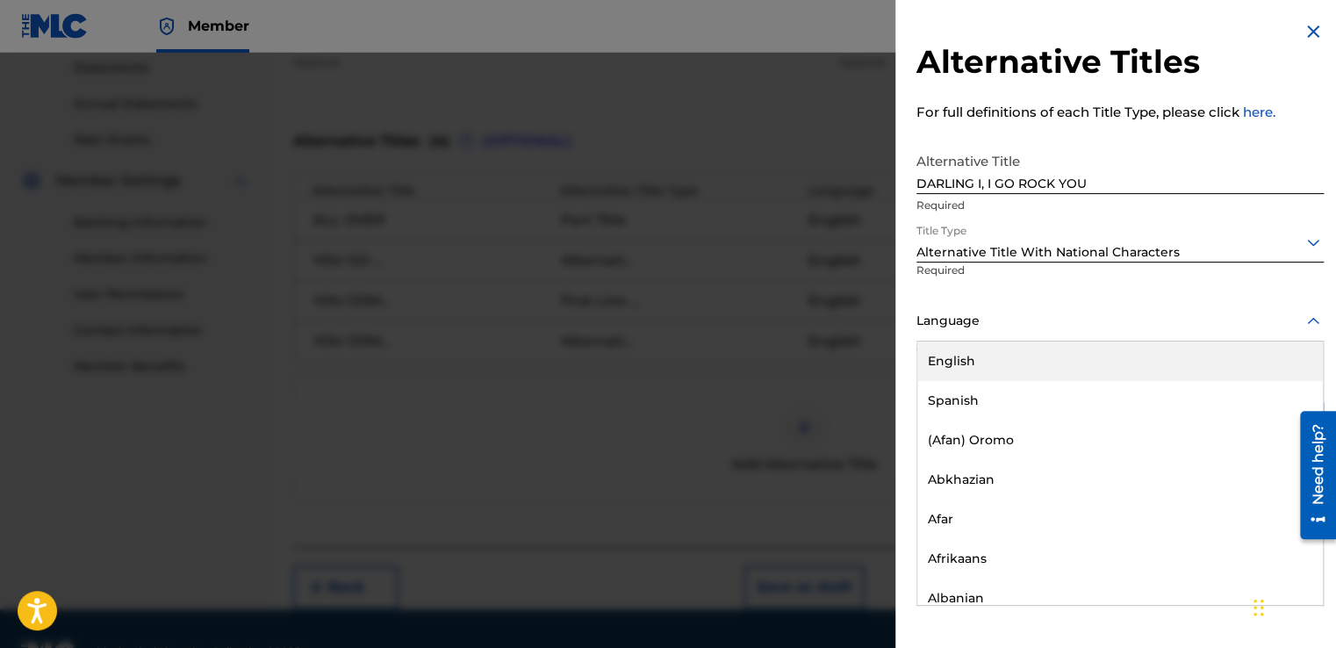
click at [931, 320] on div at bounding box center [1119, 321] width 407 height 22
click at [936, 367] on div "English" at bounding box center [1120, 361] width 406 height 40
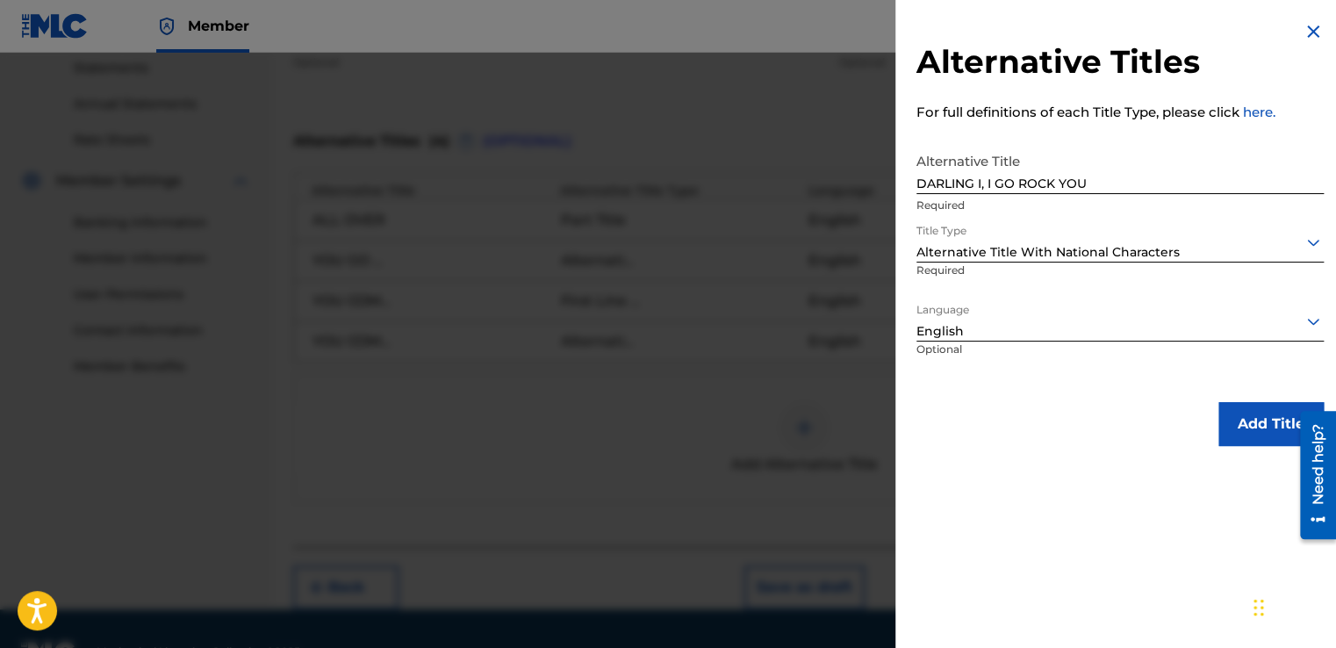
click at [1229, 414] on button "Add Title" at bounding box center [1270, 424] width 105 height 44
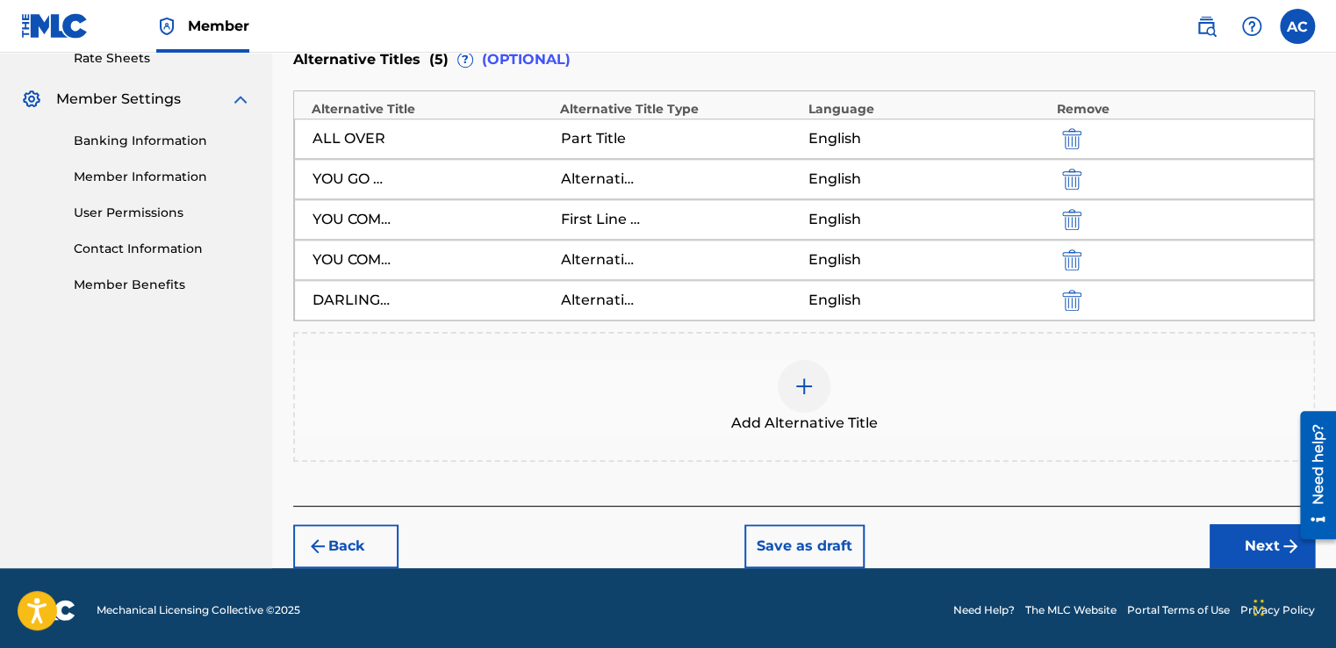
scroll to position [690, 0]
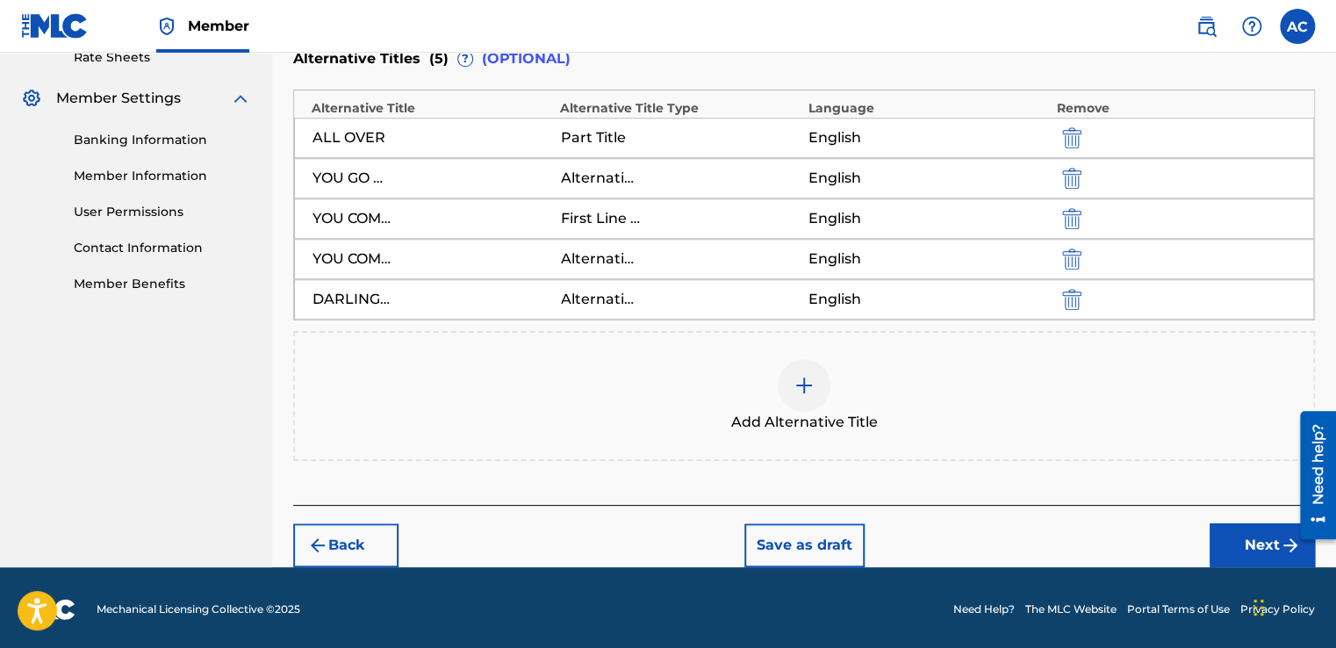
click at [1243, 542] on button "Next" at bounding box center [1262, 545] width 105 height 44
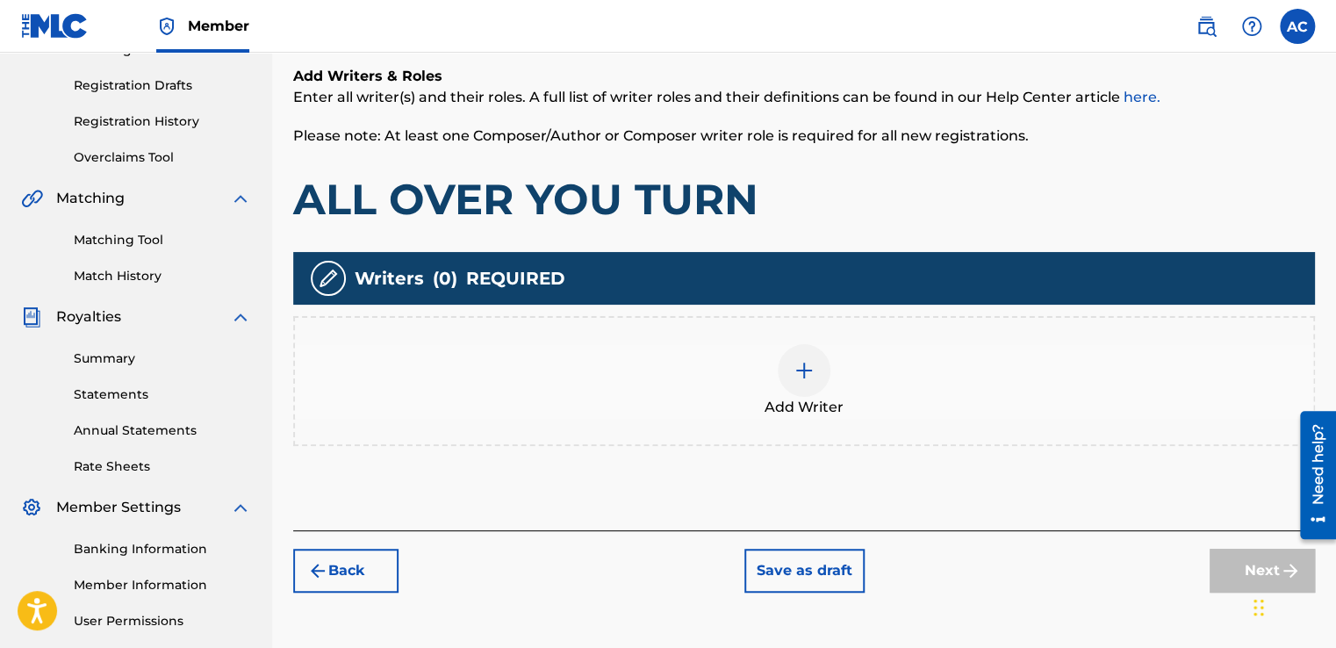
scroll to position [316, 0]
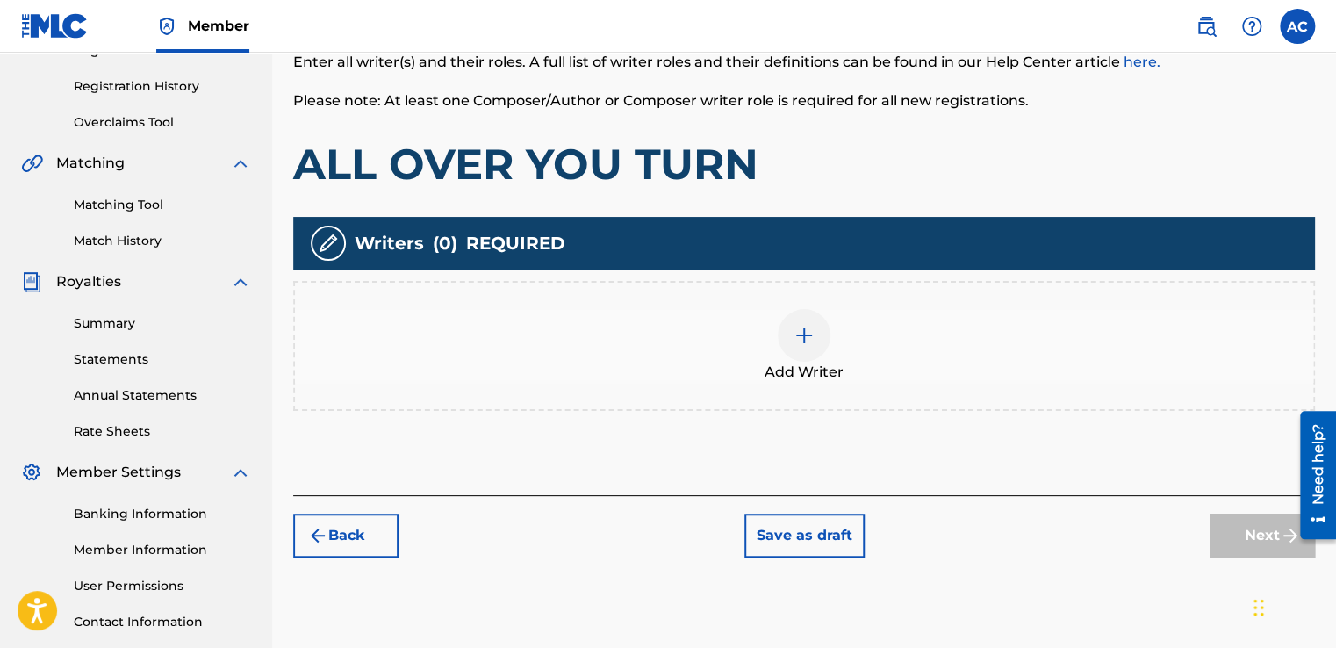
click at [801, 332] on img at bounding box center [804, 335] width 21 height 21
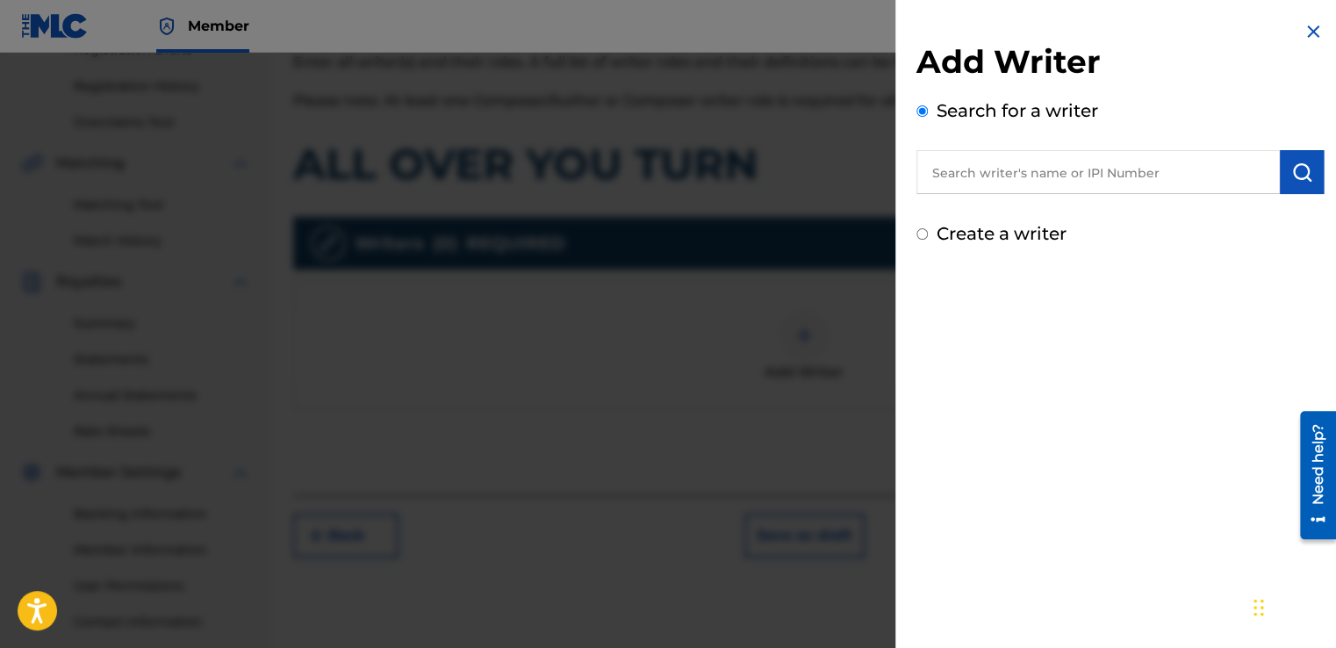
click at [940, 167] on input "text" at bounding box center [1097, 172] width 363 height 44
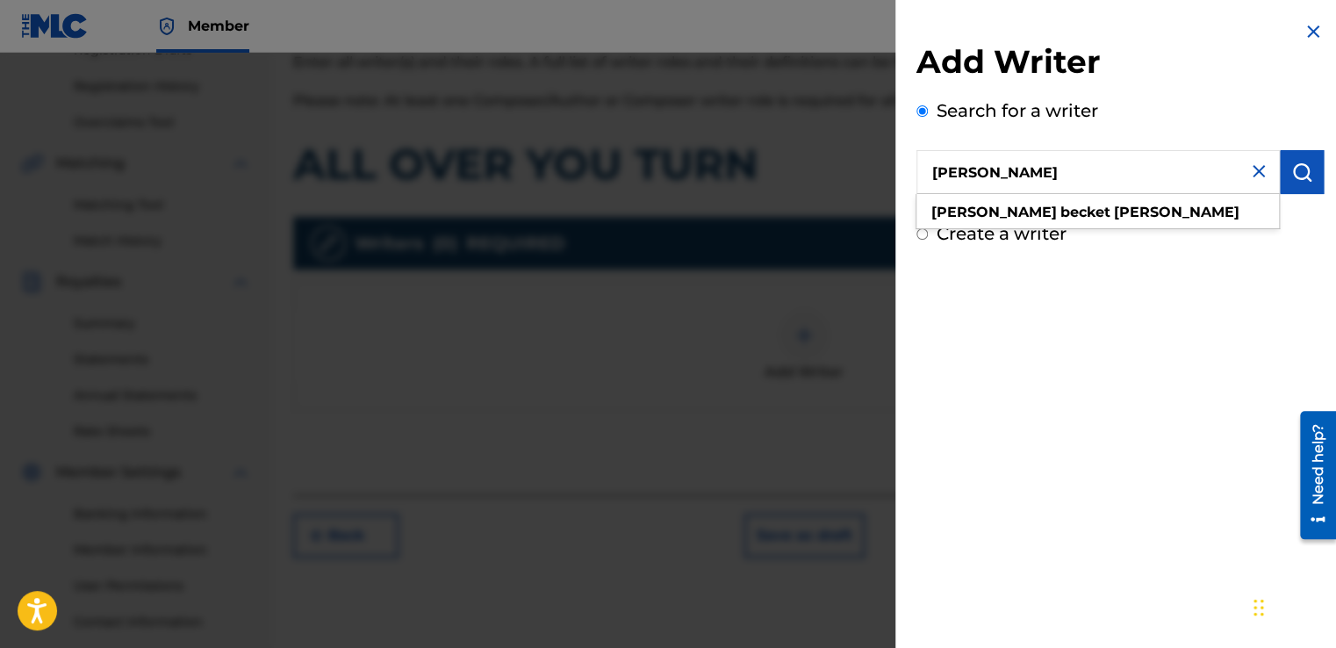
type input "[PERSON_NAME]"
click at [1141, 258] on div "Add Writer Search for a writer [PERSON_NAME] Create a writer" at bounding box center [1119, 134] width 449 height 268
click at [923, 233] on input "Create a writer" at bounding box center [921, 233] width 11 height 11
radio input "false"
radio input "true"
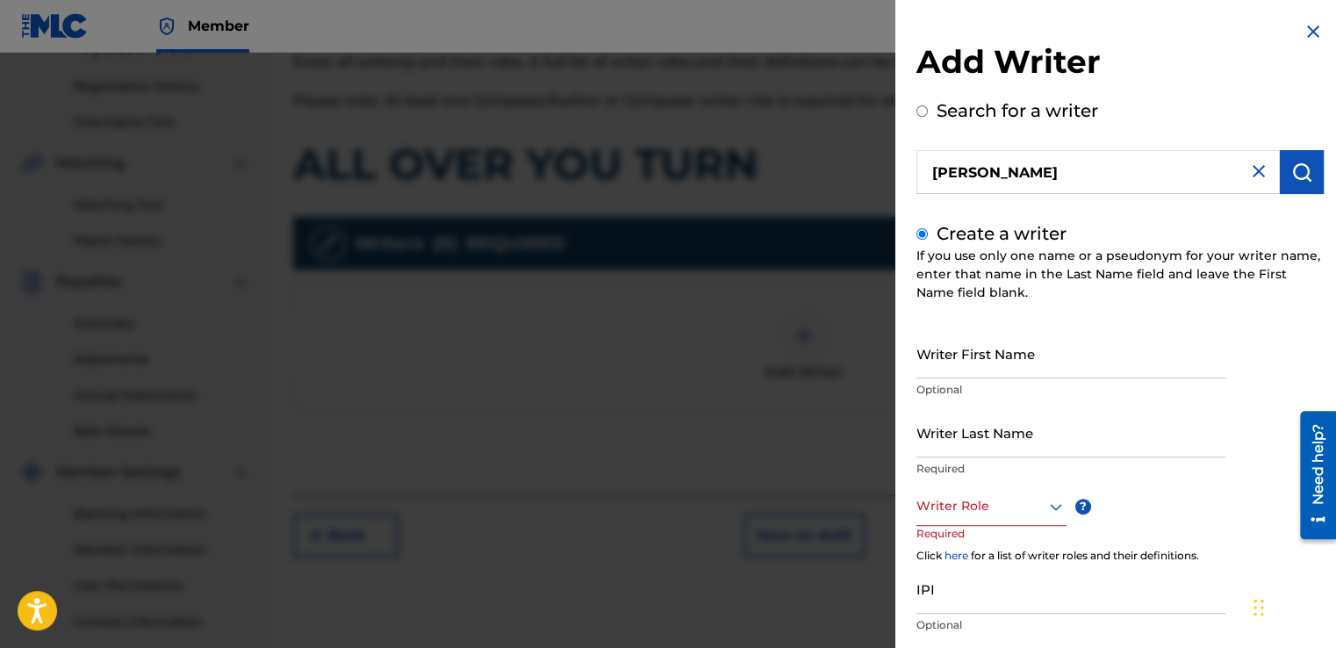
click at [923, 233] on input "Create a writer" at bounding box center [921, 233] width 11 height 11
click at [920, 229] on input "Create a writer" at bounding box center [921, 233] width 11 height 11
click at [920, 107] on input "Search for a writer" at bounding box center [921, 110] width 11 height 11
radio input "true"
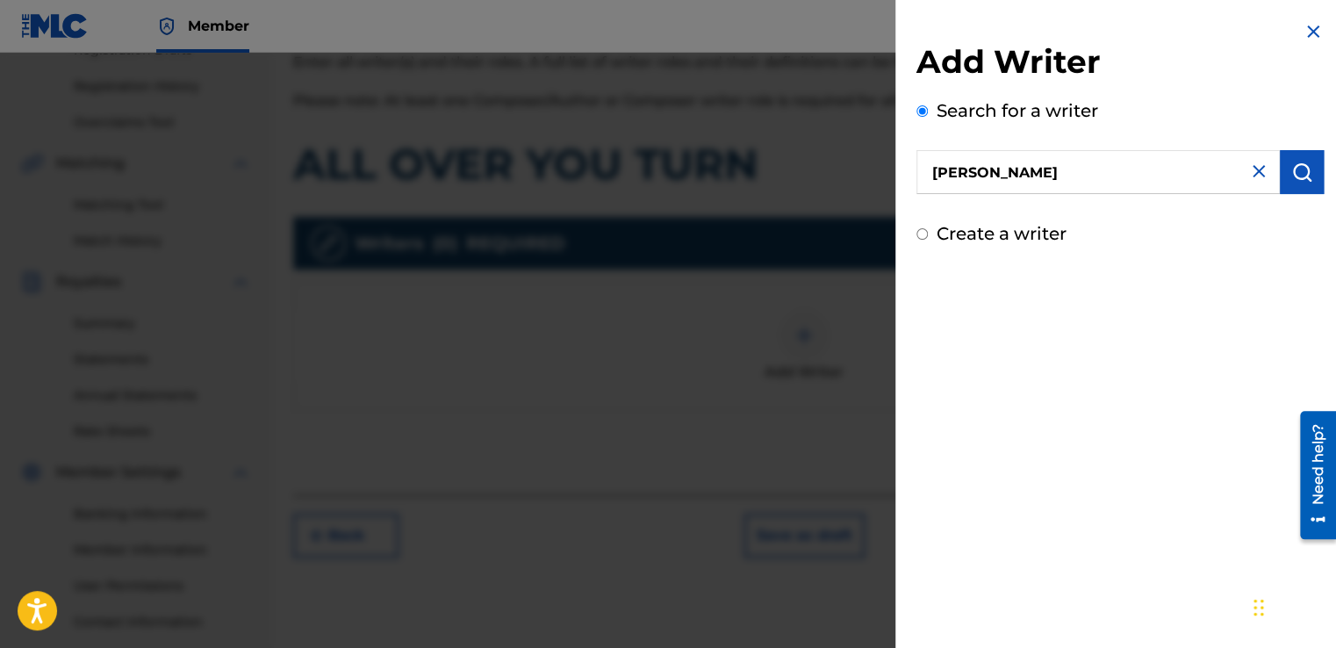
click at [976, 114] on label "Search for a writer" at bounding box center [1018, 110] width 162 height 21
click at [928, 114] on input "Search for a writer" at bounding box center [921, 110] width 11 height 11
click at [1291, 176] on img "submit" at bounding box center [1301, 172] width 21 height 21
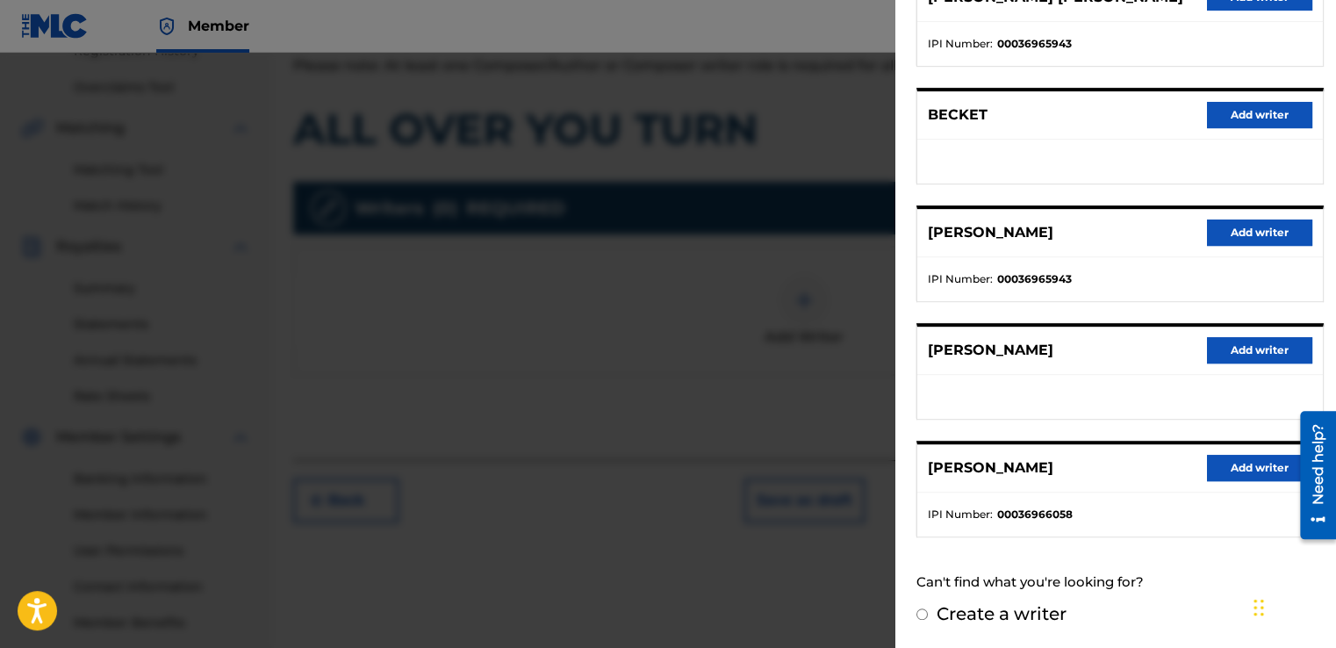
scroll to position [386, 0]
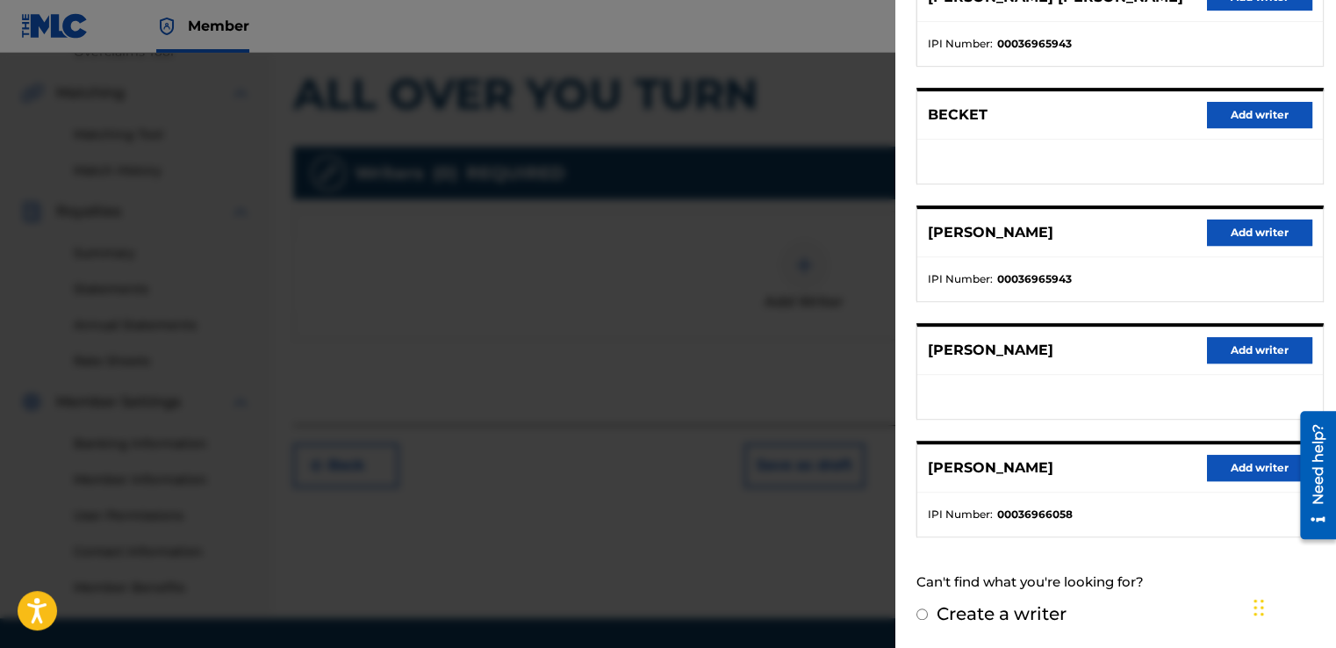
click at [1233, 463] on button "Add writer" at bounding box center [1259, 468] width 105 height 26
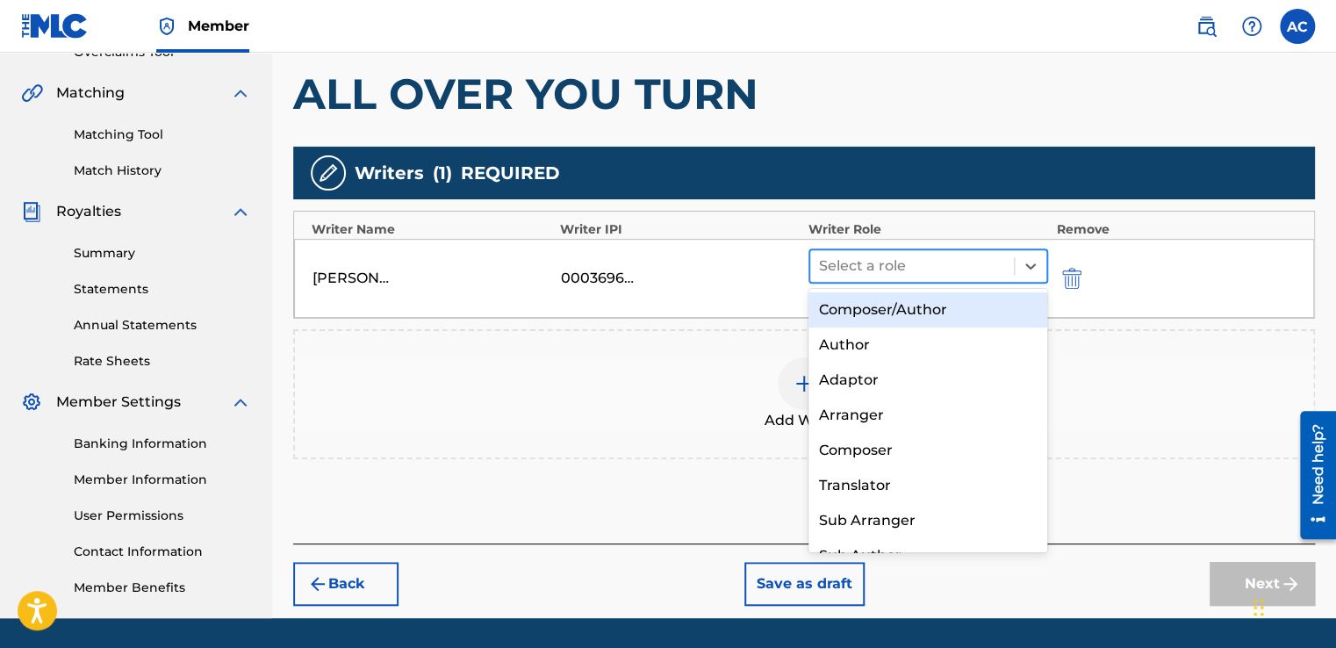
click at [926, 260] on div at bounding box center [912, 266] width 186 height 25
click at [878, 307] on div "Composer/Author" at bounding box center [928, 309] width 240 height 35
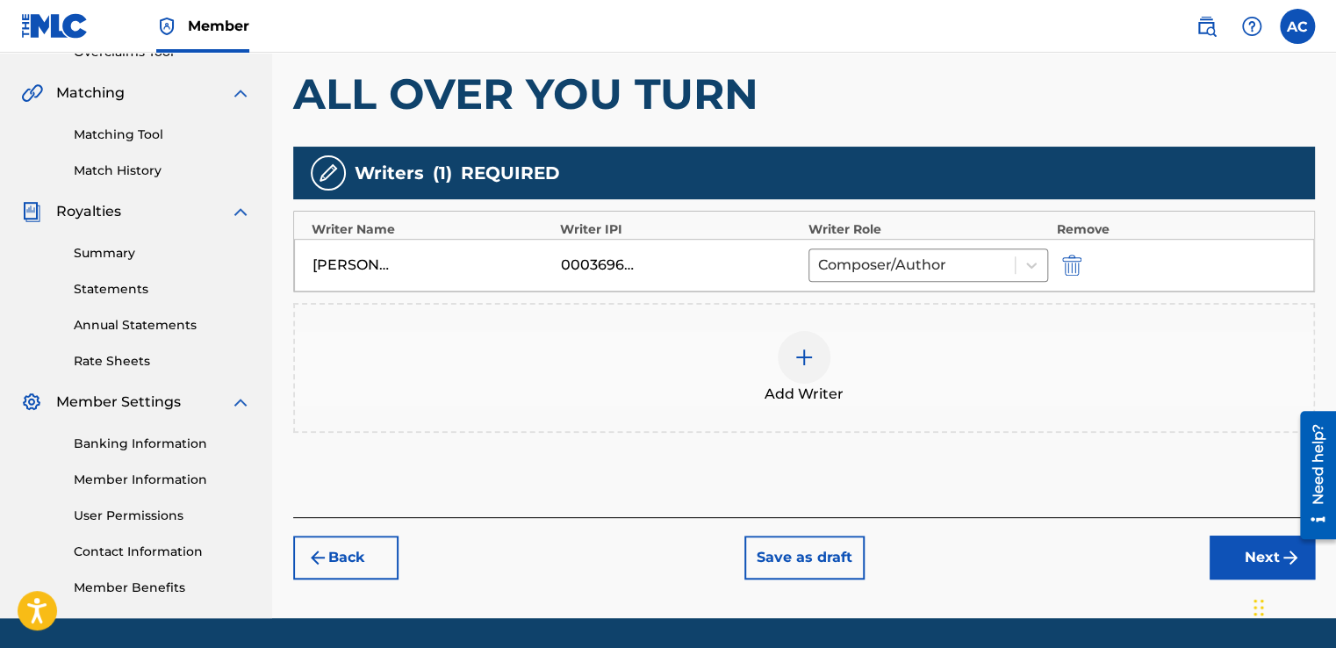
click at [804, 356] on img at bounding box center [804, 357] width 21 height 21
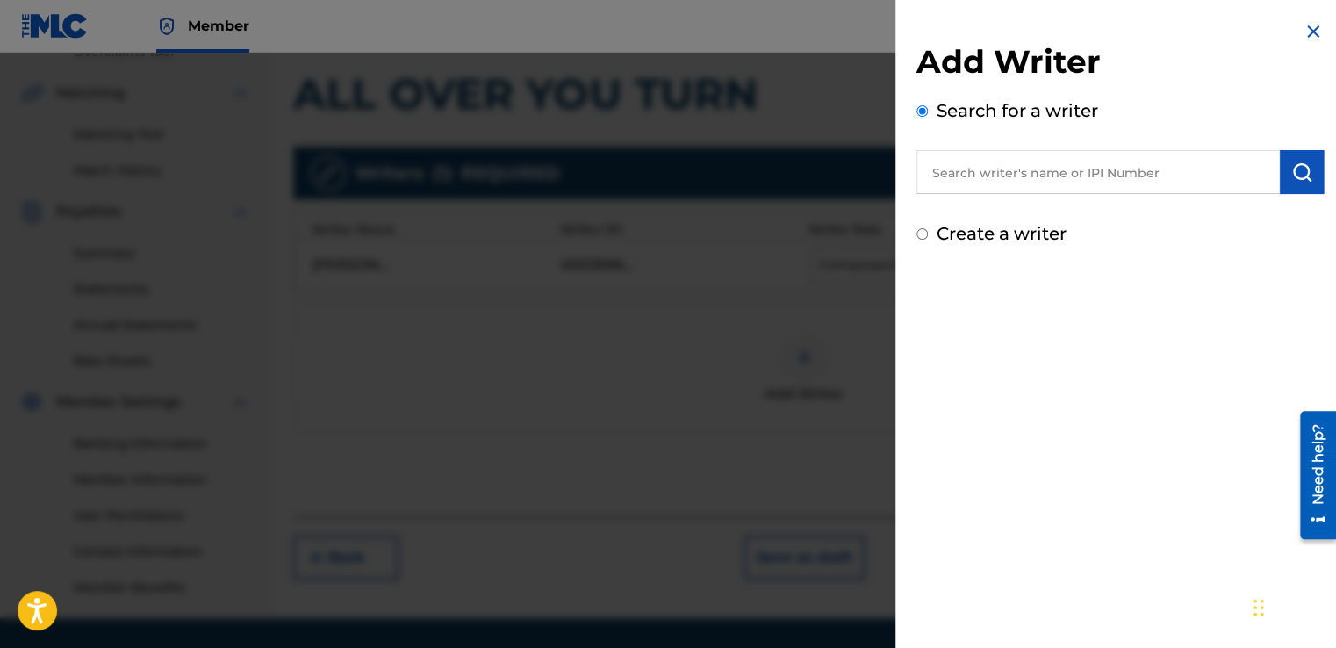
click at [946, 176] on input "text" at bounding box center [1097, 172] width 363 height 44
click at [947, 174] on input "text" at bounding box center [1097, 172] width 363 height 44
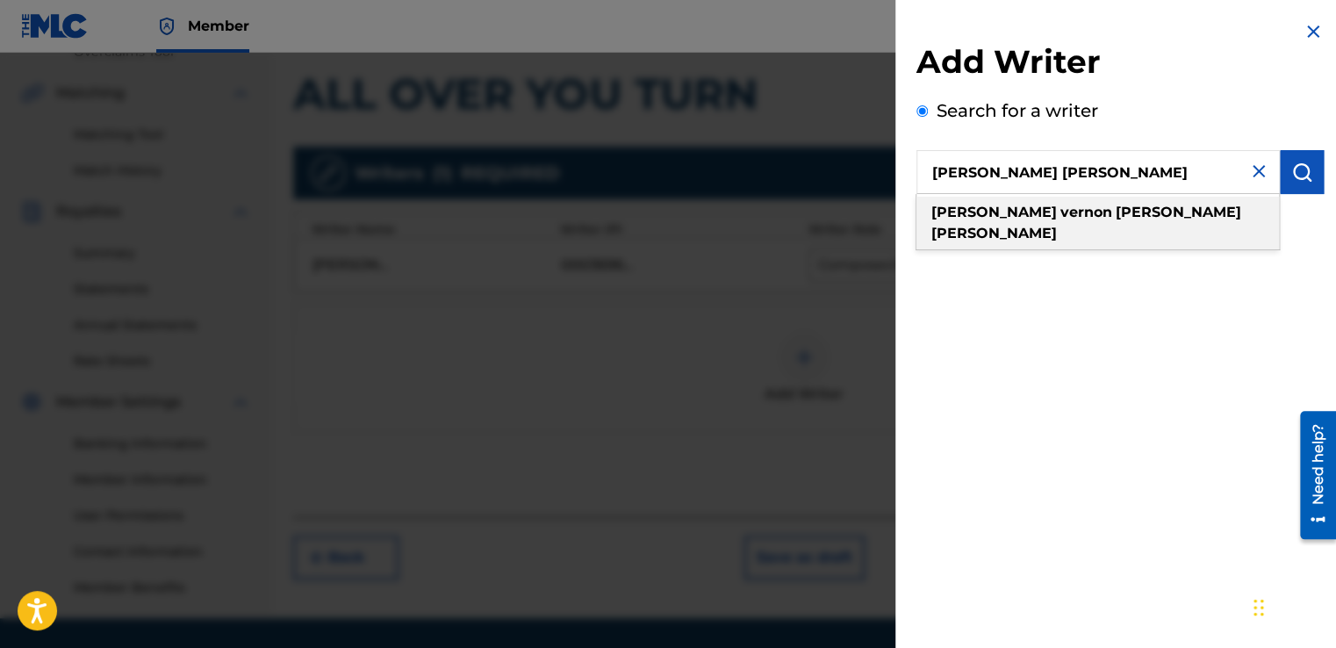
click at [965, 217] on strong "[PERSON_NAME]" at bounding box center [994, 212] width 126 height 17
type input "[PERSON_NAME] [PERSON_NAME]"
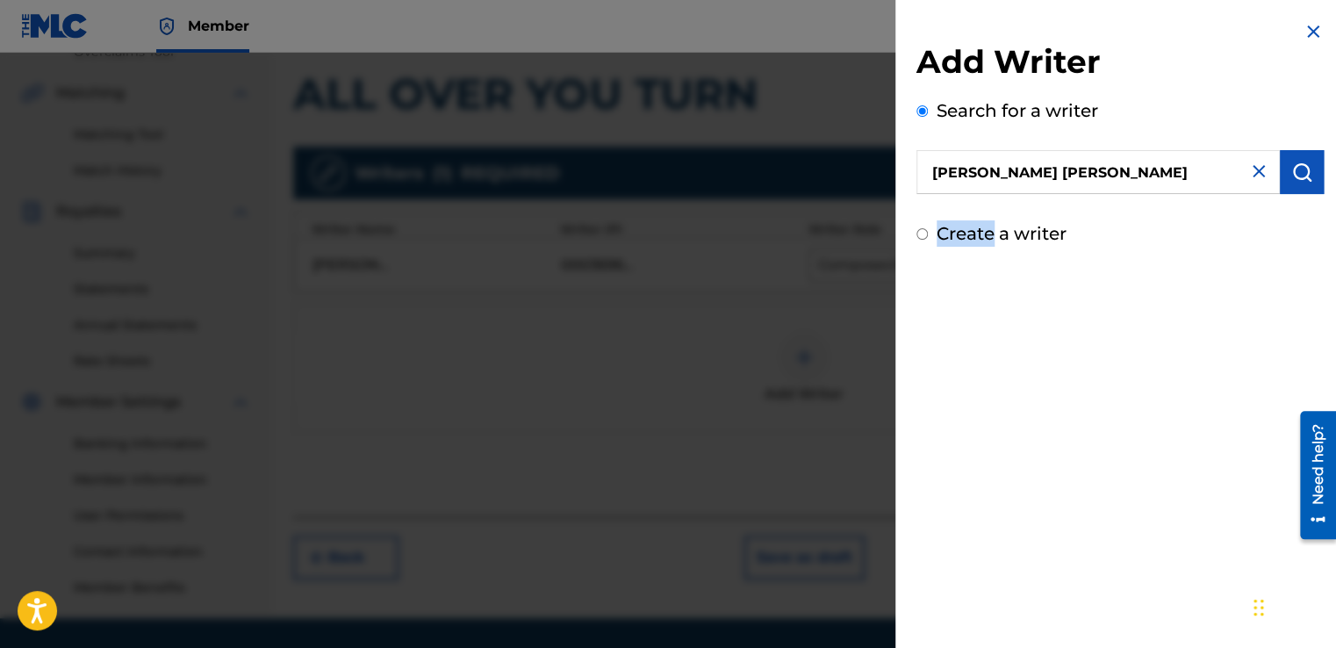
drag, startPoint x: 965, startPoint y: 217, endPoint x: 985, endPoint y: 217, distance: 20.2
click at [985, 217] on div "Add Writer Search for a writer [PERSON_NAME] [PERSON_NAME] Create a writer" at bounding box center [1119, 144] width 407 height 205
click at [925, 108] on input "Search for a writer" at bounding box center [921, 110] width 11 height 11
click at [1250, 170] on img at bounding box center [1258, 171] width 21 height 21
click at [941, 167] on input "text" at bounding box center [1097, 172] width 363 height 44
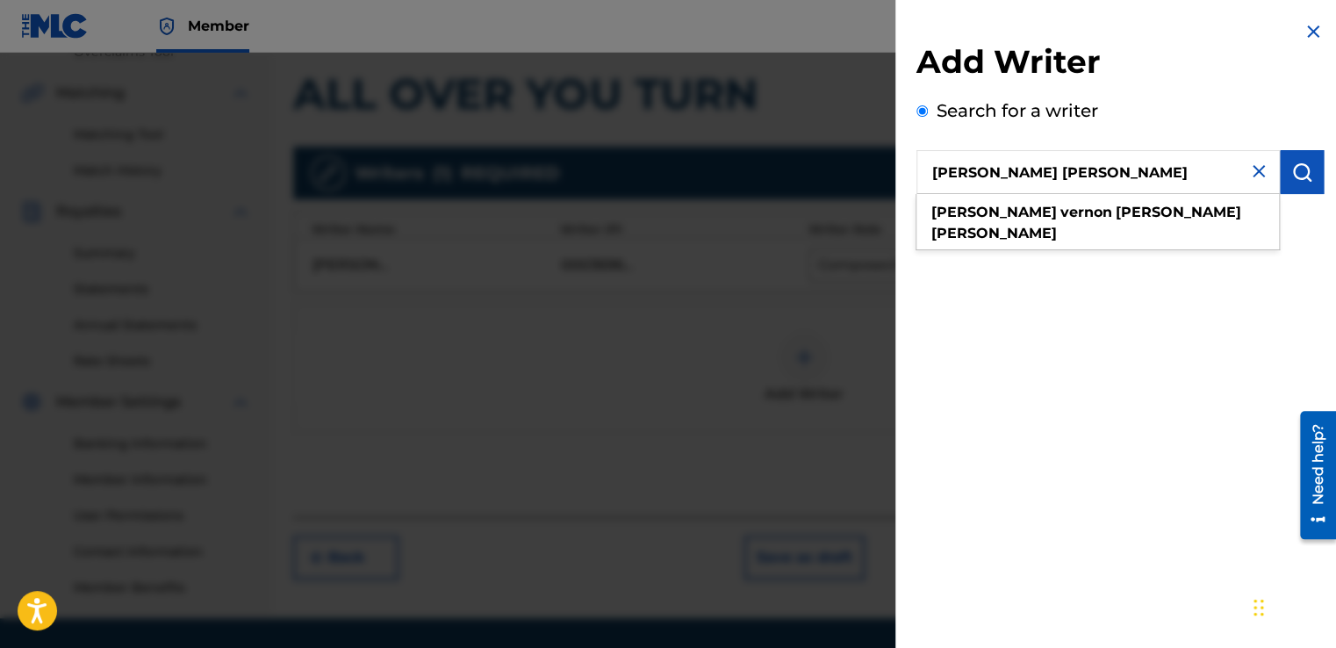
type input "[PERSON_NAME] [PERSON_NAME]"
click at [1300, 168] on img "submit" at bounding box center [1301, 172] width 21 height 21
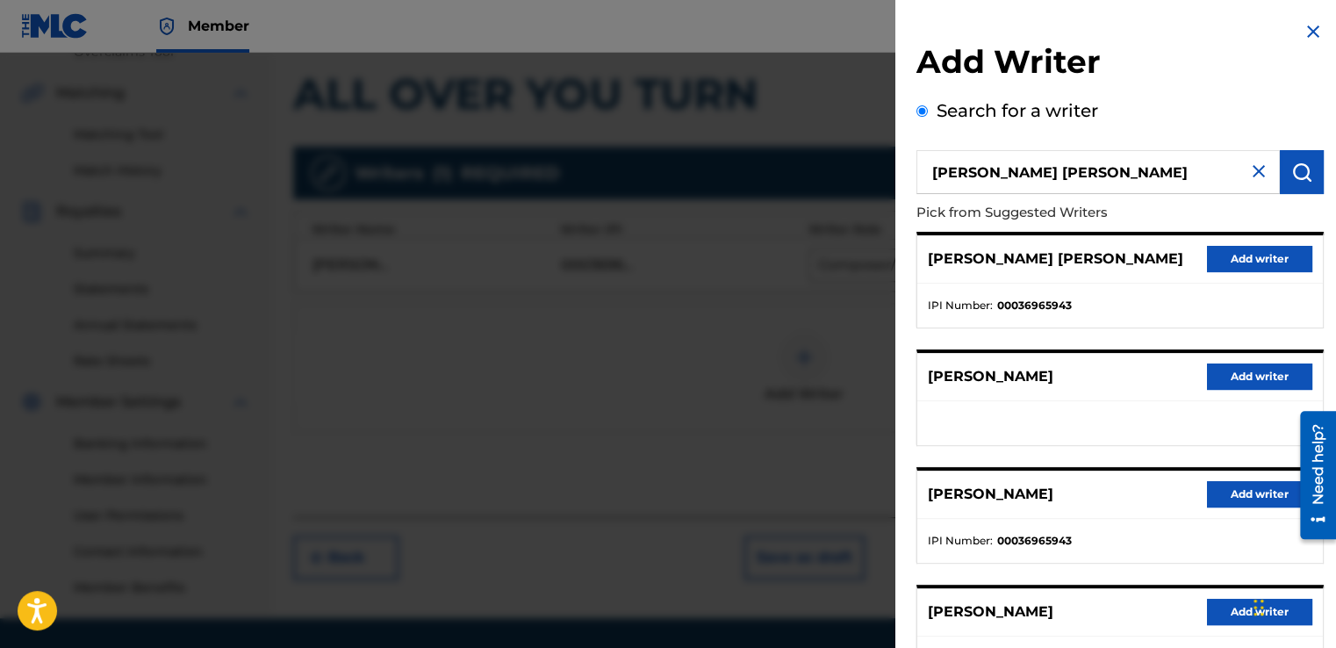
click at [1236, 269] on button "Add writer" at bounding box center [1259, 259] width 105 height 26
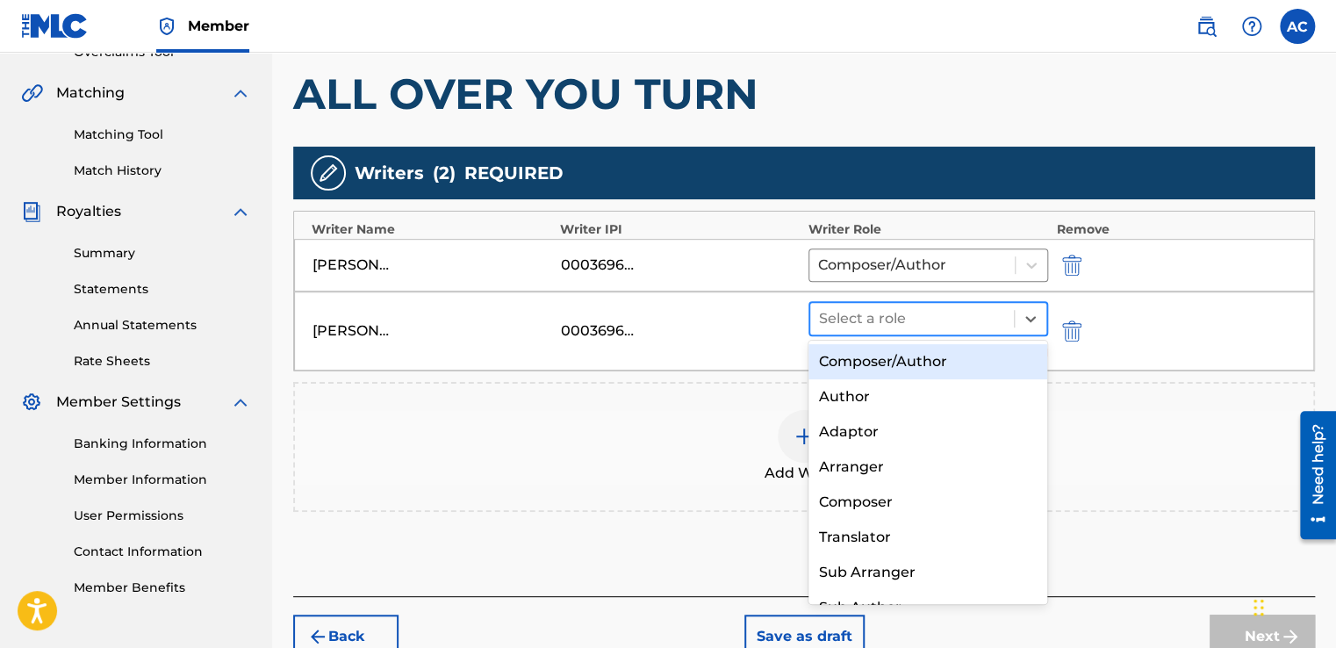
click at [811, 307] on div "Select a role" at bounding box center [912, 319] width 204 height 32
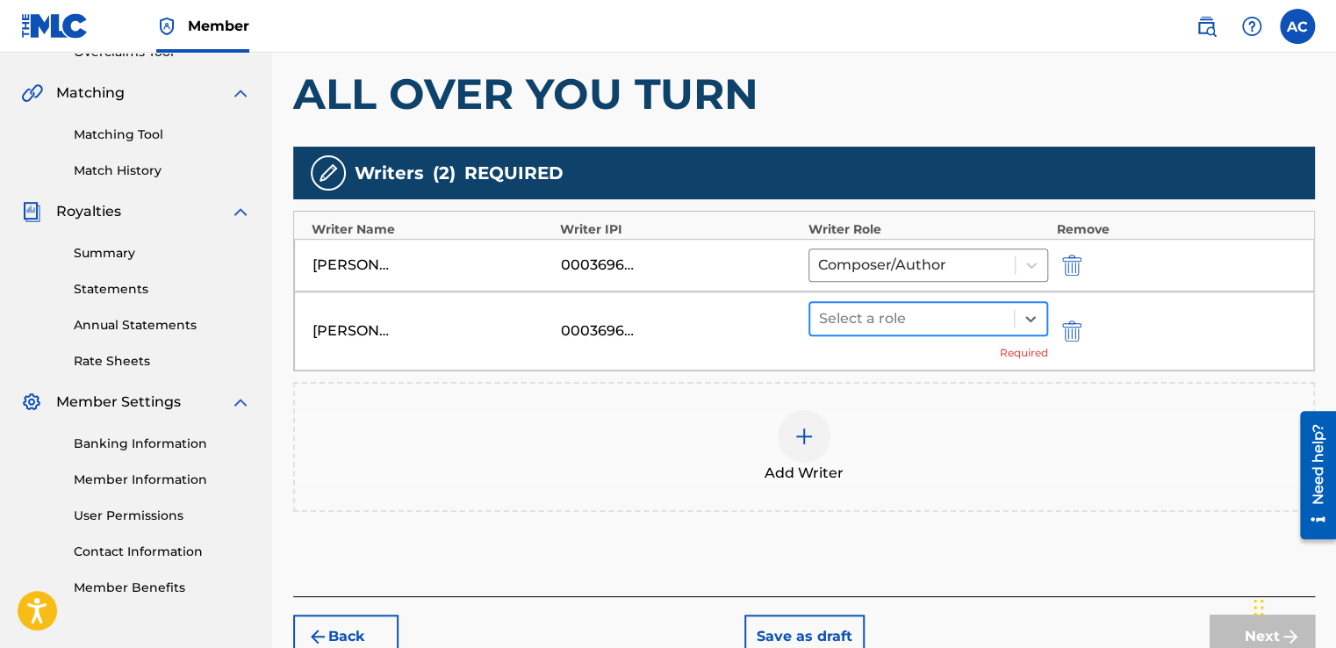
click at [811, 307] on div "Select a role" at bounding box center [912, 319] width 204 height 32
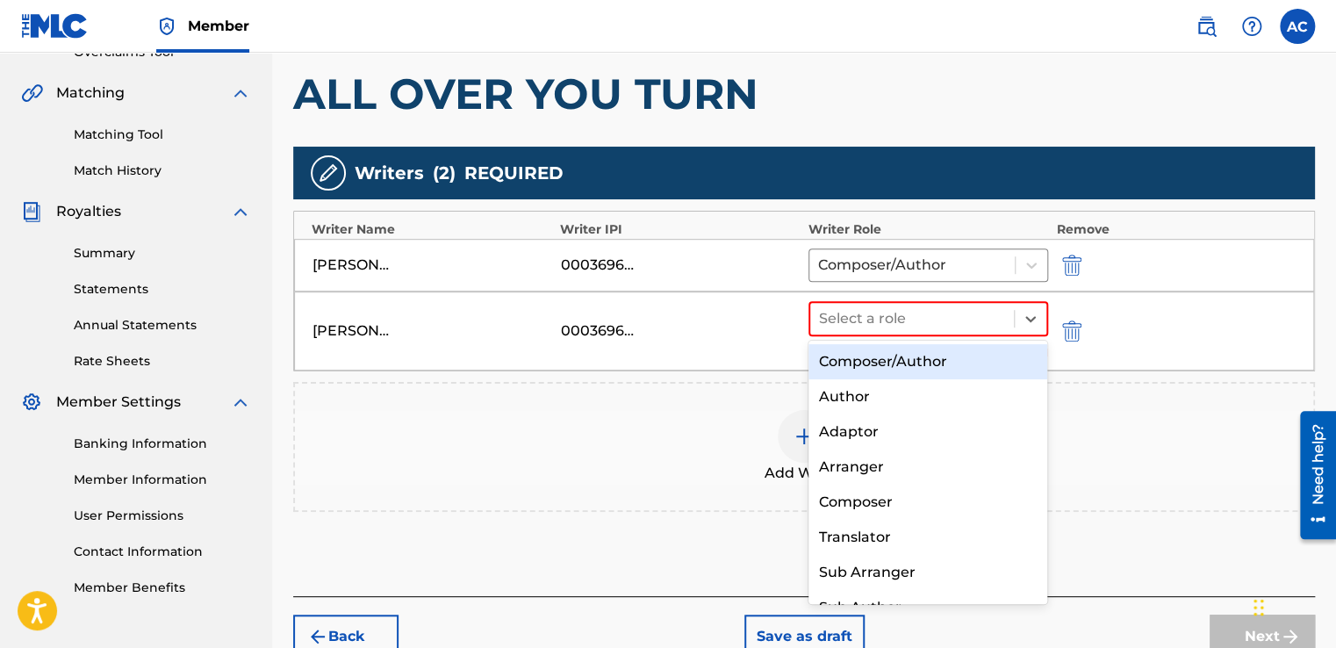
click at [831, 365] on div "Composer/Author" at bounding box center [928, 361] width 240 height 35
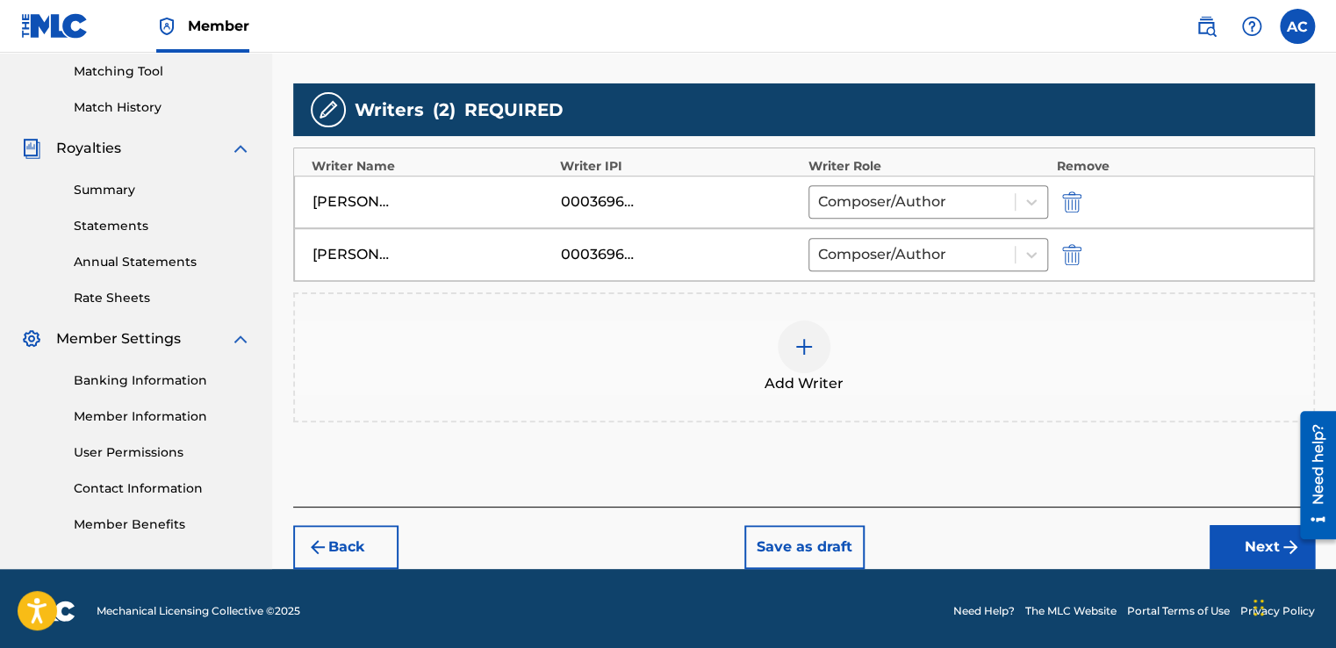
scroll to position [452, 0]
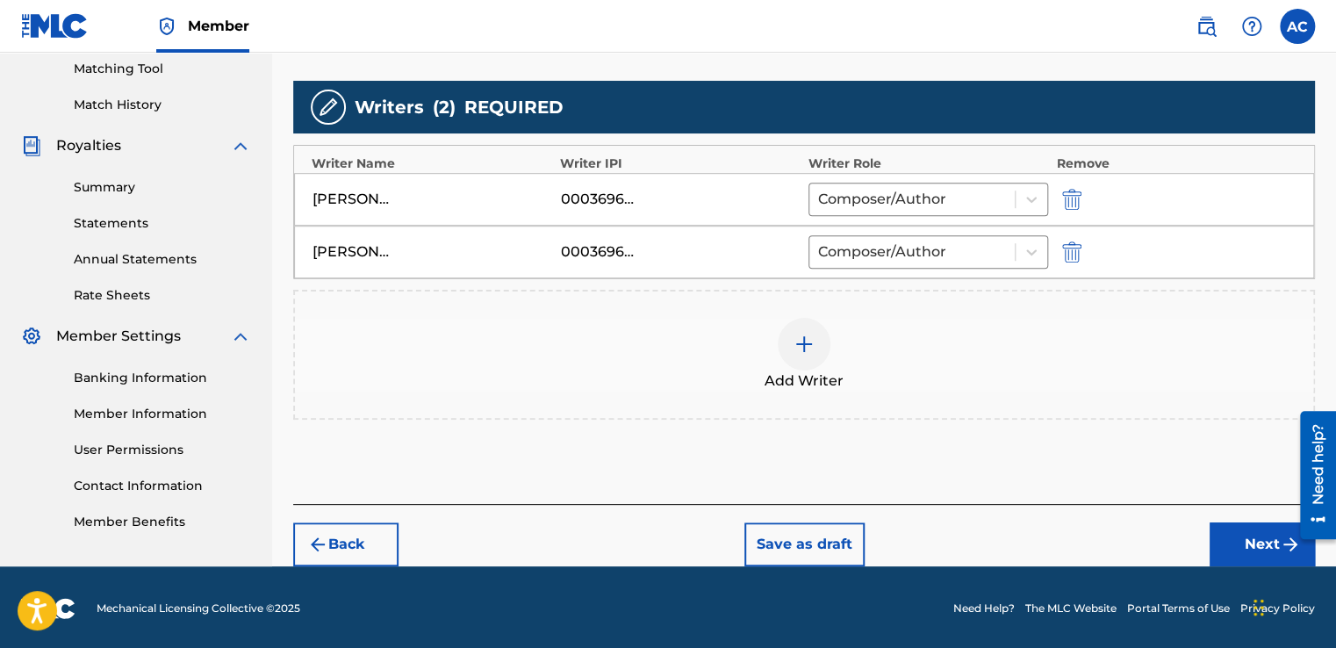
click at [1239, 539] on button "Next" at bounding box center [1262, 544] width 105 height 44
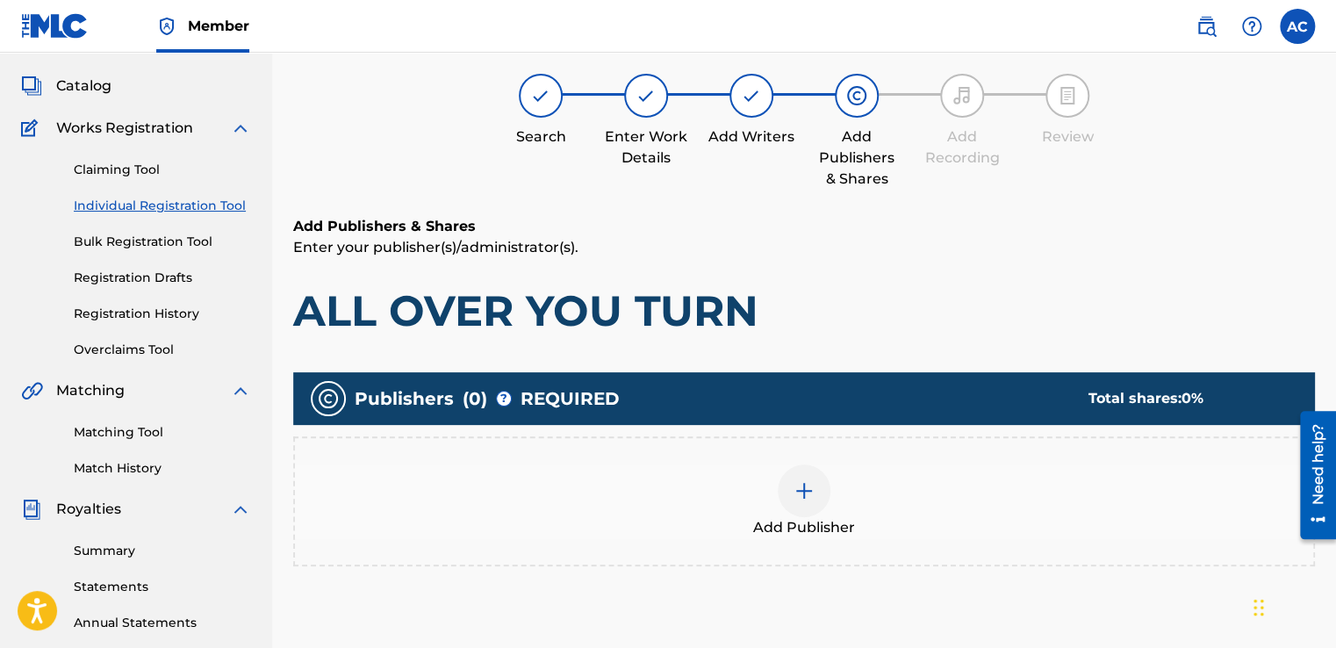
scroll to position [79, 0]
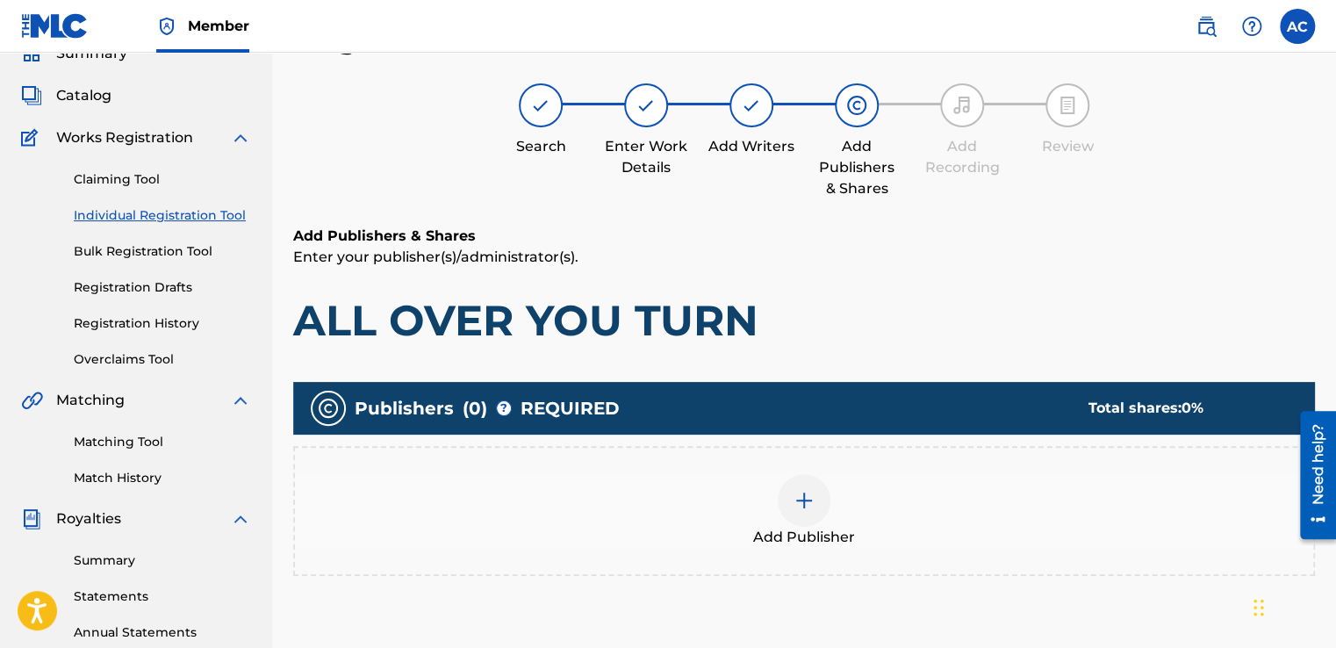
click at [801, 498] on img at bounding box center [804, 500] width 21 height 21
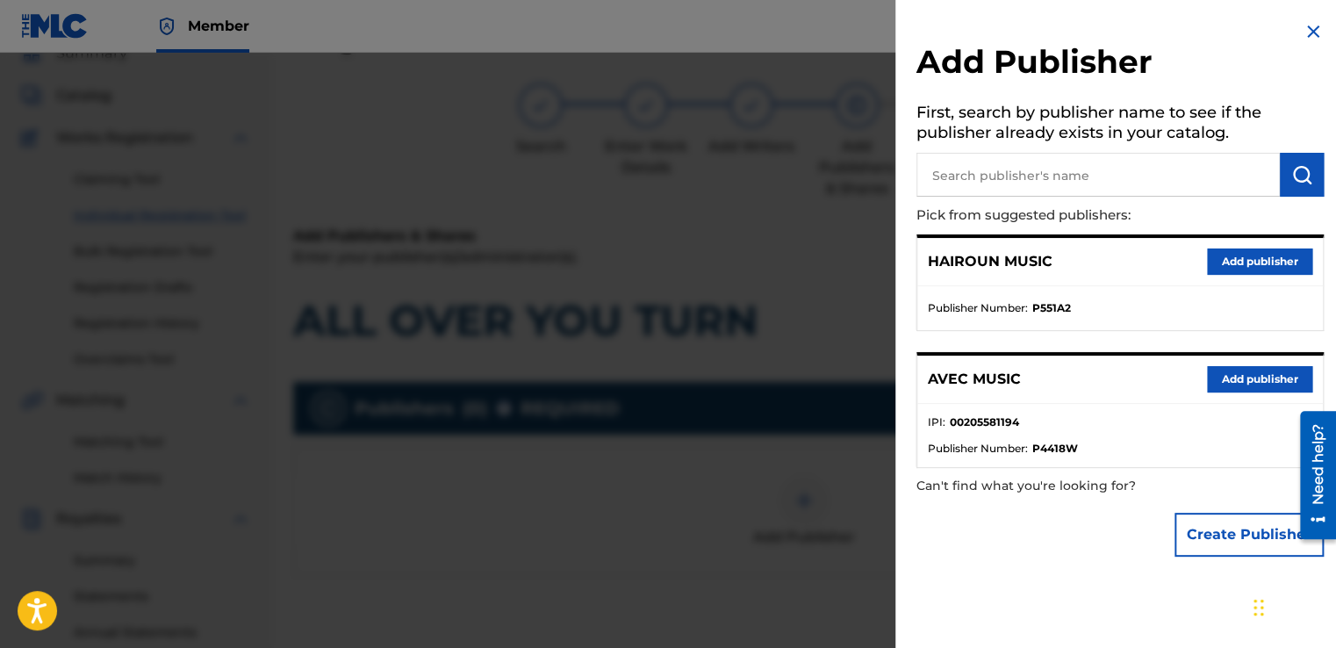
click at [894, 452] on div at bounding box center [668, 377] width 1336 height 648
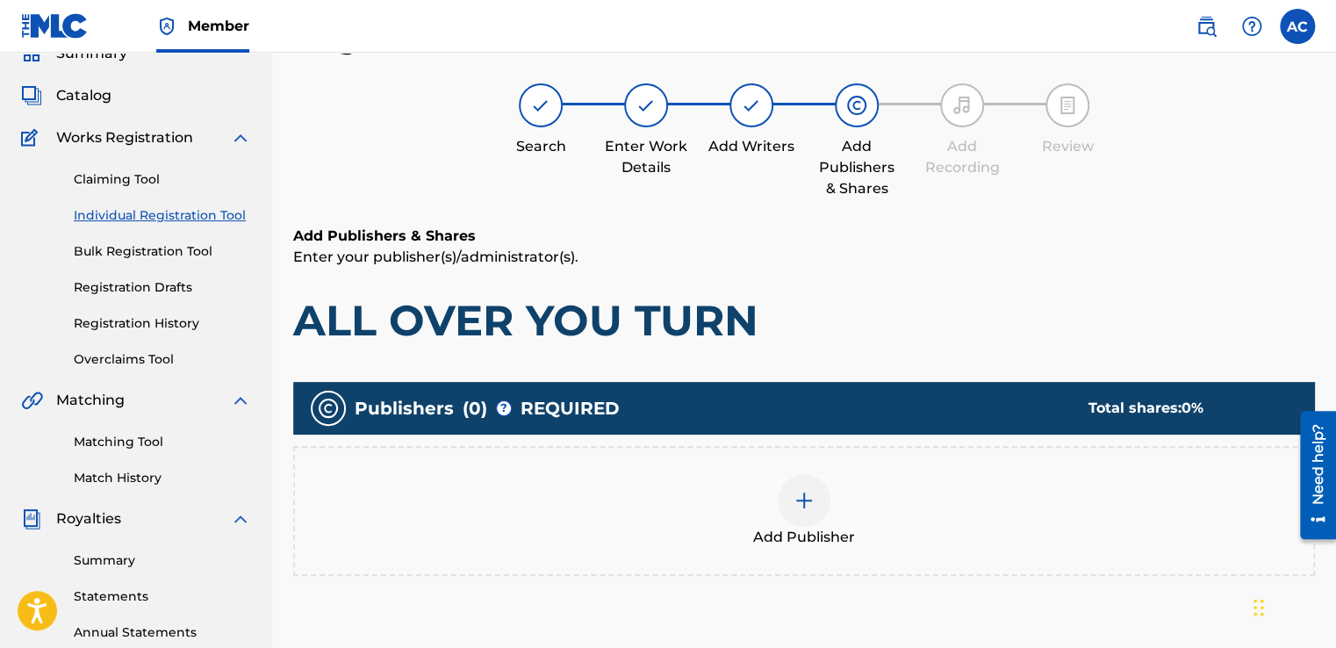
click at [812, 500] on img at bounding box center [804, 500] width 21 height 21
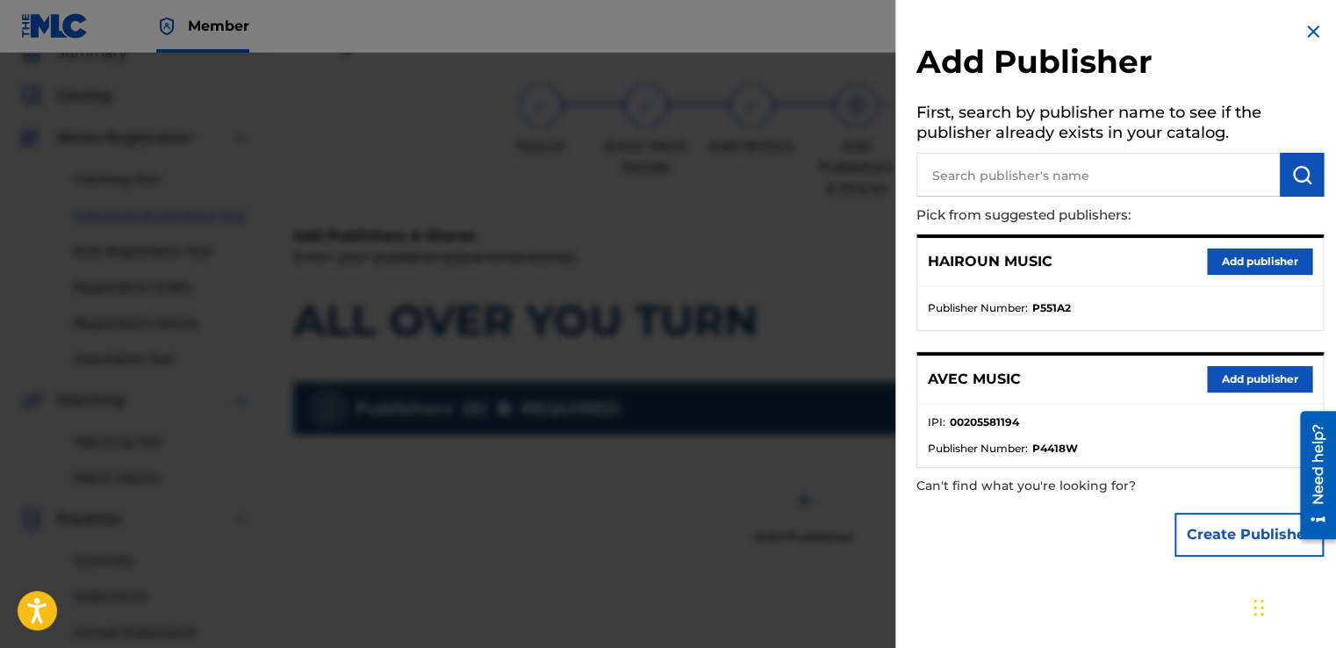
click at [1221, 375] on button "Add publisher" at bounding box center [1259, 379] width 105 height 26
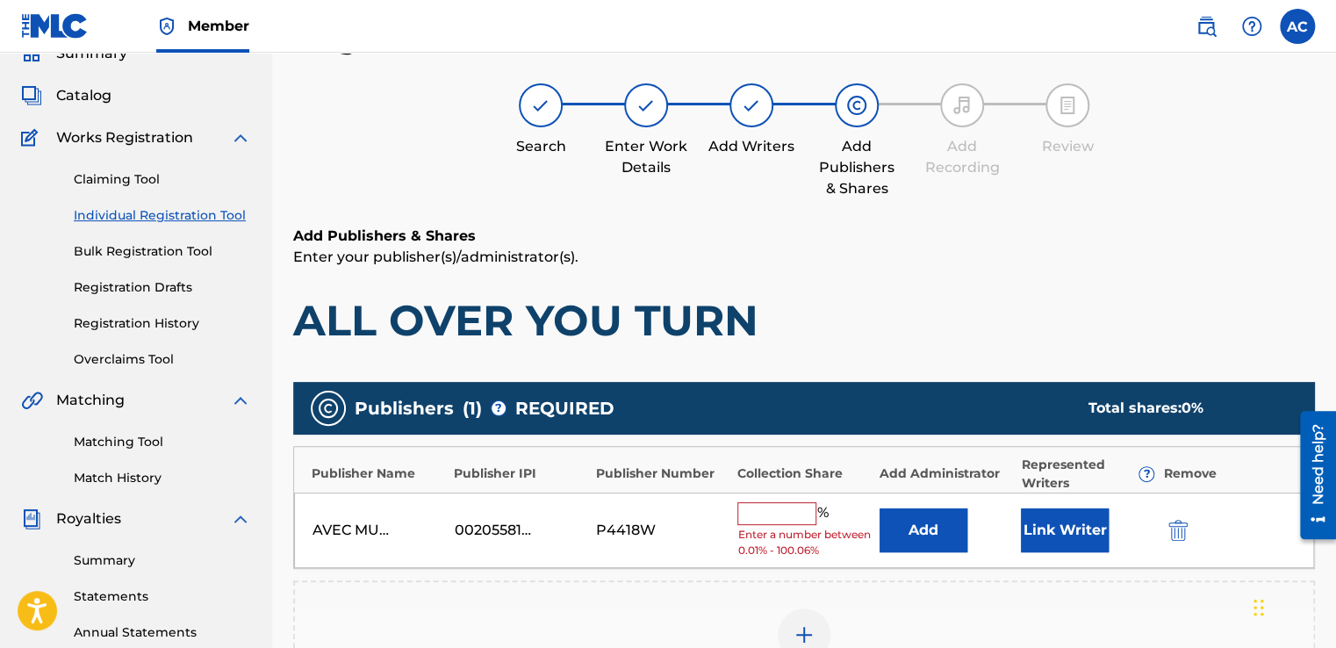
click at [1219, 383] on div "Publishers ( 1 ) ? REQUIRED Total shares: 0 %" at bounding box center [804, 408] width 1022 height 53
click at [1222, 383] on div "Publishers ( 1 ) ? REQUIRED Total shares: 0 %" at bounding box center [804, 408] width 1022 height 53
click at [804, 633] on img at bounding box center [804, 634] width 21 height 21
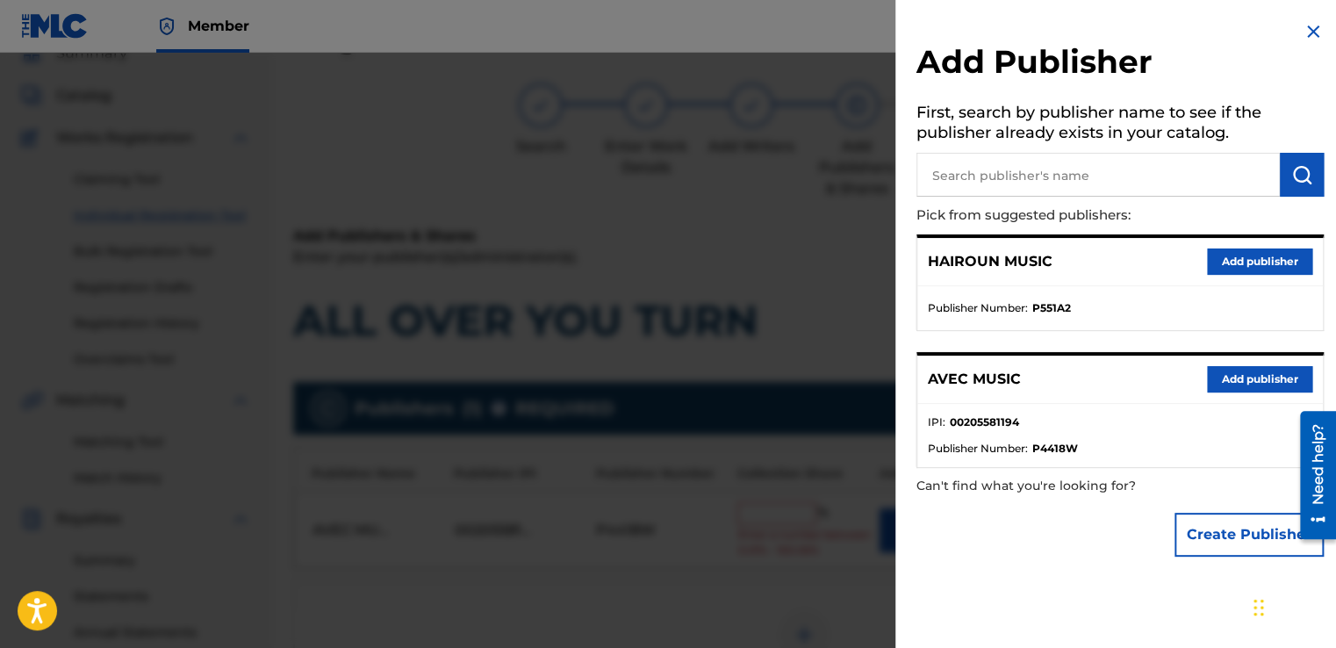
click at [940, 170] on input "text" at bounding box center [1097, 175] width 363 height 44
type input "MS PEARL MUSIC"
click at [1293, 174] on img "submit" at bounding box center [1301, 174] width 21 height 21
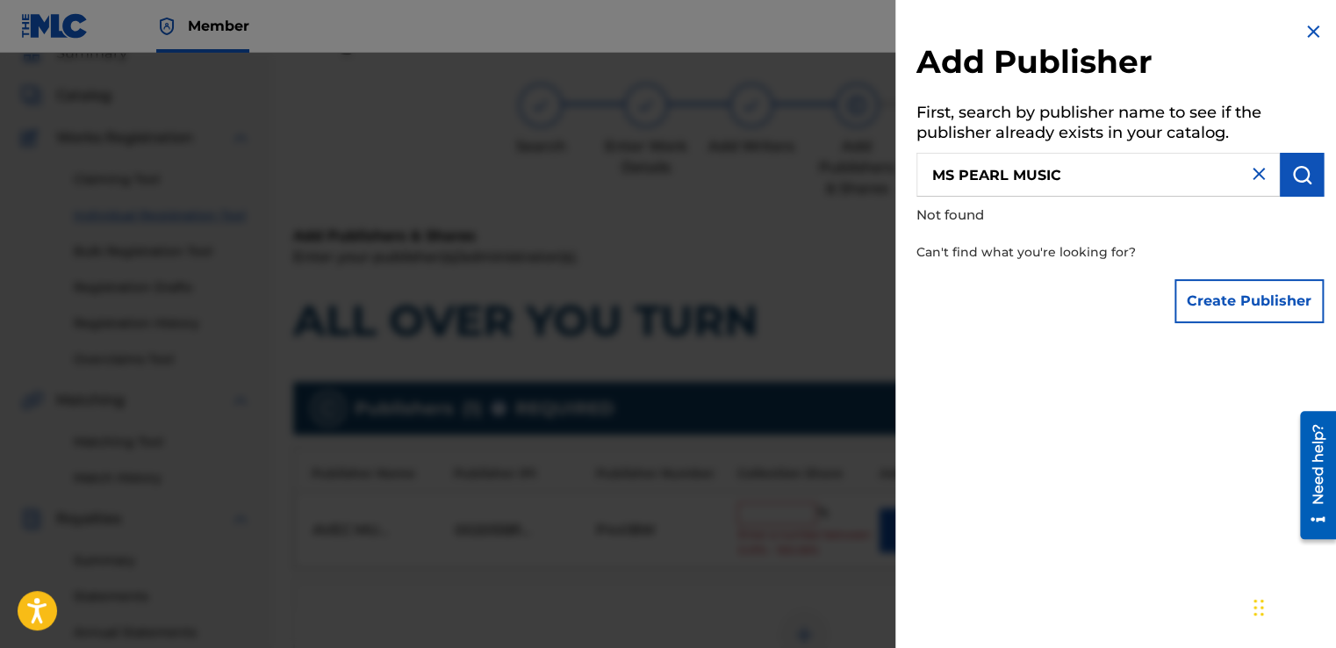
click at [1212, 301] on button "Create Publisher" at bounding box center [1249, 301] width 149 height 44
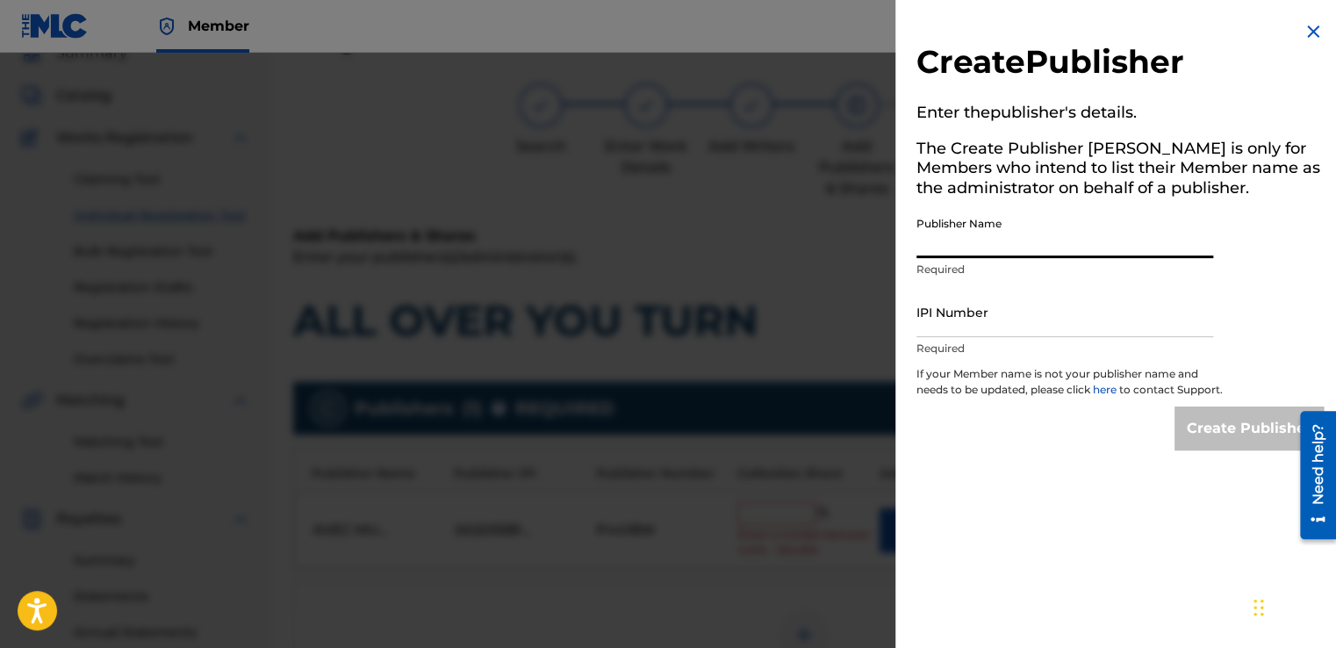
click at [924, 252] on input "Publisher Name" at bounding box center [1064, 233] width 297 height 50
type input "MS PEARL MUSIC"
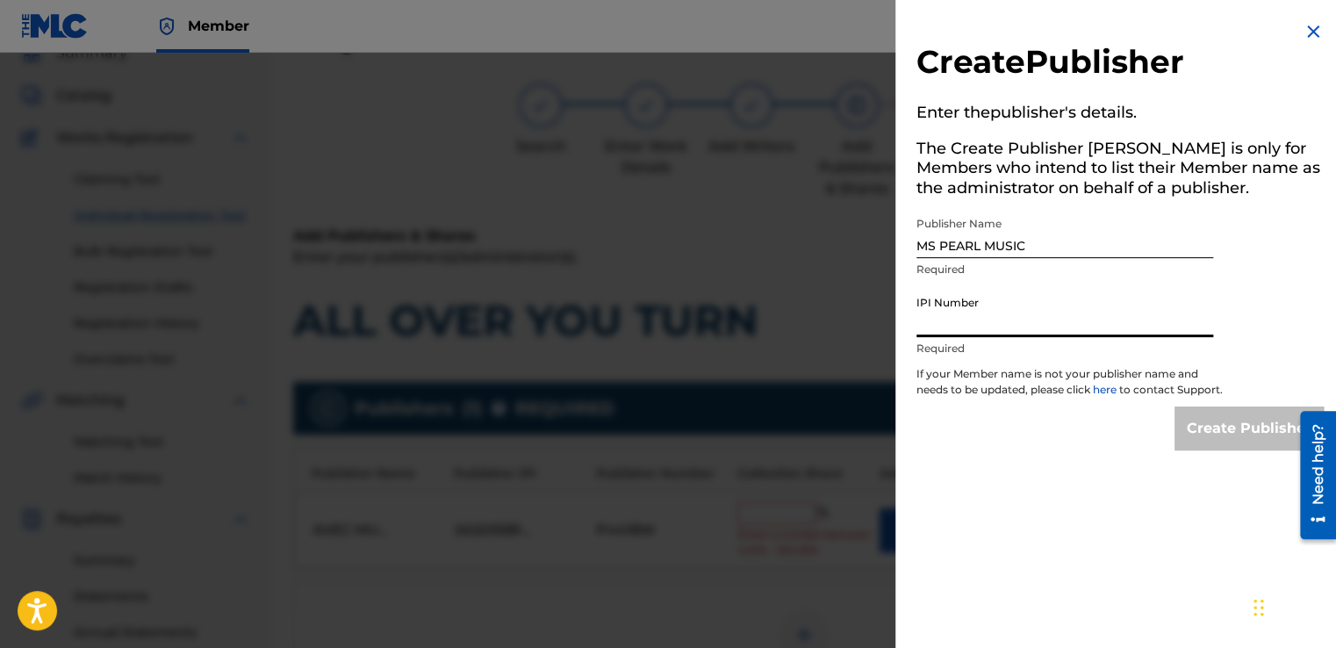
click at [928, 317] on input "IPI Number" at bounding box center [1064, 312] width 297 height 50
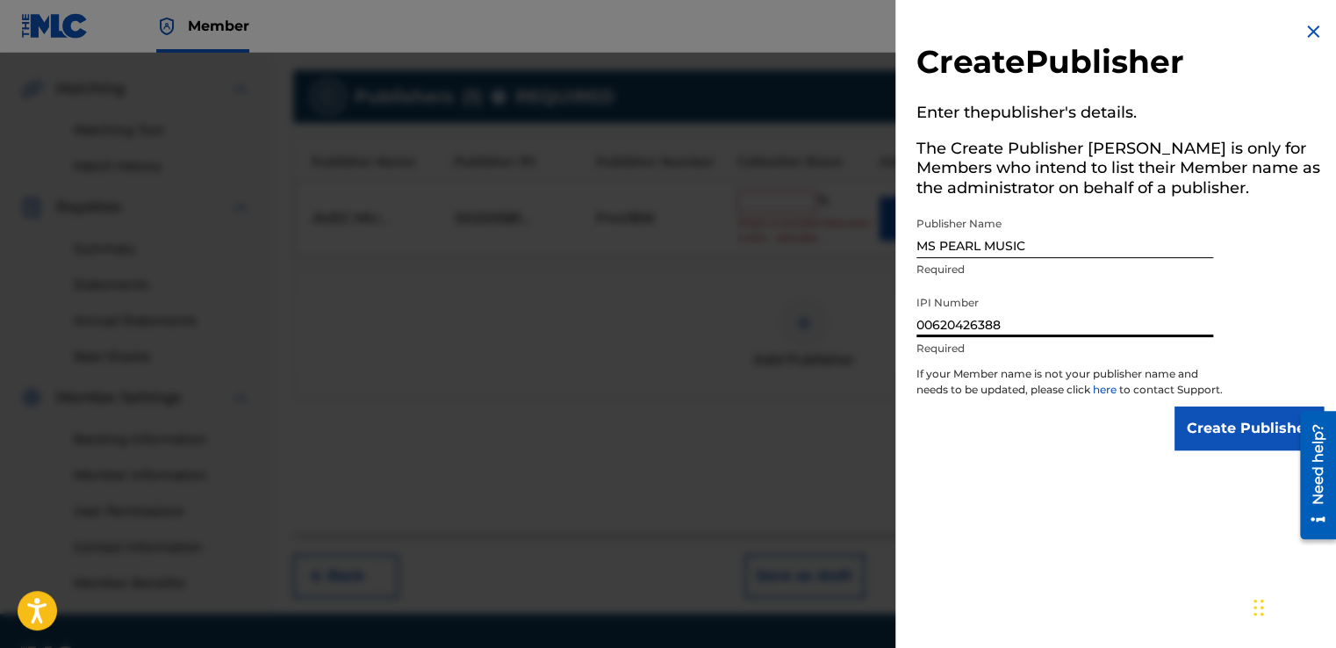
scroll to position [392, 0]
type input "00620426388"
click at [1220, 440] on input "Create Publisher" at bounding box center [1249, 428] width 149 height 44
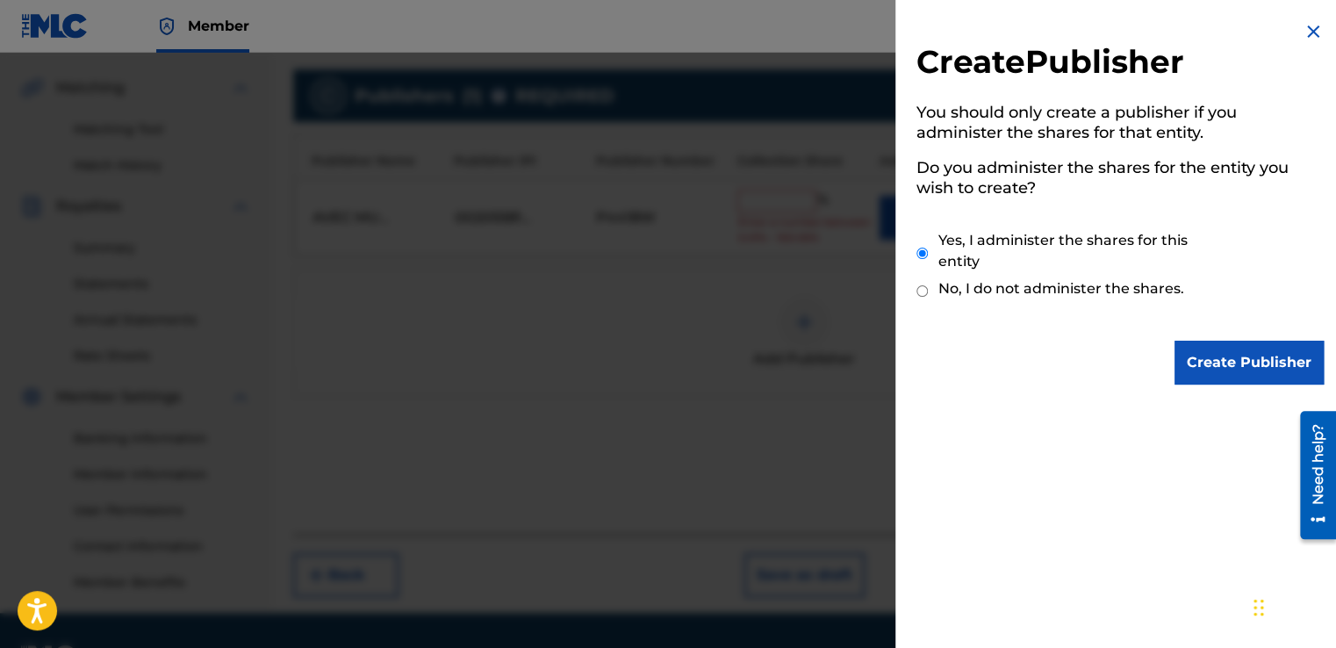
click at [1240, 358] on input "Create Publisher" at bounding box center [1249, 363] width 149 height 44
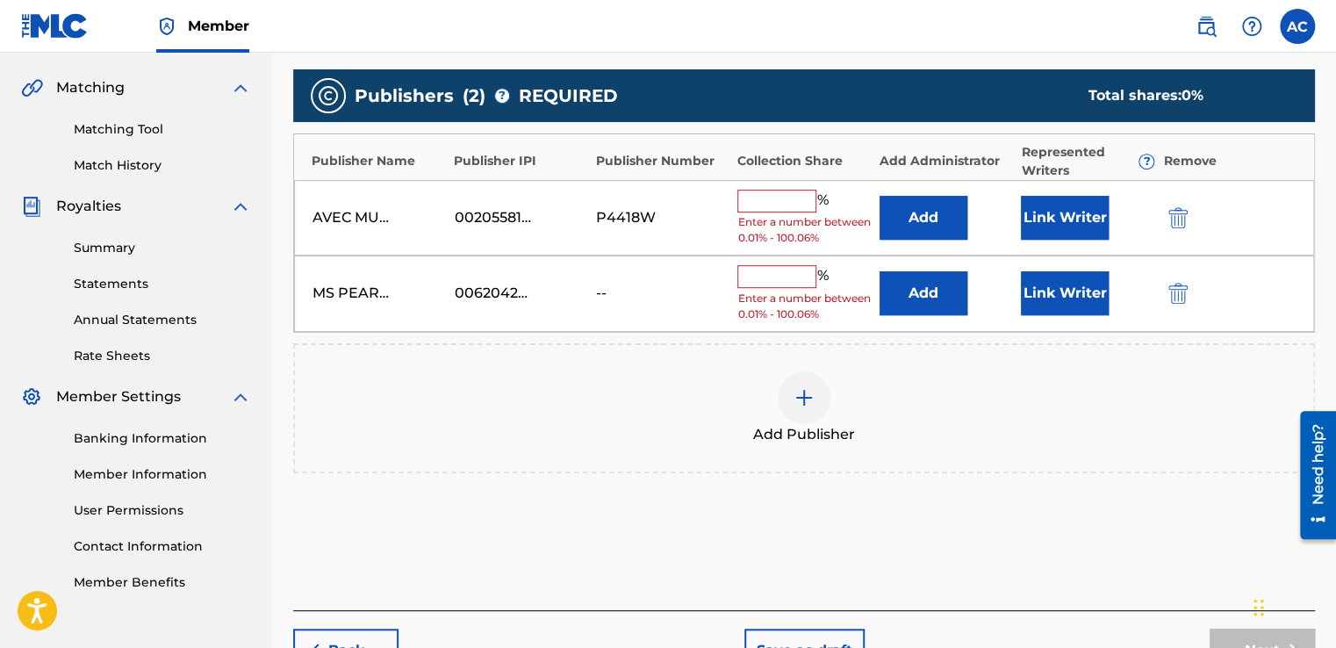
click at [747, 195] on input "text" at bounding box center [776, 201] width 79 height 23
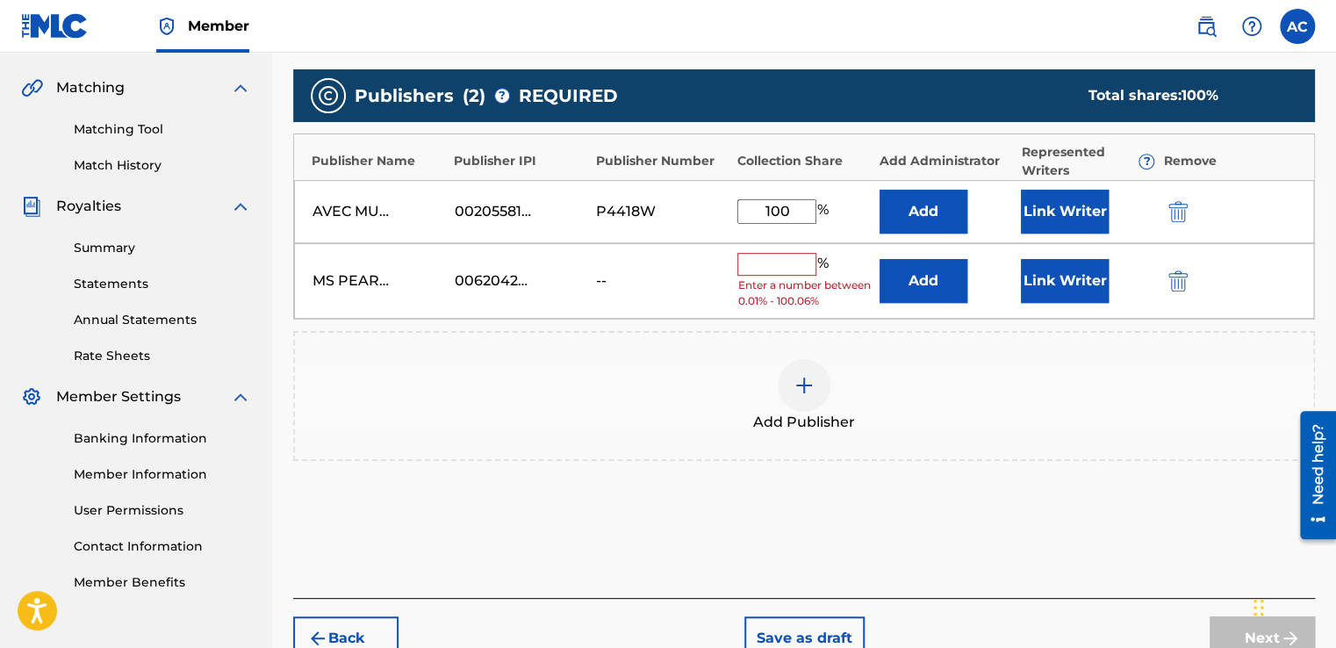
type input "100"
click at [1059, 206] on button "Link Writer" at bounding box center [1065, 212] width 88 height 44
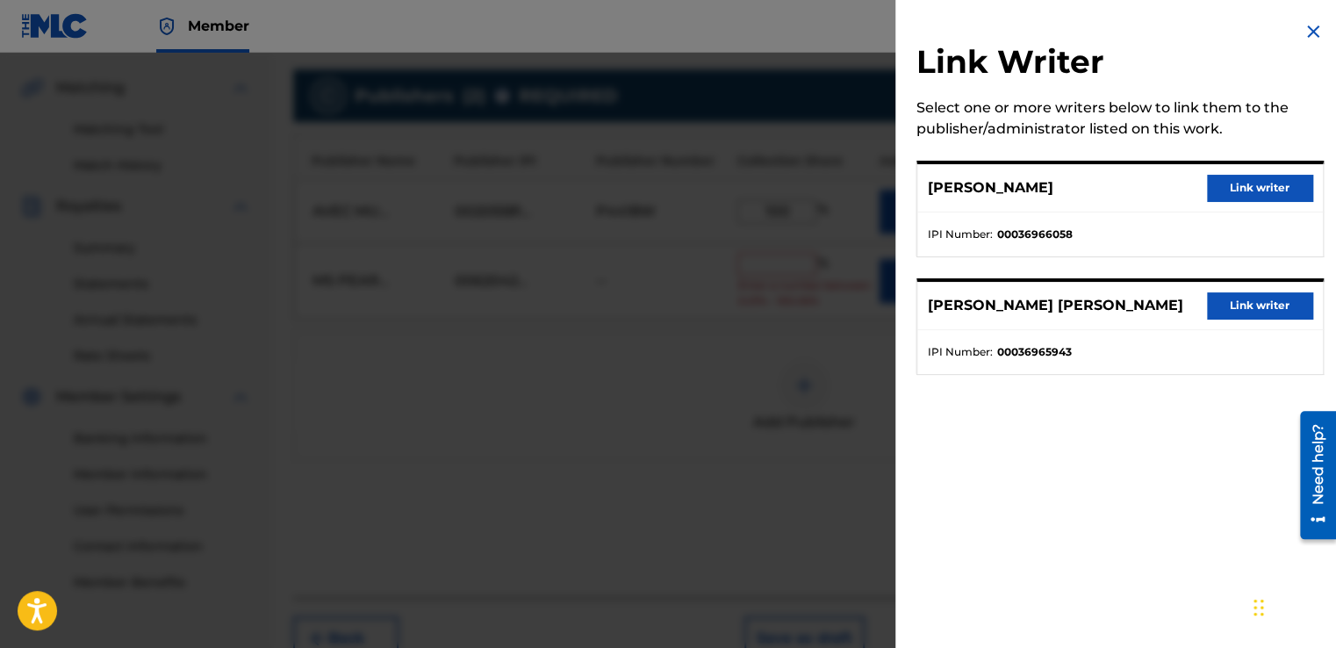
click at [1223, 311] on button "Link writer" at bounding box center [1259, 305] width 105 height 26
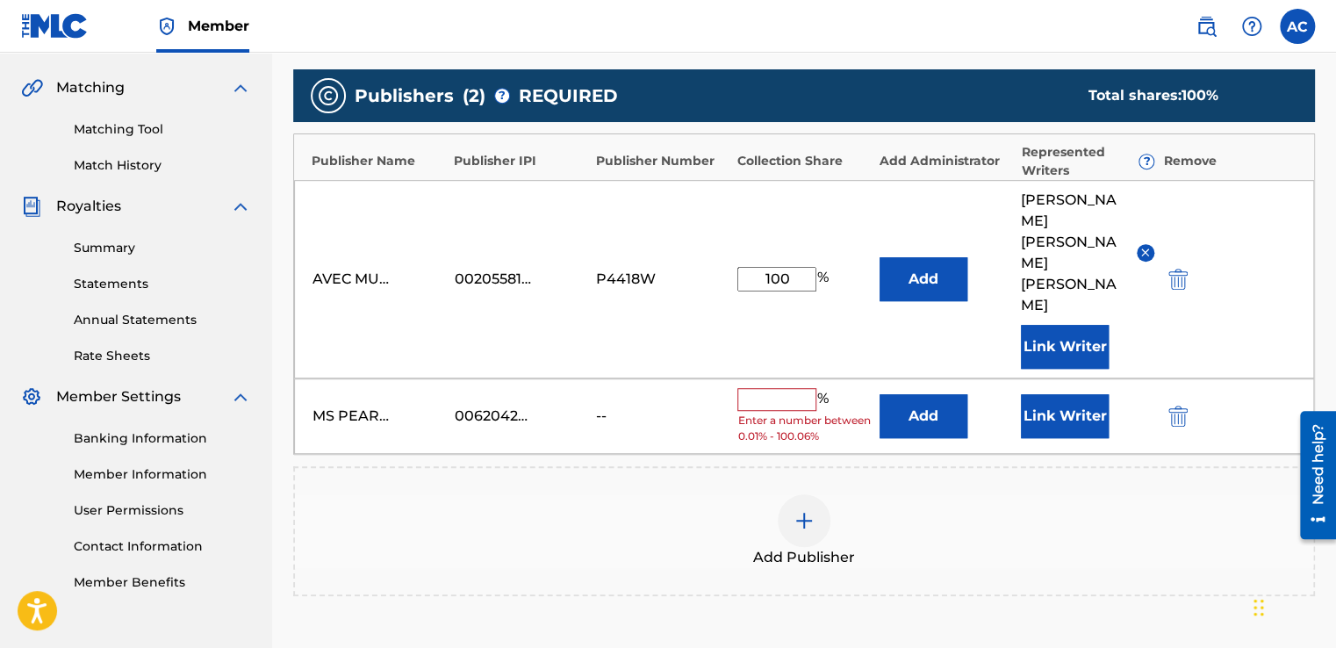
click at [1064, 325] on button "Link Writer" at bounding box center [1065, 347] width 88 height 44
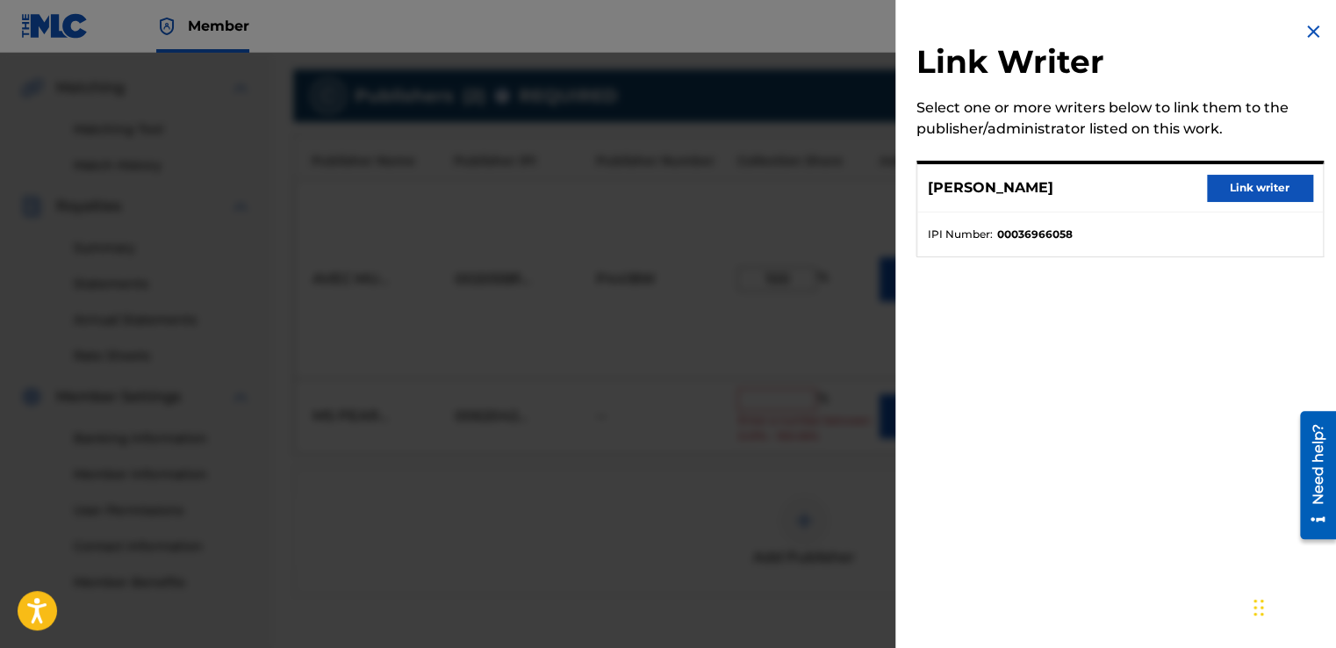
click at [1310, 30] on img at bounding box center [1313, 31] width 21 height 21
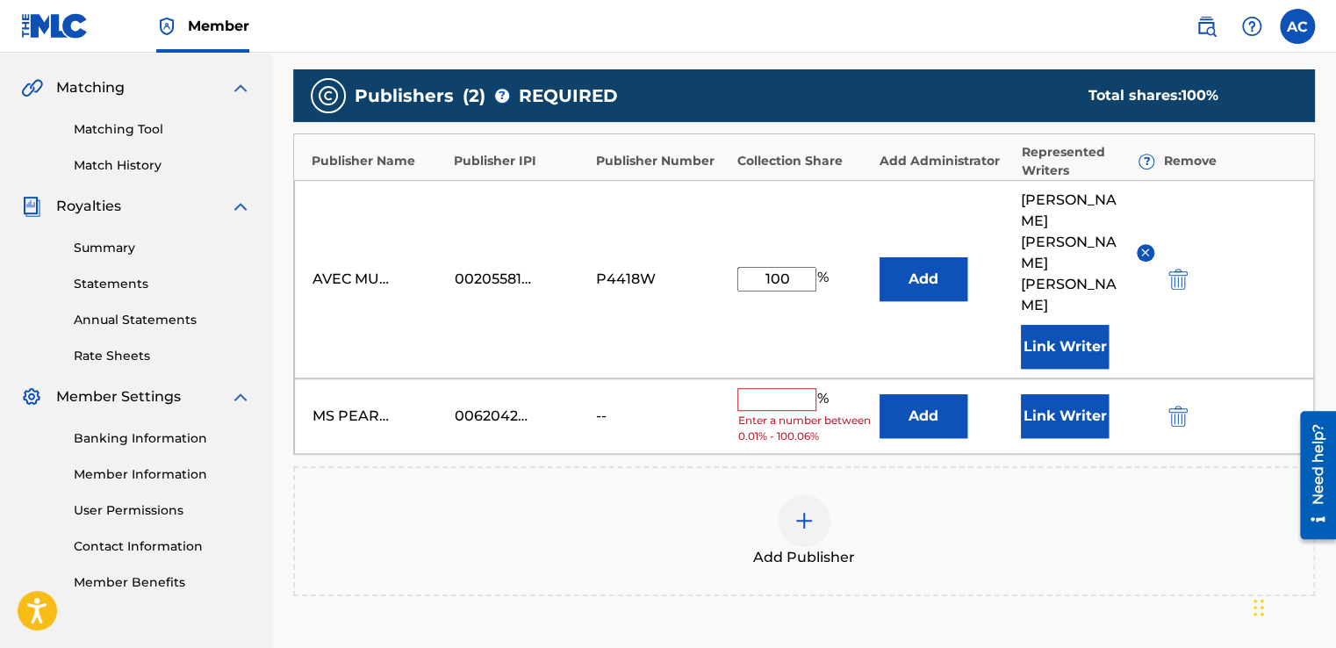
click at [1141, 246] on img at bounding box center [1145, 252] width 13 height 13
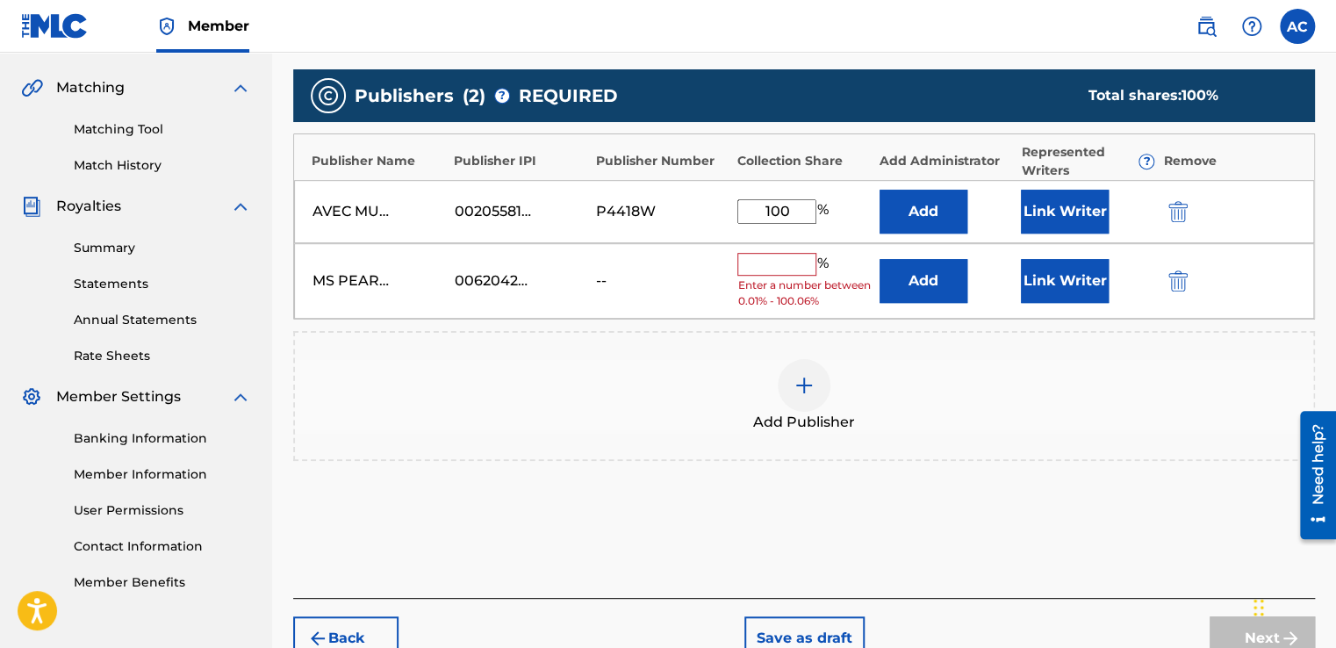
click at [1076, 212] on button "Link Writer" at bounding box center [1065, 212] width 88 height 44
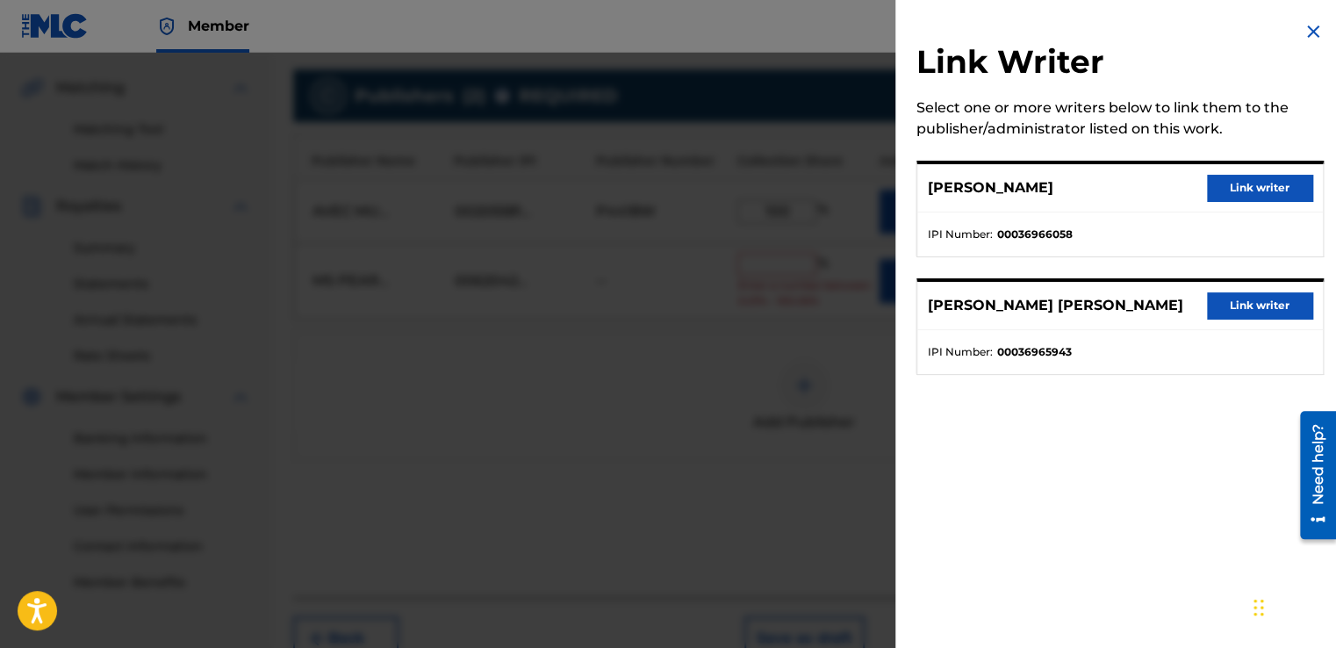
click at [1228, 313] on button "Link writer" at bounding box center [1259, 305] width 105 height 26
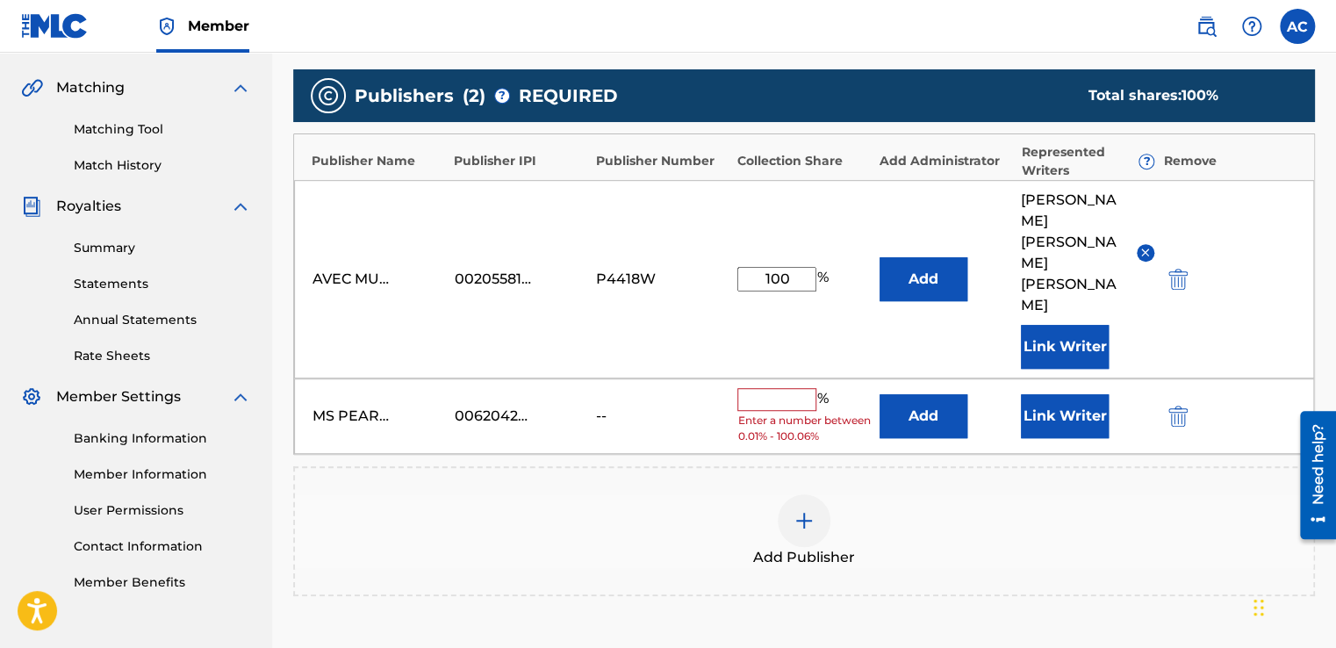
click at [1093, 325] on button "Link Writer" at bounding box center [1065, 347] width 88 height 44
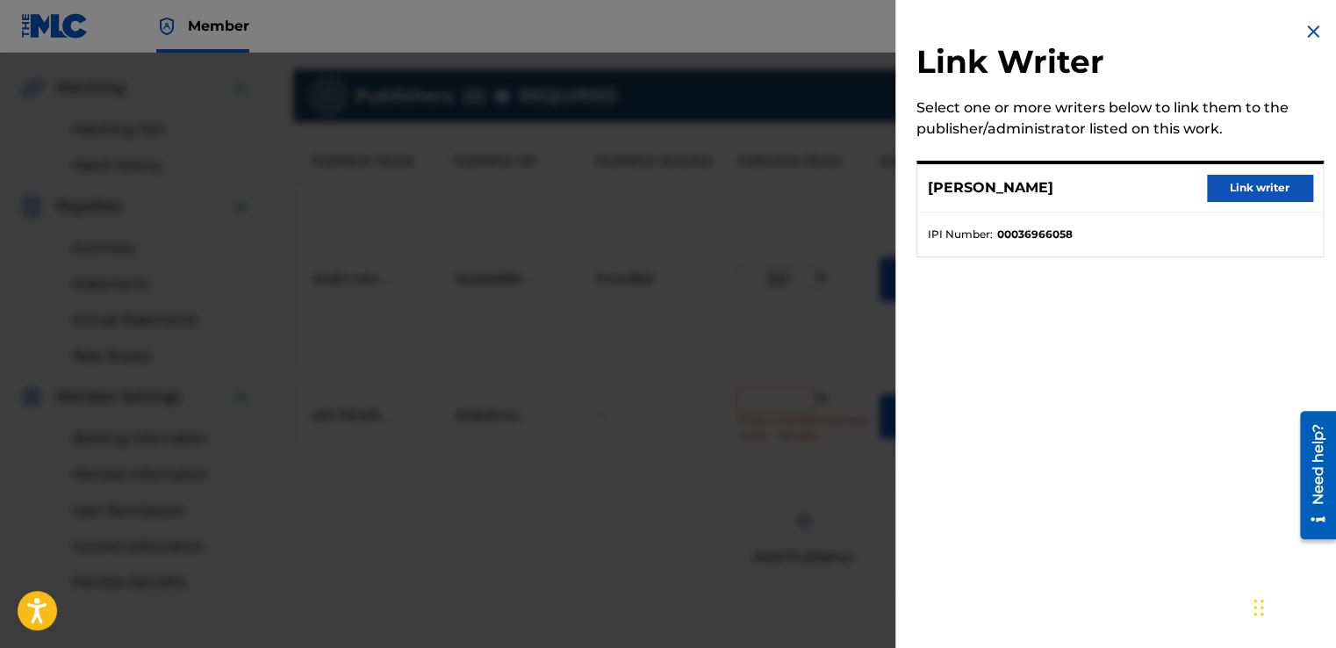
click at [1215, 190] on button "Link writer" at bounding box center [1259, 188] width 105 height 26
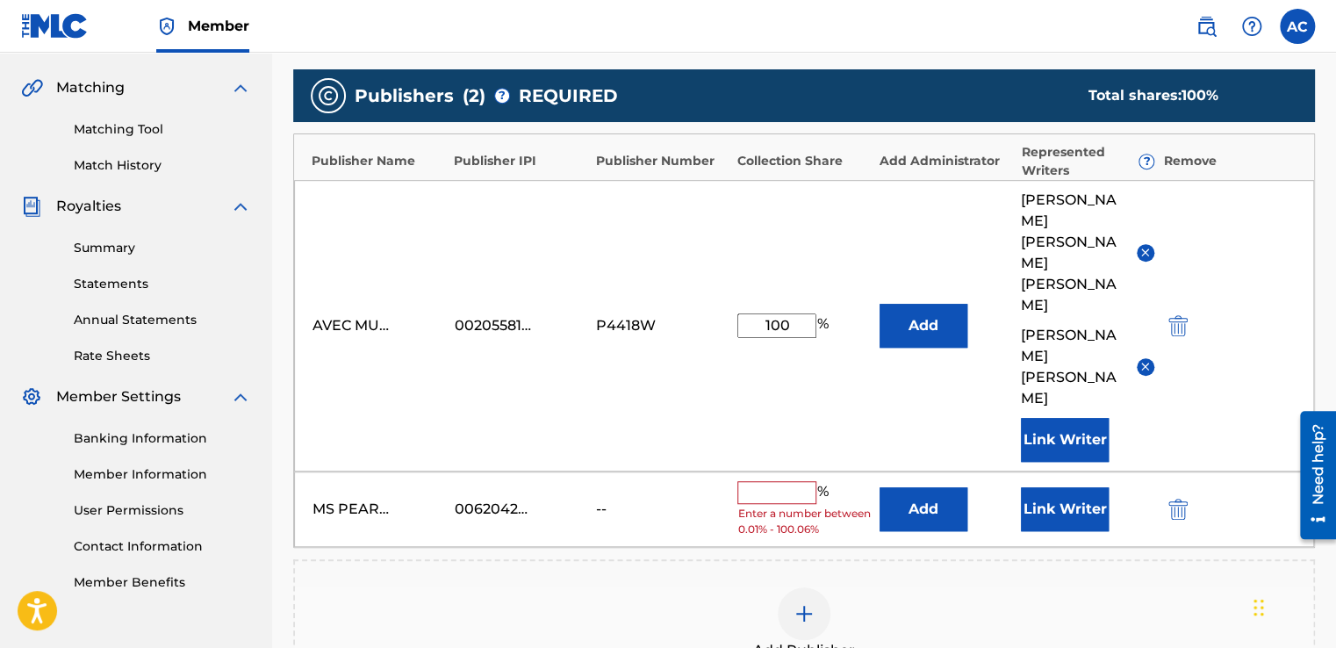
click at [1046, 325] on span "[PERSON_NAME]" at bounding box center [1072, 367] width 102 height 84
click at [794, 481] on input "text" at bounding box center [776, 492] width 79 height 23
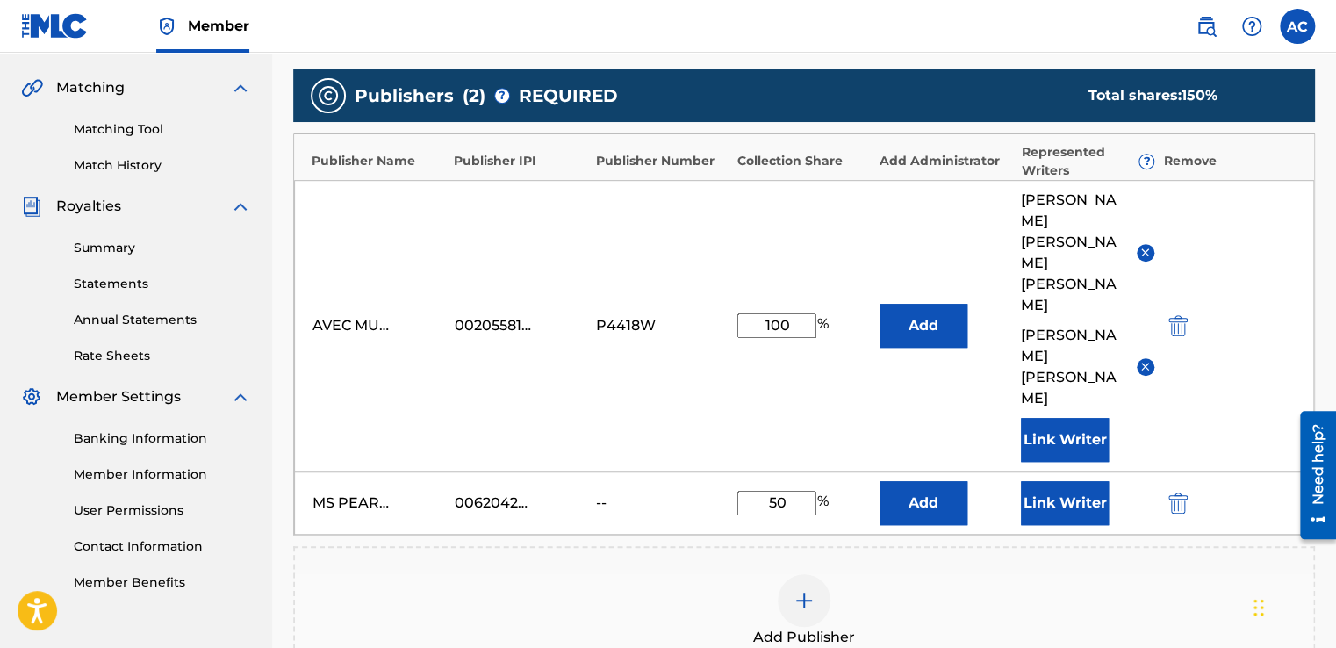
click at [793, 491] on input "50" at bounding box center [776, 503] width 79 height 25
type input "50"
click at [794, 313] on input "100" at bounding box center [776, 325] width 79 height 25
drag, startPoint x: 775, startPoint y: 291, endPoint x: 700, endPoint y: 302, distance: 76.2
click at [700, 302] on div "AVEC MUSIC 00205581194 P4418W 100 % Add [PERSON_NAME] [PERSON_NAME] [PERSON_NAM…" at bounding box center [804, 325] width 1020 height 291
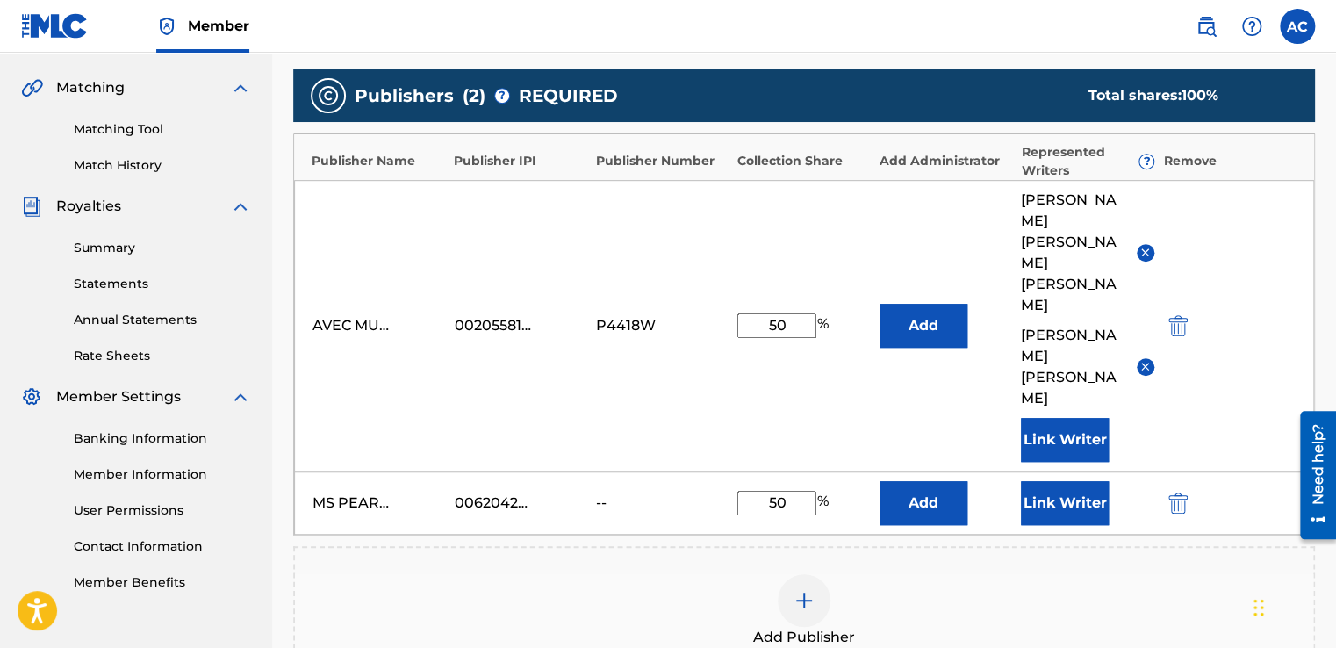
type input "50"
click at [1063, 481] on button "Link Writer" at bounding box center [1065, 503] width 88 height 44
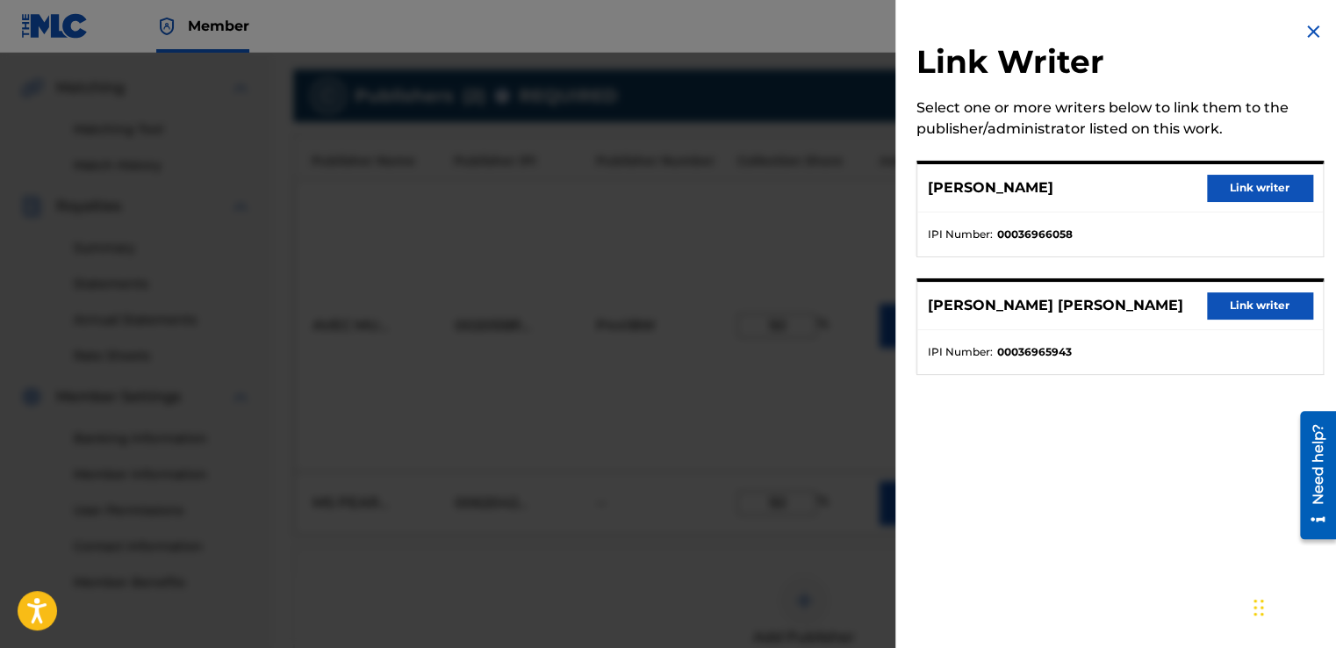
click at [1224, 299] on button "Link writer" at bounding box center [1259, 305] width 105 height 26
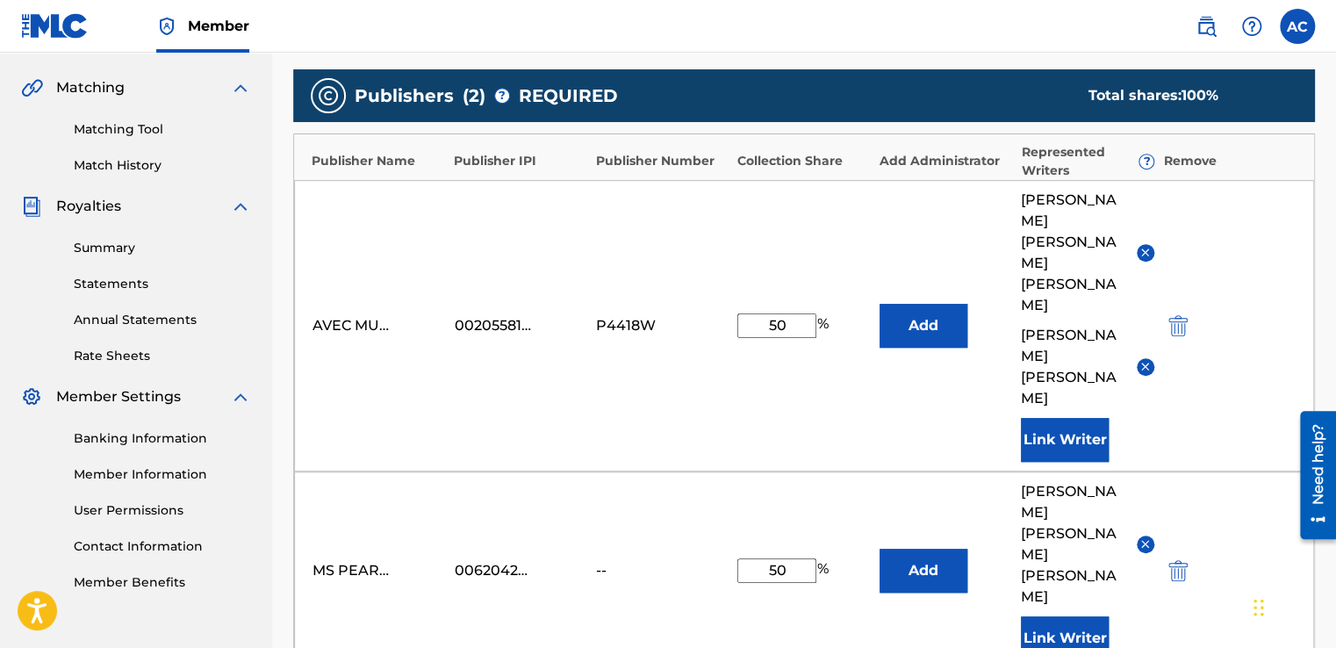
click at [1031, 501] on div "[PERSON_NAME] [PERSON_NAME] Link Writer" at bounding box center [1087, 570] width 133 height 179
click at [1035, 616] on button "Link Writer" at bounding box center [1065, 638] width 88 height 44
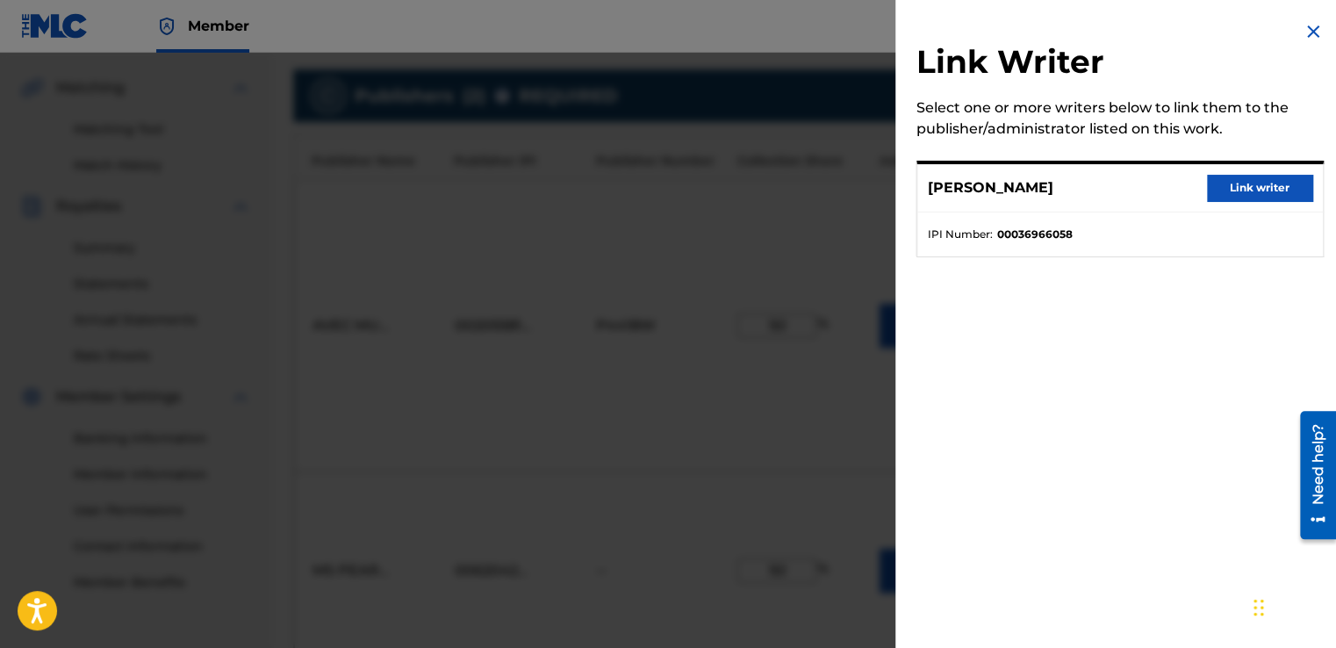
click at [1256, 191] on button "Link writer" at bounding box center [1259, 188] width 105 height 26
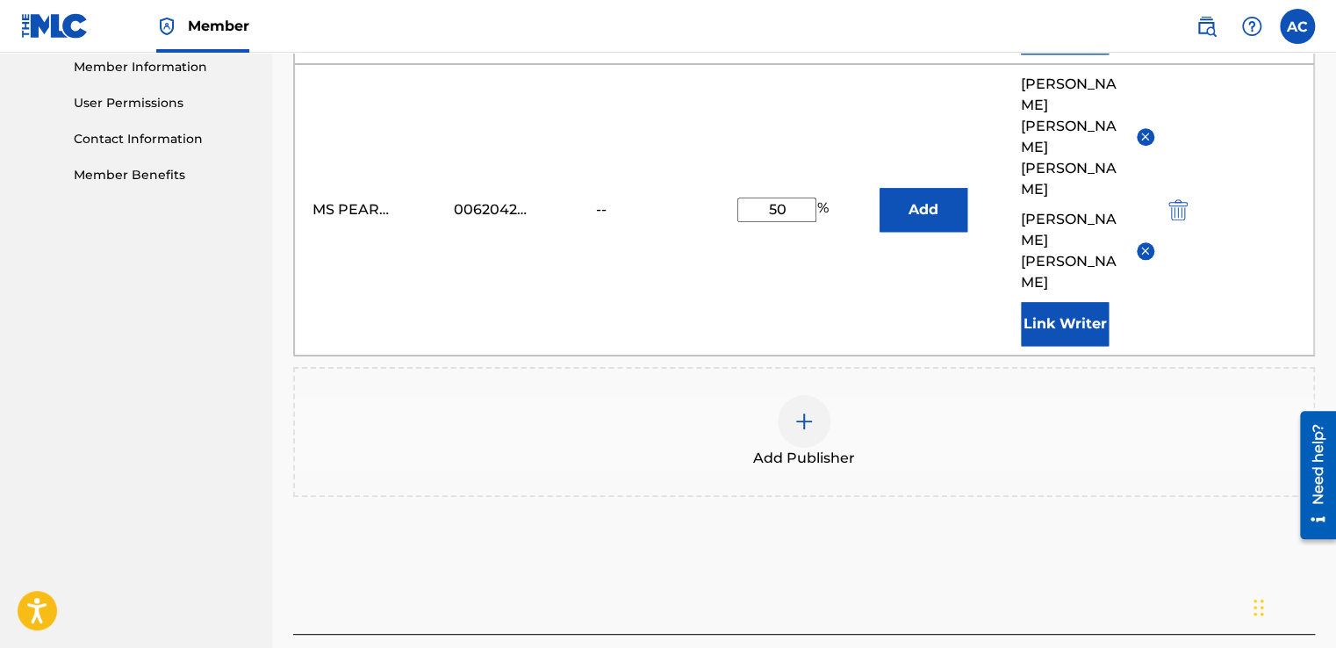
scroll to position [802, 0]
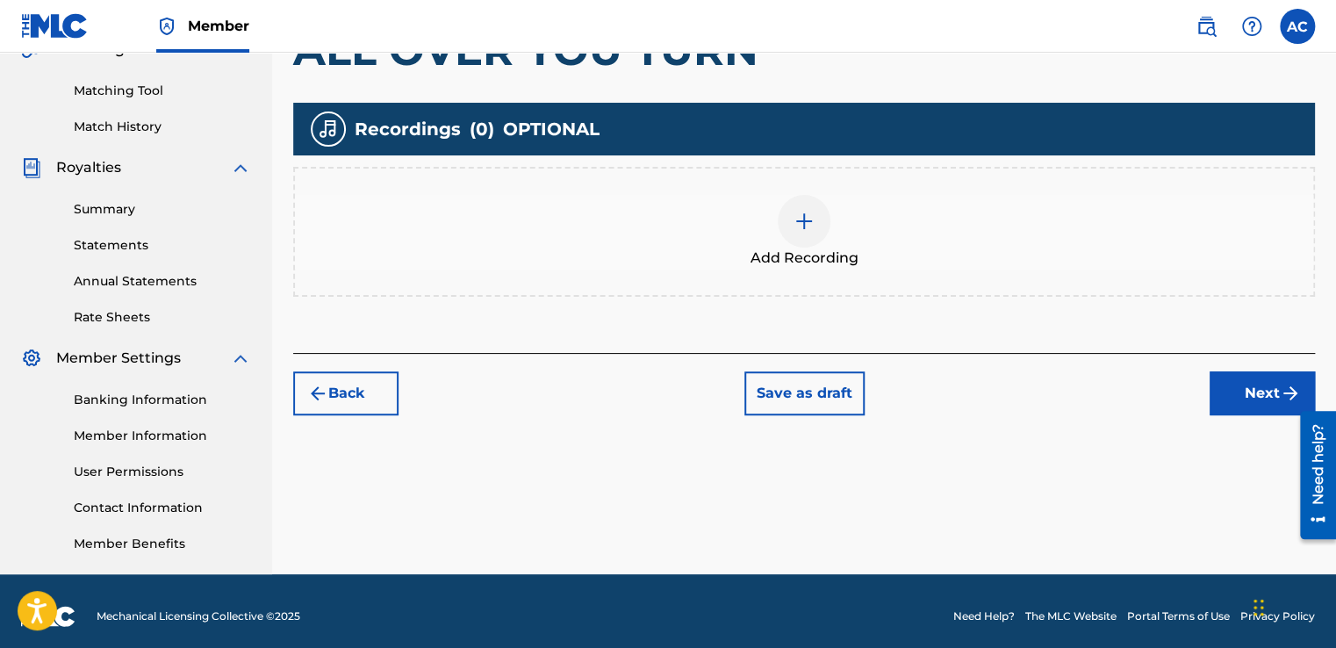
scroll to position [440, 0]
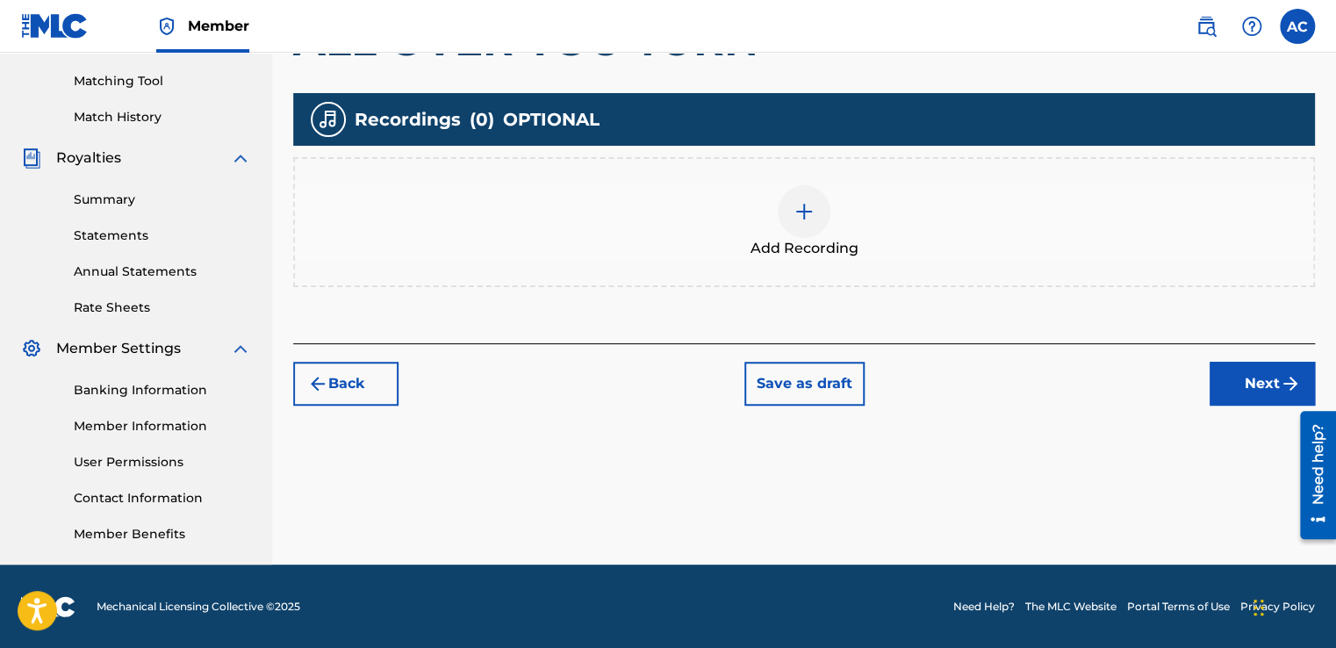
click at [353, 384] on button "Back" at bounding box center [345, 384] width 105 height 44
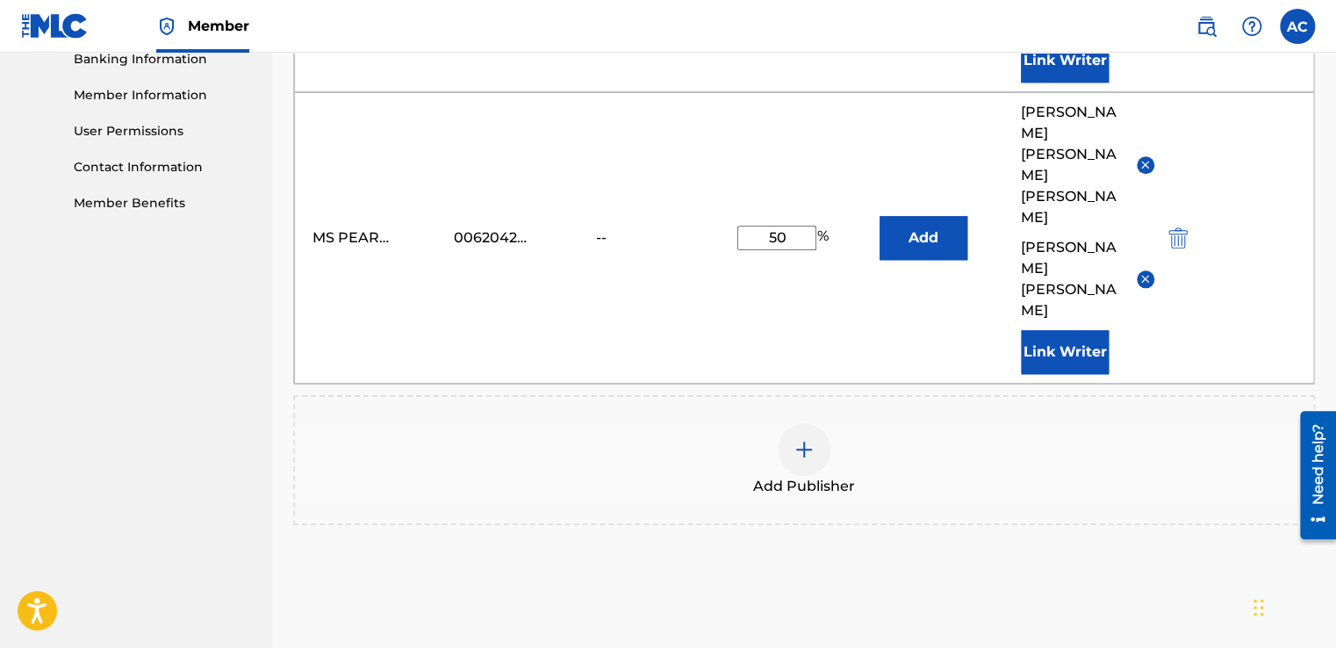
scroll to position [772, 0]
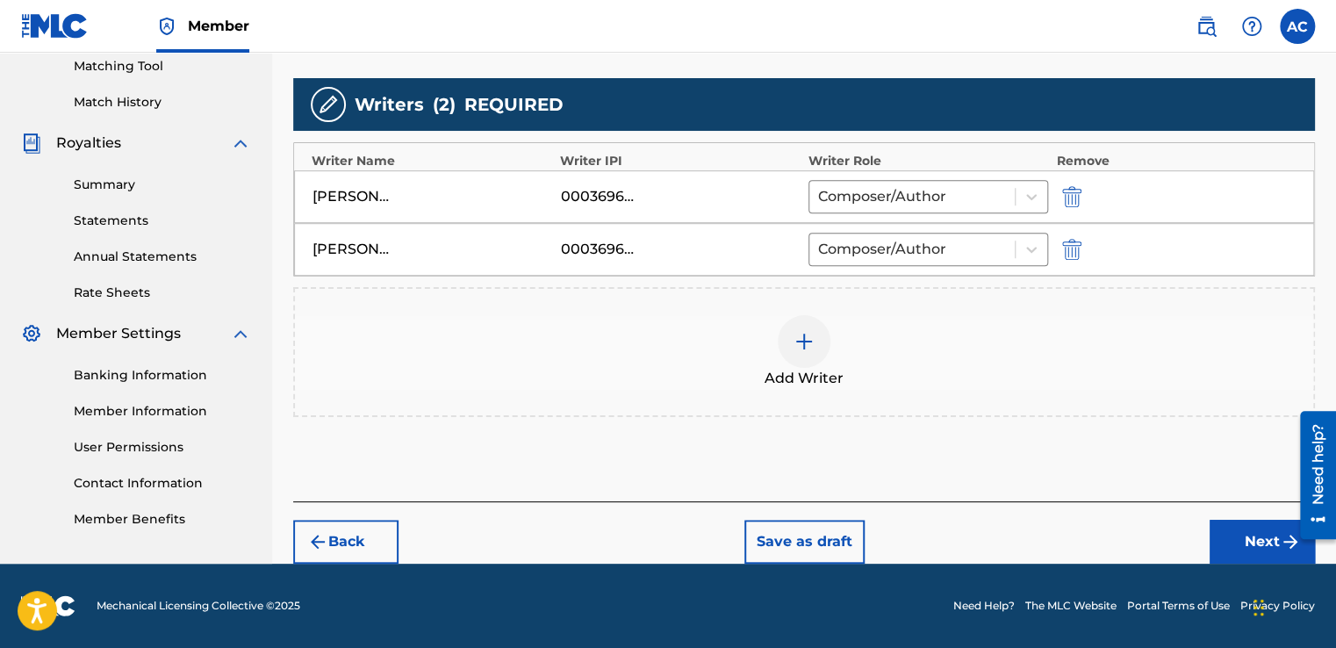
scroll to position [452, 0]
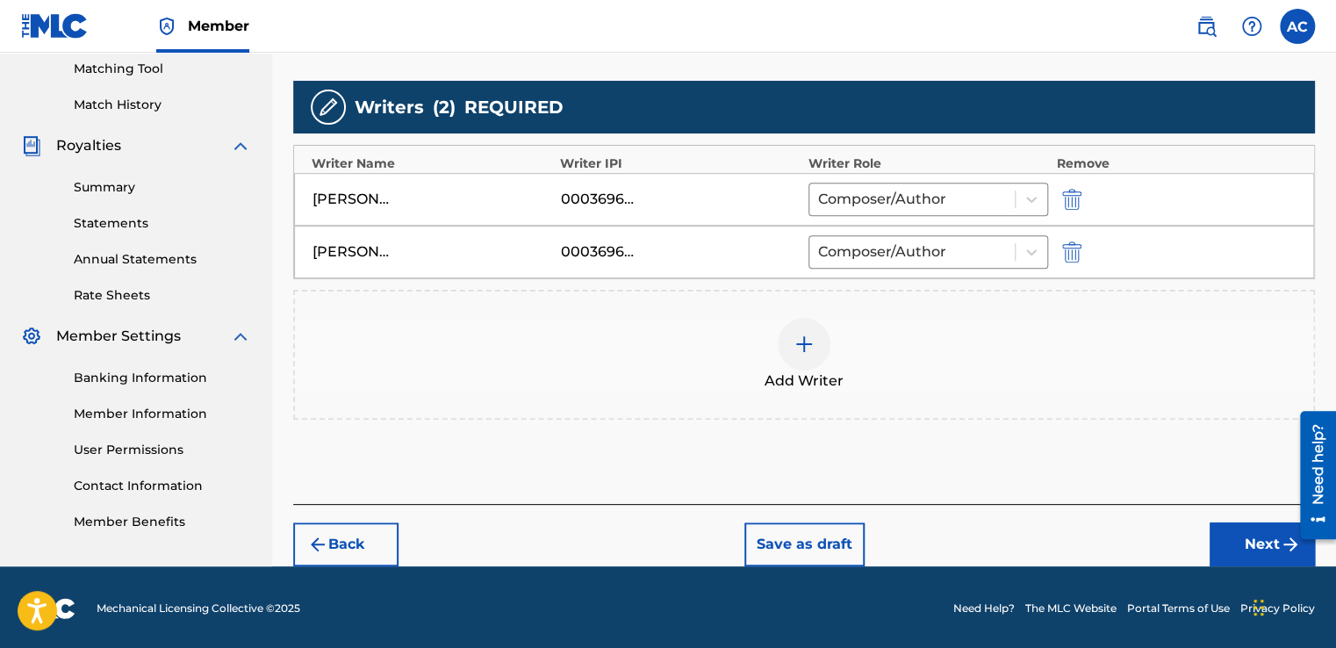
click at [1249, 546] on button "Next" at bounding box center [1262, 544] width 105 height 44
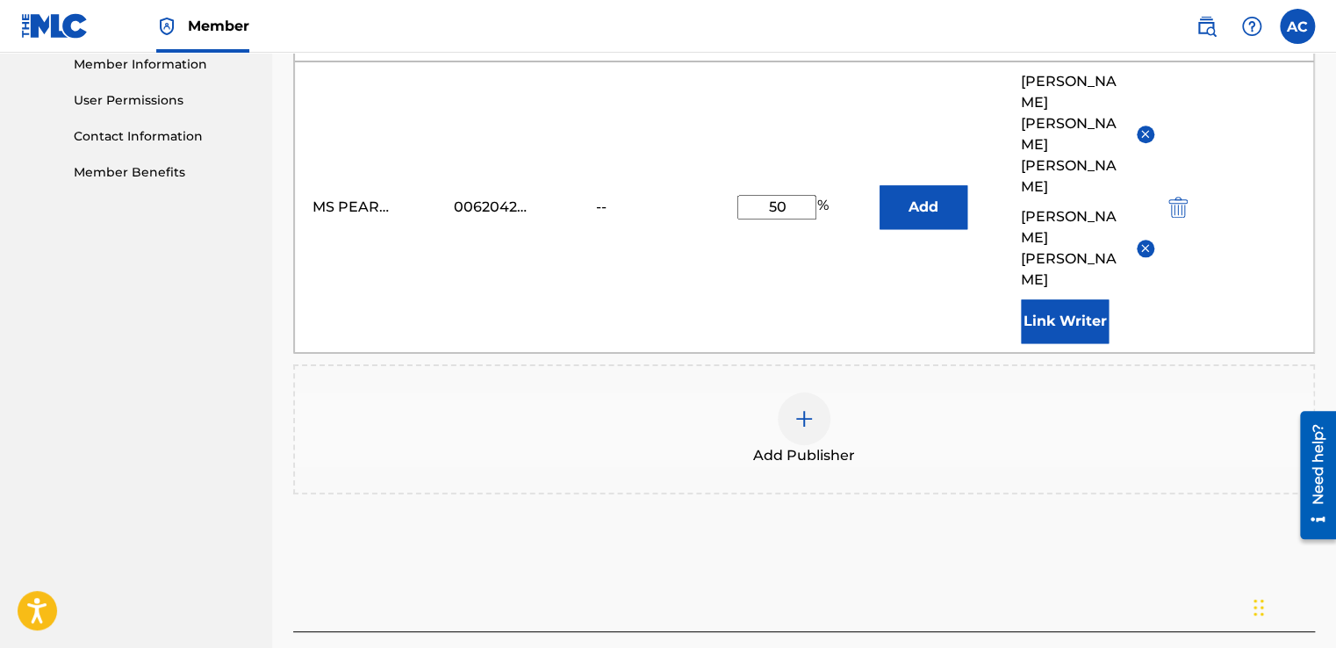
scroll to position [802, 0]
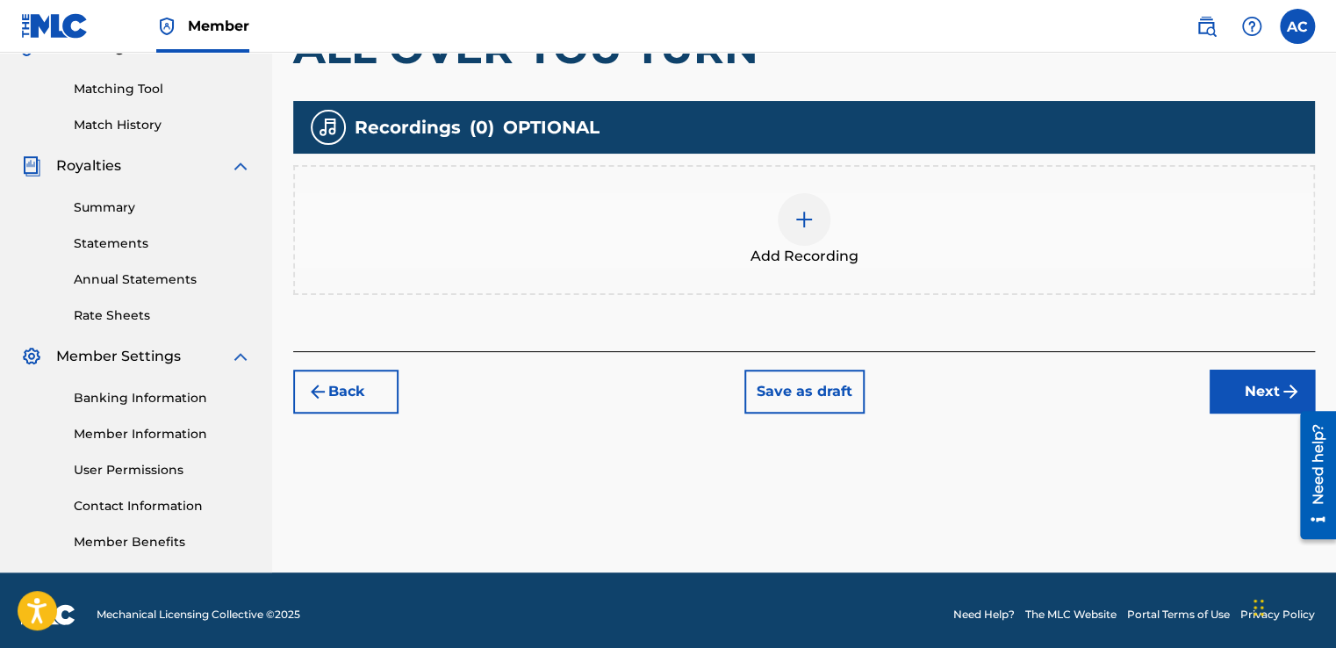
scroll to position [440, 0]
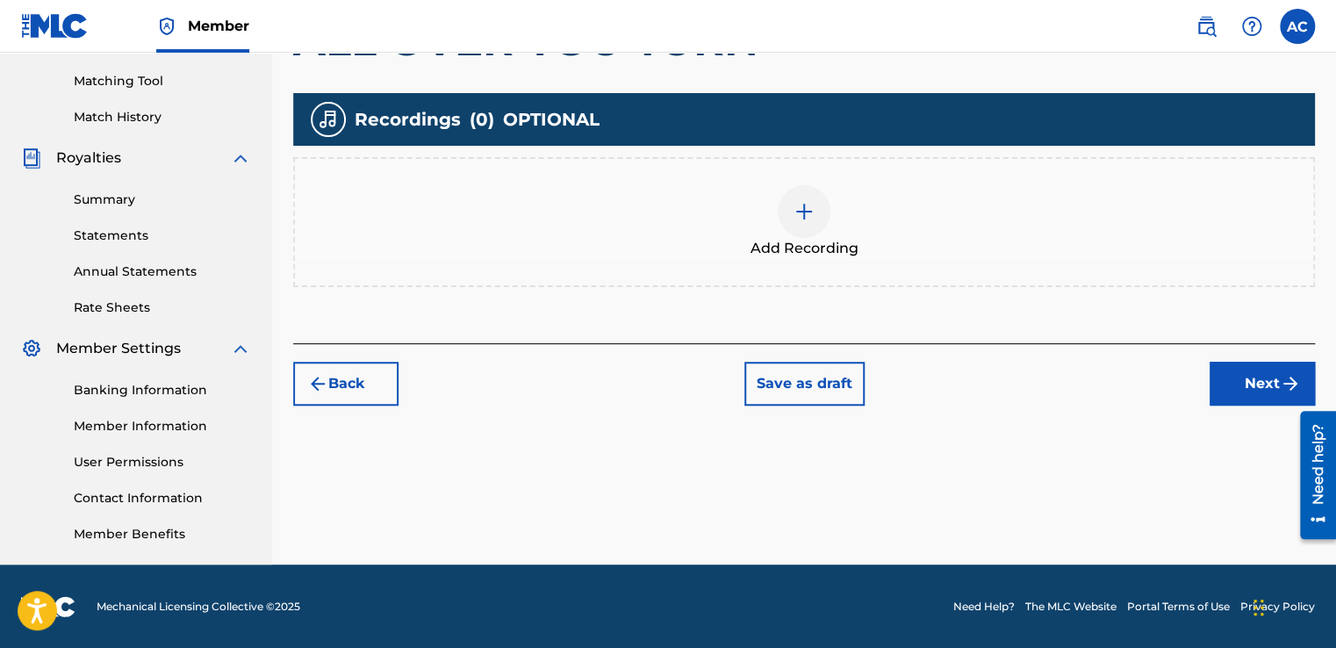
click at [801, 206] on img at bounding box center [804, 211] width 21 height 21
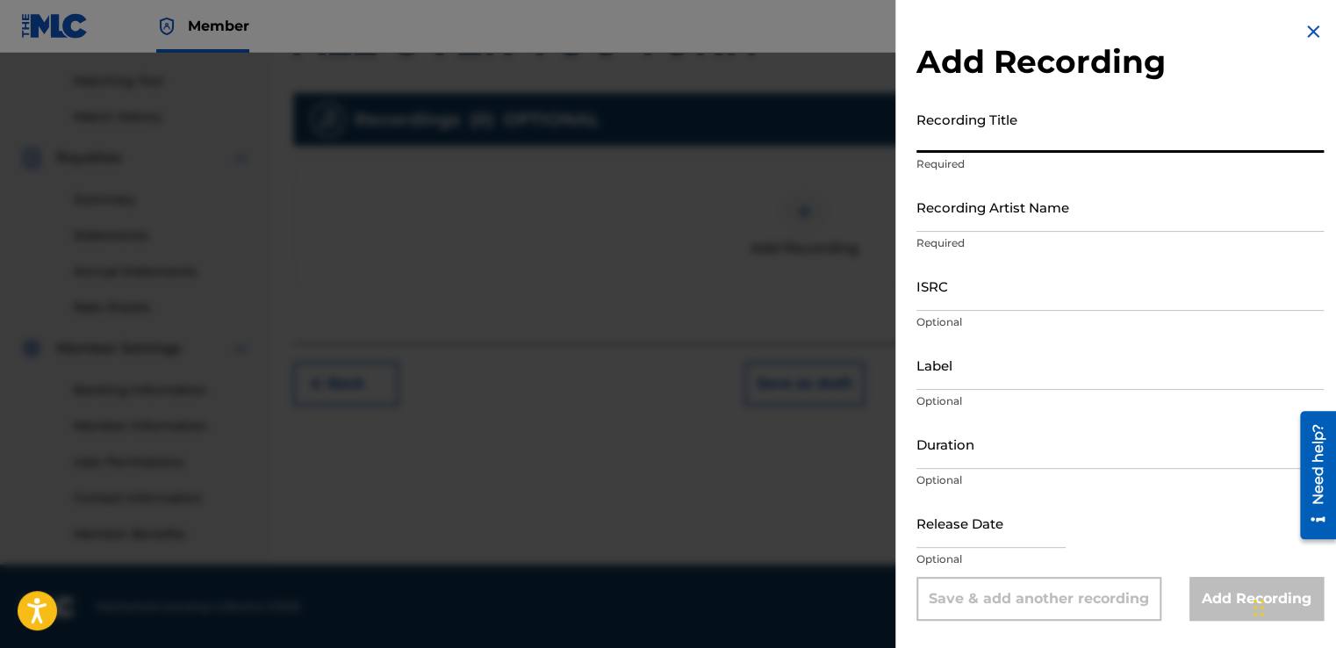
click at [933, 138] on input "Recording Title" at bounding box center [1119, 128] width 407 height 50
type input "ALL OVER YOU TURN"
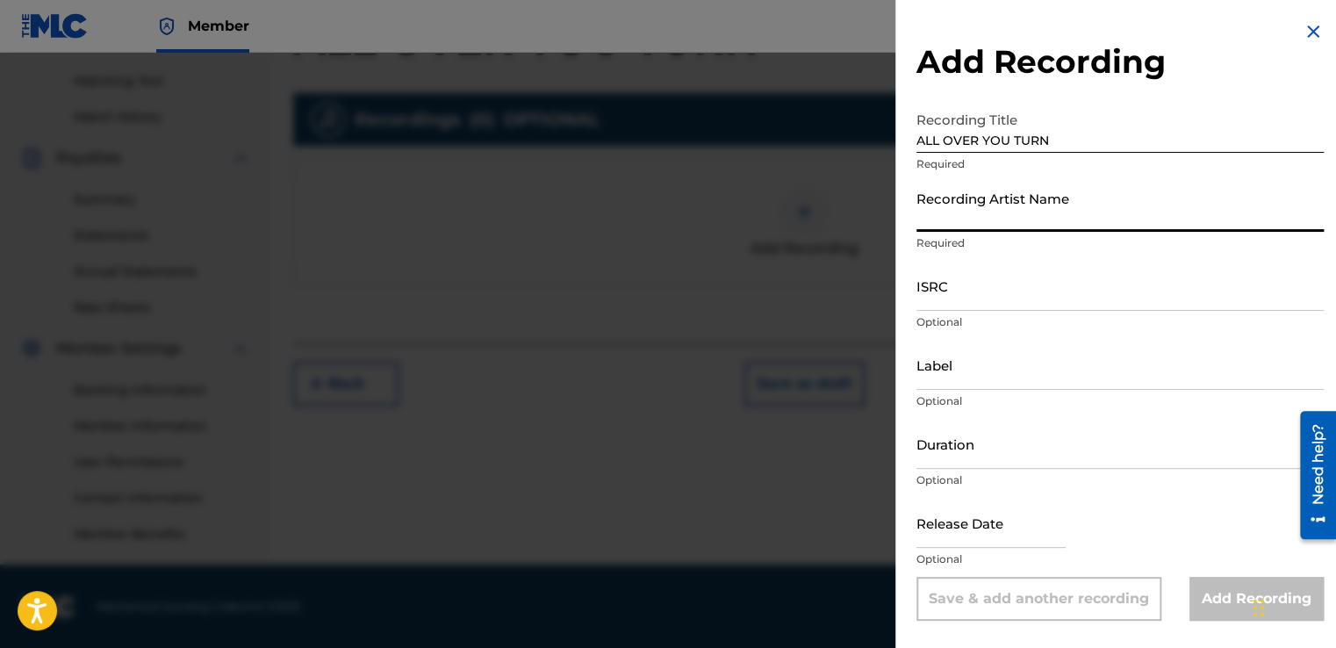
click at [923, 223] on input "Recording Artist Name" at bounding box center [1119, 207] width 407 height 50
type input "[PERSON_NAME] aka [PERSON_NAME](T) aka [PERSON_NAME]"
type input "COCOA MUSIC aka COCOA RECORDS"
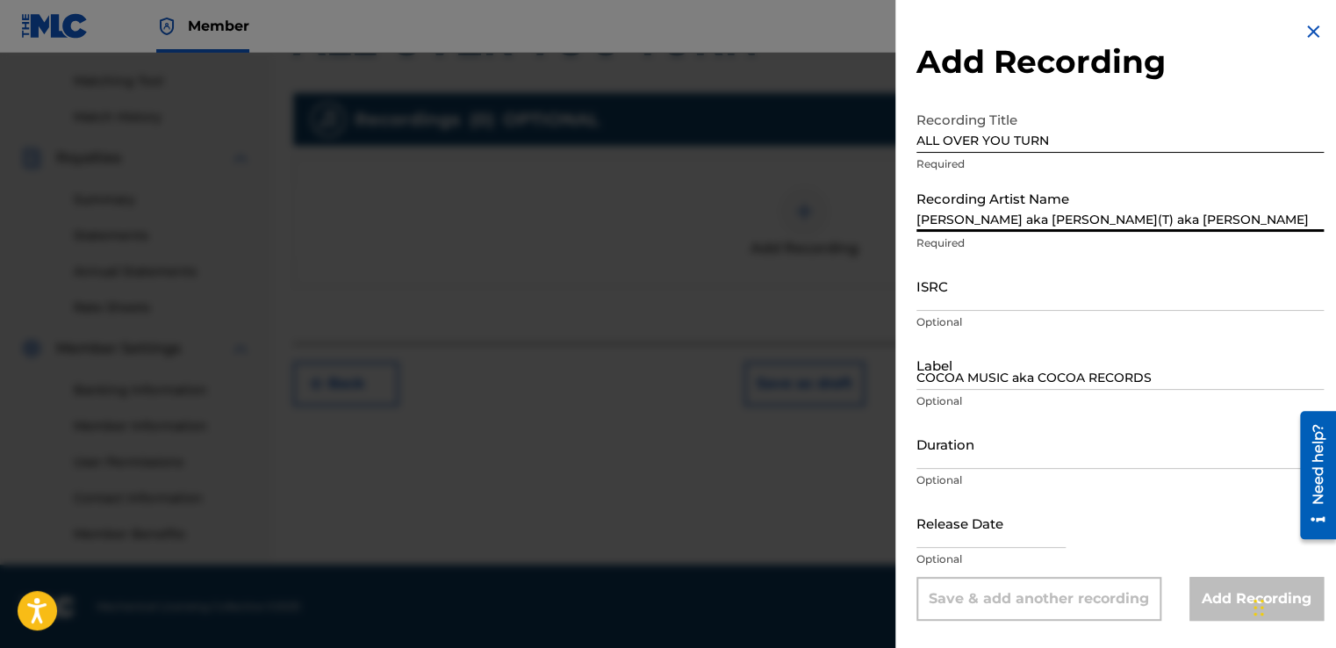
type input "04:17"
type input "[DATE]"
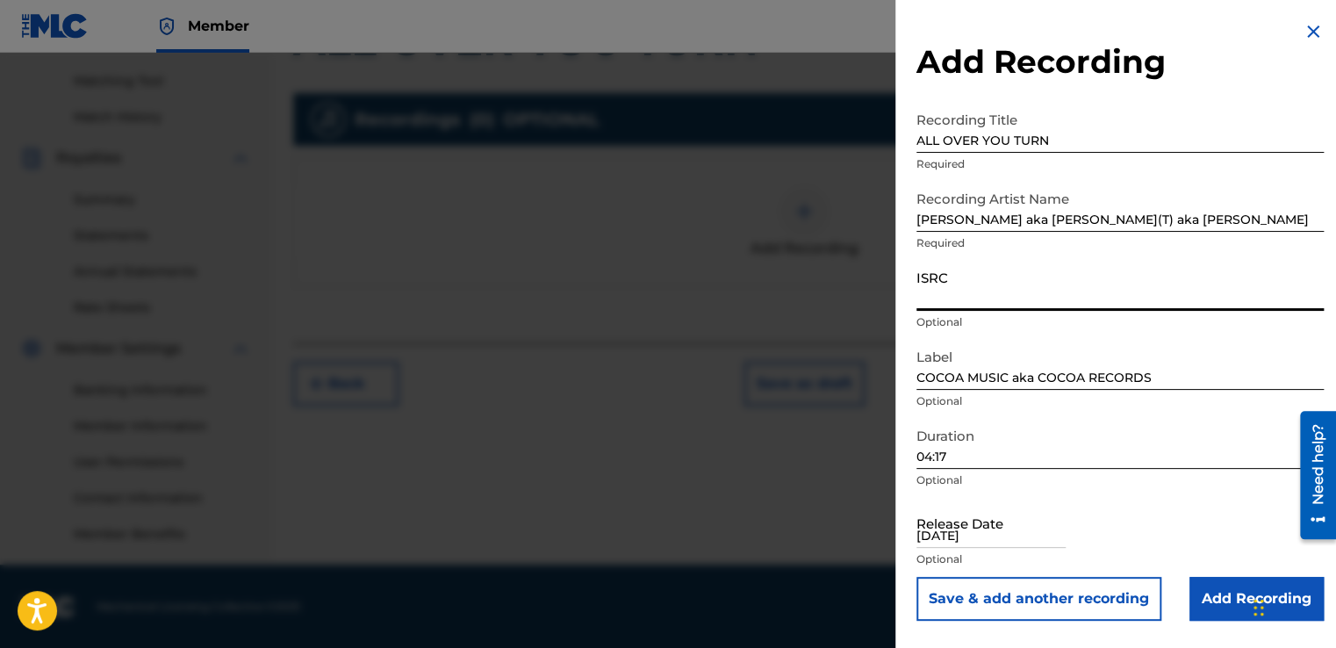
click at [930, 301] on input "ISRC" at bounding box center [1119, 286] width 407 height 50
type input "US3NS9300001"
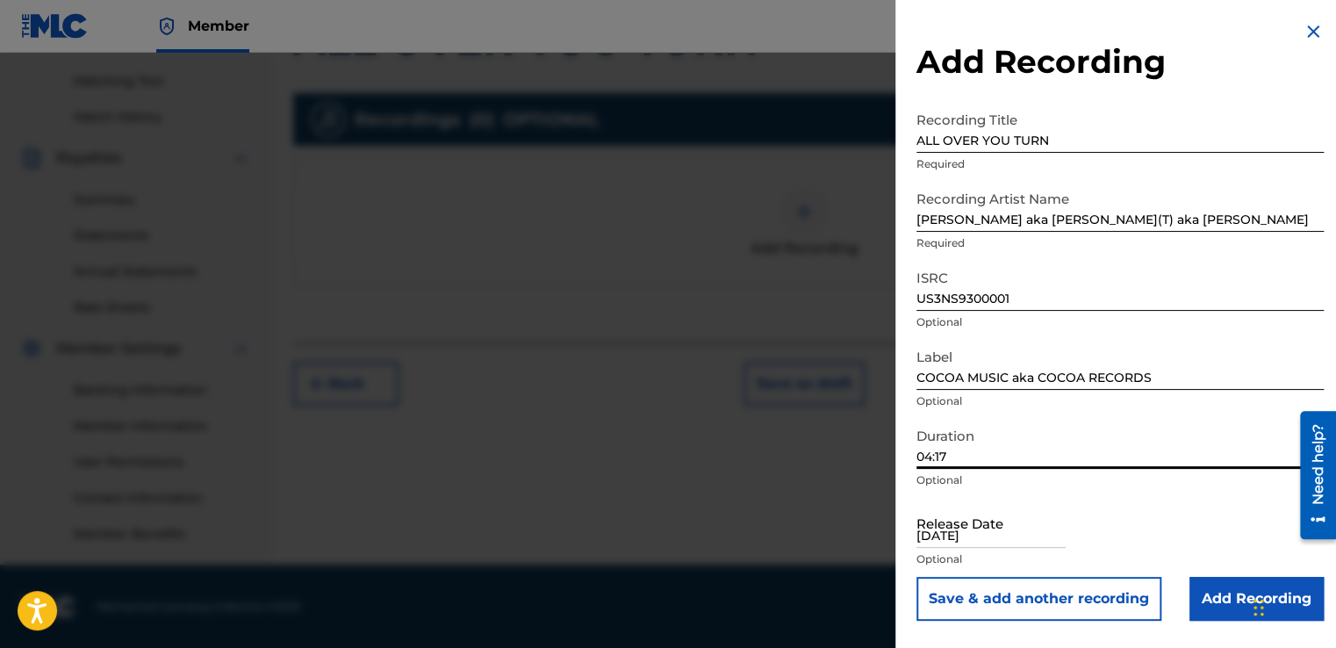
click at [947, 455] on input "04:17" at bounding box center [1119, 444] width 407 height 50
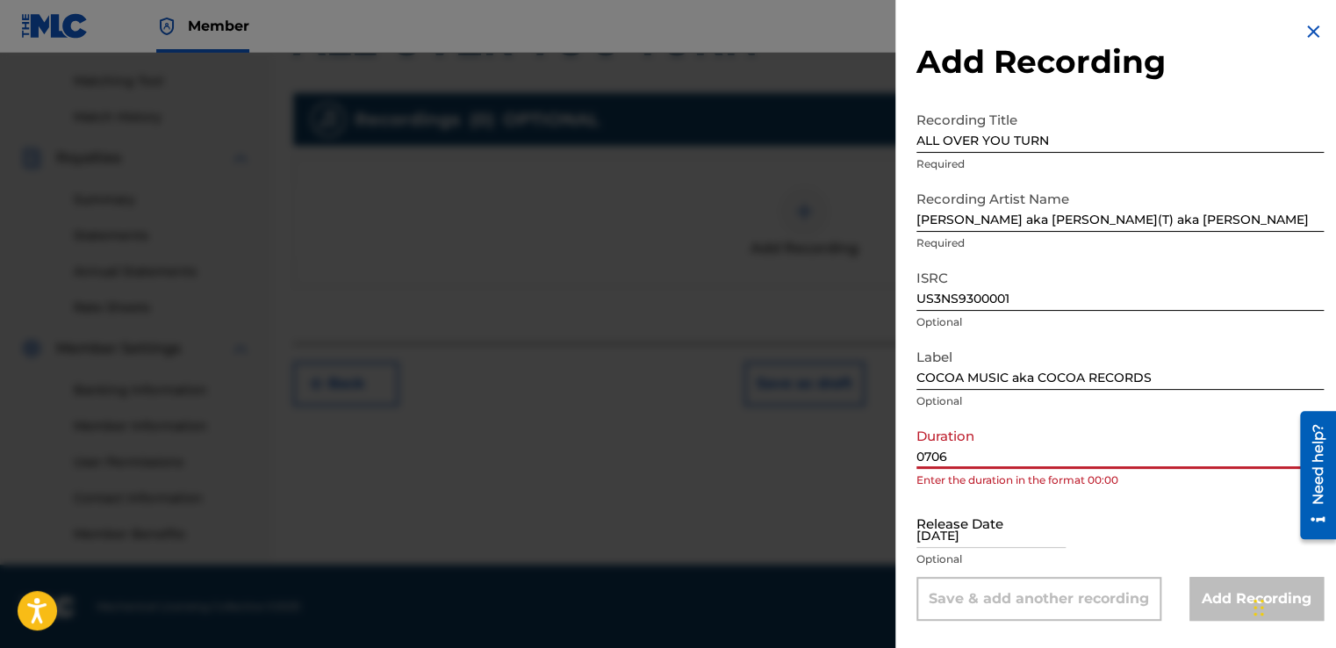
click at [933, 454] on input "0706" at bounding box center [1119, 444] width 407 height 50
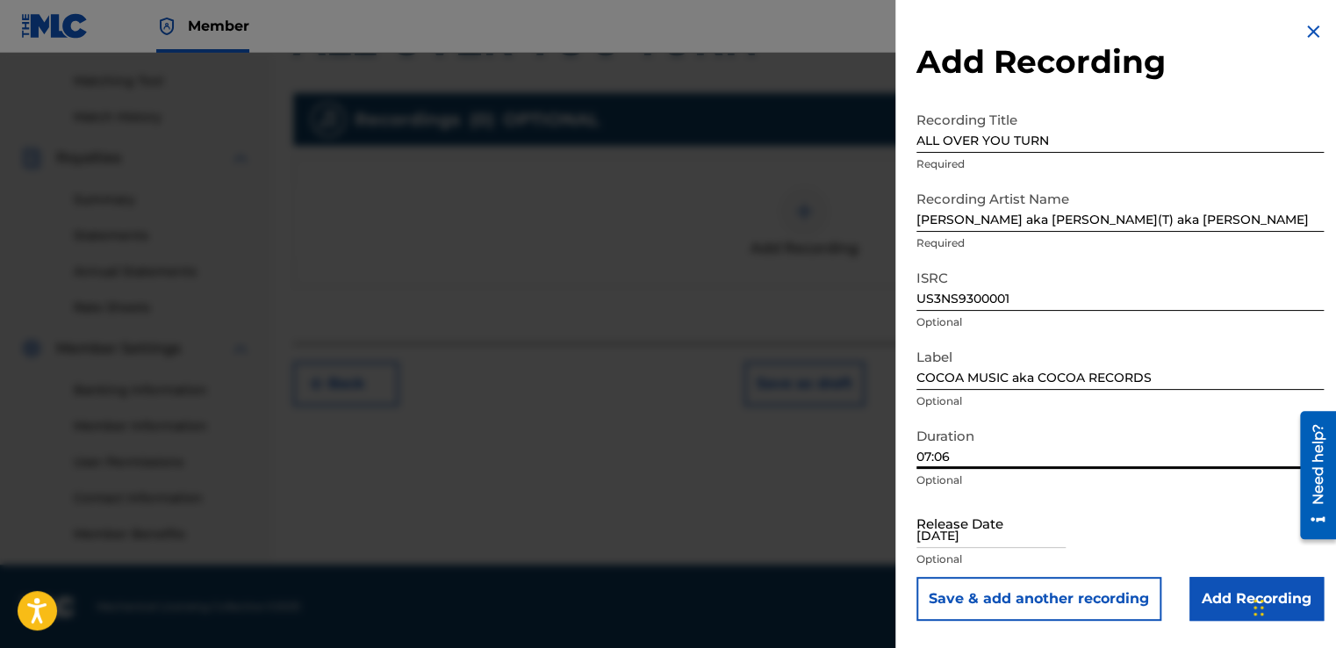
type input "07:06"
select select "8"
select select "2025"
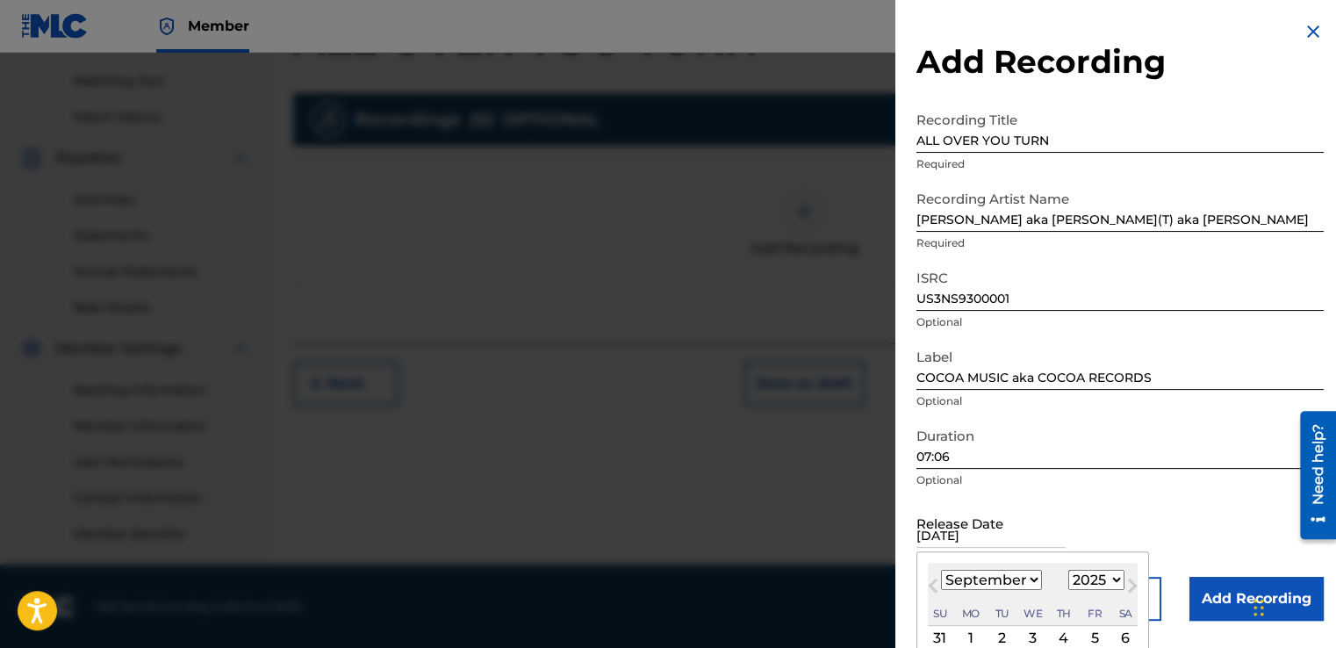
click at [998, 534] on input "[DATE]" at bounding box center [990, 523] width 149 height 50
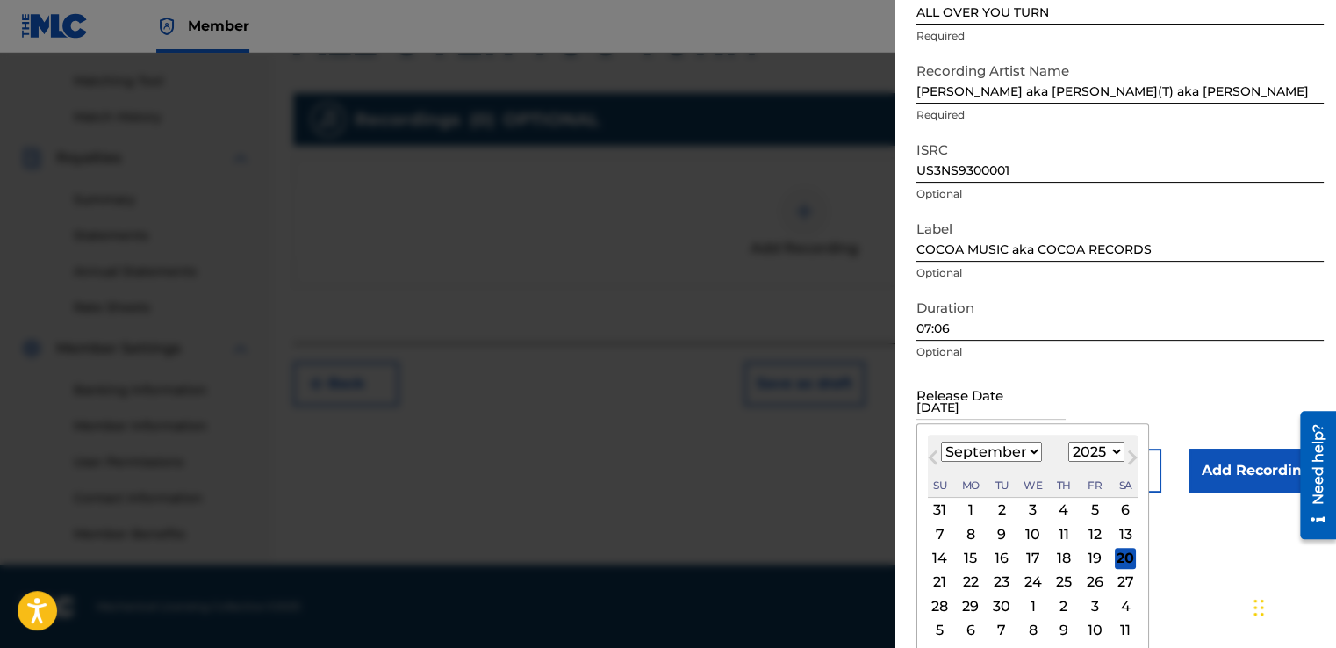
scroll to position [133, 0]
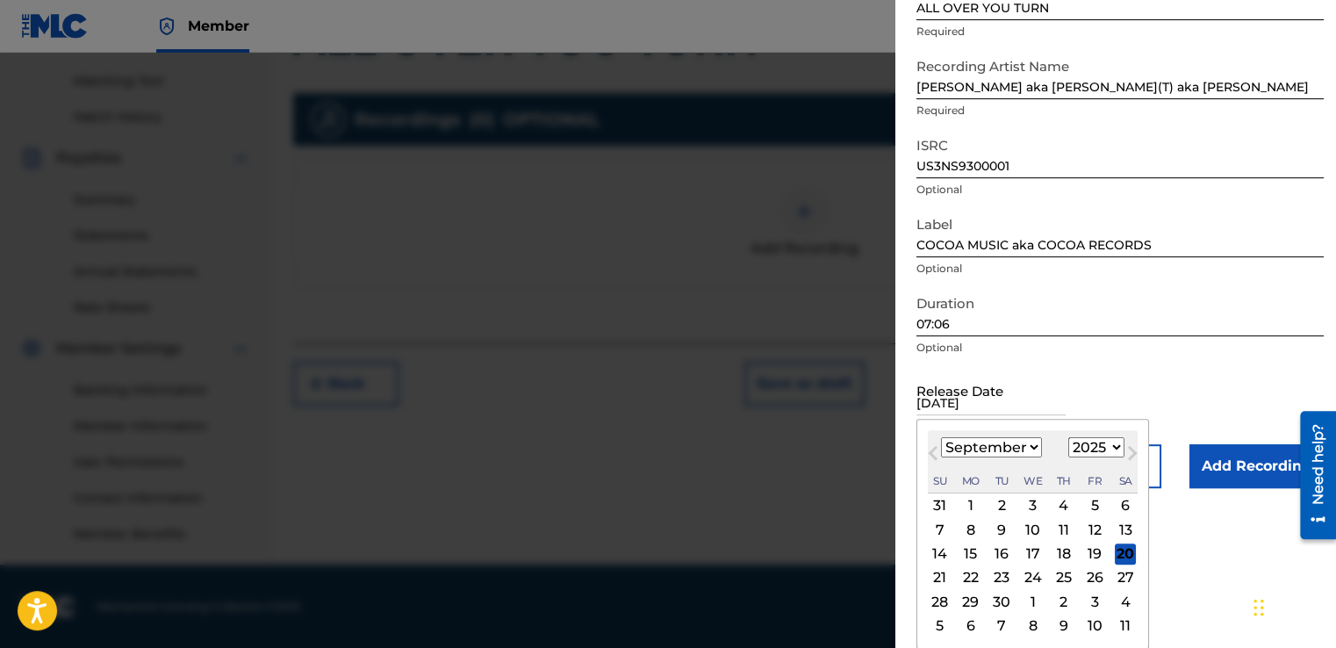
click at [998, 534] on div "9" at bounding box center [1001, 529] width 21 height 21
type input "[DATE]"
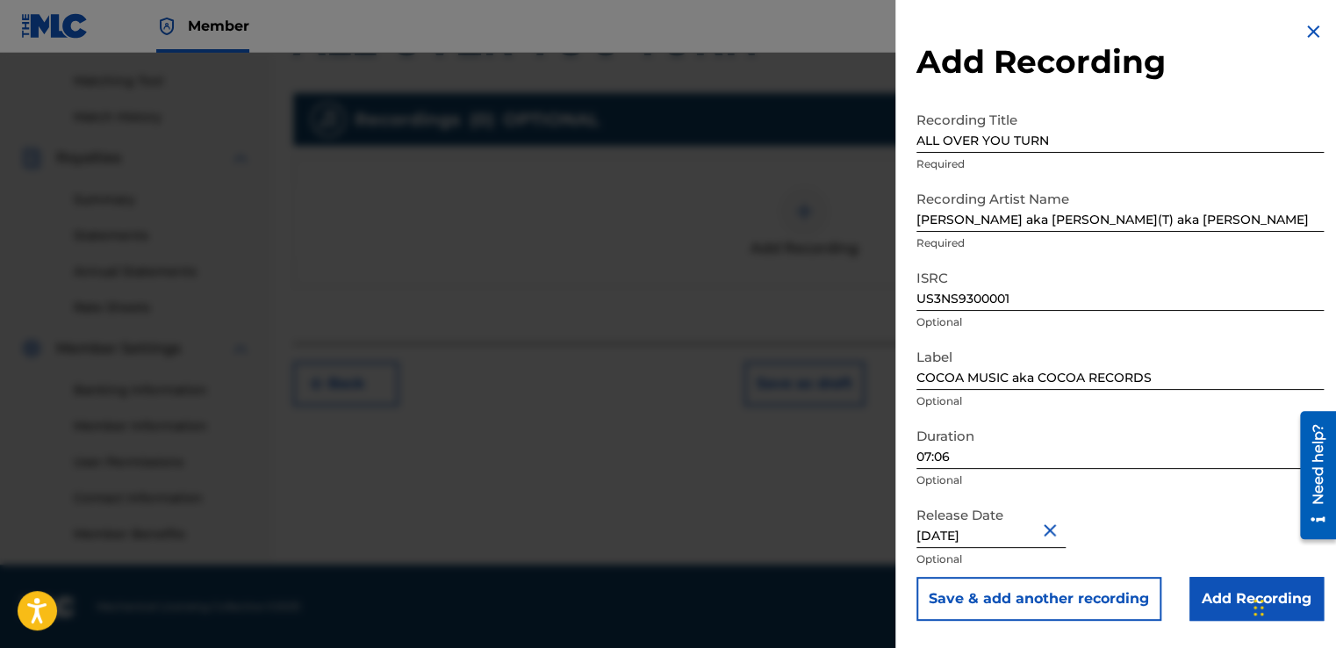
scroll to position [0, 0]
click at [836, 507] on div at bounding box center [668, 377] width 1336 height 648
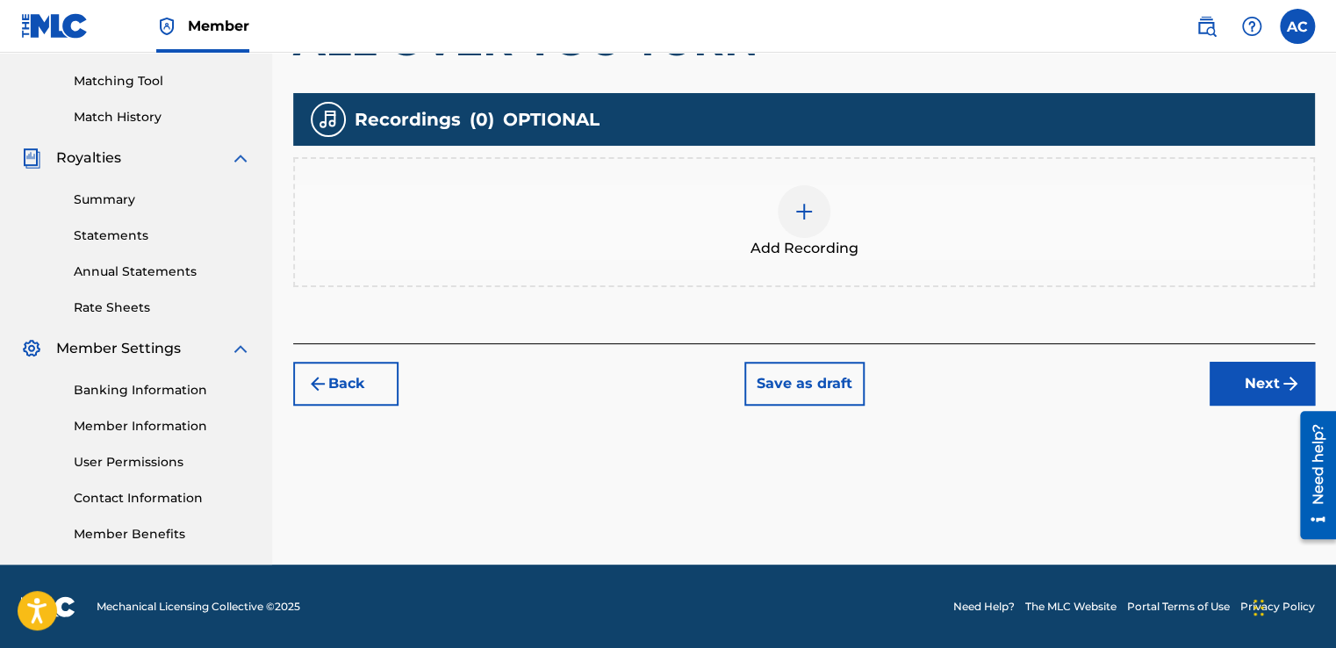
click at [337, 377] on button "Back" at bounding box center [345, 384] width 105 height 44
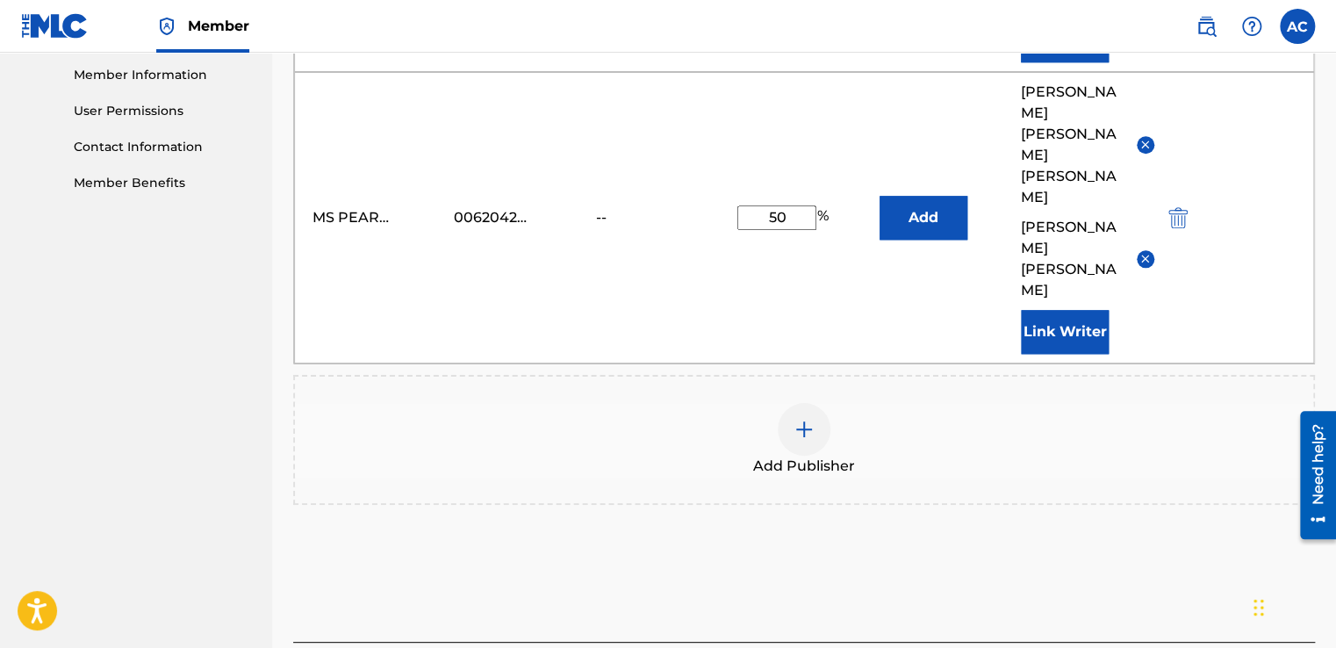
scroll to position [802, 0]
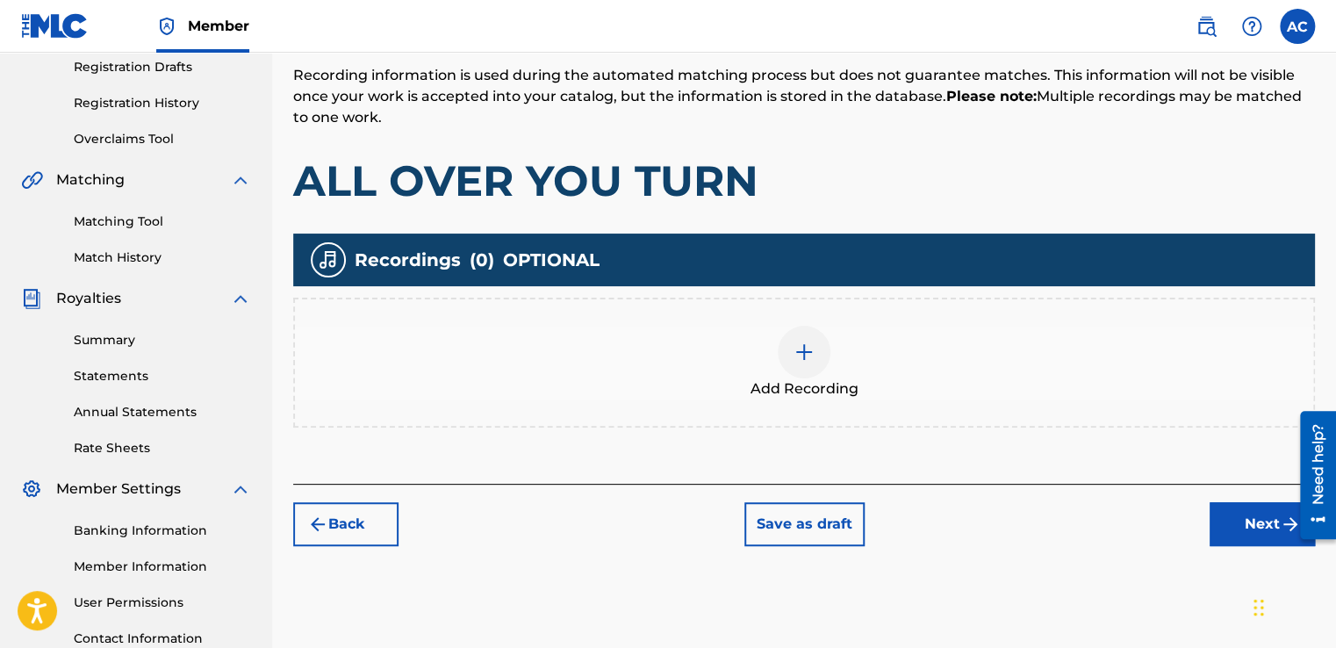
scroll to position [325, 0]
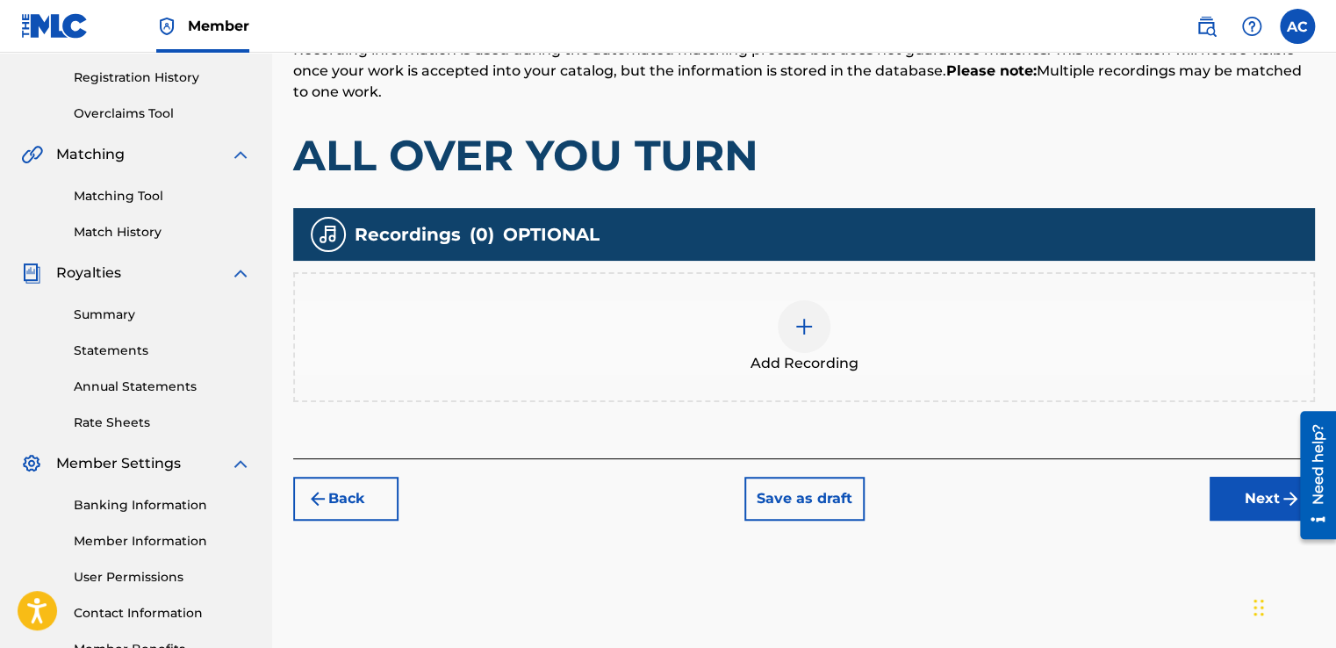
click at [802, 327] on img at bounding box center [804, 326] width 21 height 21
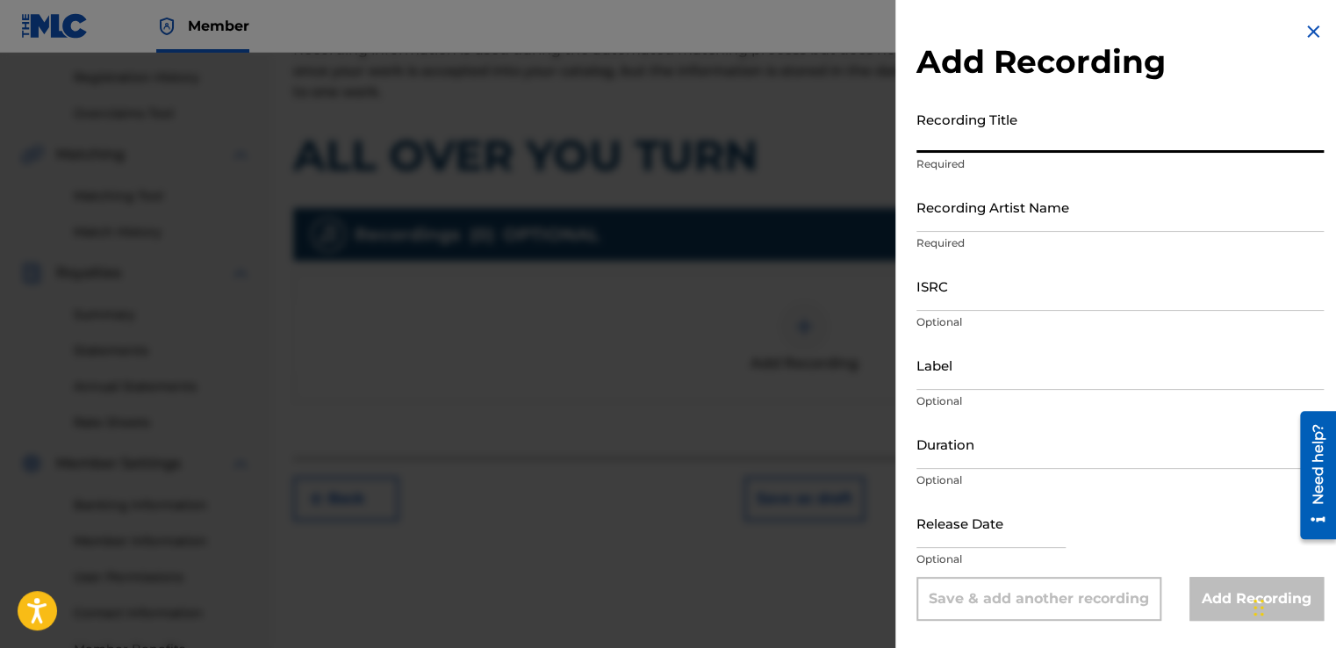
click at [950, 126] on input "Recording Title" at bounding box center [1119, 128] width 407 height 50
type input "ALL OVER YOU TURNA"
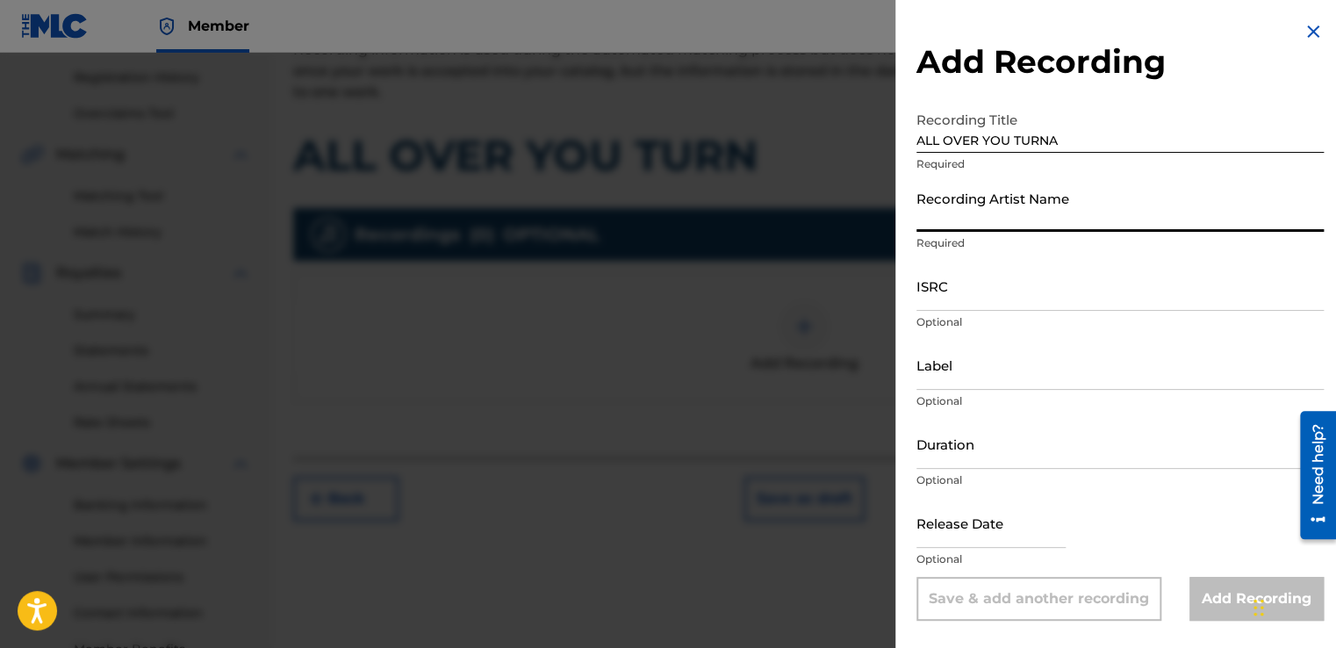
click at [927, 230] on input "Recording Artist Name" at bounding box center [1119, 207] width 407 height 50
type input "[PERSON_NAME] aka [PERSON_NAME](T) aka [PERSON_NAME]"
type input "COCOA MUSIC aka COCOA RECORDS"
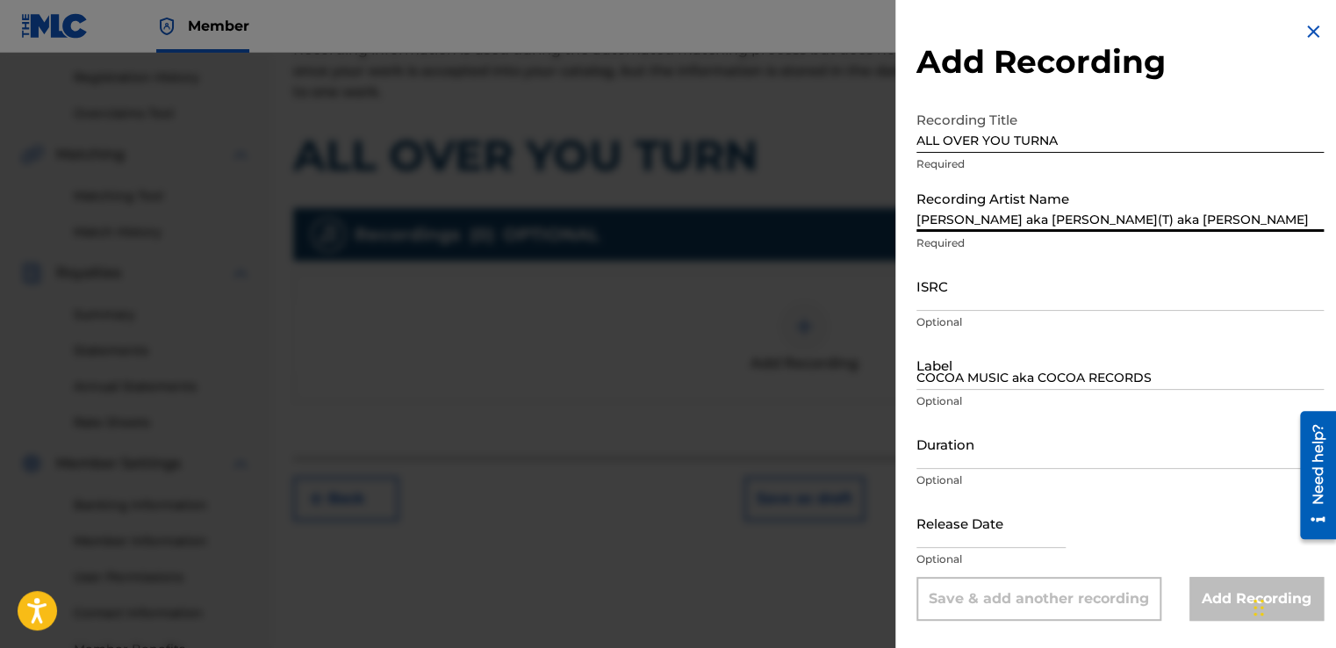
type input "07:06"
type input "[DATE]"
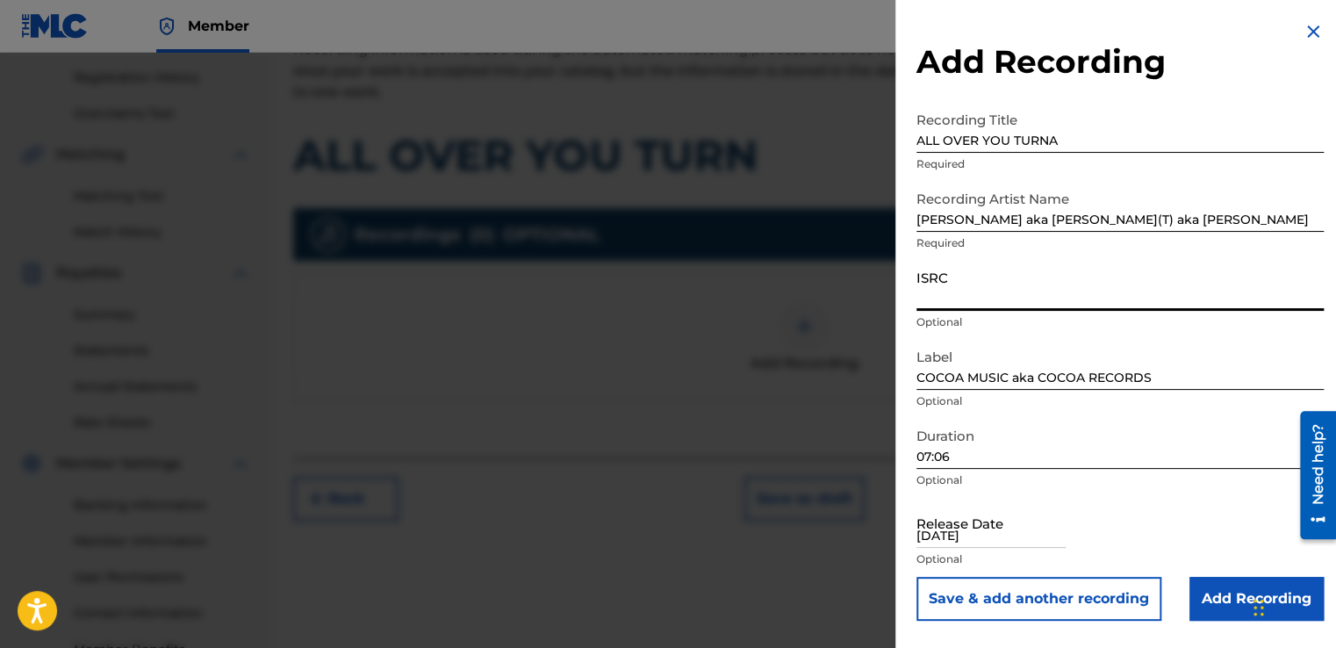
click at [952, 304] on input "ISRC" at bounding box center [1119, 286] width 407 height 50
type input "US3NS9300001"
click at [1220, 593] on input "Add Recording" at bounding box center [1256, 599] width 134 height 44
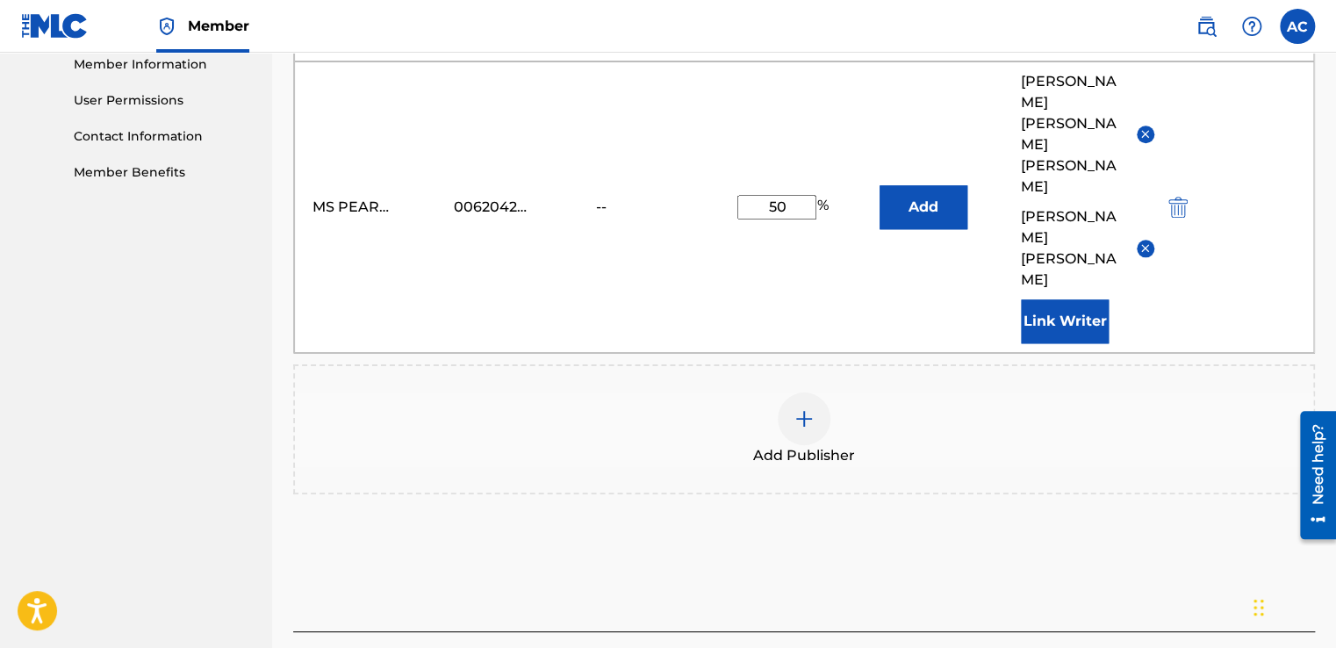
scroll to position [802, 0]
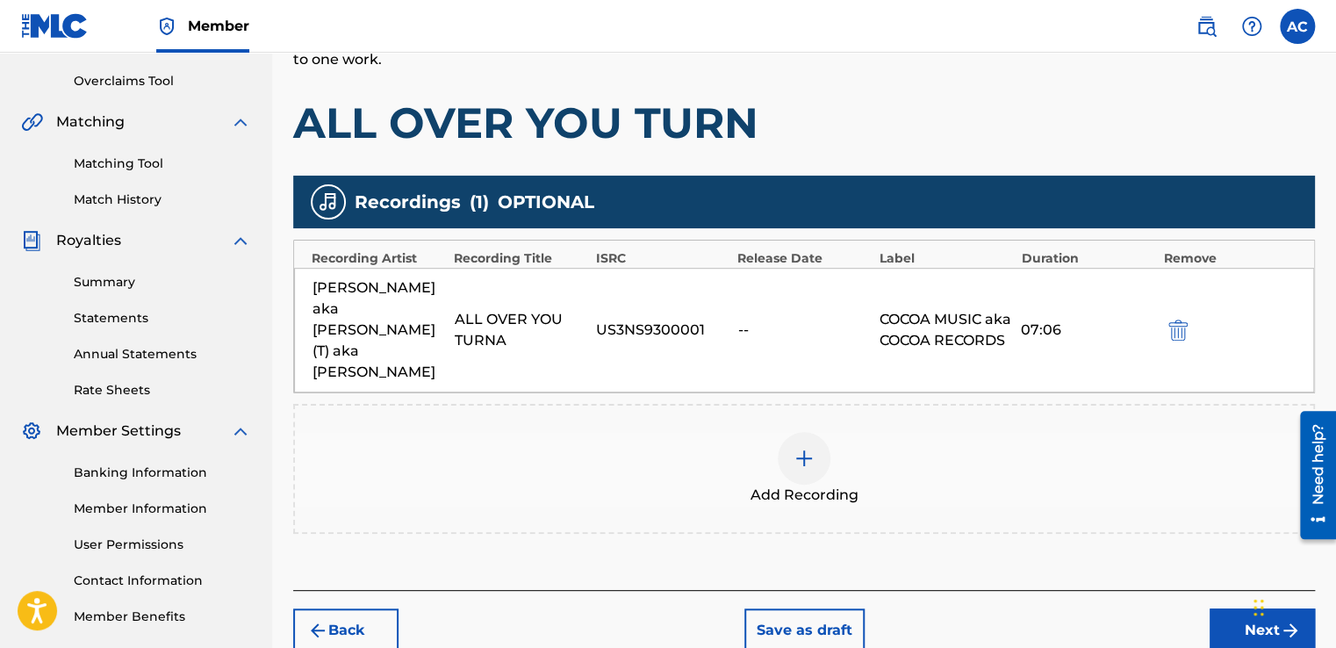
scroll to position [360, 0]
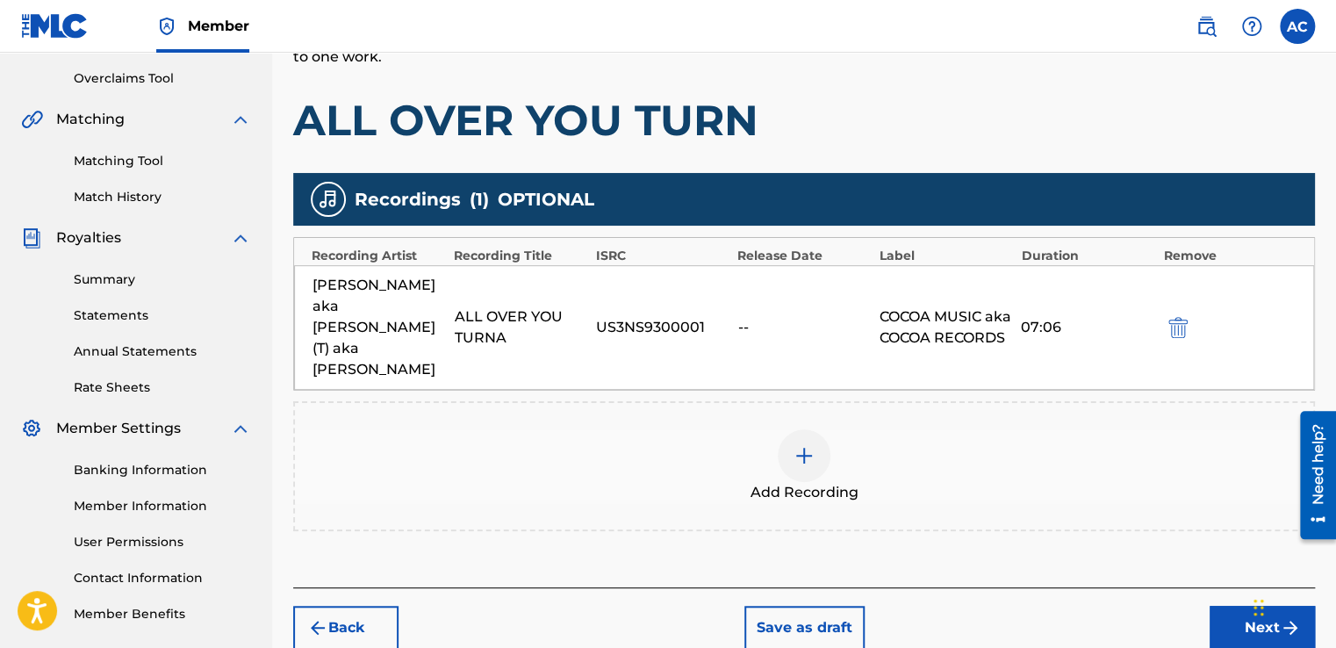
click at [801, 445] on img at bounding box center [804, 455] width 21 height 21
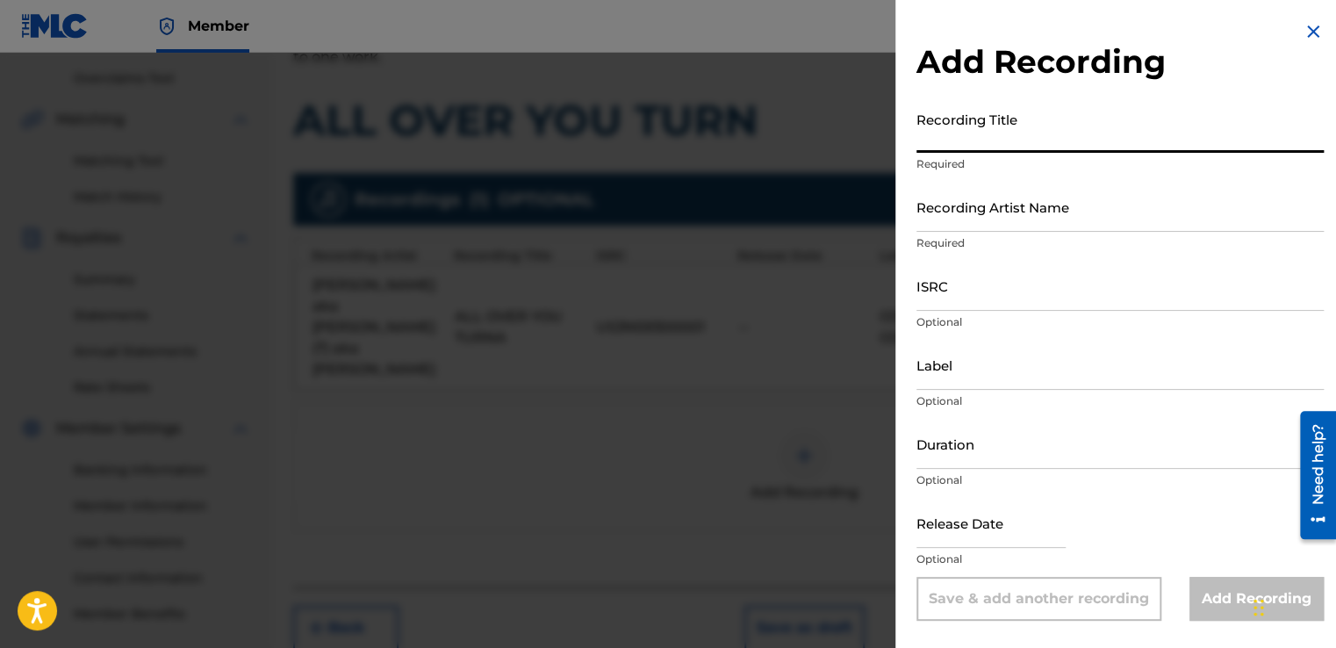
click at [943, 127] on input "Recording Title" at bounding box center [1119, 128] width 407 height 50
type input "ALL OVER YOU TURN"
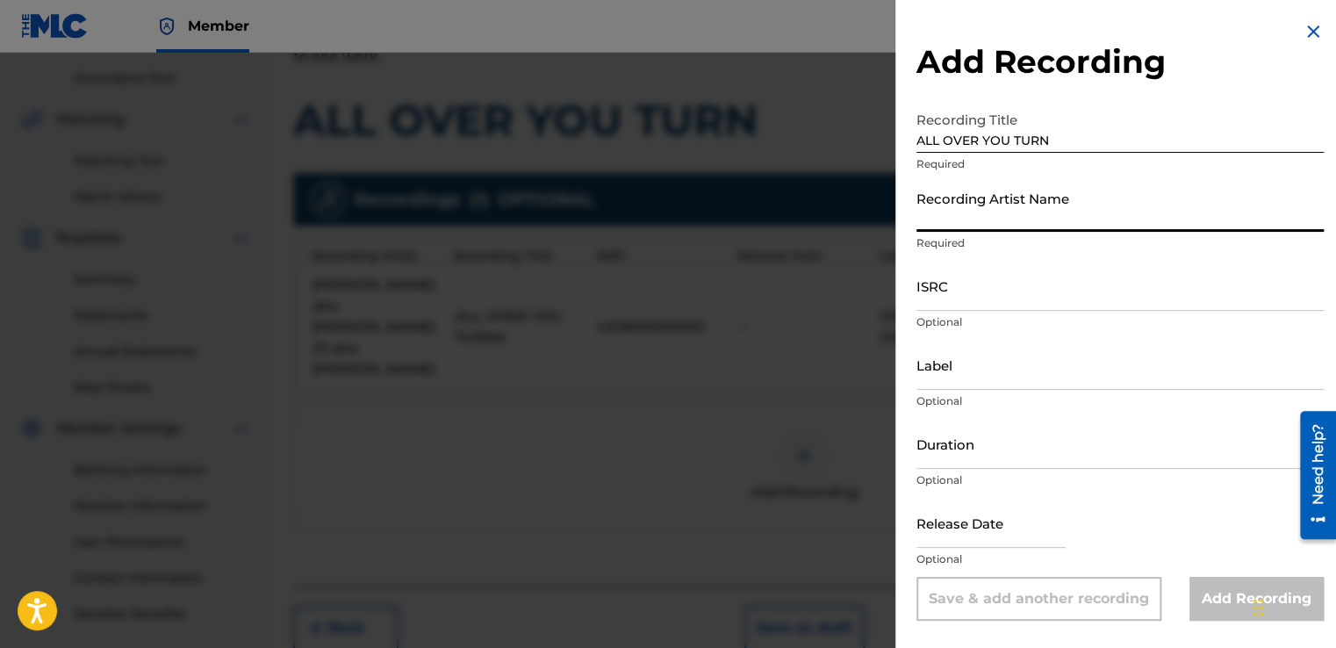
click at [923, 209] on input "Recording Artist Name" at bounding box center [1119, 207] width 407 height 50
type input "[PERSON_NAME] aka [PERSON_NAME](T) aka [PERSON_NAME]"
type input "COCOA MUSIC aka COCOA RECORDS"
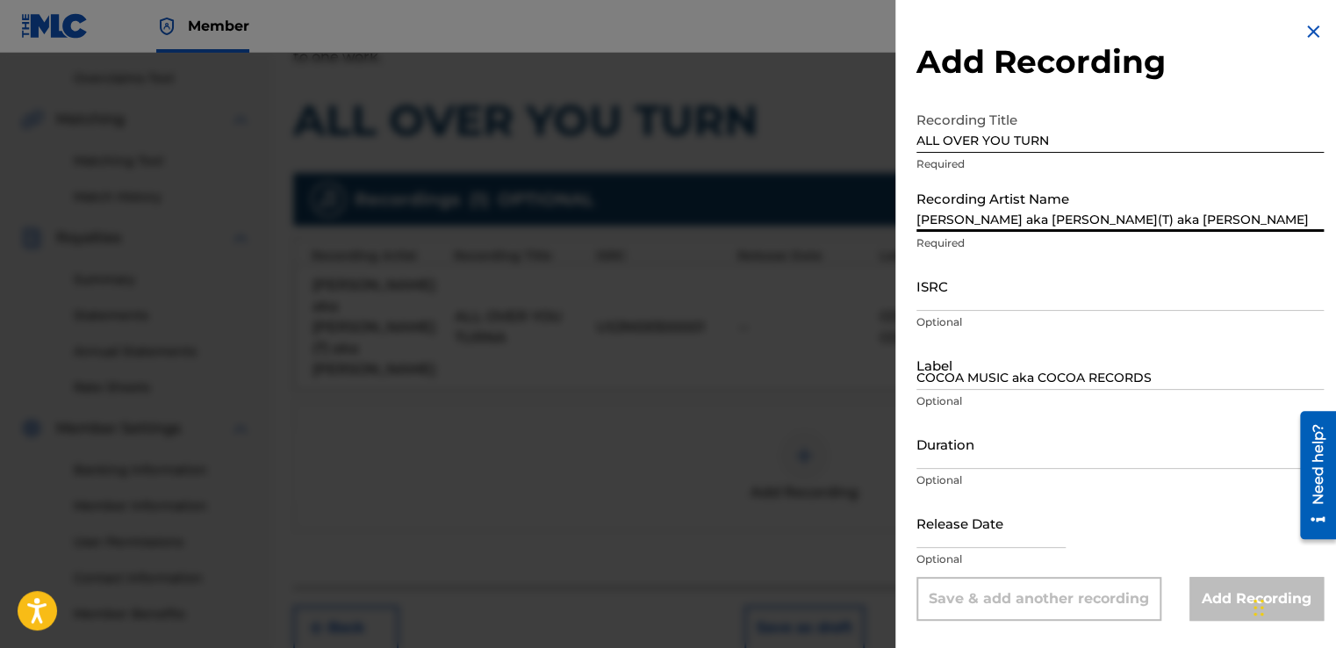
type input "07:06"
type input "[DATE]"
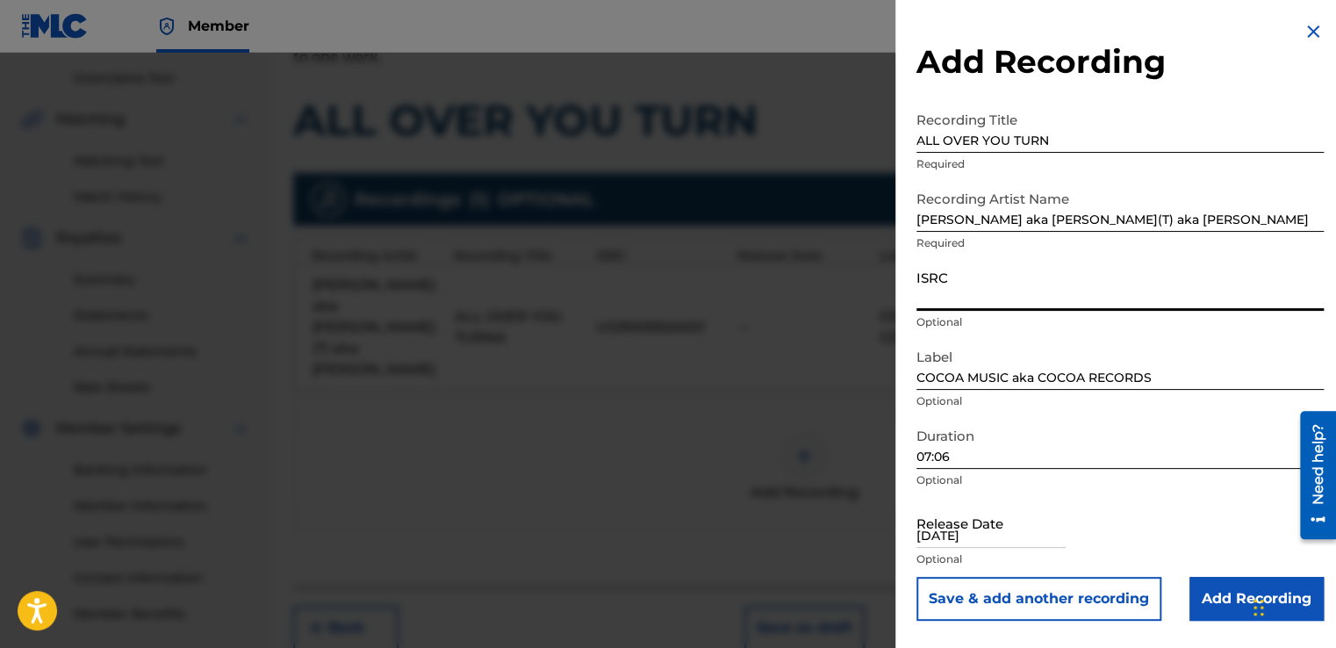
click at [943, 297] on input "ISRC" at bounding box center [1119, 286] width 407 height 50
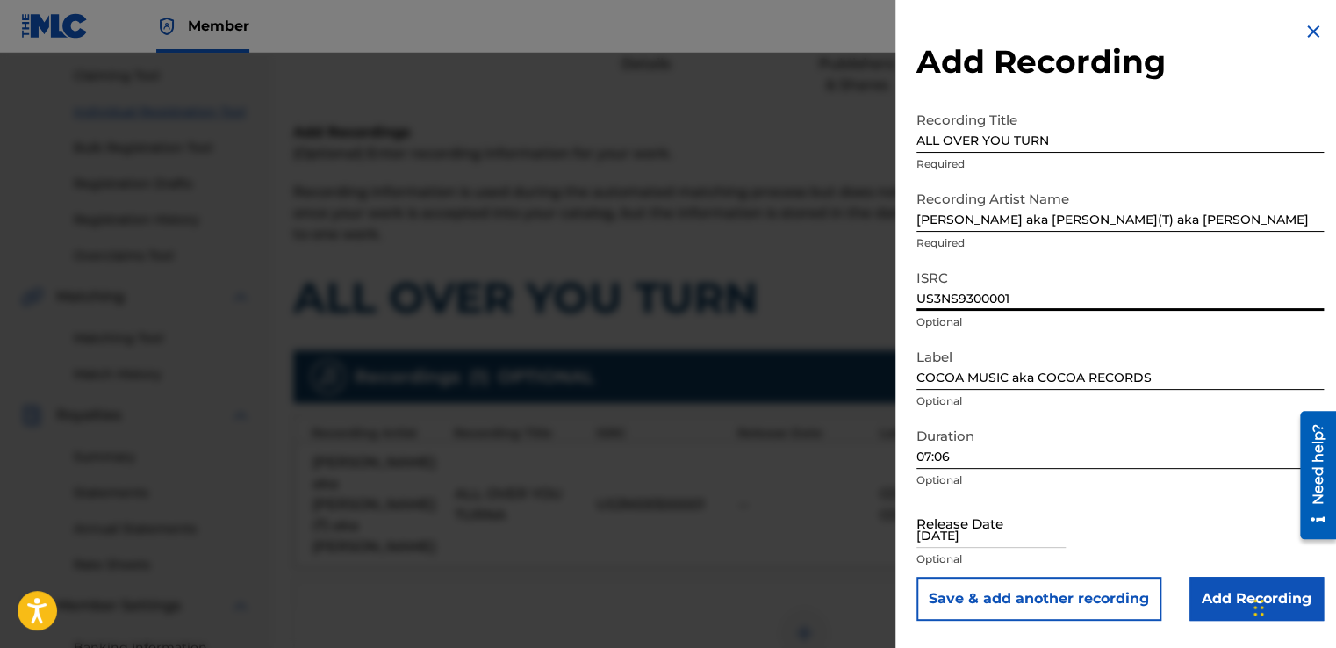
scroll to position [190, 0]
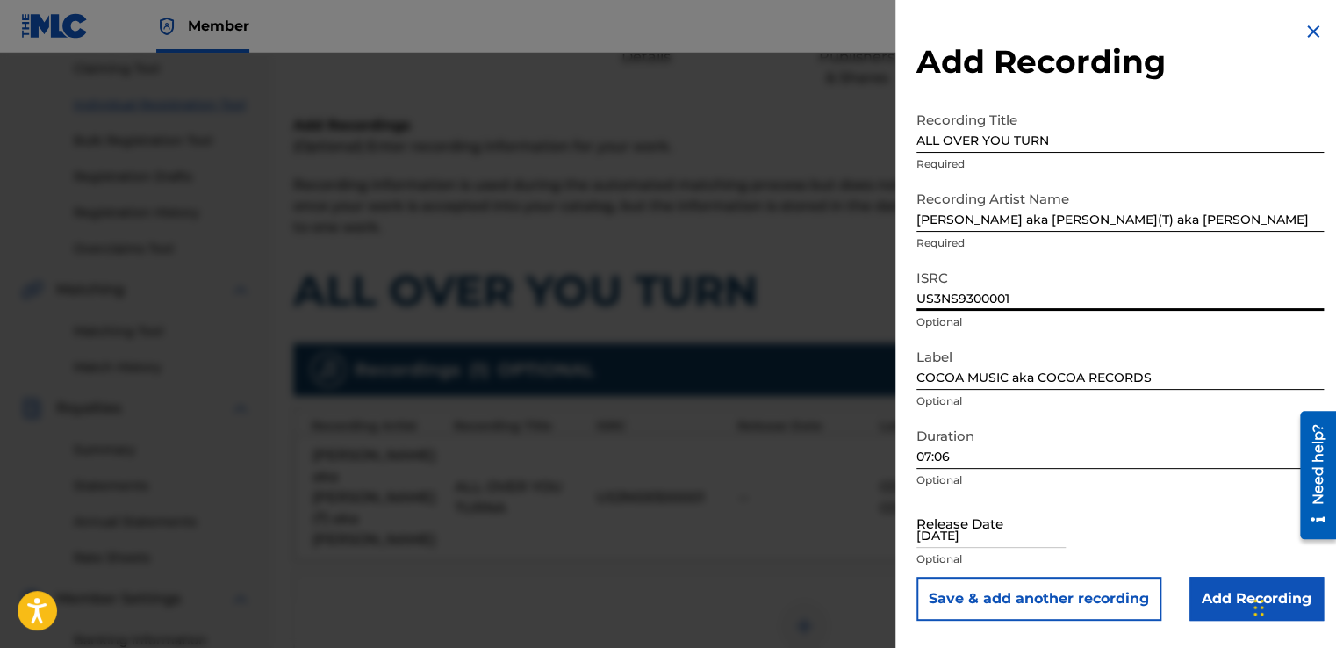
type input "US3NS9300001"
click at [1020, 528] on input "[DATE]" at bounding box center [990, 523] width 149 height 50
select select "8"
select select "2025"
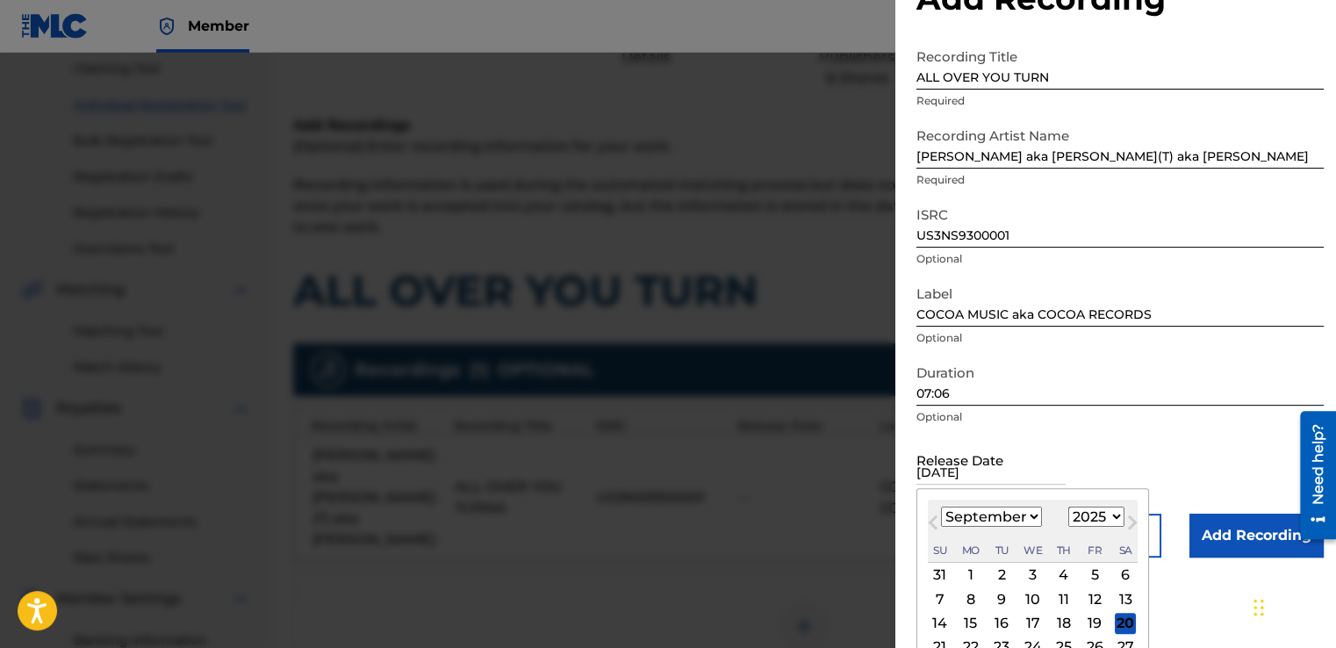
scroll to position [133, 0]
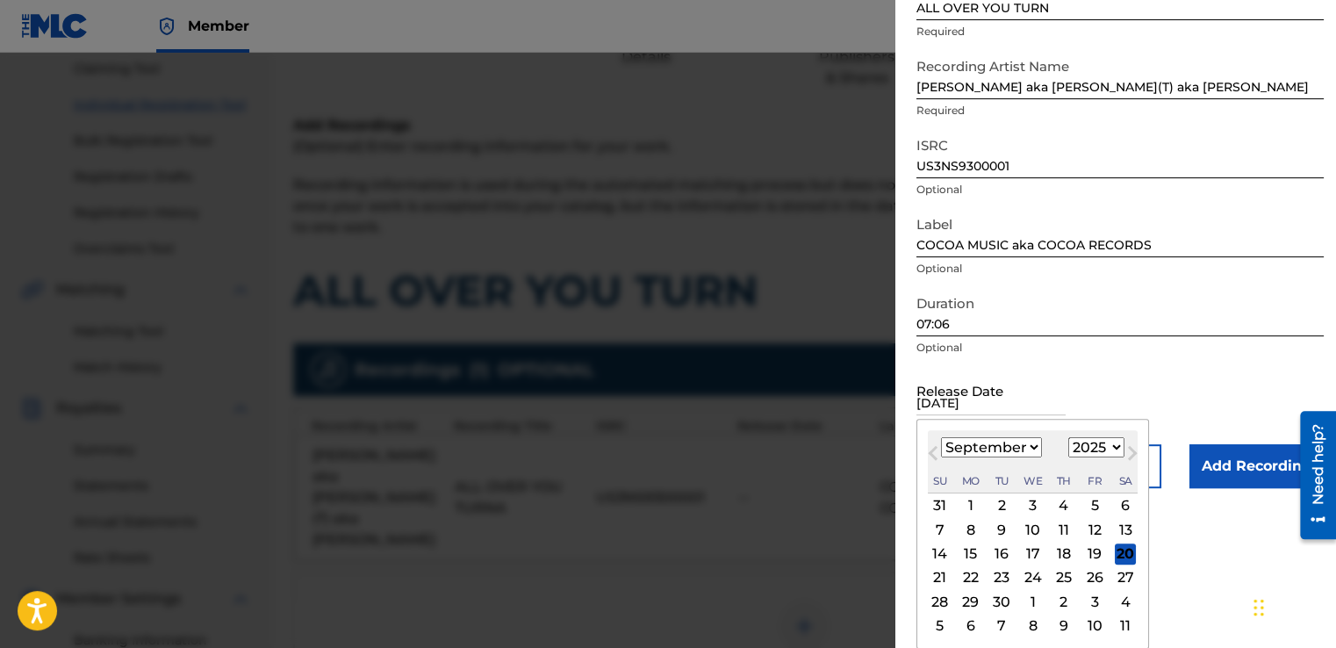
click at [1012, 402] on input "[DATE]" at bounding box center [990, 390] width 149 height 50
type input "J"
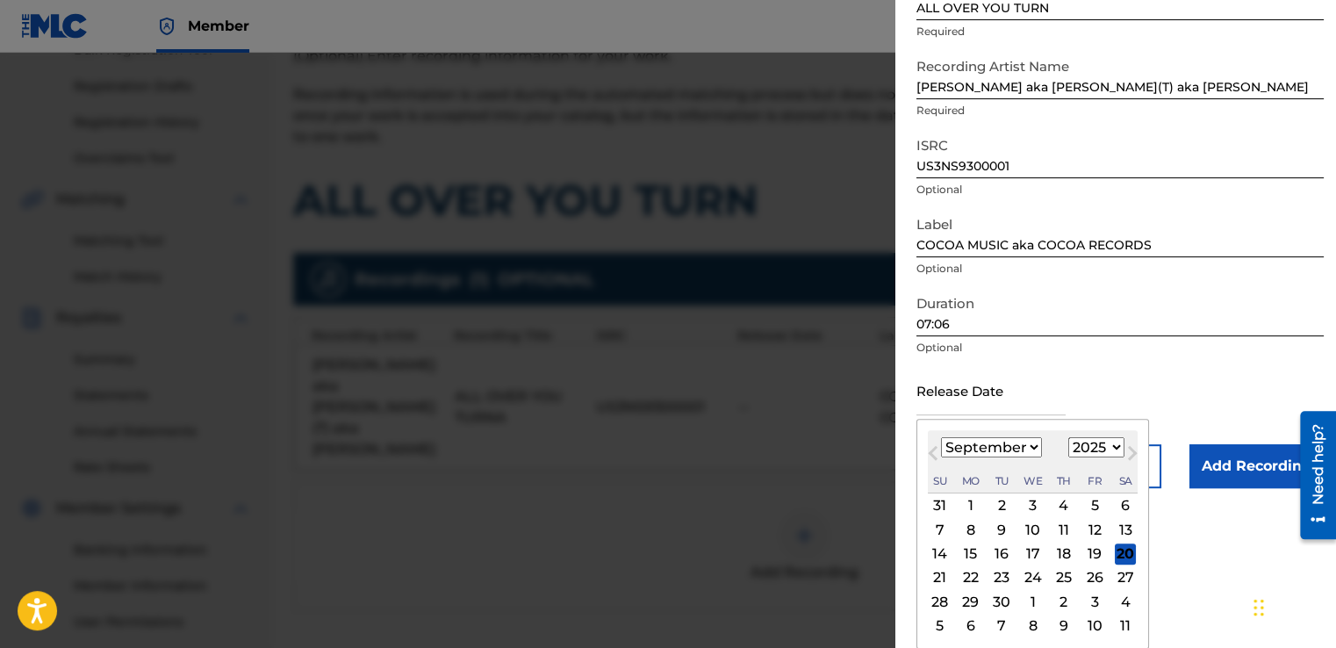
scroll to position [249, 0]
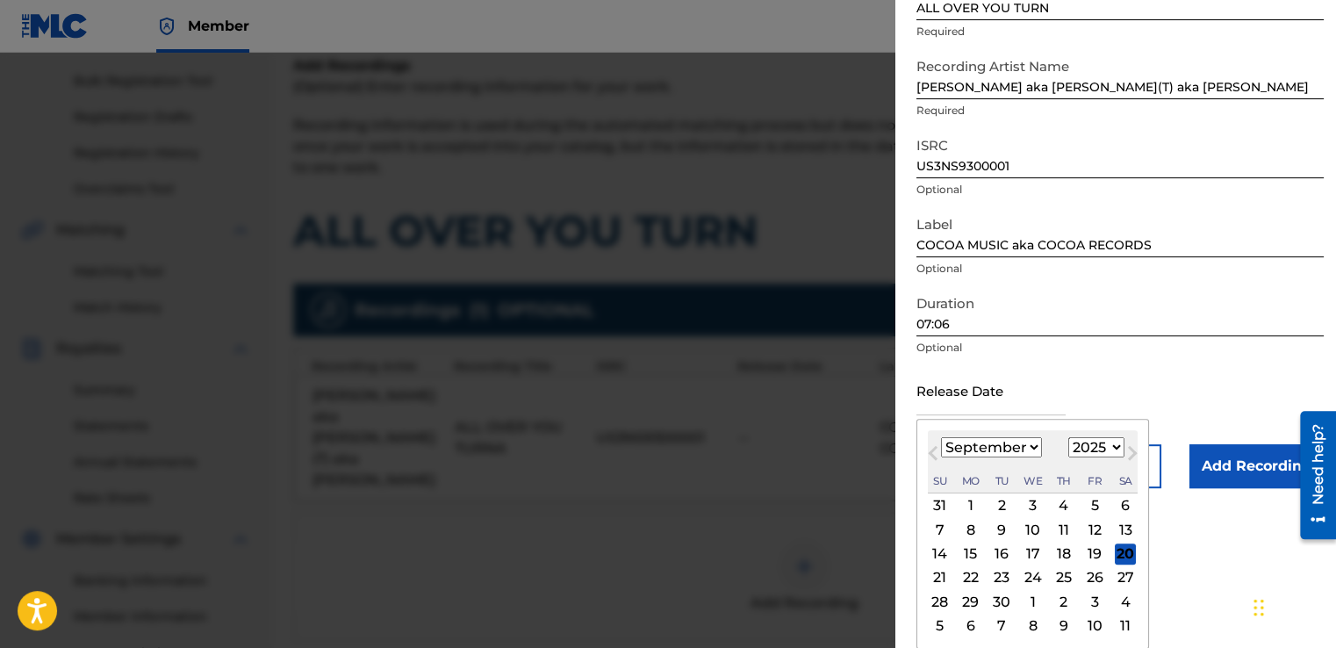
click at [1029, 450] on select "January February March April May June July August September October November De…" at bounding box center [991, 447] width 101 height 20
select select "5"
click at [941, 437] on select "January February March April May June July August September October November De…" at bounding box center [991, 447] width 101 height 20
click at [938, 556] on div "15" at bounding box center [940, 553] width 21 height 21
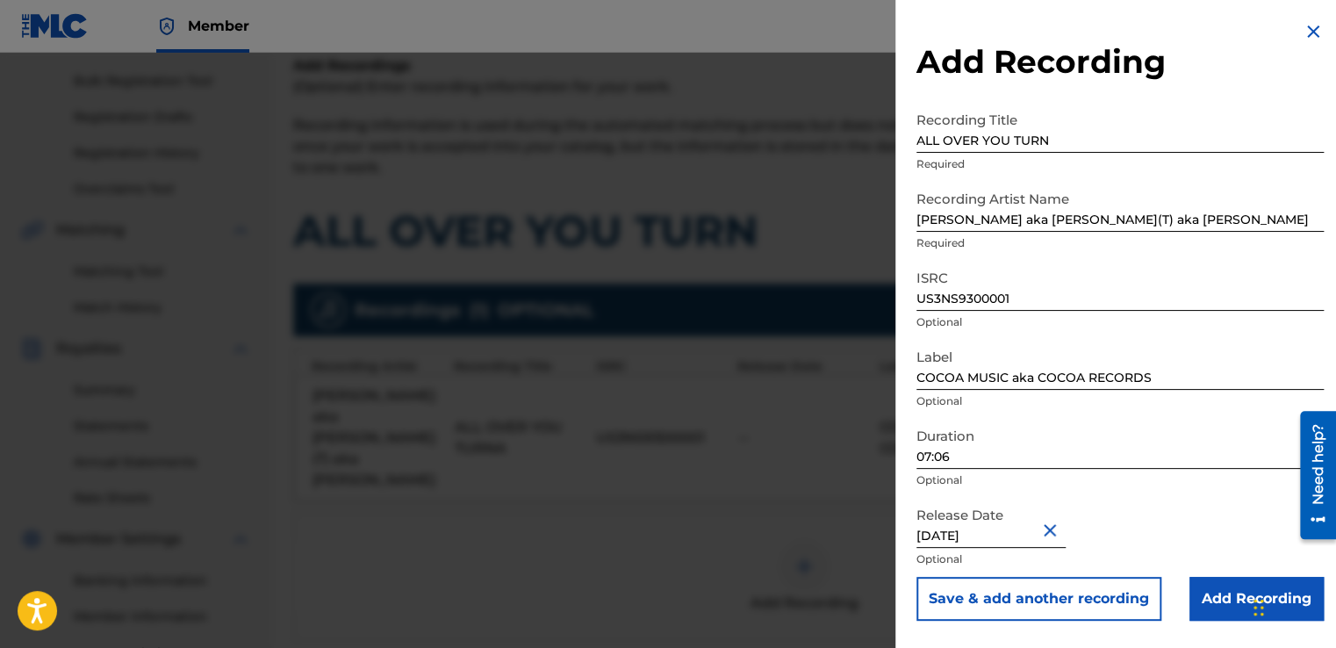
scroll to position [0, 0]
type input "[DATE]"
click at [1217, 600] on input "Add Recording" at bounding box center [1256, 599] width 134 height 44
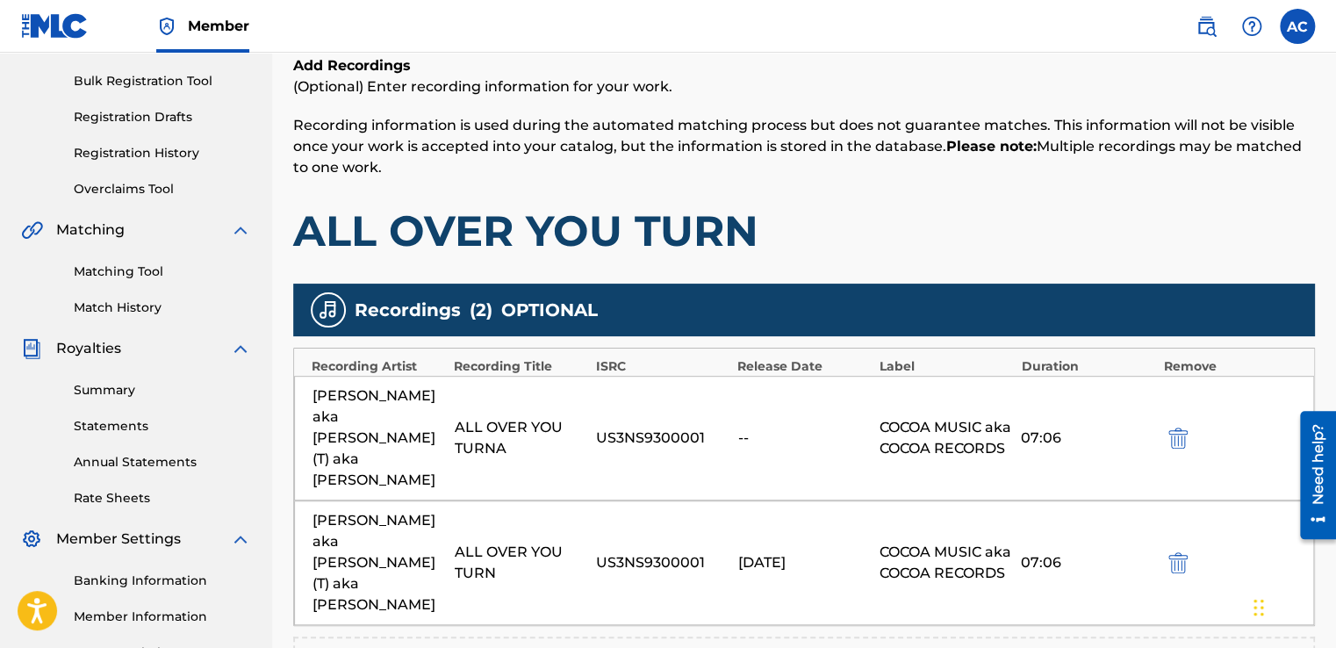
click at [1175, 428] on img "submit" at bounding box center [1177, 437] width 19 height 21
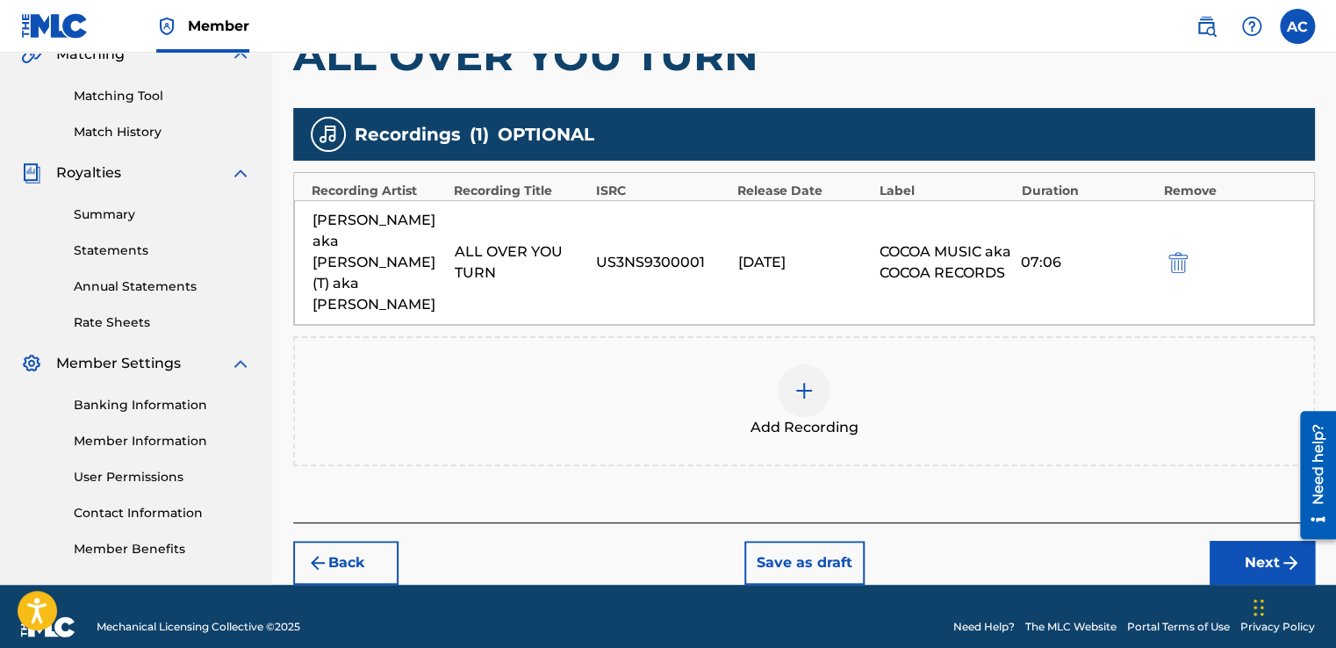
scroll to position [440, 0]
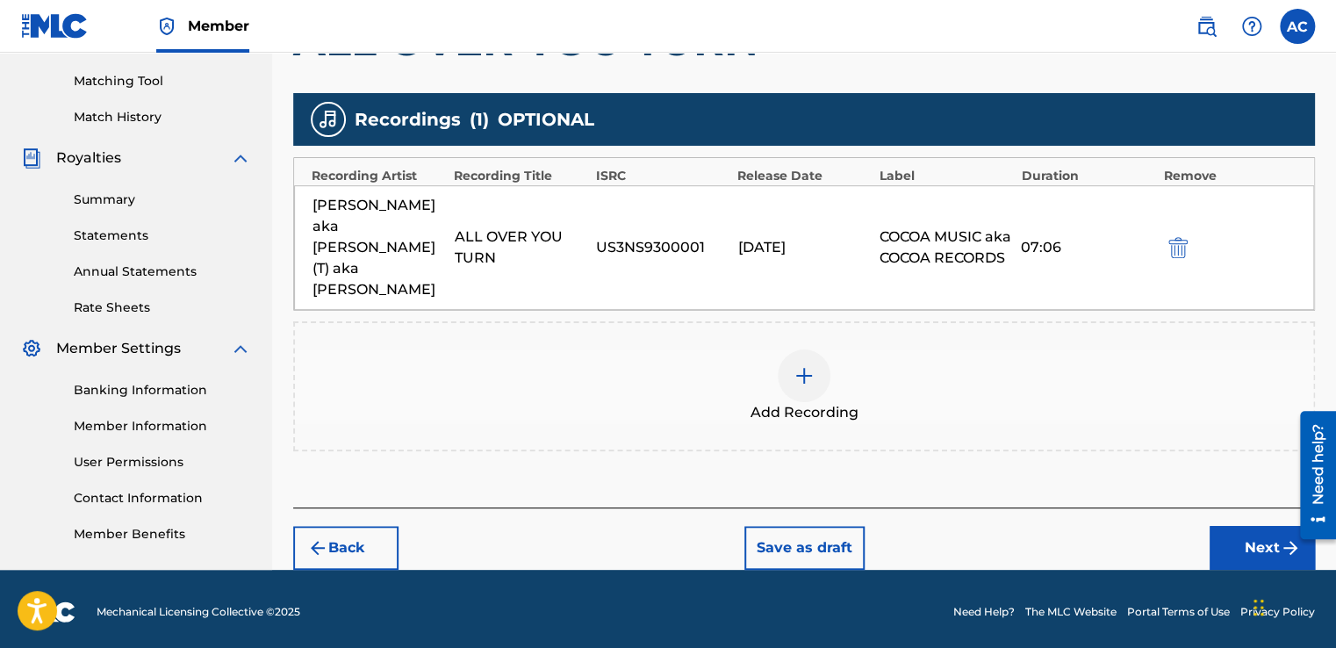
click at [1252, 526] on button "Next" at bounding box center [1262, 548] width 105 height 44
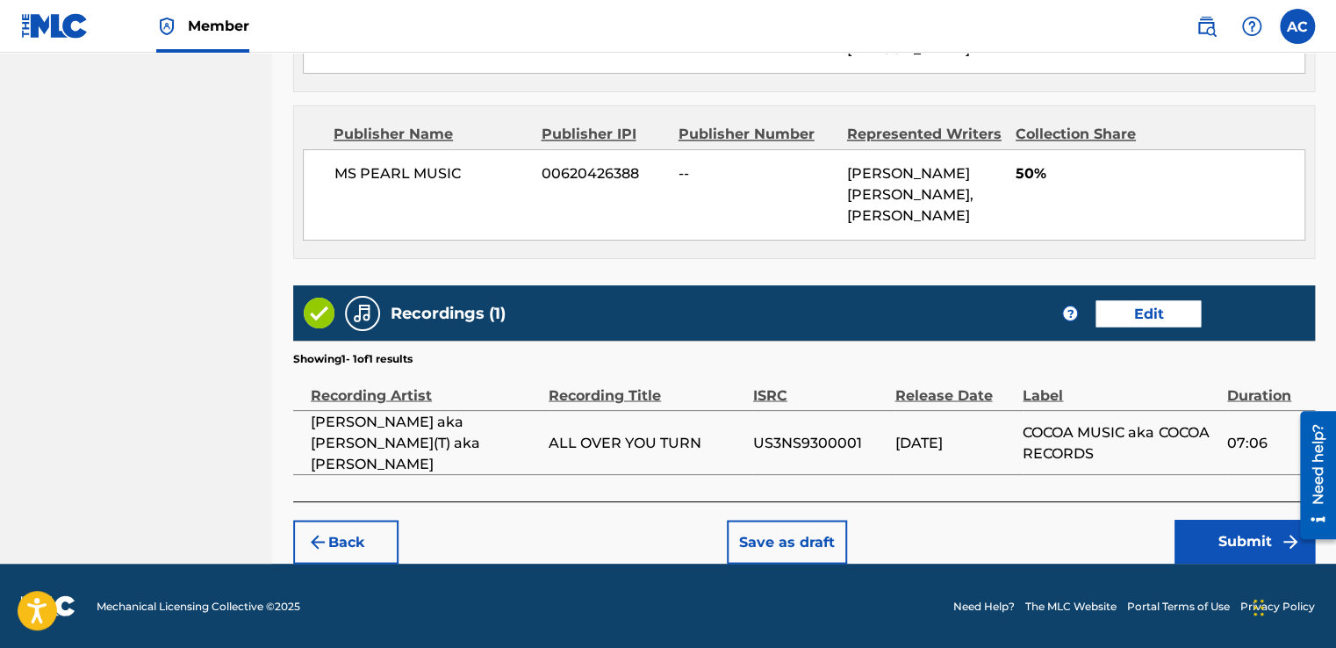
scroll to position [1417, 0]
click at [1245, 542] on button "Submit" at bounding box center [1245, 542] width 140 height 44
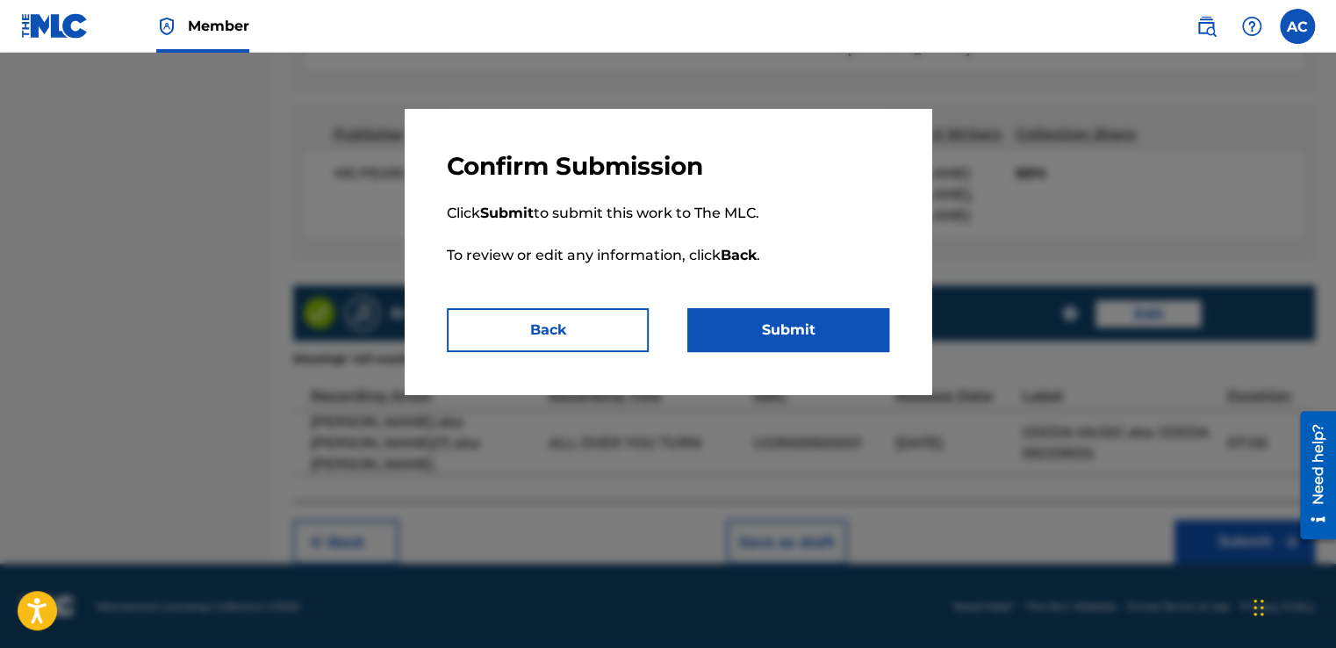
click at [810, 330] on button "Submit" at bounding box center [788, 330] width 202 height 44
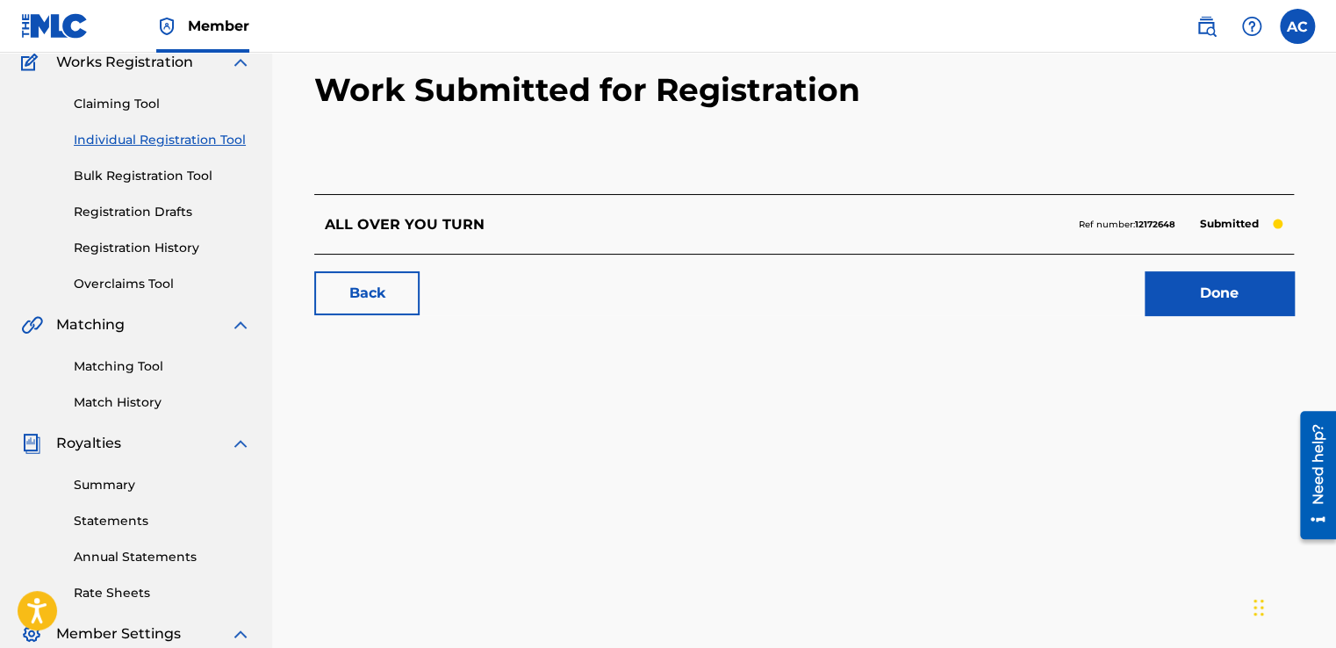
scroll to position [140, 0]
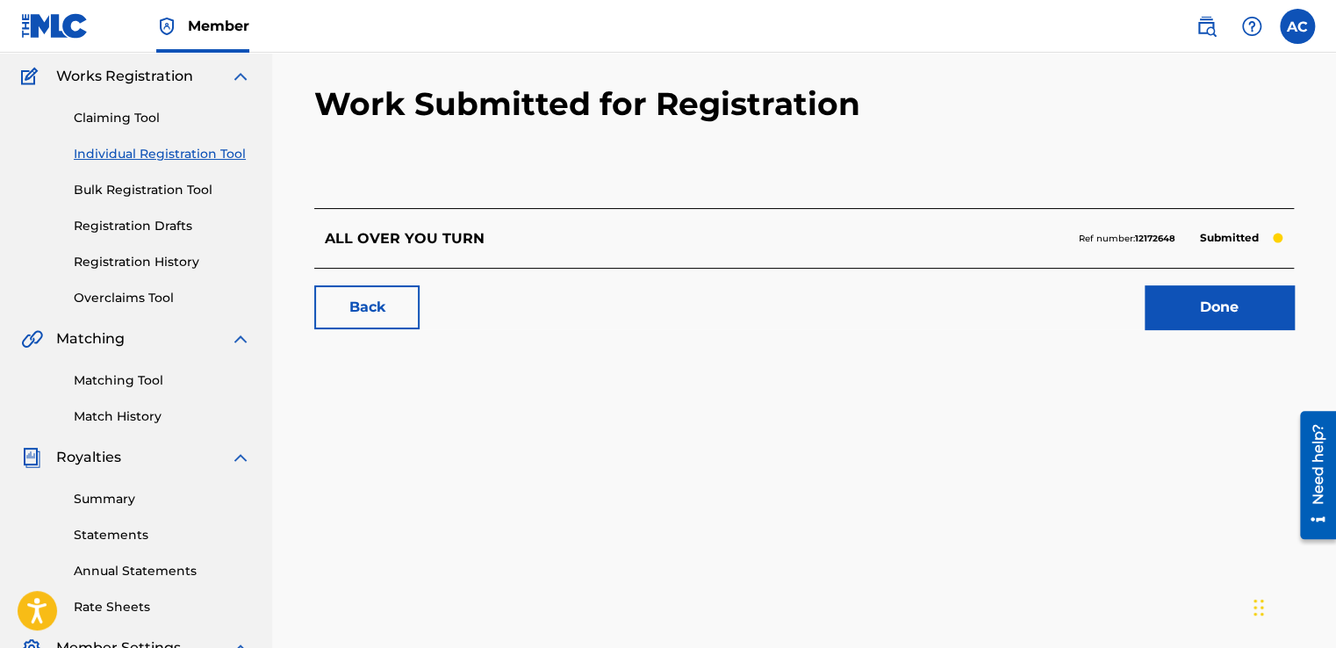
click at [1207, 297] on link "Done" at bounding box center [1219, 307] width 149 height 44
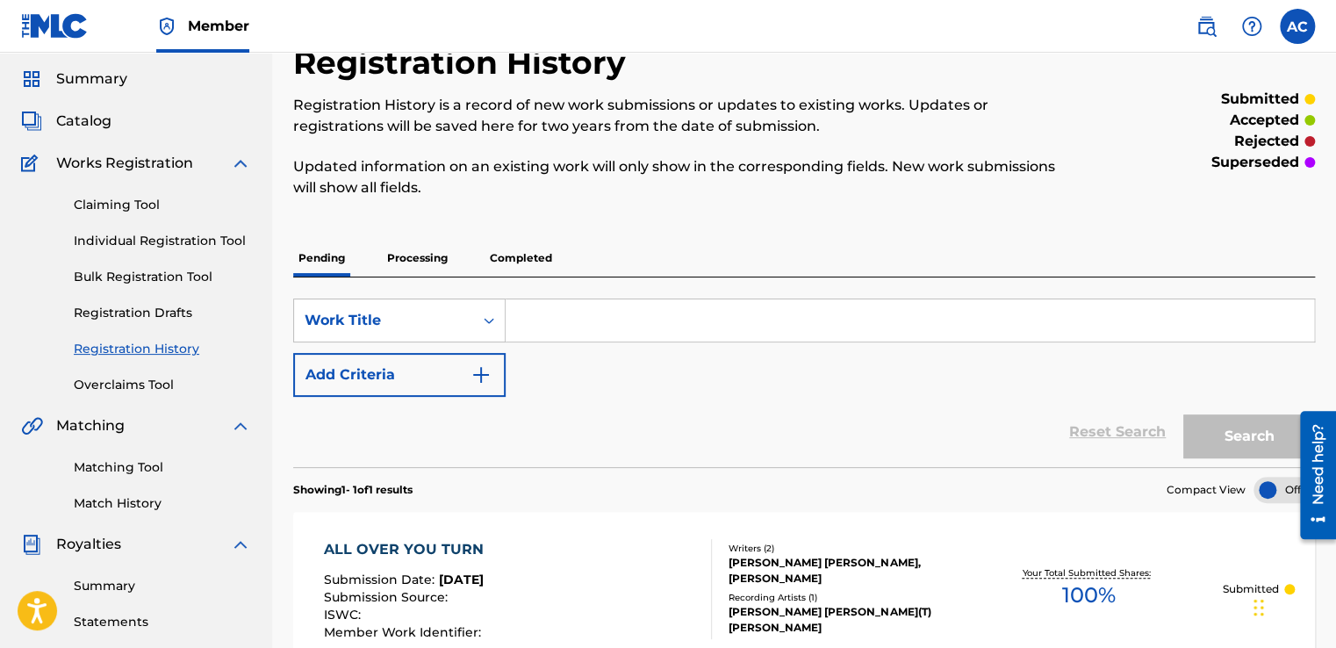
scroll to position [18, 0]
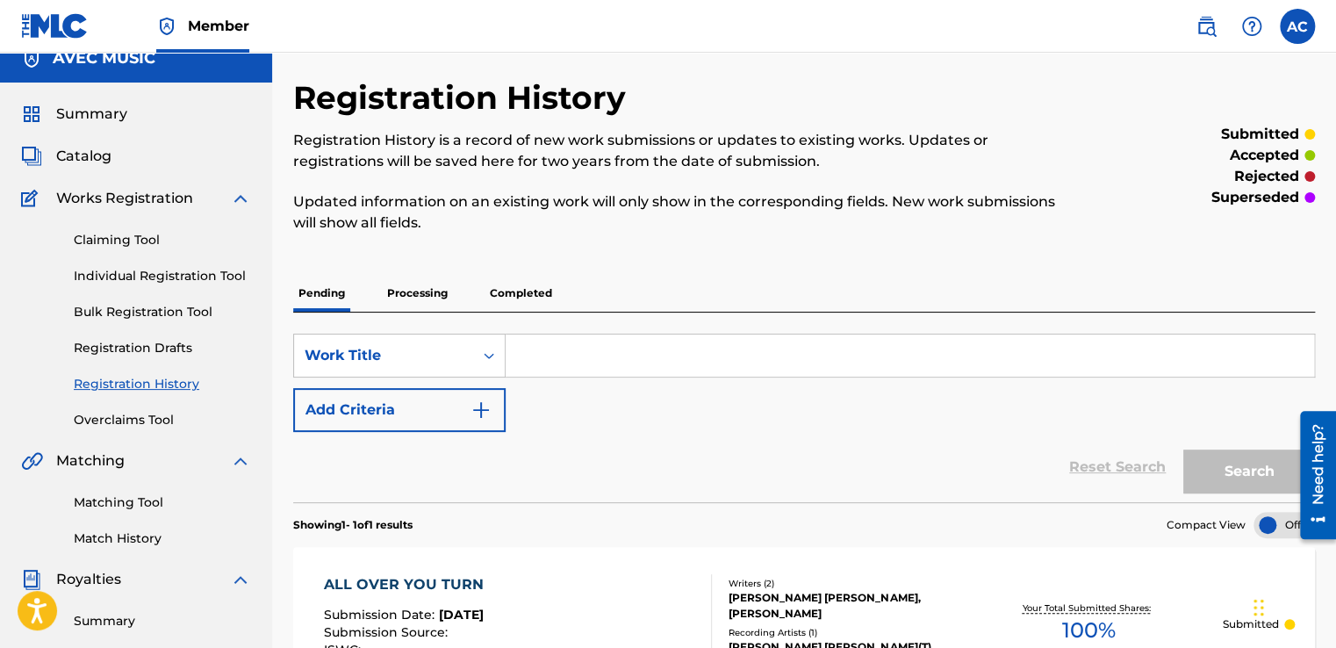
click at [980, 280] on div "Pending Processing Completed" at bounding box center [804, 293] width 1022 height 37
